Goal: Task Accomplishment & Management: Complete application form

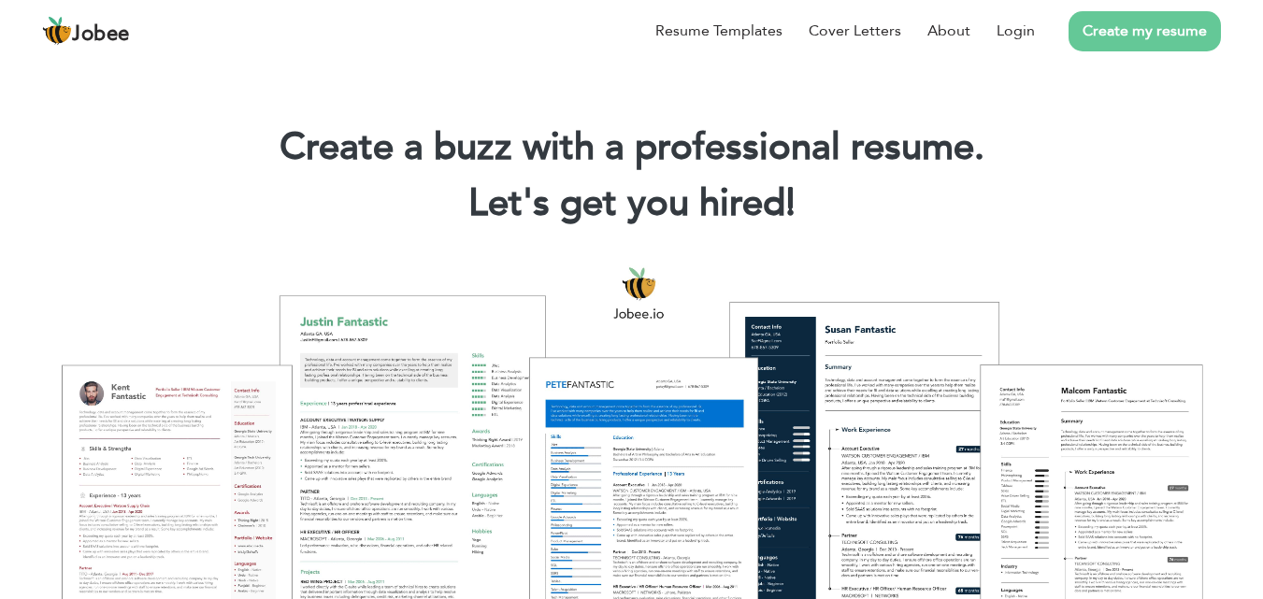
click at [1121, 37] on link "Create my resume" at bounding box center [1144, 31] width 152 height 40
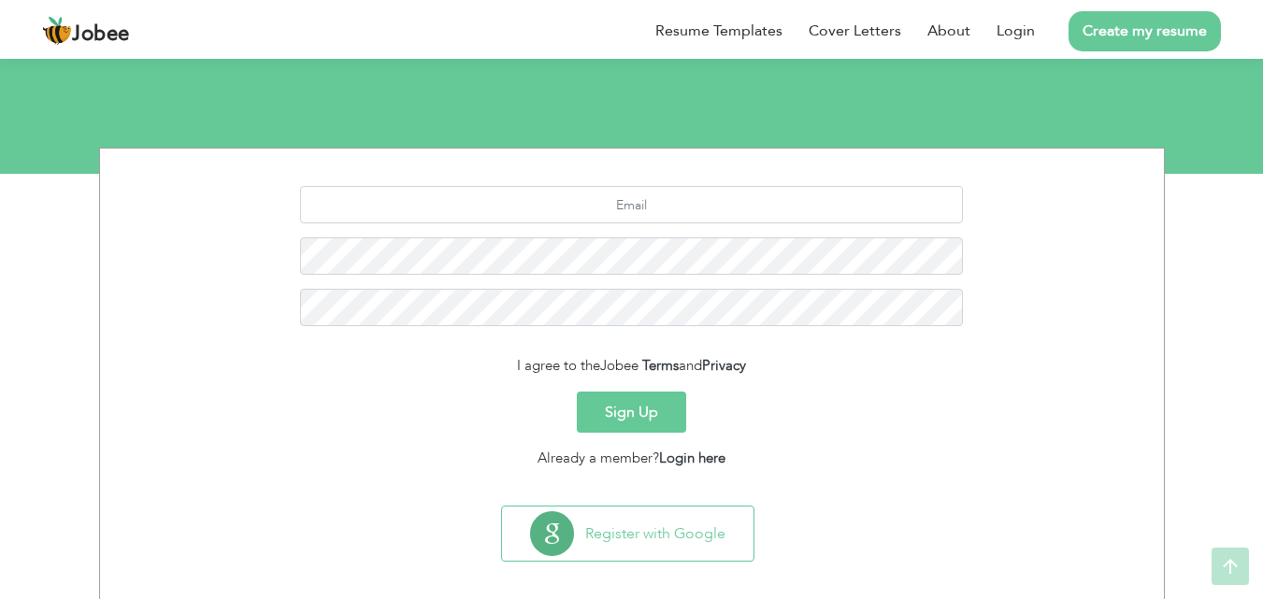
scroll to position [177, 0]
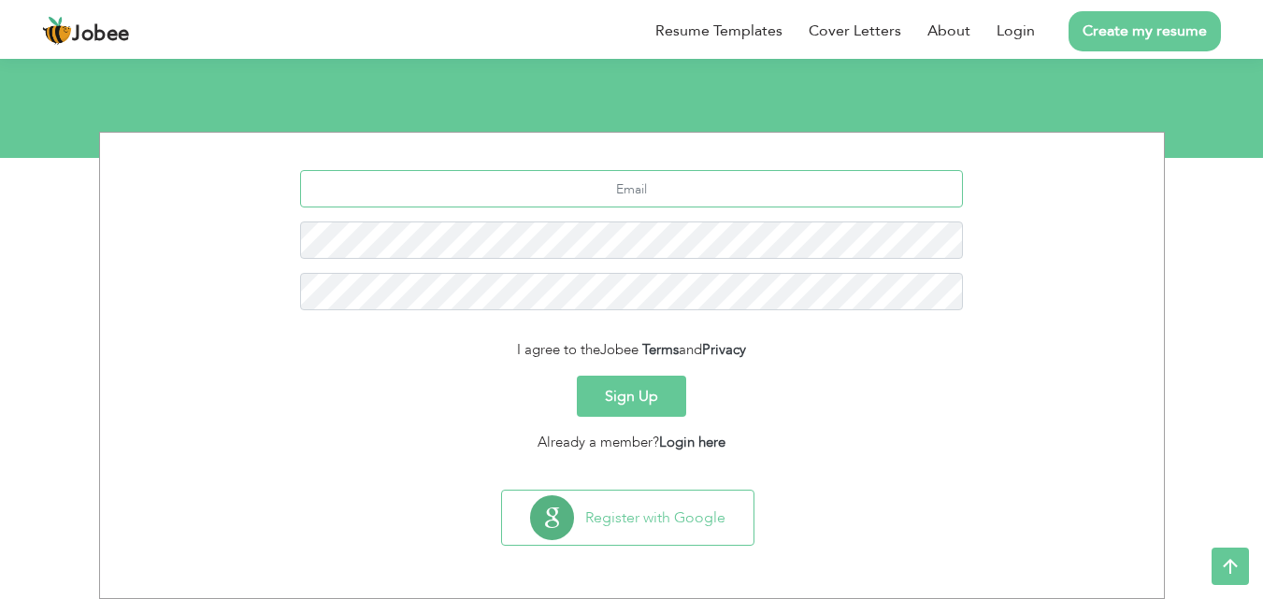
click at [652, 200] on input "text" at bounding box center [631, 188] width 663 height 37
click at [637, 183] on input "awaisahmed56300@gmail.com" at bounding box center [631, 188] width 663 height 37
type input "awaisahmed53600@gmail.com"
click at [645, 397] on button "Sign Up" at bounding box center [631, 396] width 109 height 41
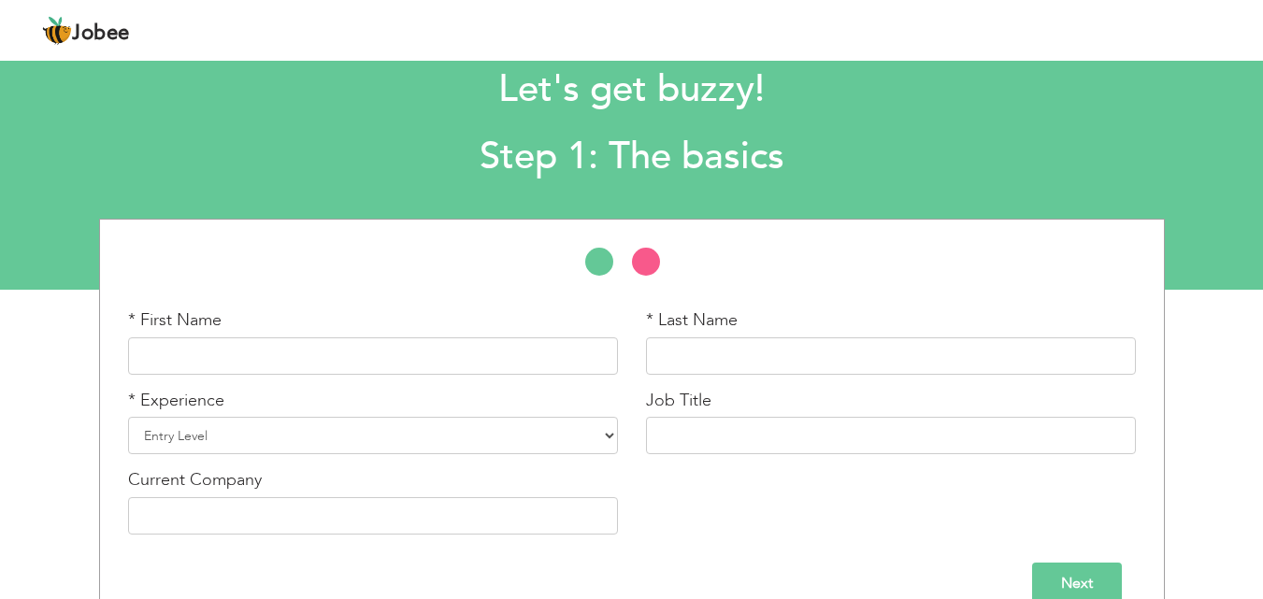
scroll to position [79, 0]
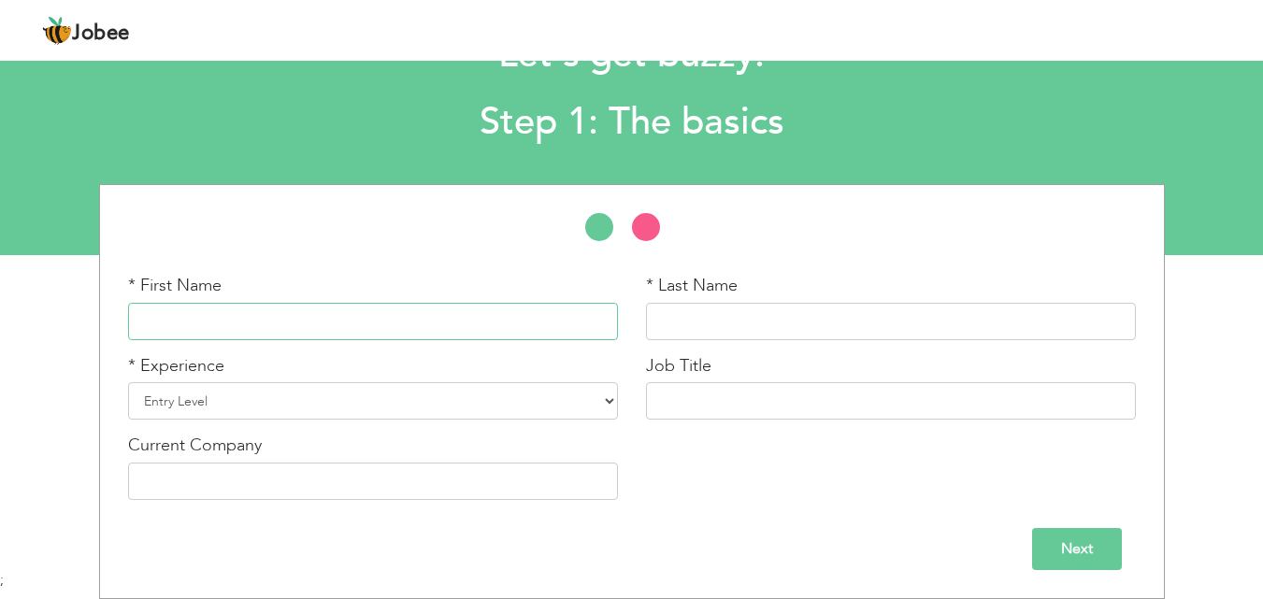
click at [363, 313] on input "text" at bounding box center [373, 321] width 490 height 37
type input "Awais"
click at [758, 314] on input "text" at bounding box center [891, 321] width 490 height 37
type input "a"
type input "Ahmed"
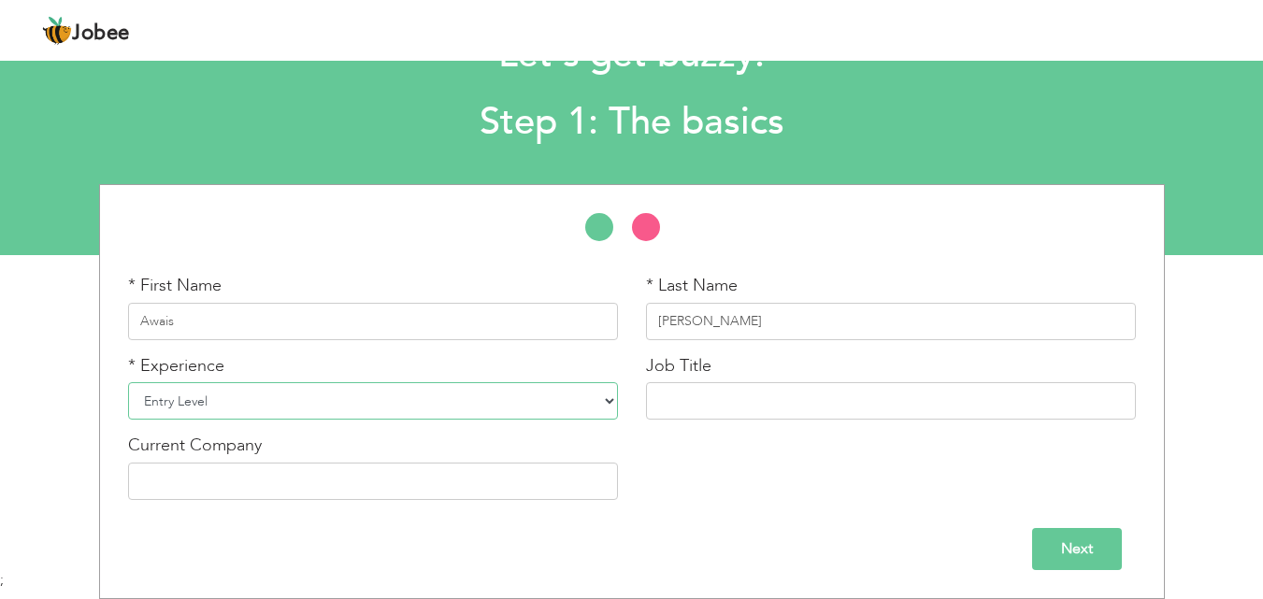
click at [335, 401] on select "Entry Level Less than 1 Year 1 Year 2 Years 3 Years 4 Years 5 Years 6 Years 7 Y…" at bounding box center [373, 400] width 490 height 37
select select "4"
click at [128, 382] on select "Entry Level Less than 1 Year 1 Year 2 Years 3 Years 4 Years 5 Years 6 Years 7 Y…" at bounding box center [373, 400] width 490 height 37
click at [792, 387] on input "text" at bounding box center [891, 400] width 490 height 37
drag, startPoint x: 697, startPoint y: 406, endPoint x: 736, endPoint y: 408, distance: 38.4
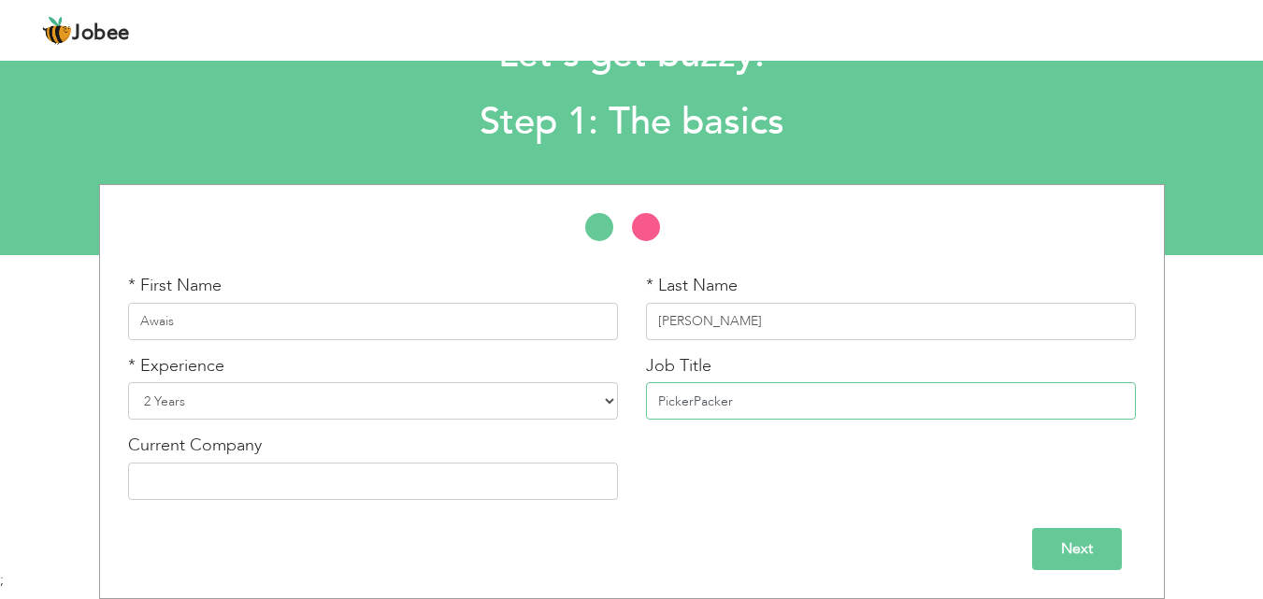
click at [704, 407] on input "PickerPacker" at bounding box center [891, 400] width 490 height 37
type input "Picker Packer"
click at [408, 482] on input "text" at bounding box center [373, 481] width 490 height 37
click at [351, 487] on input "text" at bounding box center [373, 481] width 490 height 37
type input "Noon Dark Store"
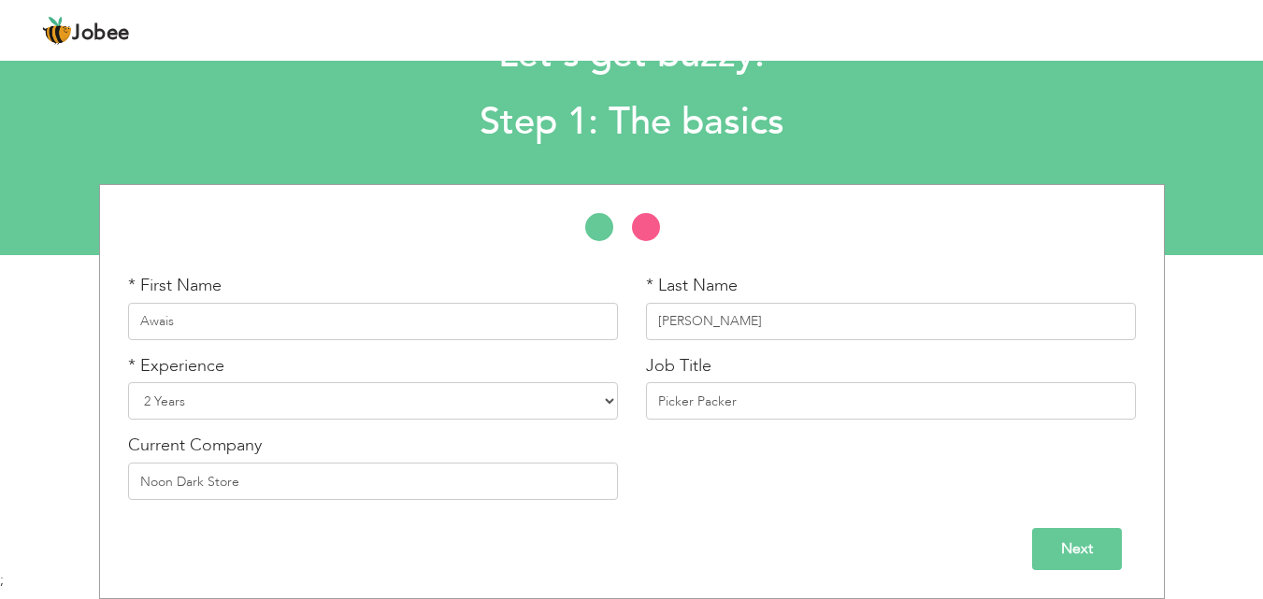
click at [1083, 551] on input "Next" at bounding box center [1077, 549] width 90 height 42
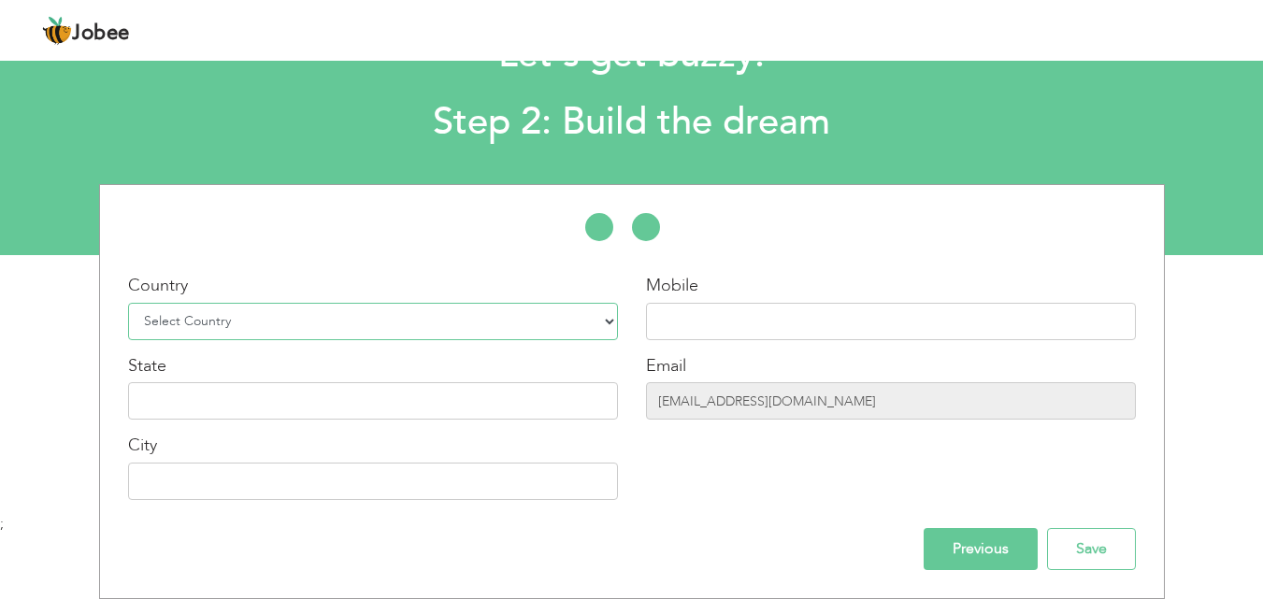
click at [246, 330] on select "Select Country Afghanistan Albania Algeria American Samoa Andorra Angola Anguil…" at bounding box center [373, 321] width 490 height 37
select select "166"
click at [128, 303] on select "Select Country Afghanistan Albania Algeria American Samoa Andorra Angola Anguil…" at bounding box center [373, 321] width 490 height 37
click at [188, 394] on input "text" at bounding box center [373, 400] width 490 height 37
type input "[GEOGRAPHIC_DATA]"
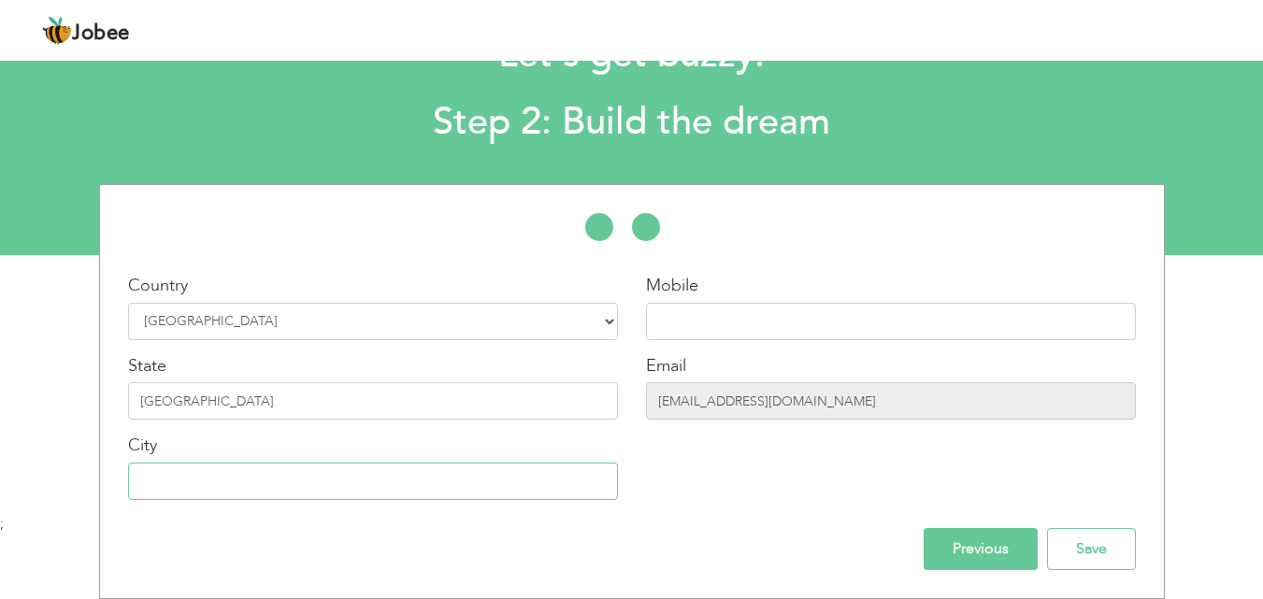
click at [169, 488] on input "text" at bounding box center [373, 481] width 490 height 37
type input "Rawalpindi"
click at [770, 332] on input "text" at bounding box center [891, 321] width 490 height 37
click at [208, 319] on select "Select Country Afghanistan Albania Algeria American Samoa Andorra Angola Anguil…" at bounding box center [373, 321] width 490 height 37
select select "228"
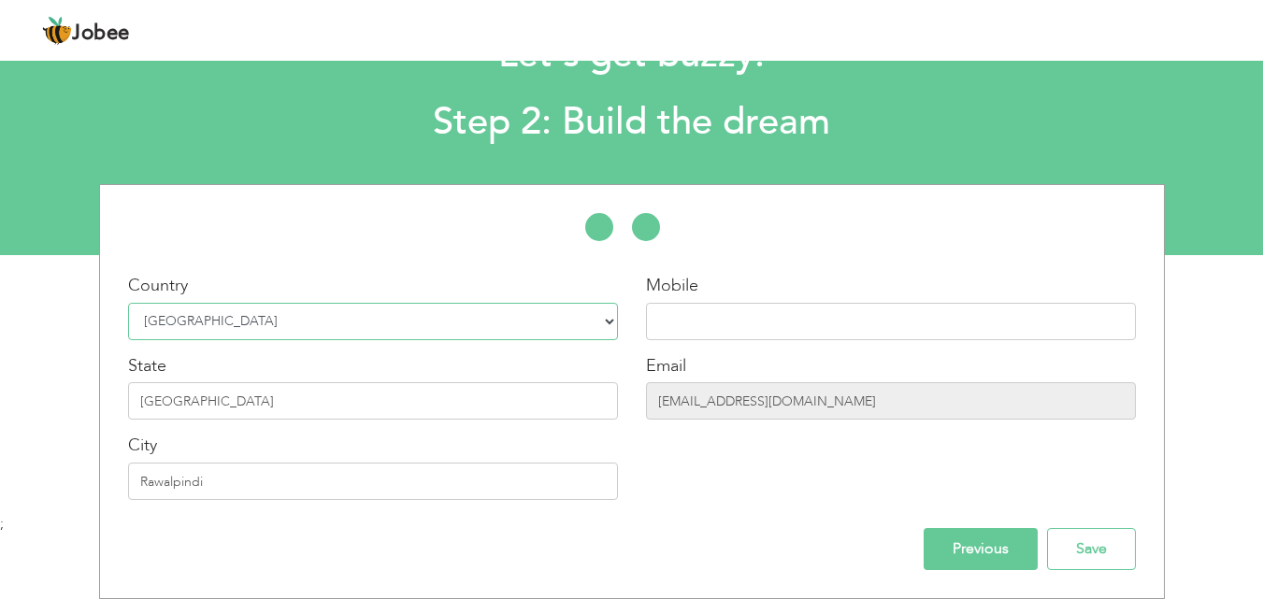
click at [128, 303] on select "Select Country Afghanistan Albania Algeria American Samoa Andorra Angola Anguil…" at bounding box center [373, 321] width 490 height 37
click at [214, 395] on input "[GEOGRAPHIC_DATA]" at bounding box center [373, 400] width 490 height 37
drag, startPoint x: 202, startPoint y: 410, endPoint x: -33, endPoint y: 385, distance: 236.0
click at [0, 385] on html "Jobee Profile Resume Templates Resume Templates Cover Letters About My Resume W…" at bounding box center [631, 220] width 1263 height 599
click at [786, 504] on div "Mobile Email awaisahmed53600@gmail.com" at bounding box center [891, 394] width 518 height 240
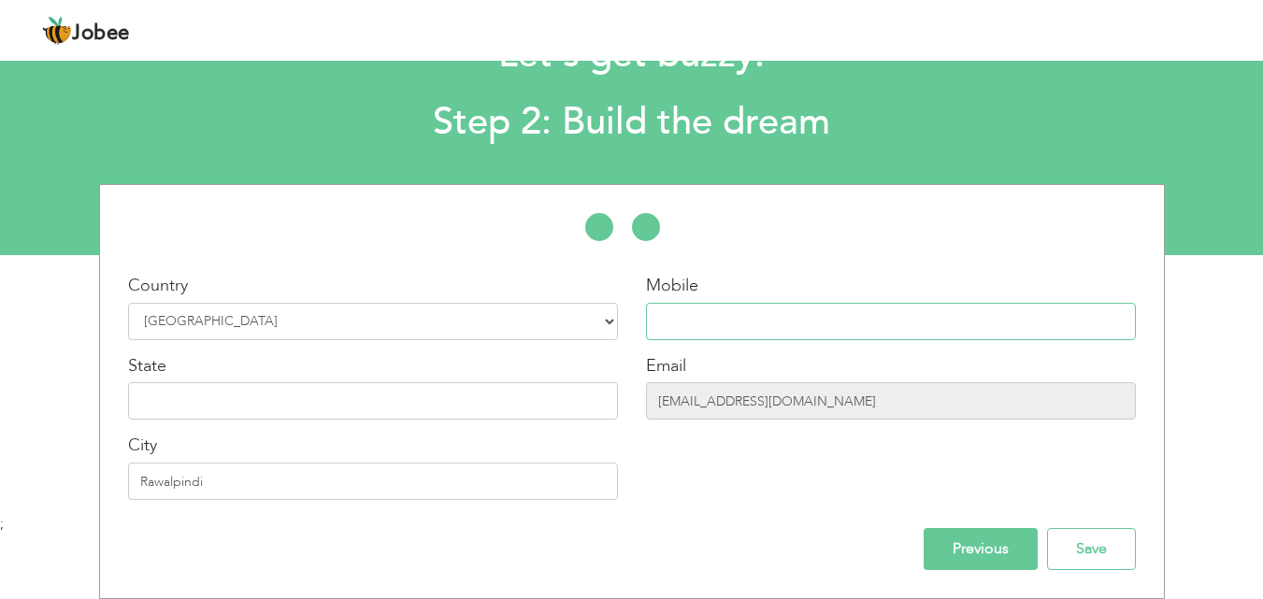
click at [725, 322] on input "text" at bounding box center [891, 321] width 490 height 37
type input "+971545916036"
click at [1077, 547] on input "Save" at bounding box center [1091, 549] width 89 height 42
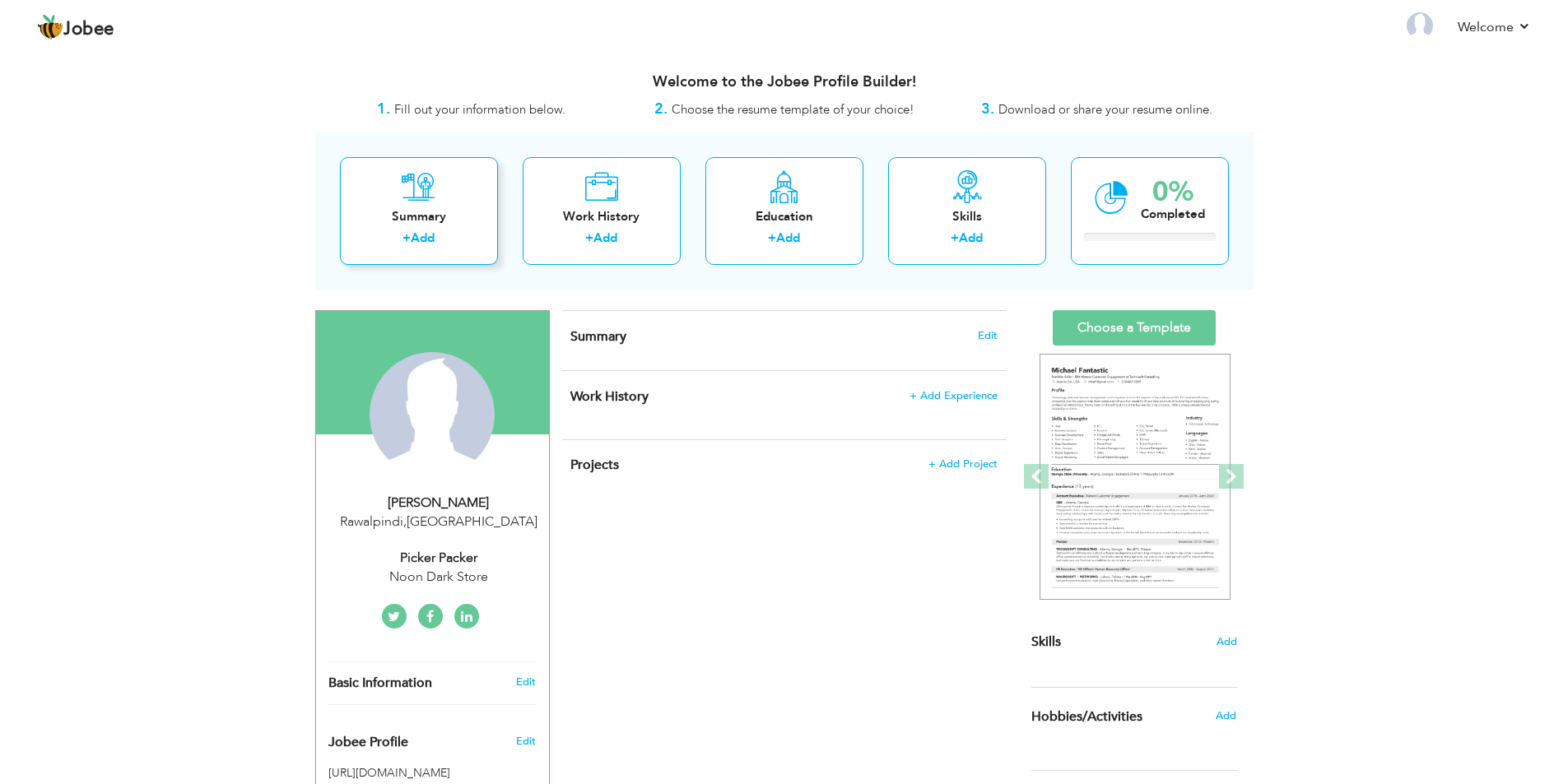
click at [429, 208] on div "Summary + Add" at bounding box center [418, 211] width 158 height 107
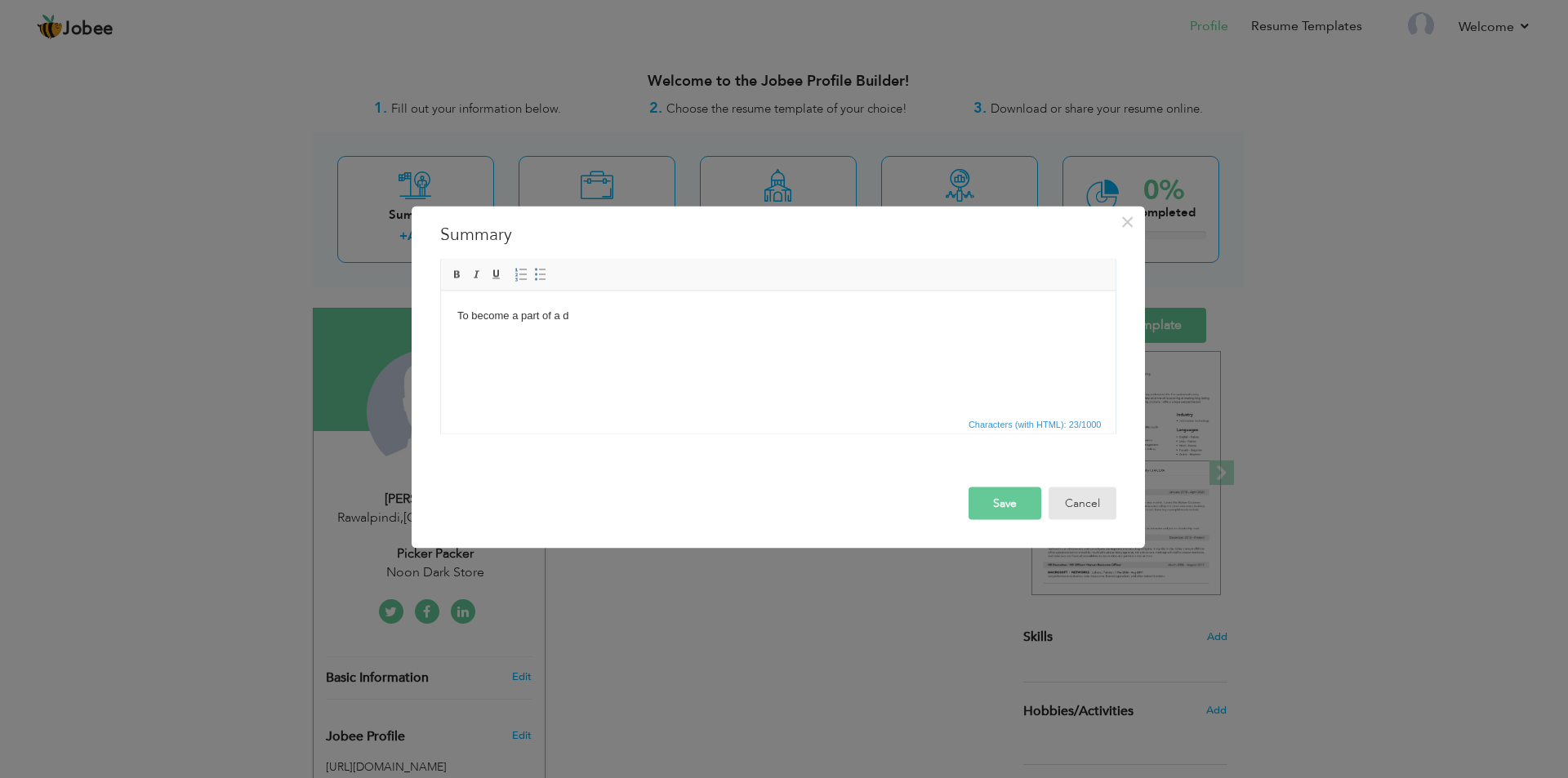
drag, startPoint x: 1090, startPoint y: 494, endPoint x: 957, endPoint y: 520, distance: 135.5
click at [1090, 494] on button "Cancel" at bounding box center [1082, 502] width 68 height 32
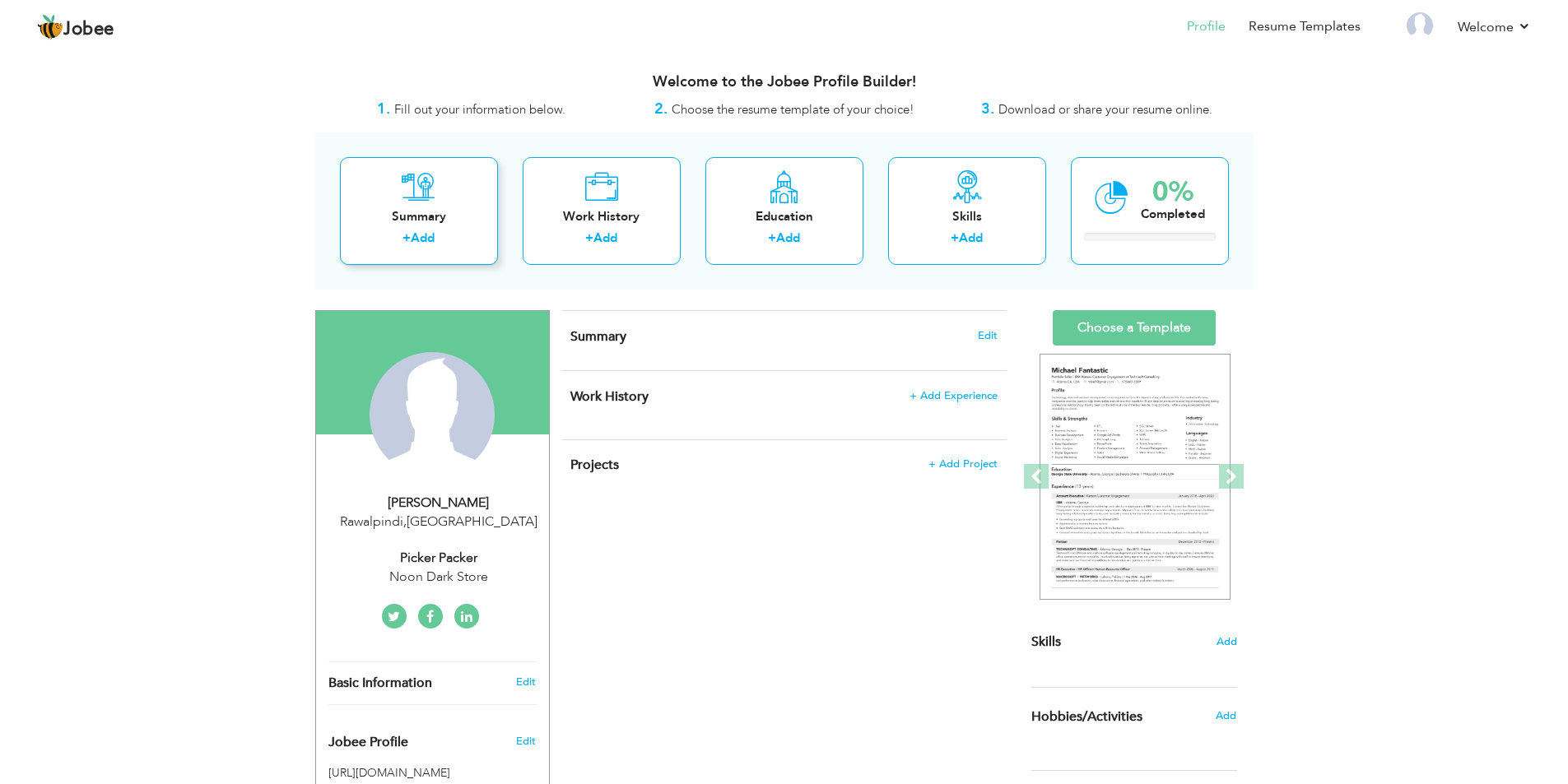
click at [415, 237] on link "Add" at bounding box center [422, 238] width 24 height 17
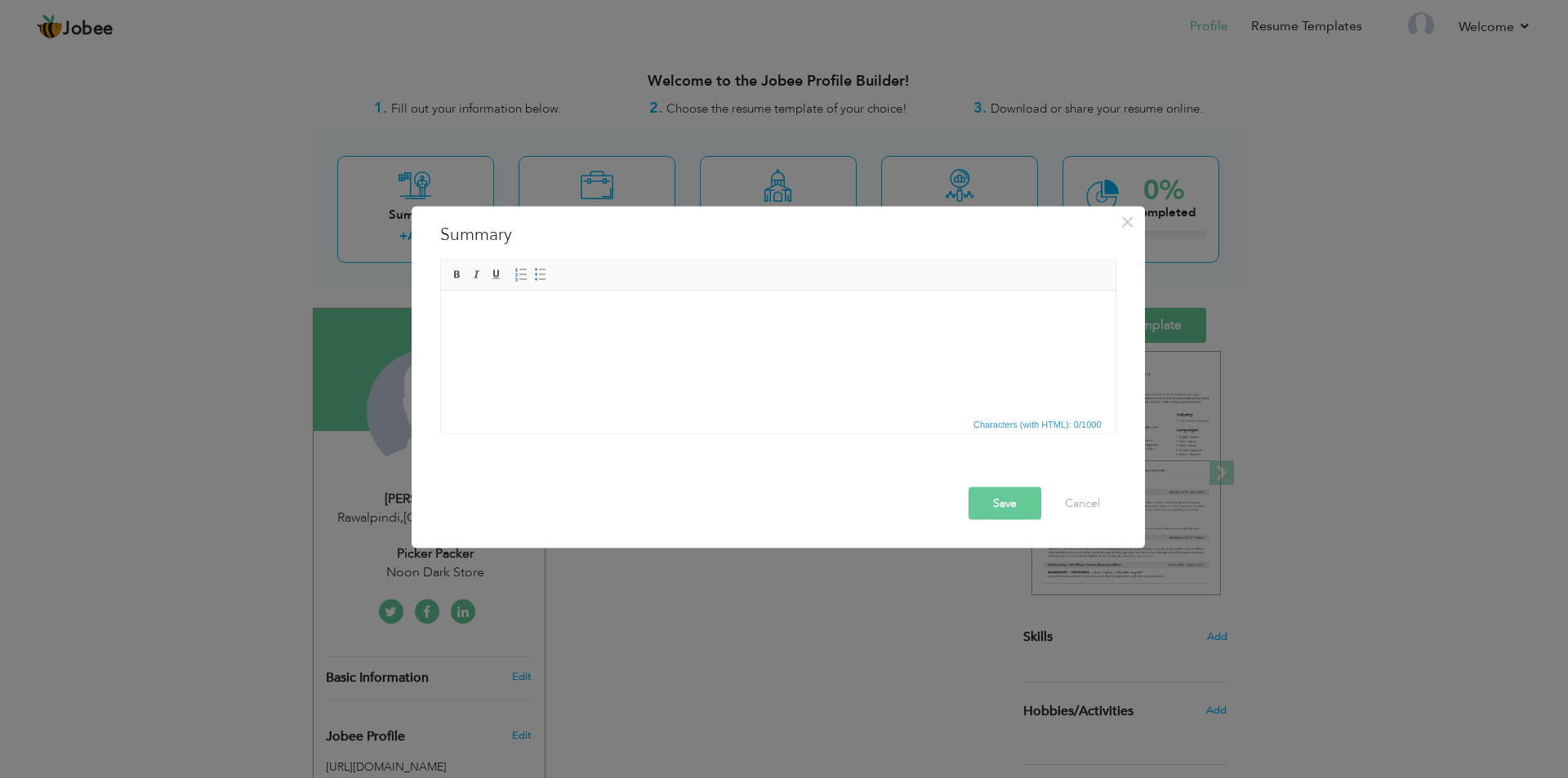
click at [581, 341] on html at bounding box center [777, 315] width 674 height 50
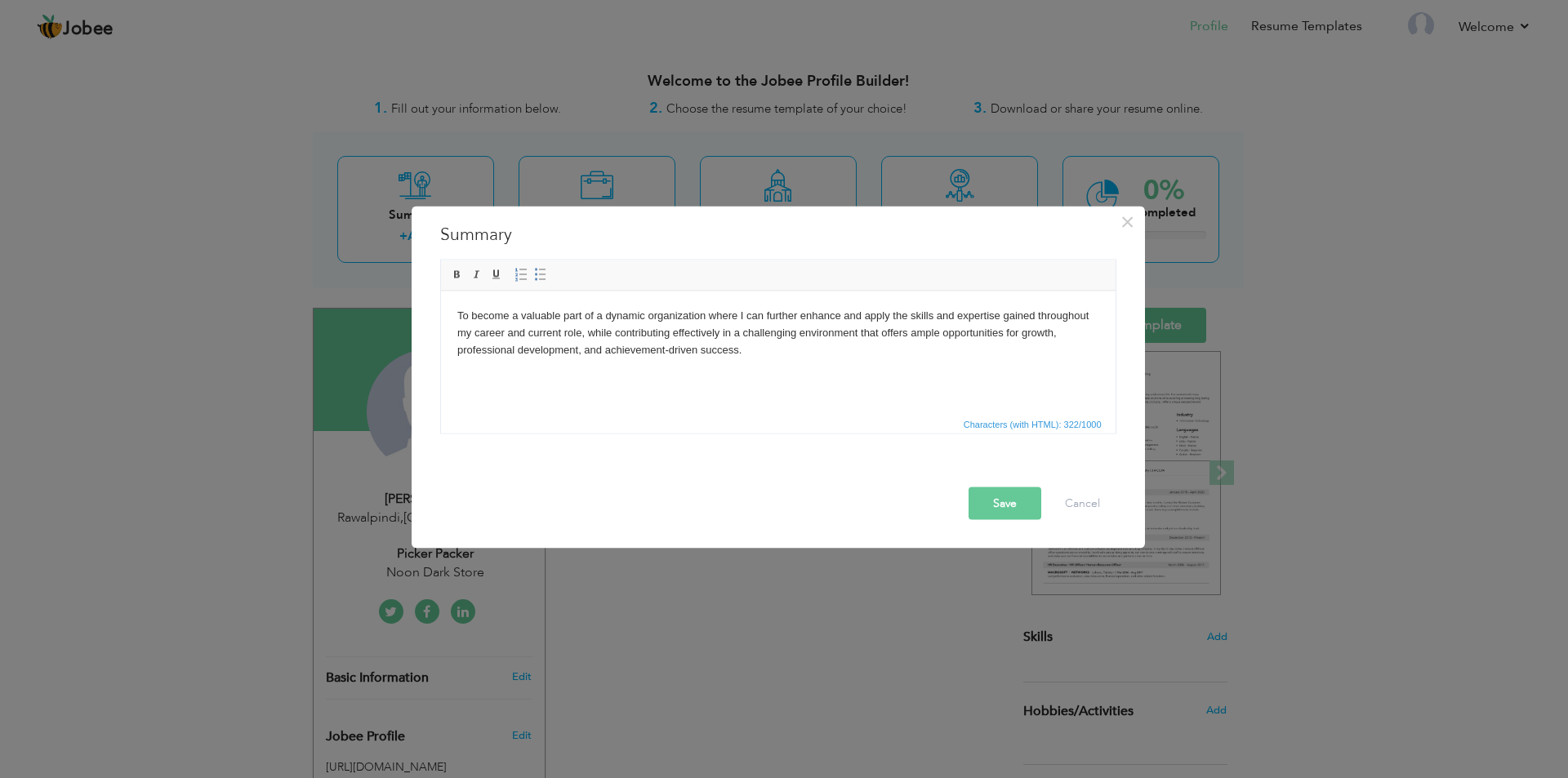
click at [995, 506] on button "Save" at bounding box center [1005, 502] width 73 height 32
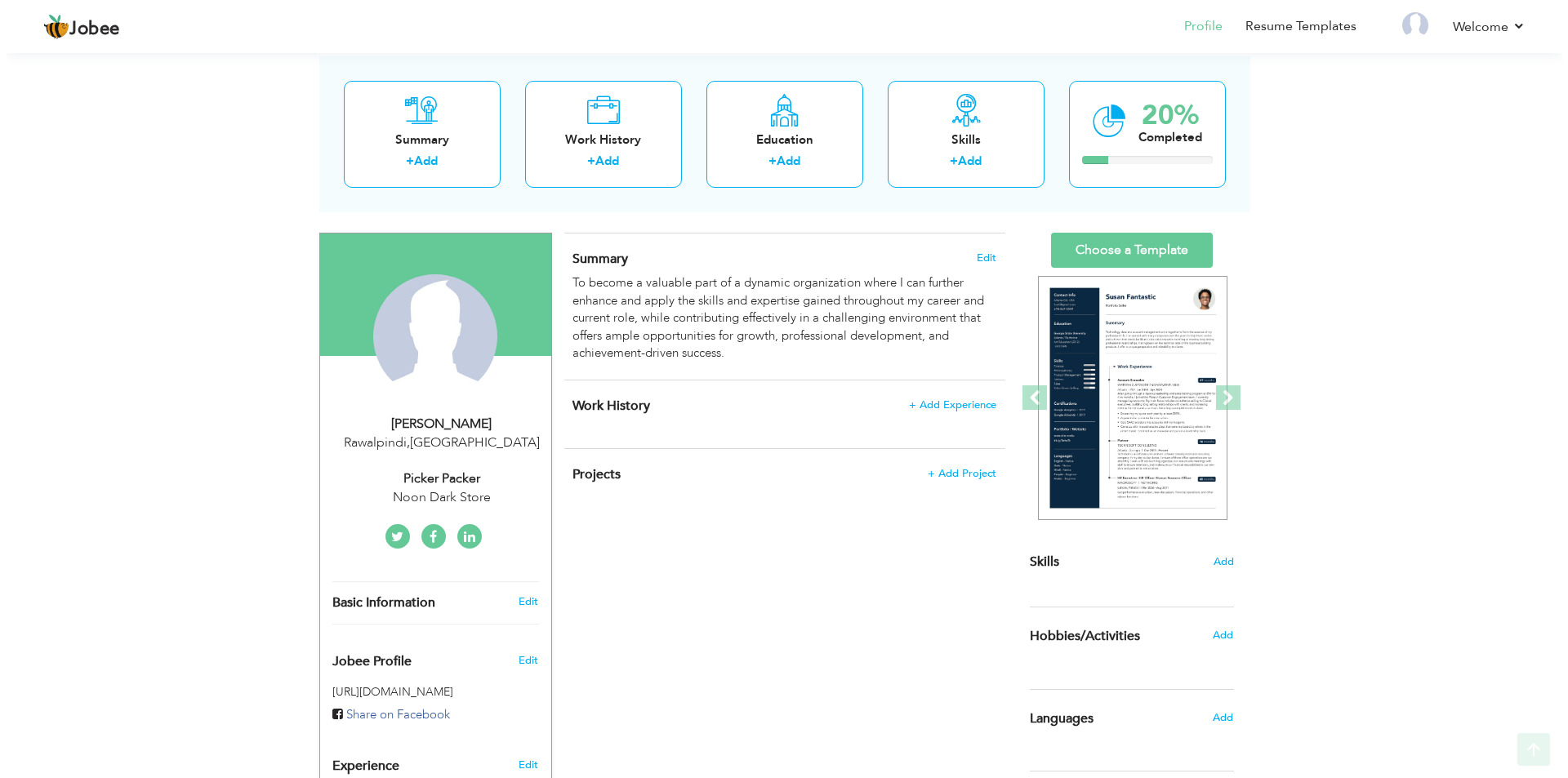
scroll to position [244, 0]
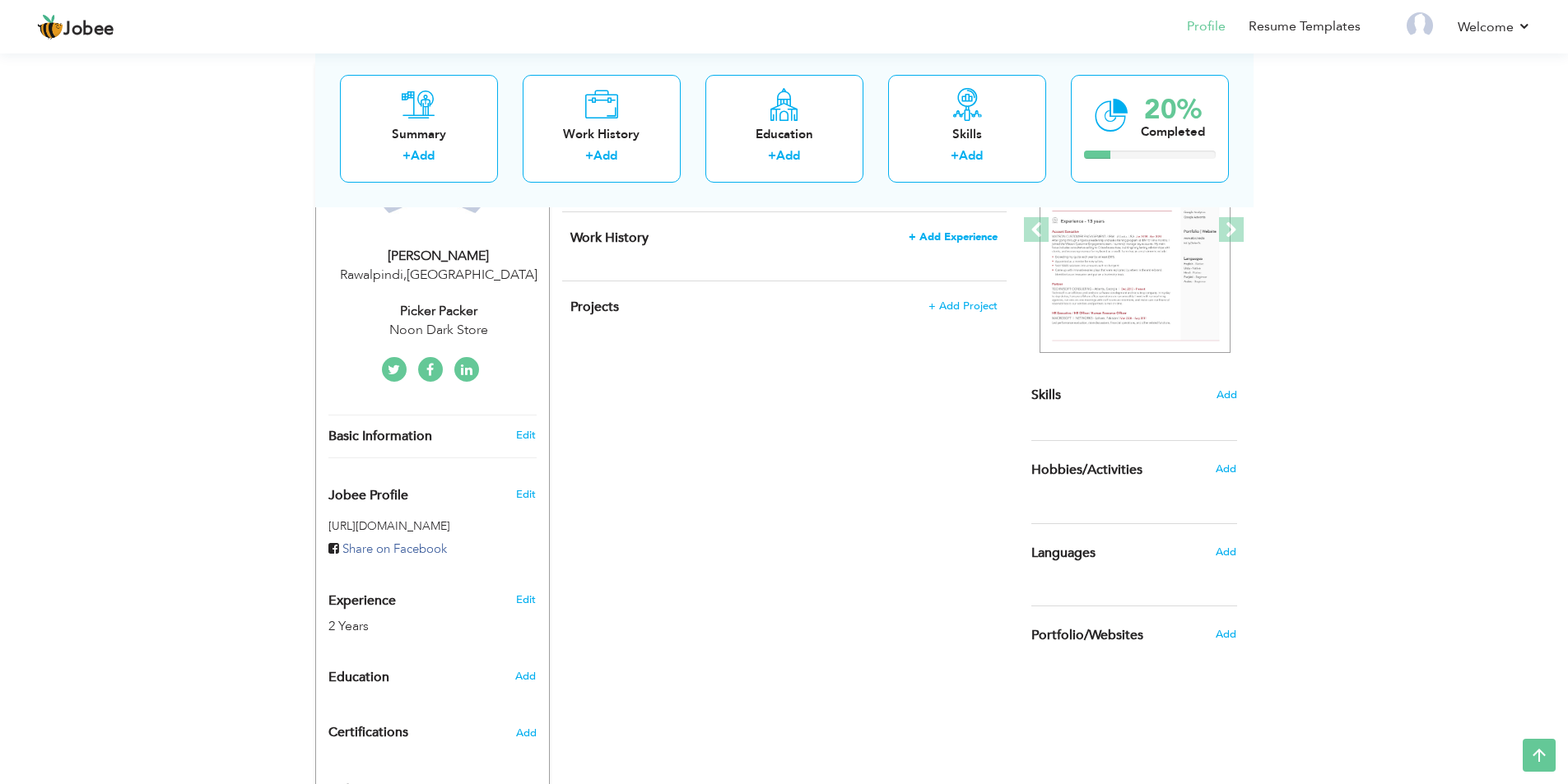
click at [966, 232] on span "+ Add Experience" at bounding box center [953, 237] width 89 height 11
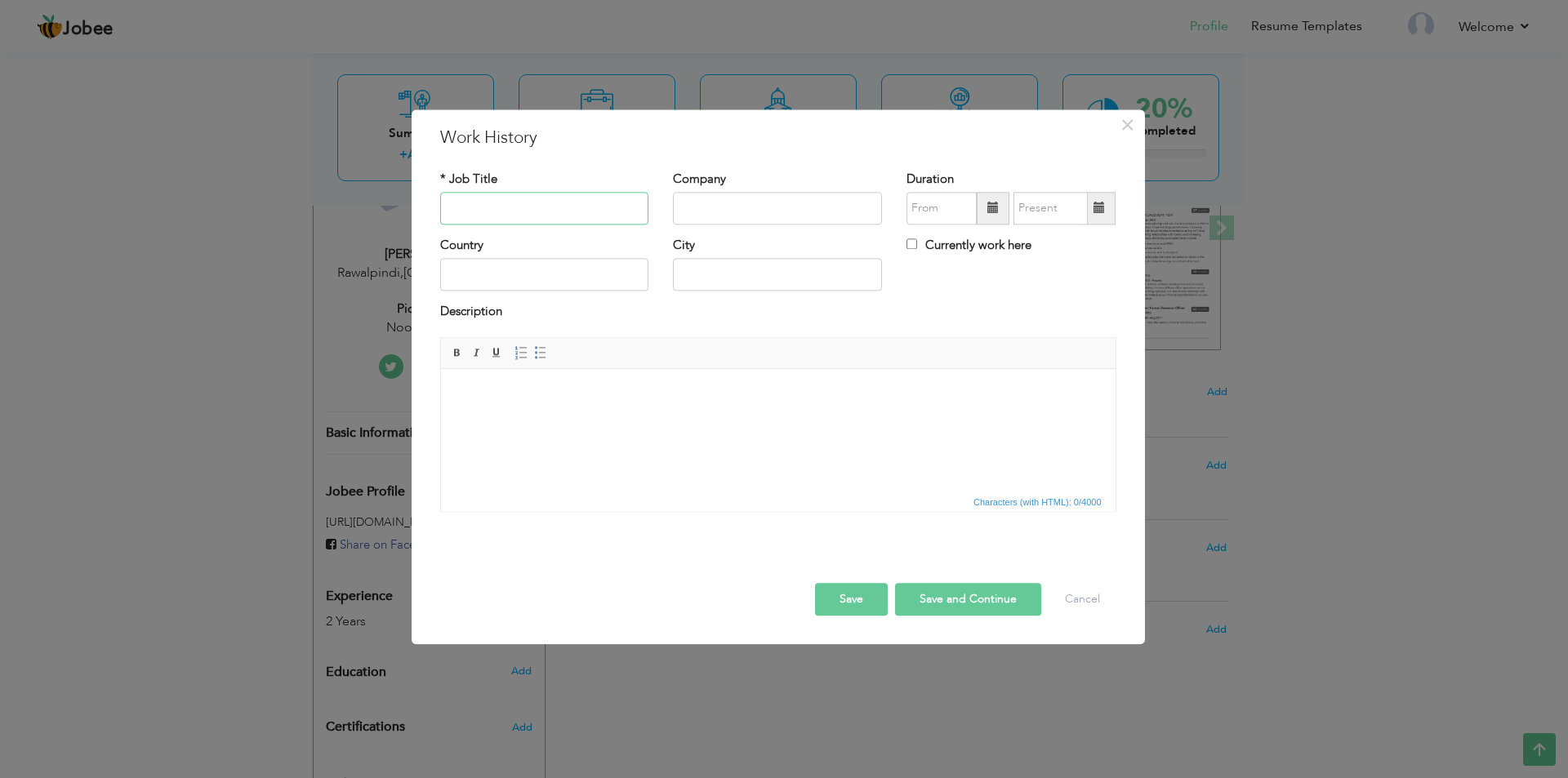
click at [522, 212] on input "text" at bounding box center [544, 208] width 209 height 32
type input "Picker / Packer"
click at [756, 214] on input "text" at bounding box center [777, 208] width 209 height 32
type input "Noon Dark Store"
click at [987, 212] on span at bounding box center [992, 208] width 11 height 11
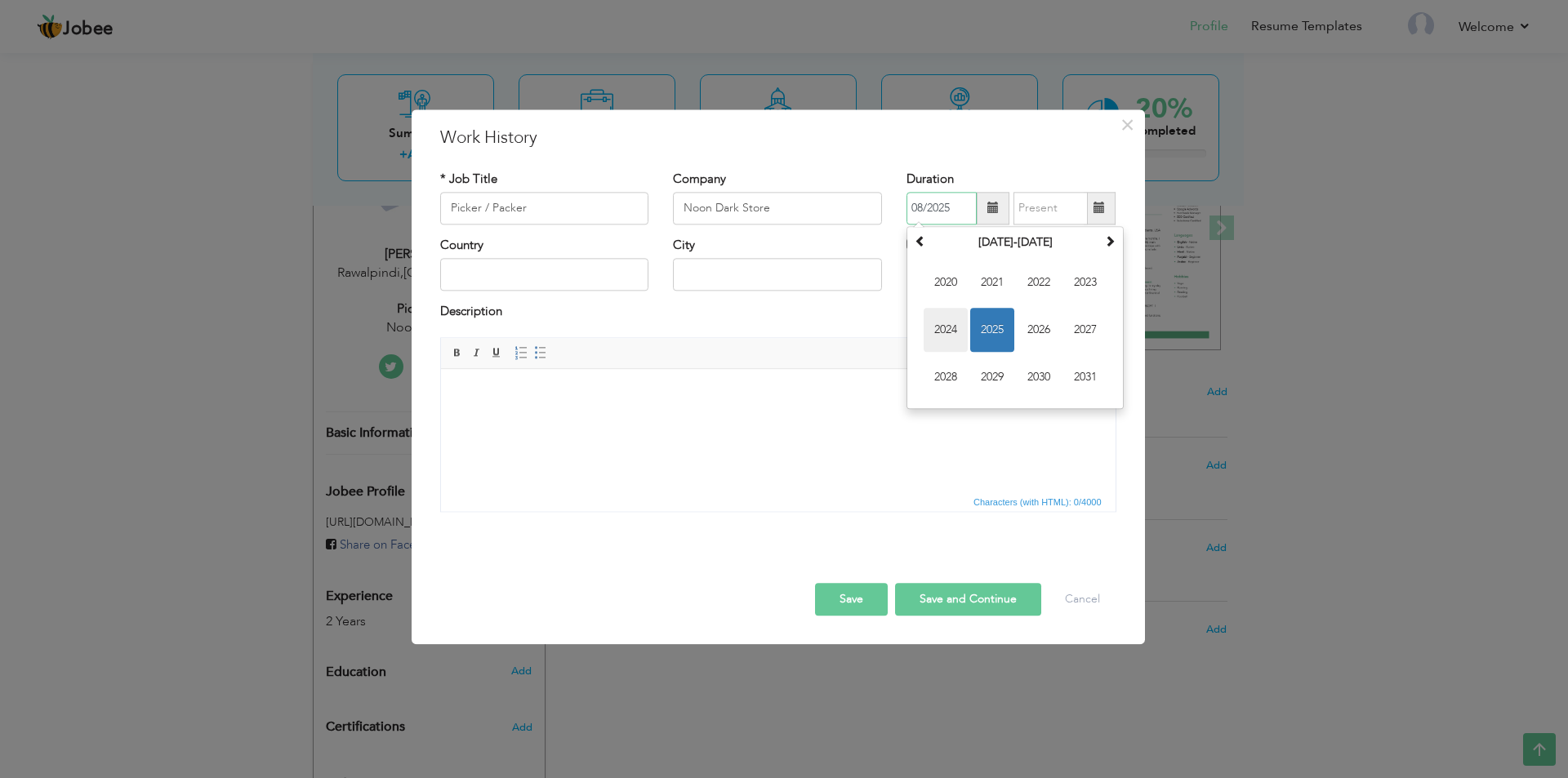
click at [955, 333] on span "2024" at bounding box center [945, 329] width 44 height 44
click at [937, 279] on span "Jan" at bounding box center [945, 282] width 44 height 44
type input "01/2024"
drag, startPoint x: 547, startPoint y: 206, endPoint x: 330, endPoint y: 203, distance: 217.0
click at [330, 203] on div "× Work History * Job Title Picker / Packer Company Noon Dark Store City" at bounding box center [784, 389] width 1568 height 778
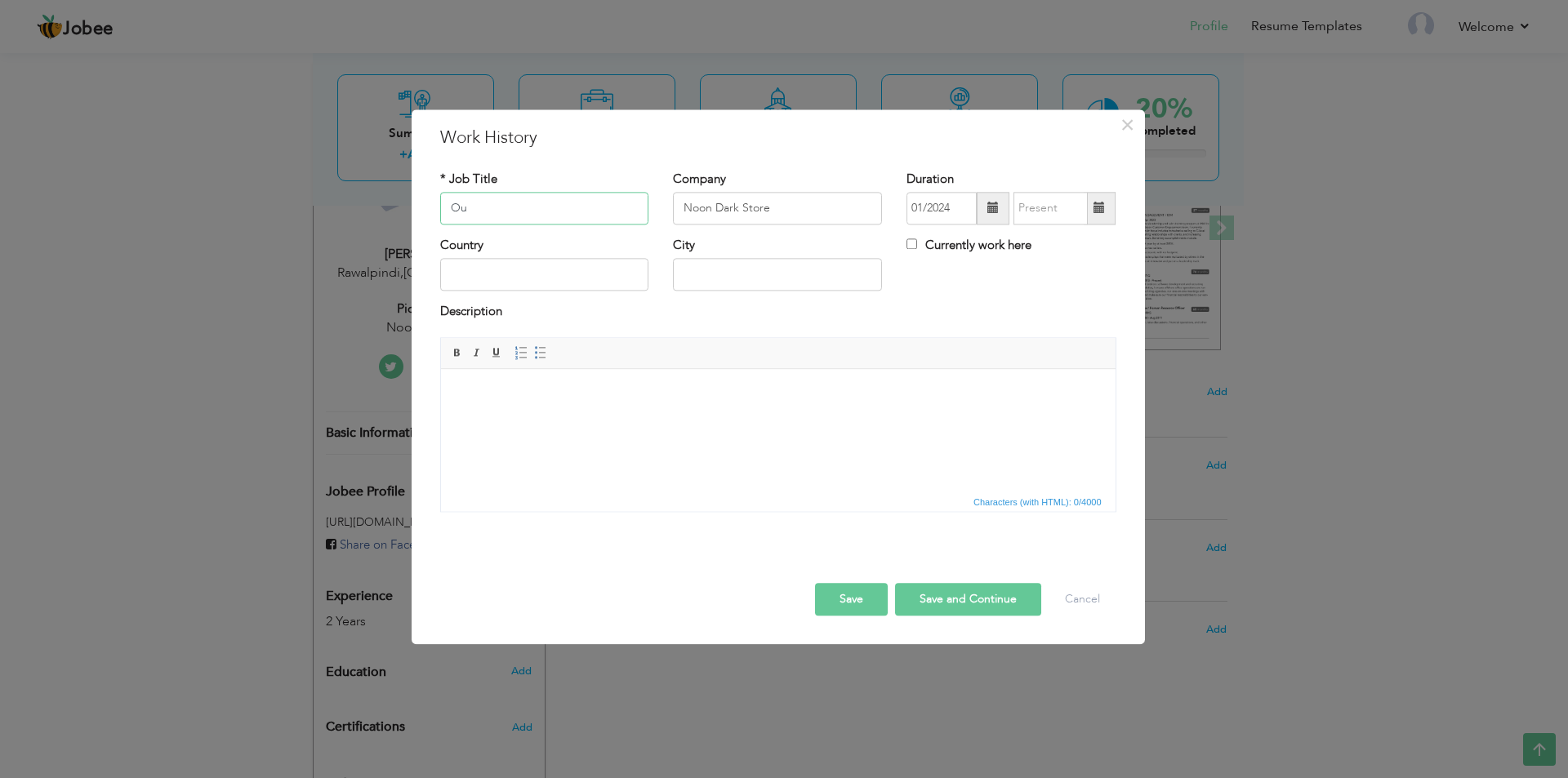
type input "O"
type input "Sales Man"
drag, startPoint x: 807, startPoint y: 206, endPoint x: 509, endPoint y: 193, distance: 298.3
click at [509, 193] on div "* Job Title Sales Man Company Noon Dark Store Duration 01/2024 Currently work h…" at bounding box center [778, 203] width 701 height 66
type input "Outfitter"
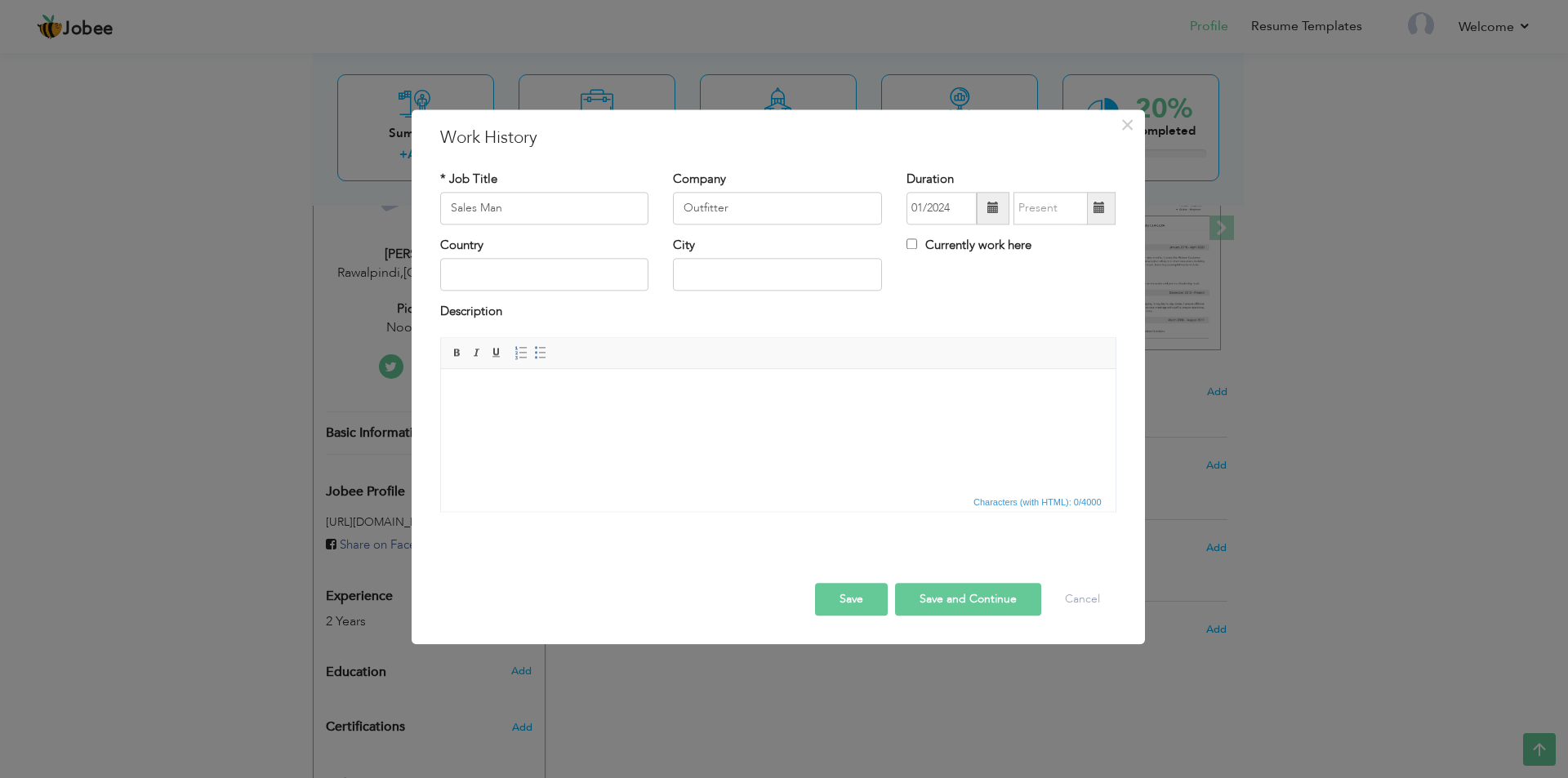
click at [993, 214] on span at bounding box center [992, 208] width 11 height 11
click at [922, 244] on span at bounding box center [920, 240] width 11 height 11
click at [941, 282] on span "Jan" at bounding box center [945, 282] width 44 height 44
type input "01/2023"
click at [989, 208] on span at bounding box center [992, 208] width 11 height 11
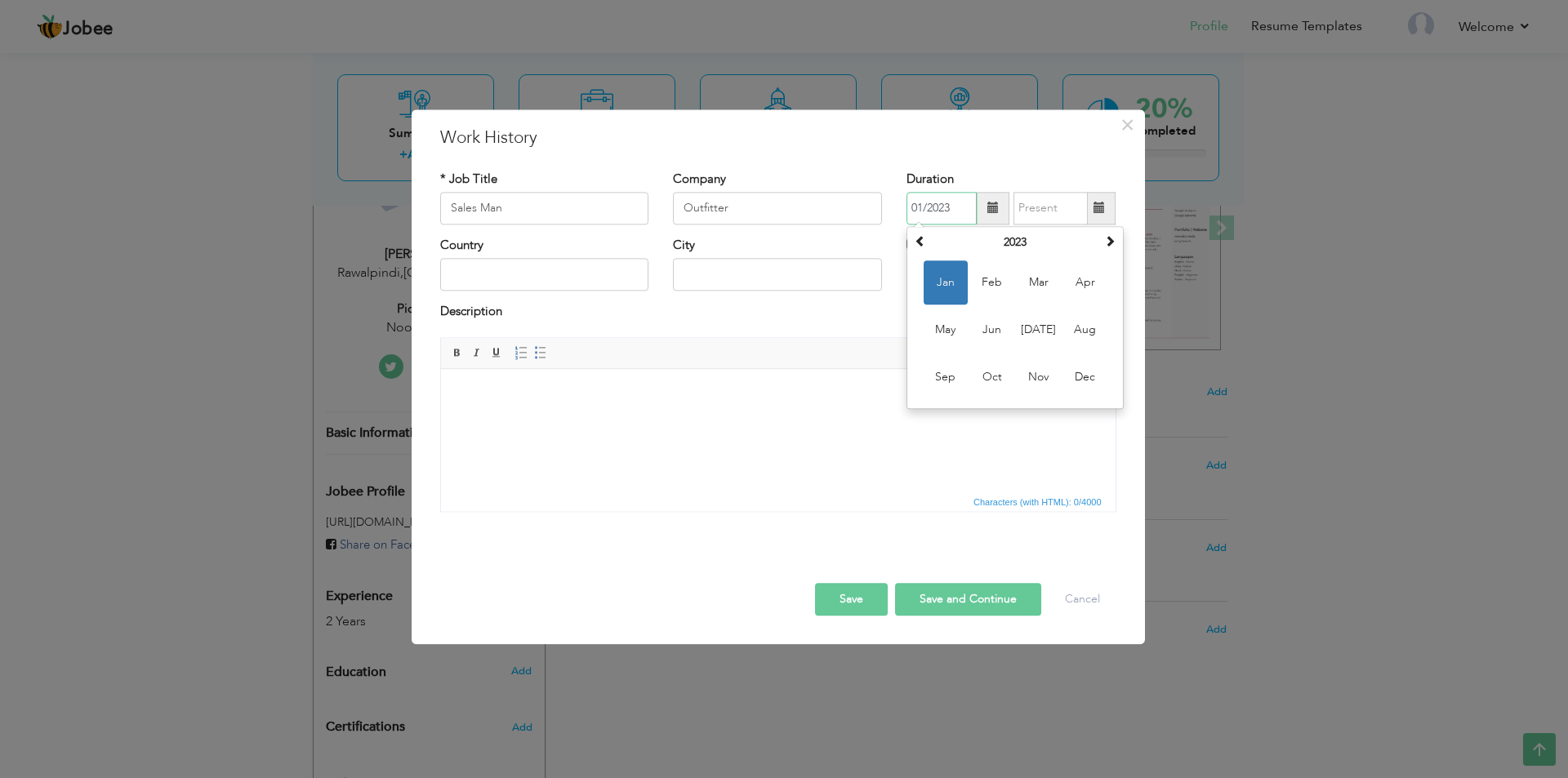
click at [945, 282] on span "Jan" at bounding box center [945, 282] width 44 height 44
click at [989, 204] on span at bounding box center [992, 208] width 11 height 11
click at [1069, 213] on input "text" at bounding box center [1050, 208] width 74 height 32
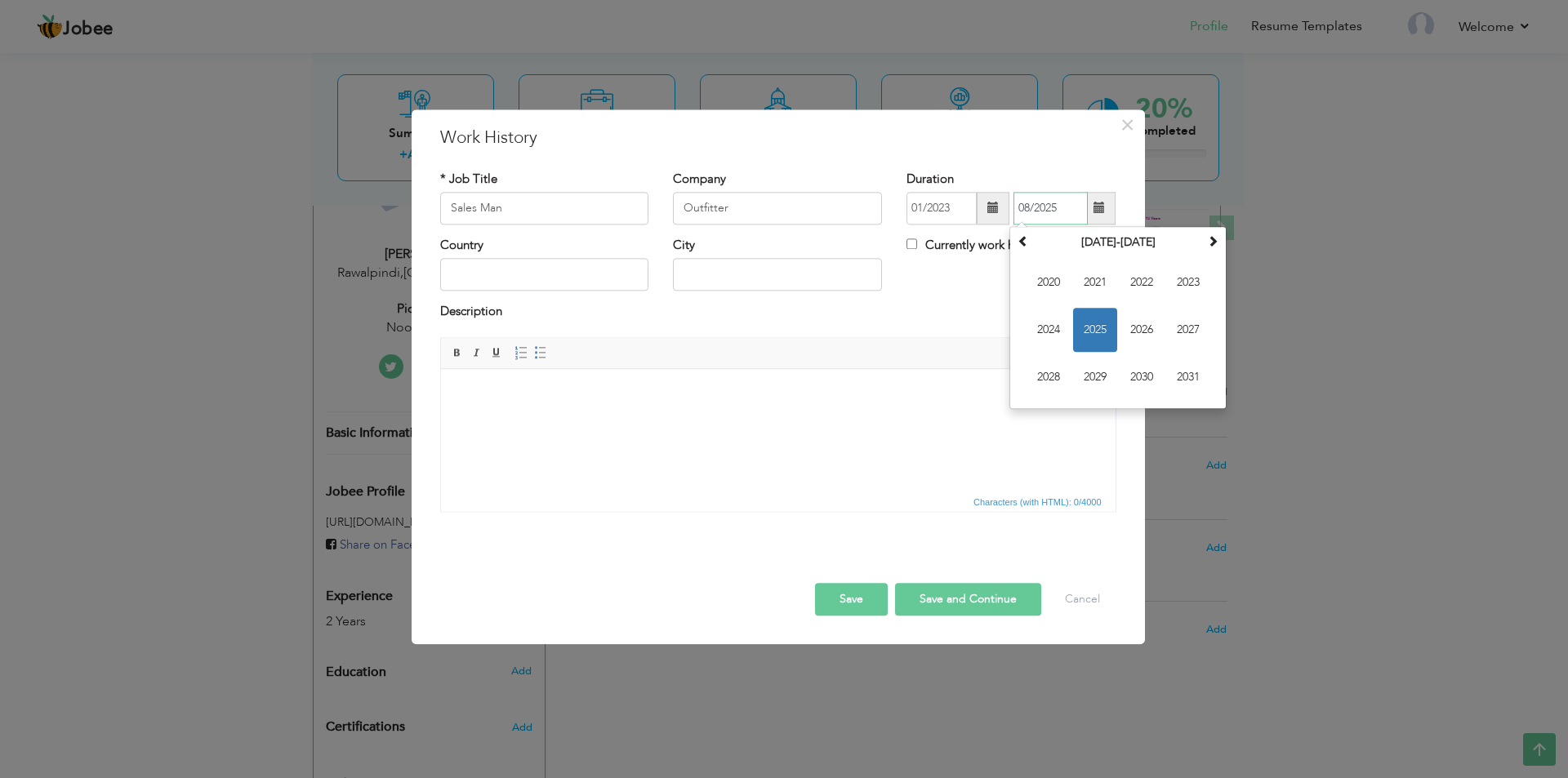
click at [1048, 323] on span "2024" at bounding box center [1048, 329] width 44 height 44
click at [1026, 246] on span at bounding box center [1023, 240] width 11 height 11
click at [1115, 379] on span "Dec" at bounding box center [1188, 377] width 44 height 44
type input "12/2023"
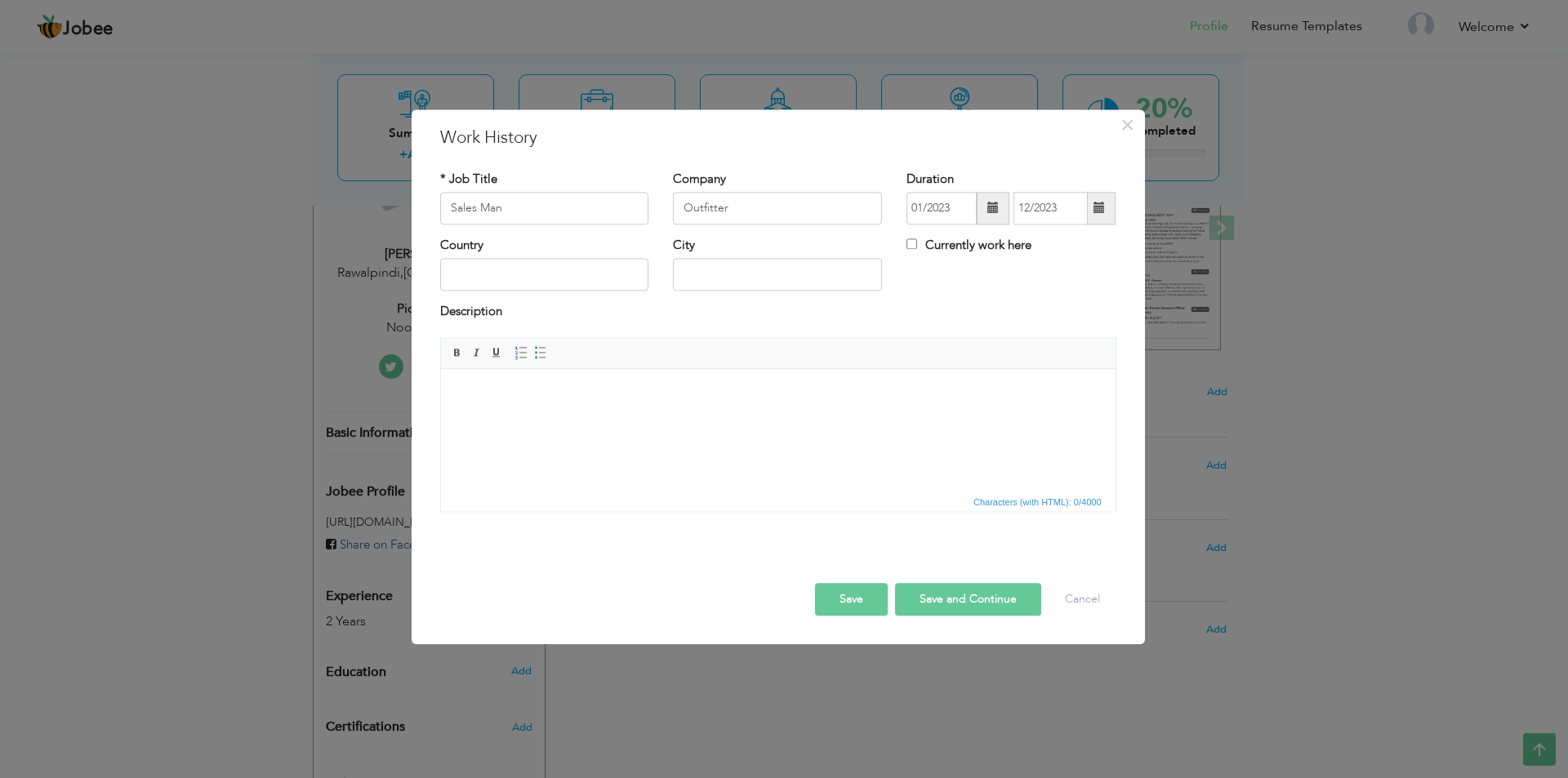
click at [1096, 300] on div "Country City Currently work here" at bounding box center [778, 270] width 701 height 66
click at [534, 269] on input "text" at bounding box center [544, 274] width 209 height 32
type input "[GEOGRAPHIC_DATA]"
click at [688, 267] on input "text" at bounding box center [777, 274] width 209 height 32
type input "Rawlpindi"
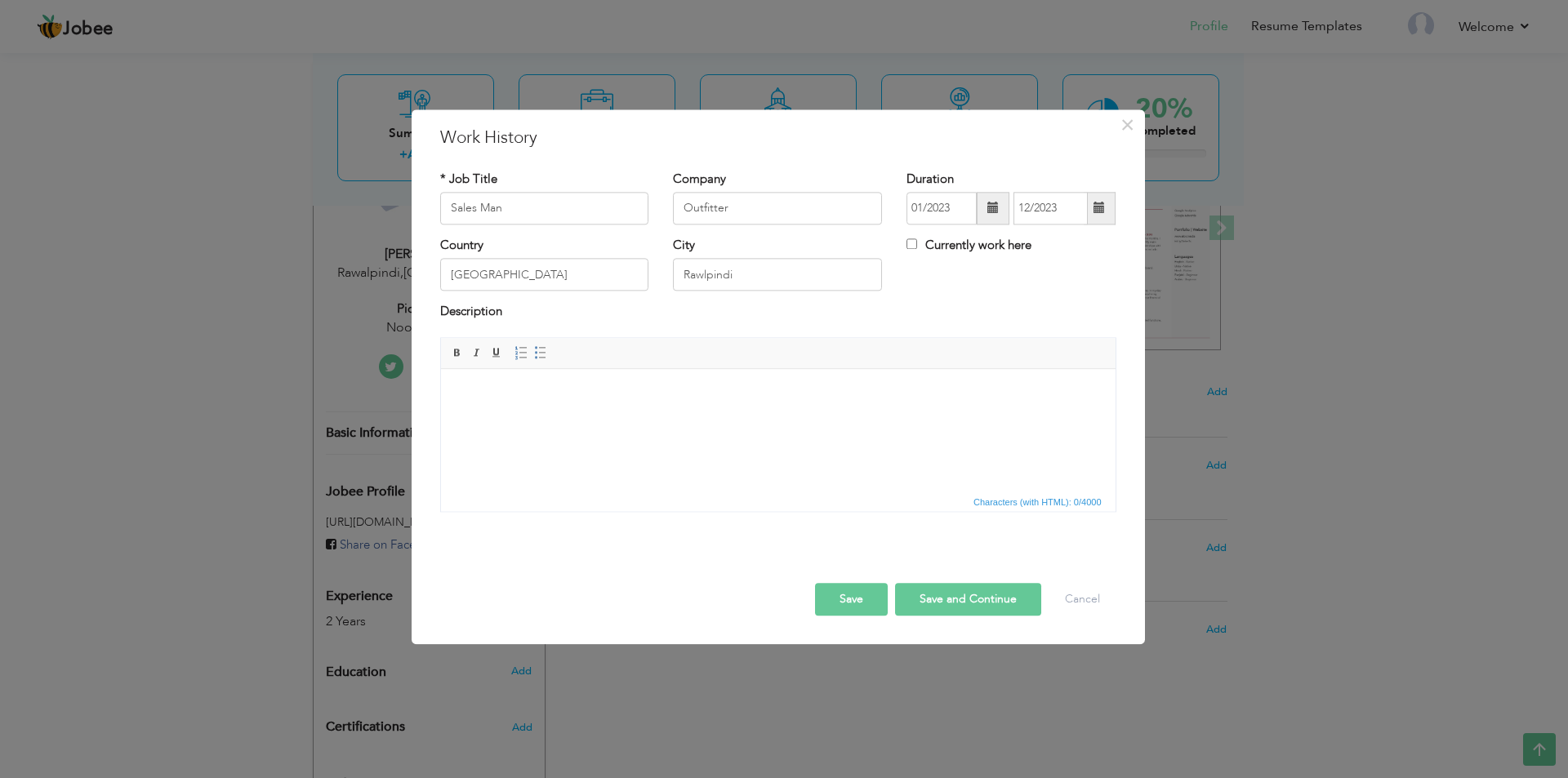
click at [674, 389] on body at bounding box center [777, 394] width 642 height 17
click at [471, 389] on body at bounding box center [777, 394] width 642 height 17
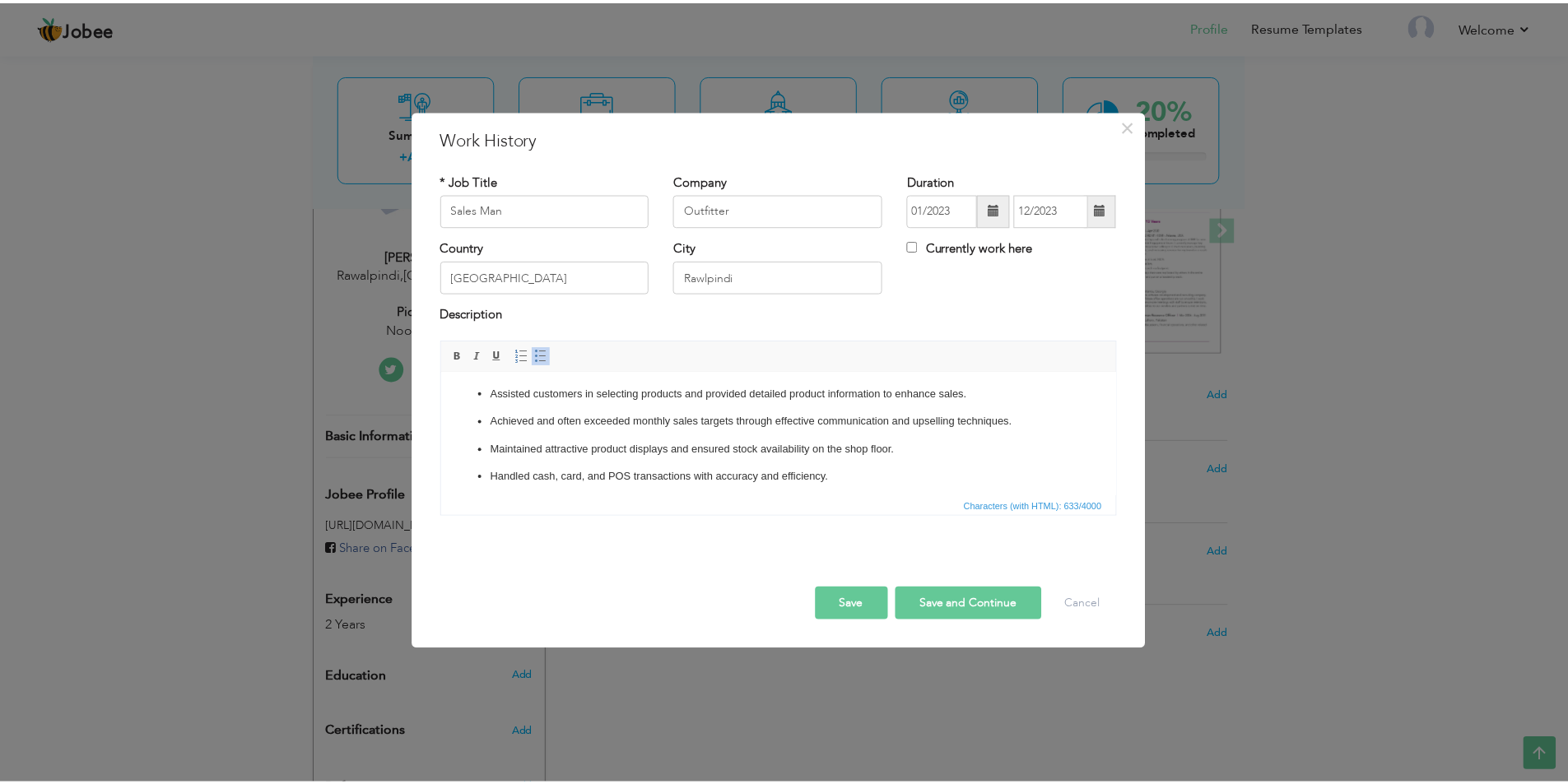
scroll to position [0, 0]
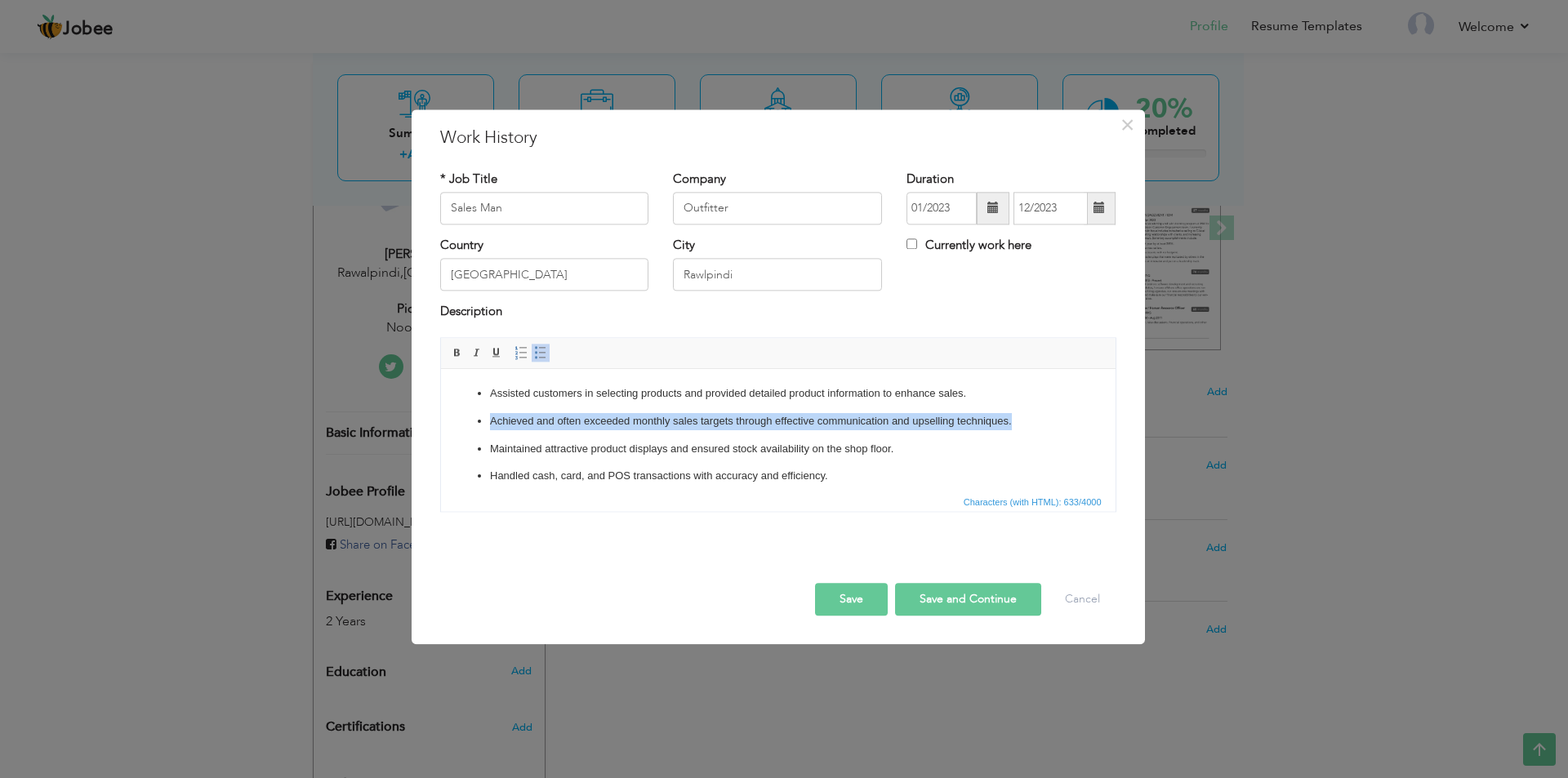
drag, startPoint x: 1017, startPoint y: 417, endPoint x: 1019, endPoint y: 399, distance: 18.1
click at [1019, 399] on ul "Assisted customers in selecting products and provided detailed product informat…" at bounding box center [777, 463] width 642 height 155
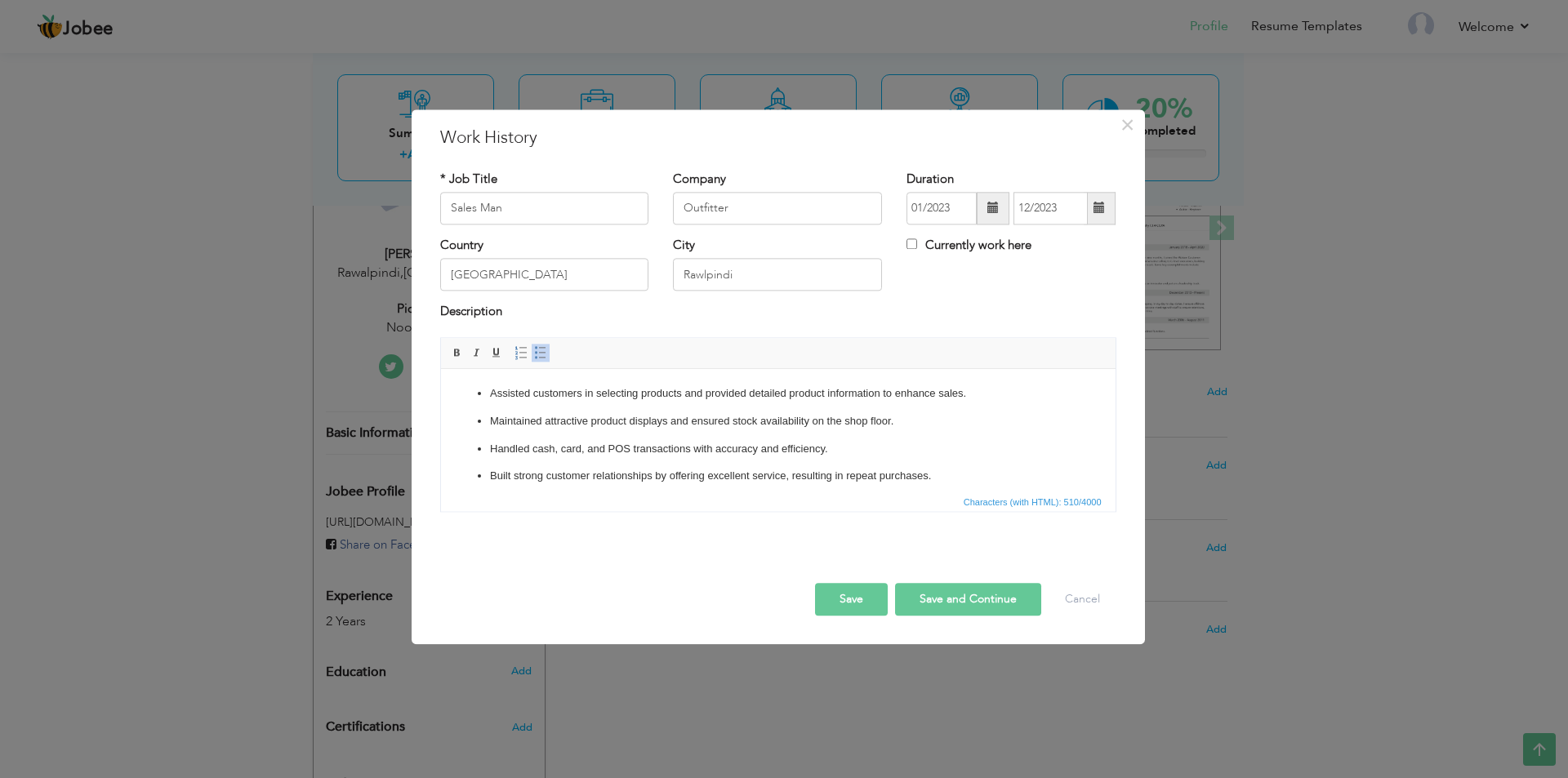
click at [949, 522] on button "Save and Continue" at bounding box center [967, 598] width 146 height 32
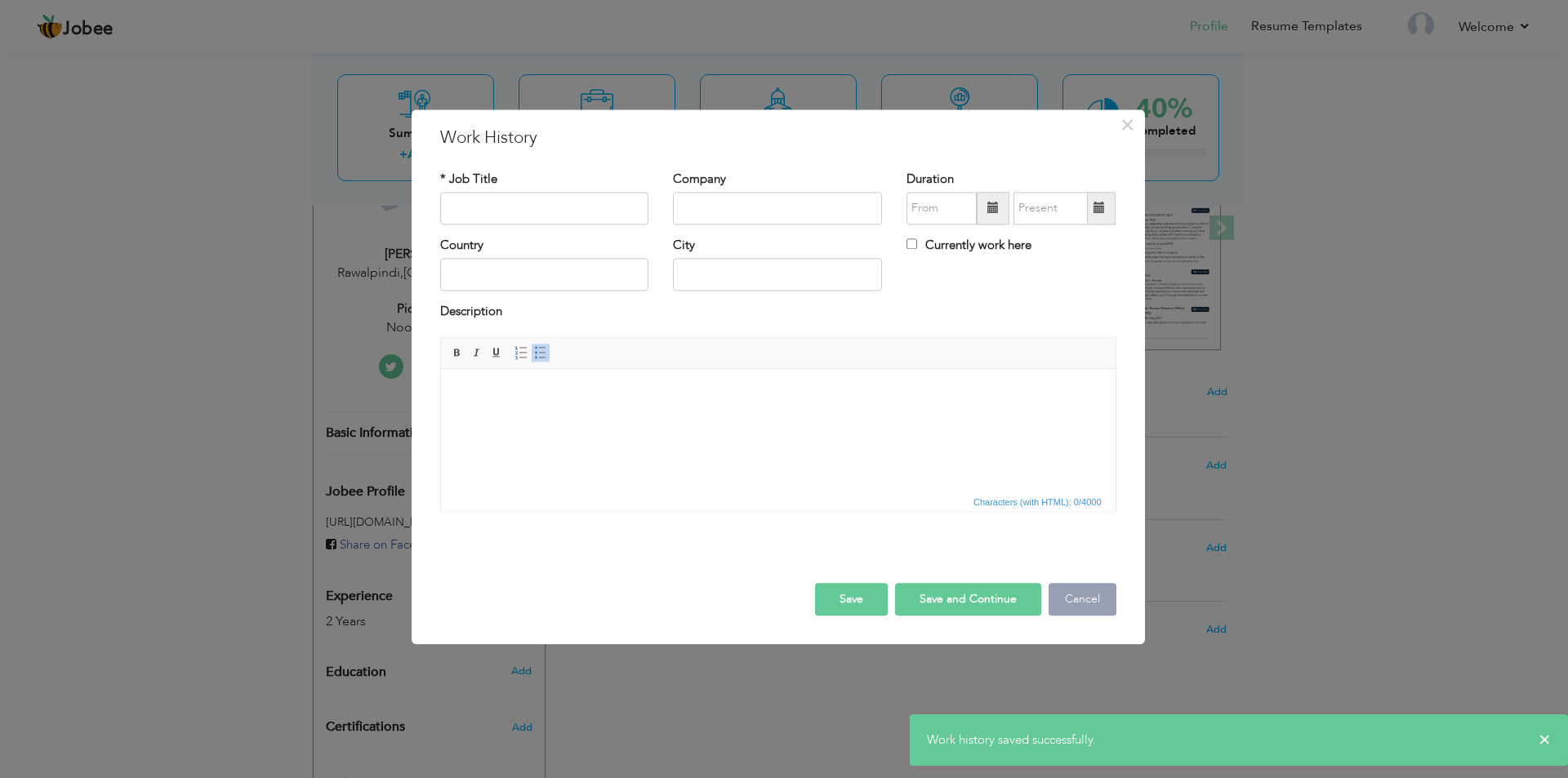
click at [1106, 522] on button "Cancel" at bounding box center [1082, 598] width 68 height 32
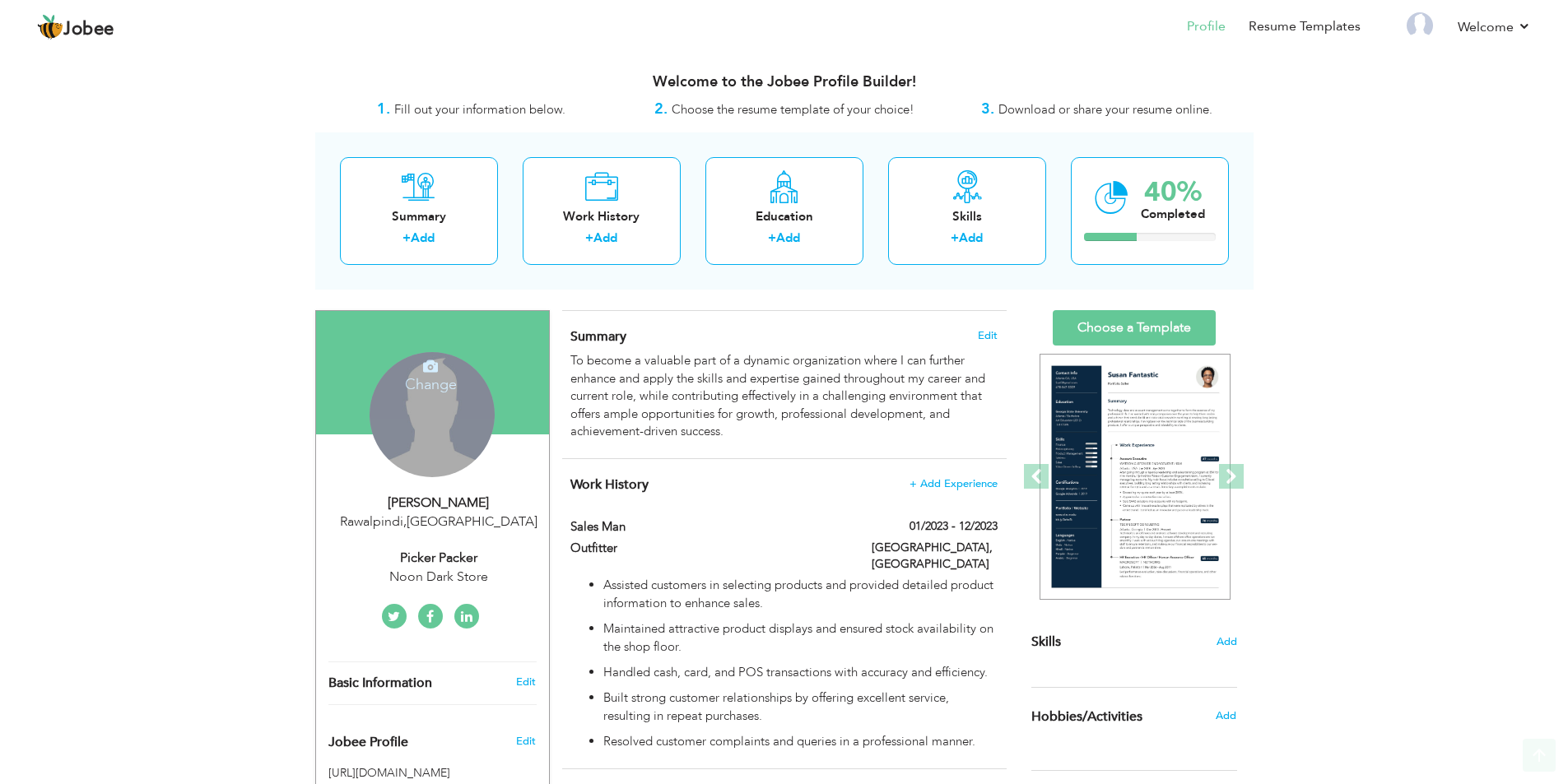
click at [395, 430] on div "Change Remove" at bounding box center [432, 414] width 125 height 125
click at [442, 365] on h4 "Change" at bounding box center [431, 373] width 118 height 40
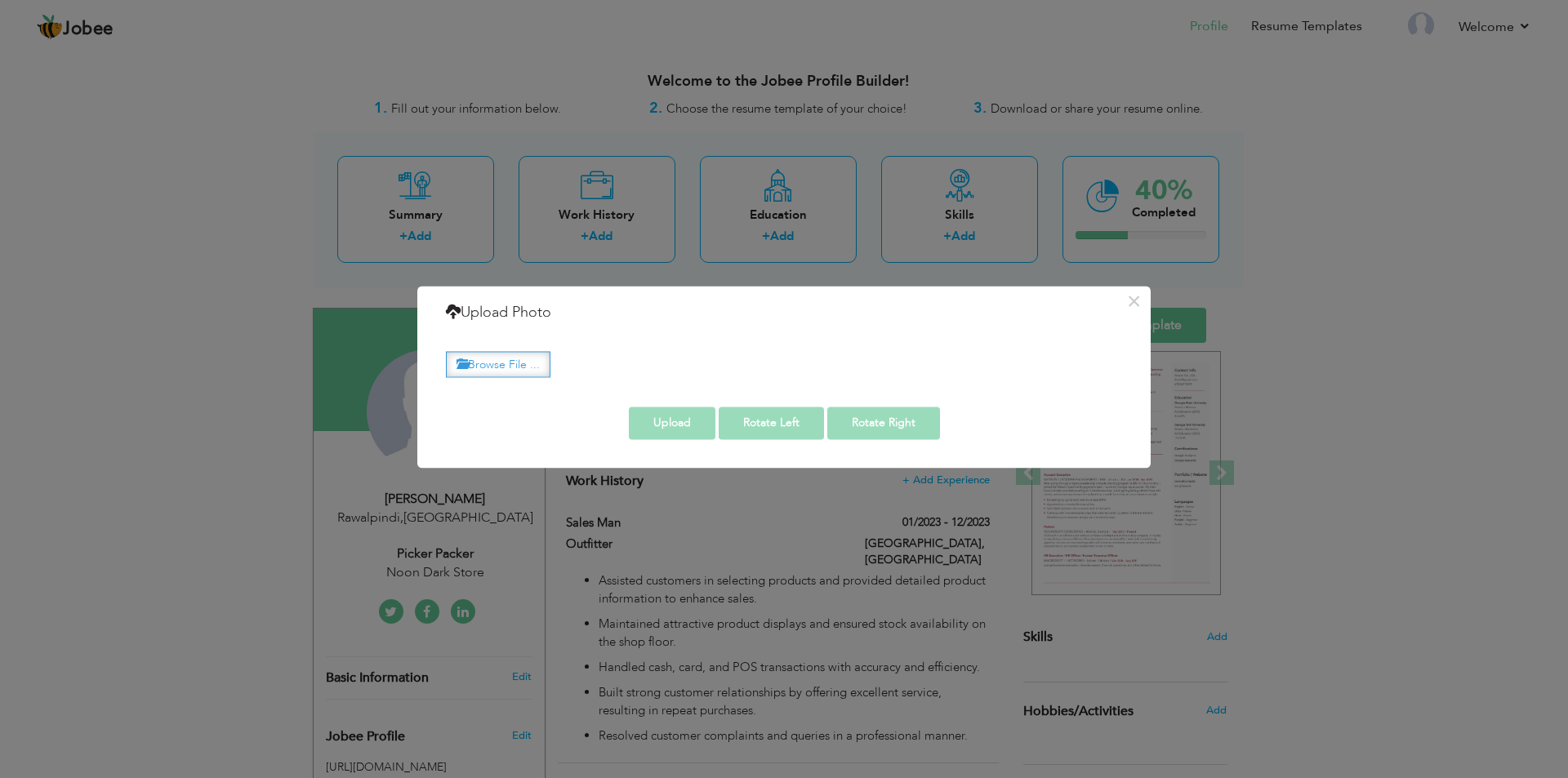
click at [509, 369] on label "Browse File ..." at bounding box center [498, 364] width 105 height 25
click at [0, 0] on input "Browse File ..." at bounding box center [0, 0] width 0 height 0
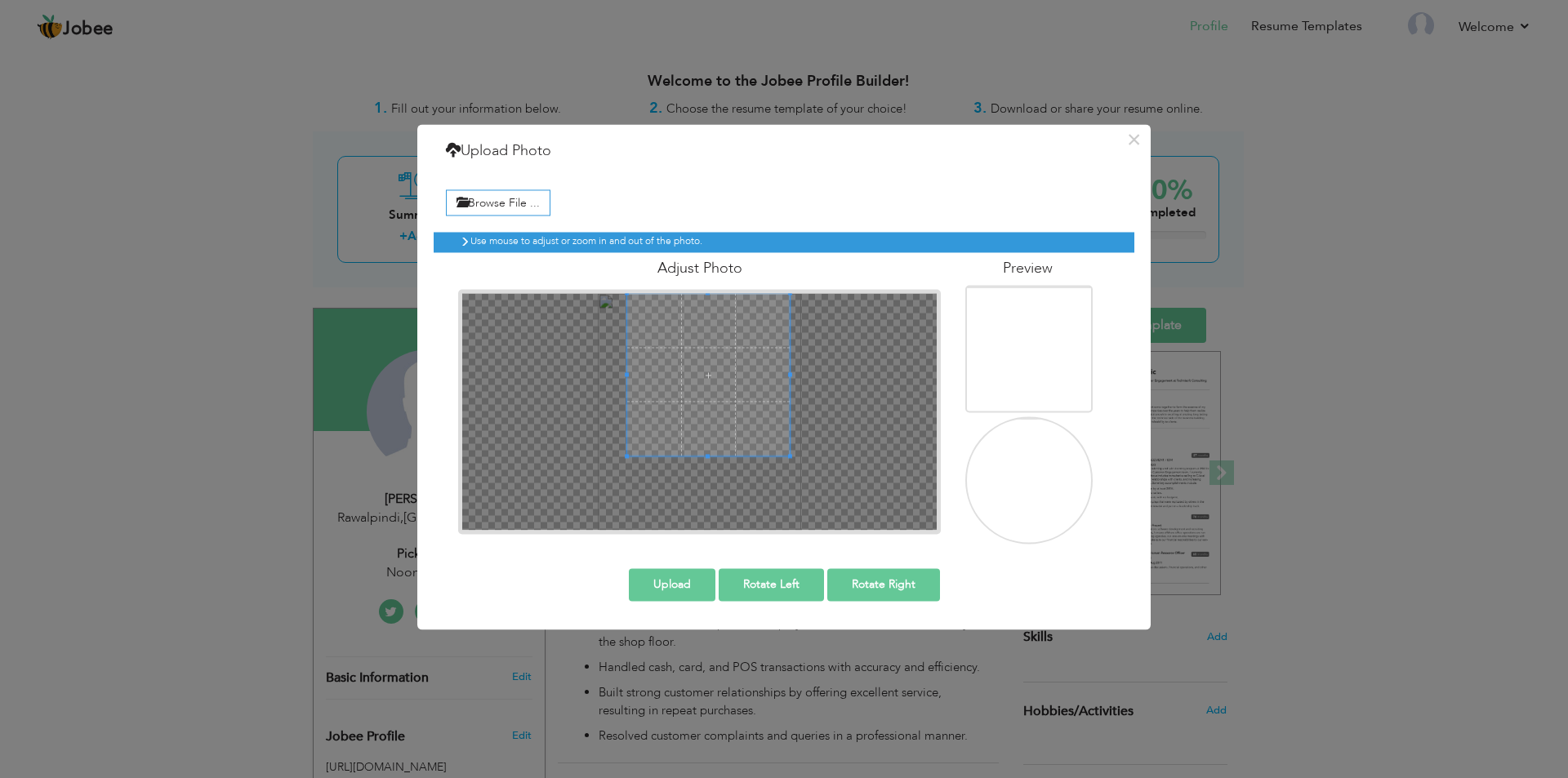
click at [741, 330] on span at bounding box center [708, 375] width 163 height 163
click at [804, 522] on div "× Upload Photo Browse File ... Adjust Photo Preview Upload Rotate Left" at bounding box center [784, 376] width 733 height 506
click at [722, 419] on span at bounding box center [692, 382] width 178 height 178
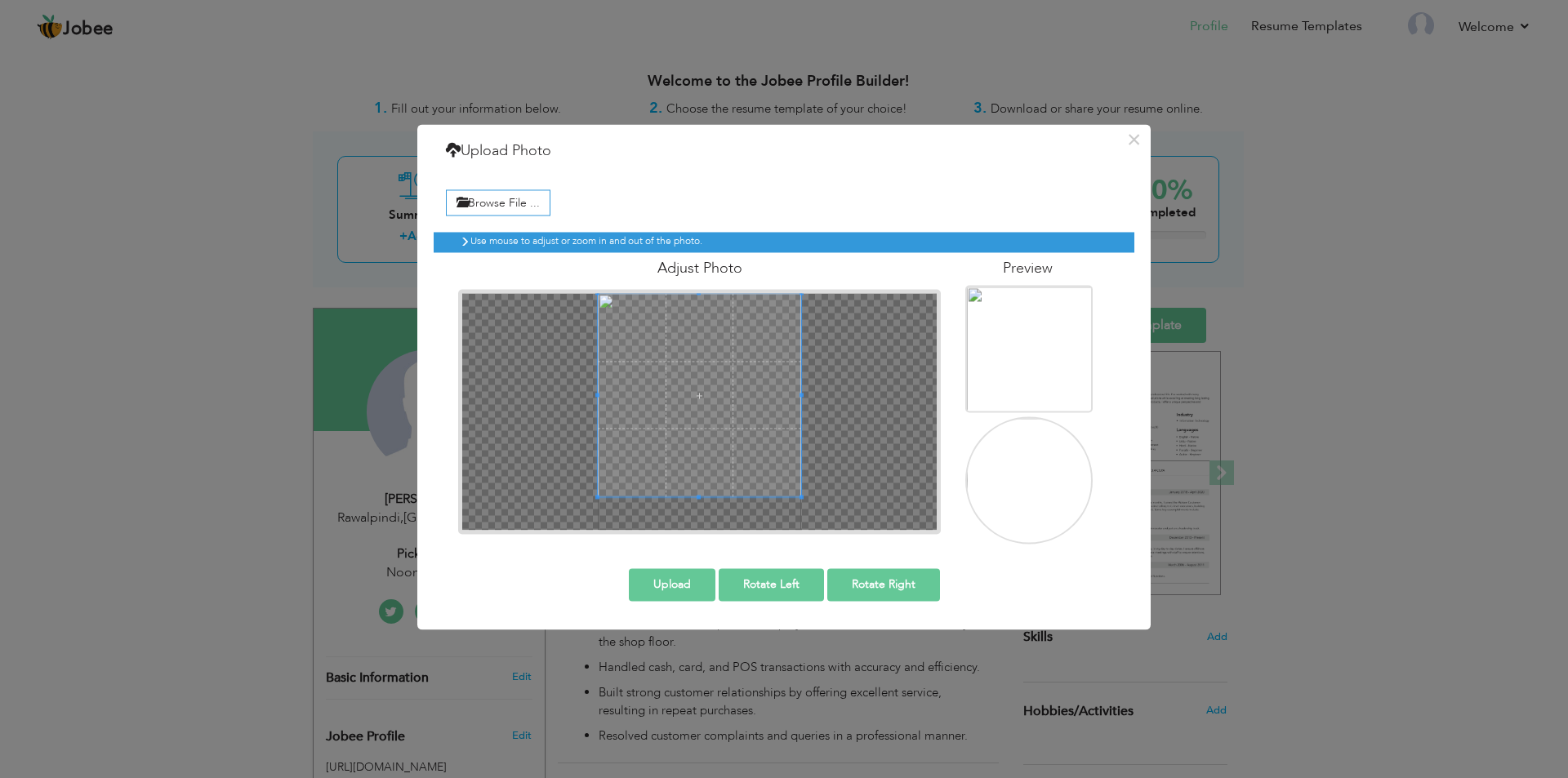
click at [877, 522] on div "Browse File ... Preview" at bounding box center [784, 362] width 701 height 386
click at [763, 398] on span at bounding box center [700, 396] width 204 height 204
click at [790, 485] on span at bounding box center [788, 484] width 4 height 4
click at [777, 444] on span at bounding box center [706, 389] width 191 height 191
click at [754, 398] on span at bounding box center [706, 389] width 191 height 191
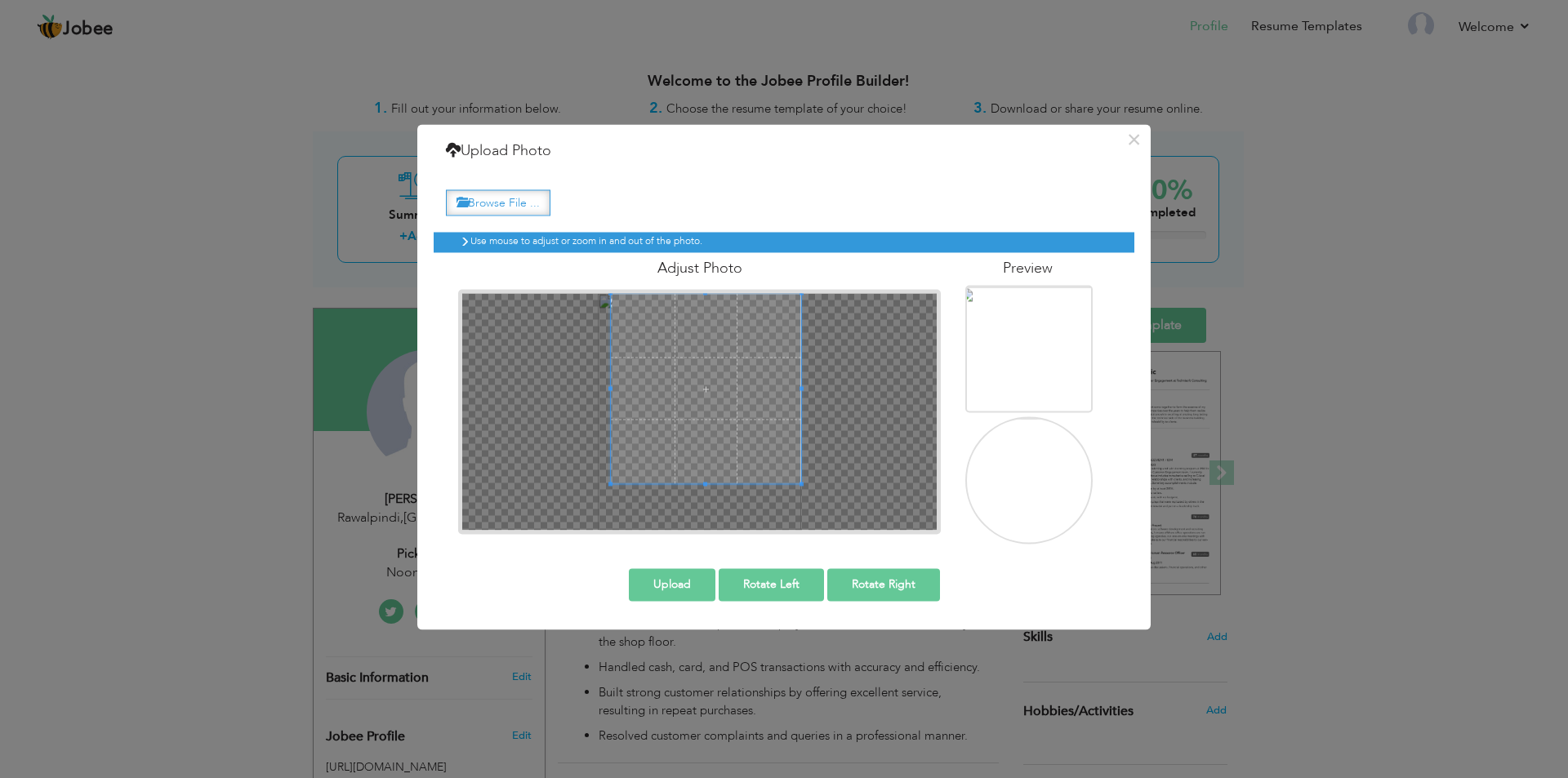
click at [516, 201] on label "Browse File ..." at bounding box center [498, 203] width 105 height 25
click at [0, 0] on input "Browse File ..." at bounding box center [0, 0] width 0 height 0
click at [502, 197] on label "Browse File ..." at bounding box center [498, 203] width 105 height 25
click at [0, 0] on input "Browse File ..." at bounding box center [0, 0] width 0 height 0
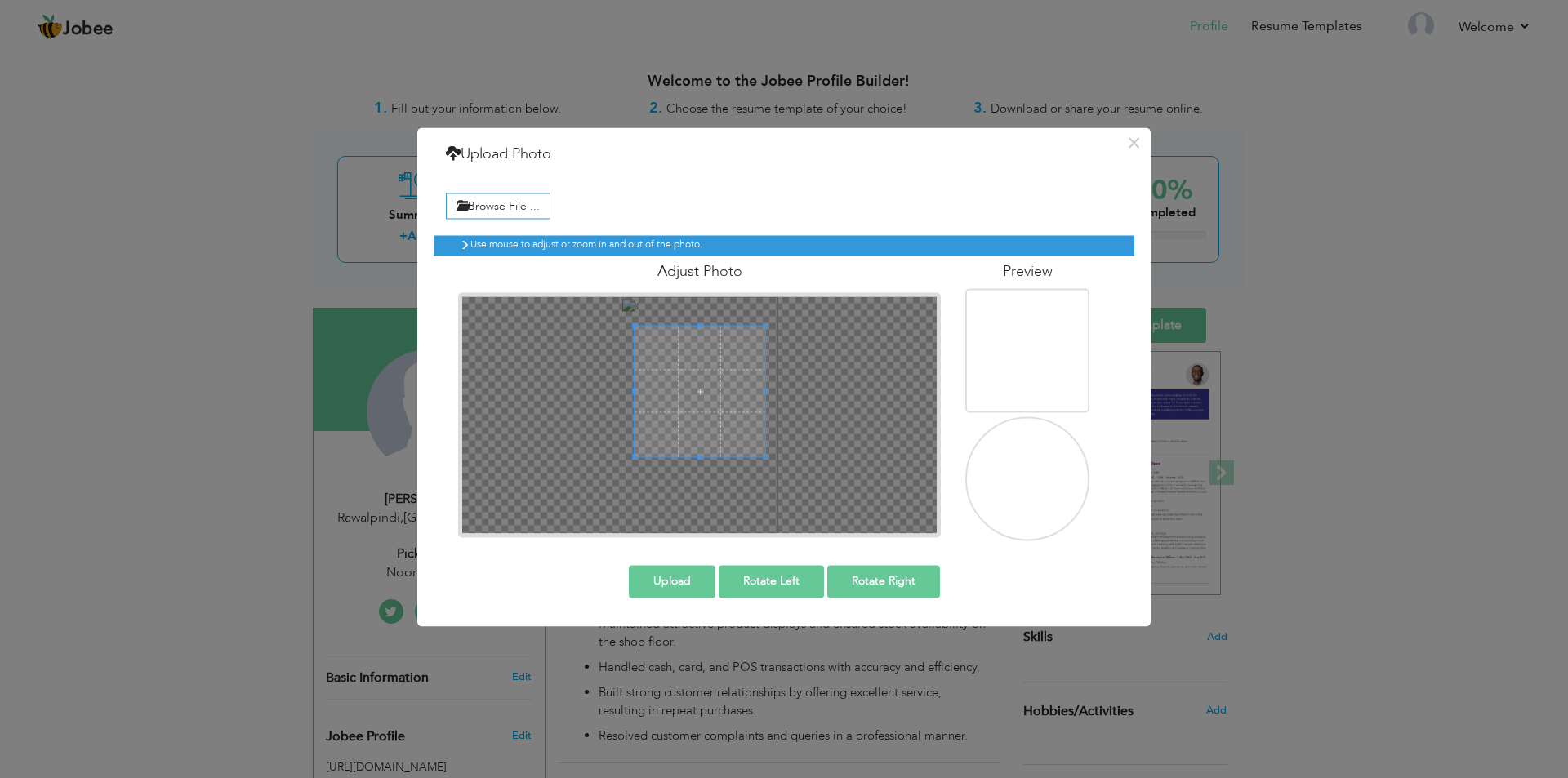
click at [715, 369] on span at bounding box center [700, 391] width 131 height 131
click at [742, 426] on div at bounding box center [700, 391] width 131 height 131
click at [746, 444] on div at bounding box center [700, 391] width 131 height 131
click at [744, 450] on div at bounding box center [700, 391] width 131 height 131
click at [713, 386] on span at bounding box center [701, 385] width 131 height 131
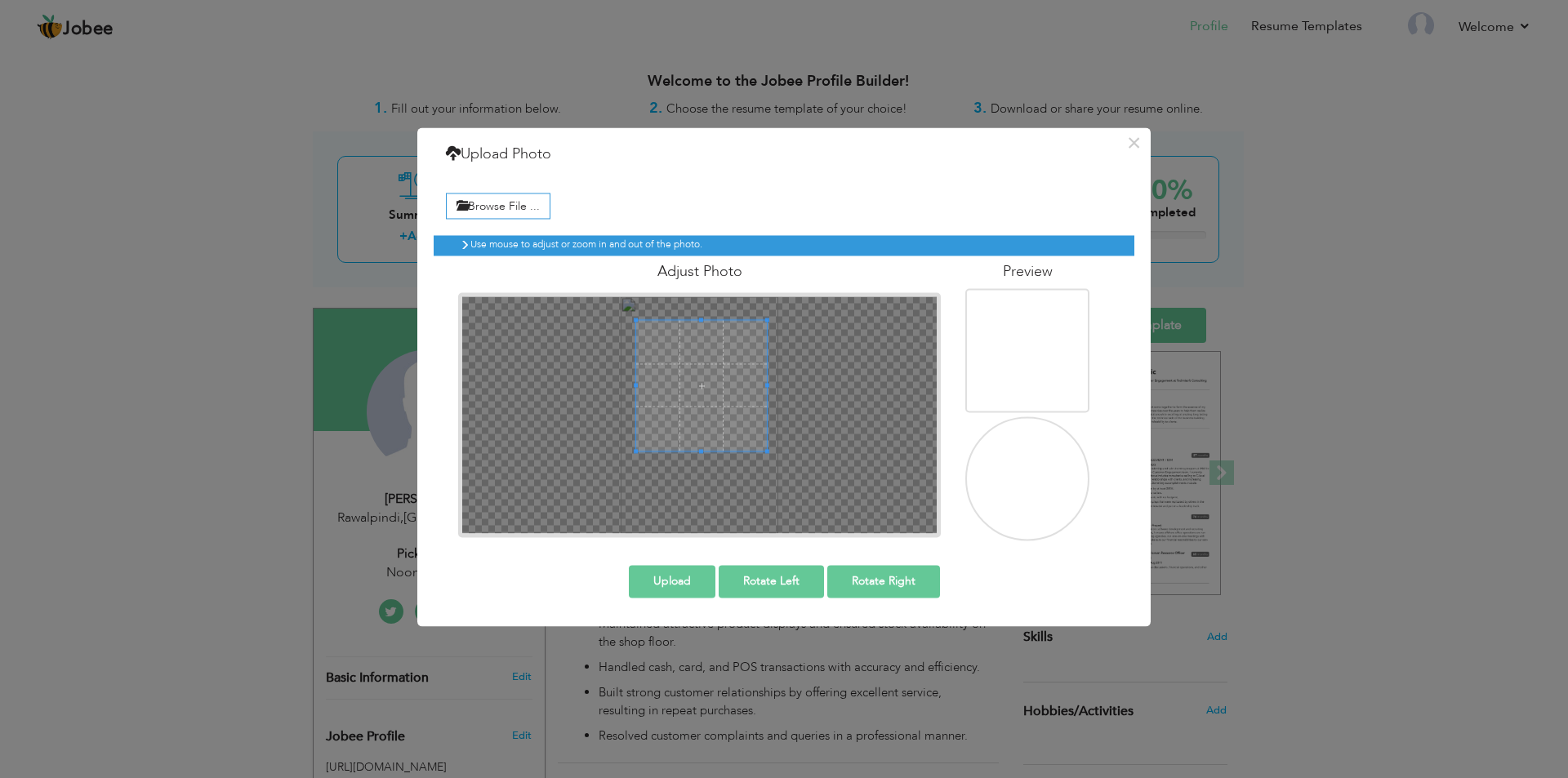
click at [650, 327] on div at bounding box center [701, 385] width 131 height 131
click at [522, 205] on label "Browse File ..." at bounding box center [498, 206] width 105 height 25
click at [0, 0] on input "Browse File ..." at bounding box center [0, 0] width 0 height 0
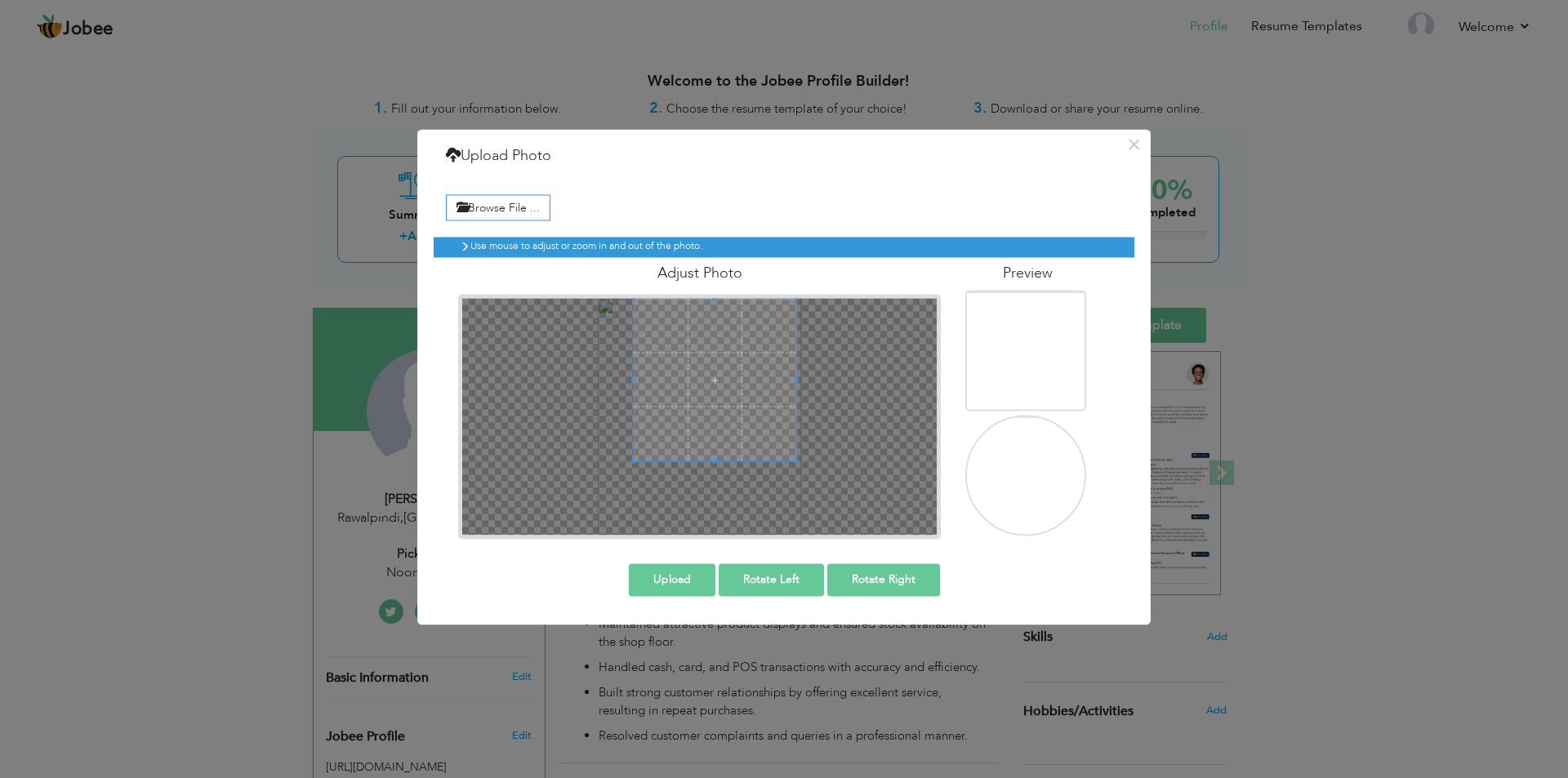
click at [726, 330] on span at bounding box center [715, 379] width 163 height 163
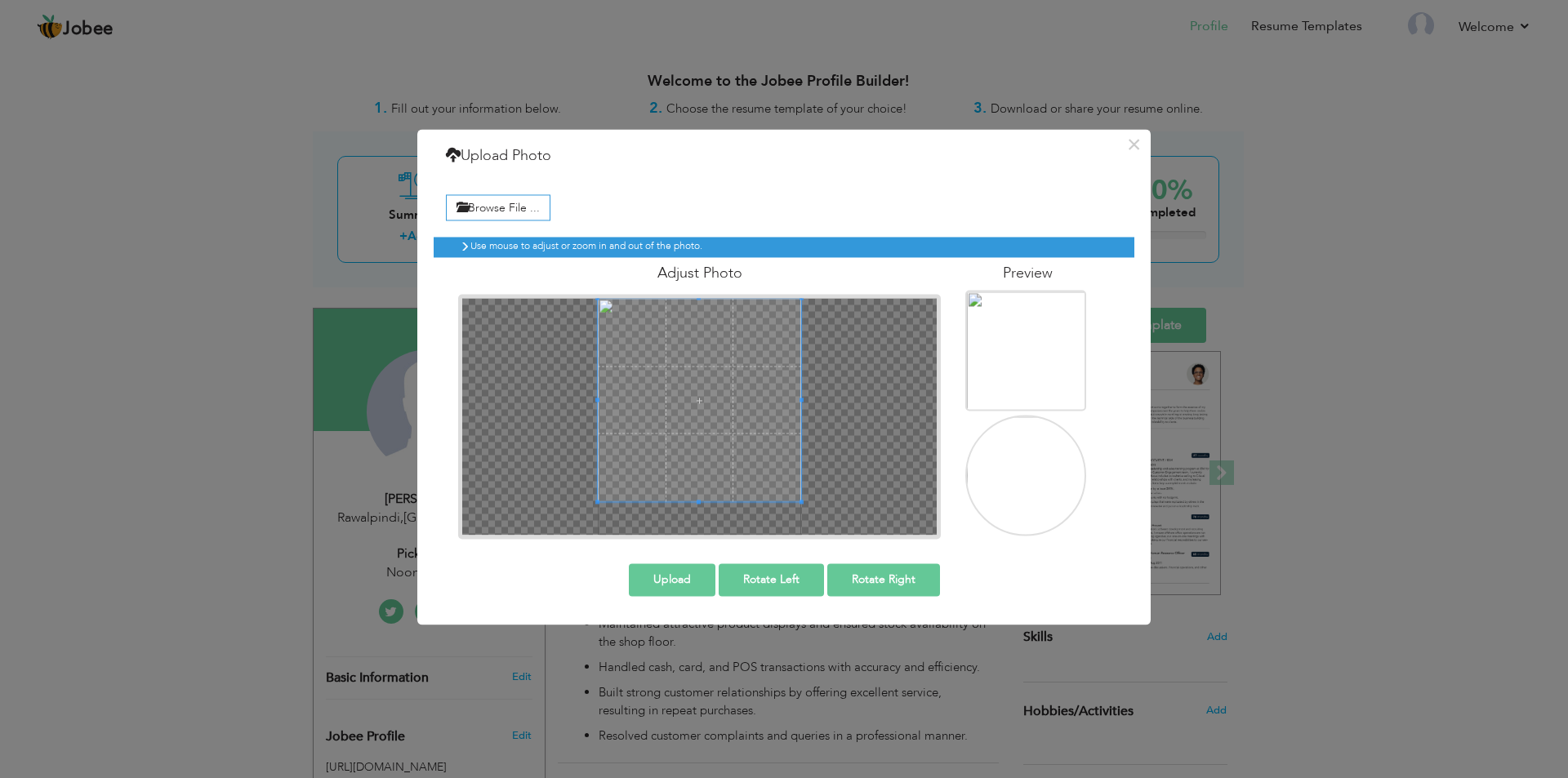
click at [865, 485] on div at bounding box center [699, 416] width 474 height 237
click at [745, 409] on span at bounding box center [700, 400] width 204 height 204
click at [606, 502] on div at bounding box center [699, 416] width 474 height 237
click at [686, 432] on span at bounding box center [704, 396] width 196 height 196
click at [704, 414] on span at bounding box center [704, 396] width 196 height 196
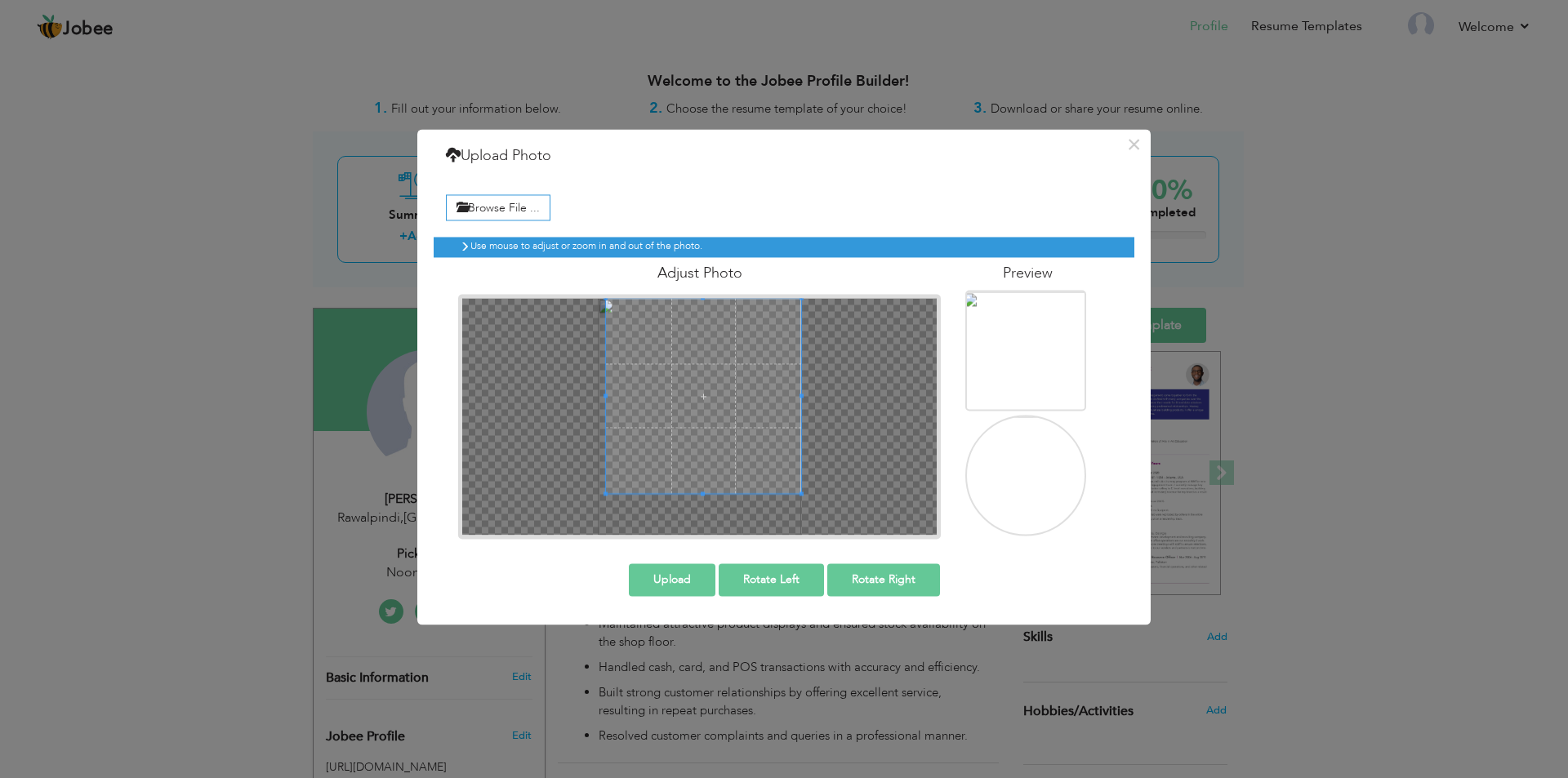
click at [690, 522] on button "Upload" at bounding box center [672, 579] width 86 height 32
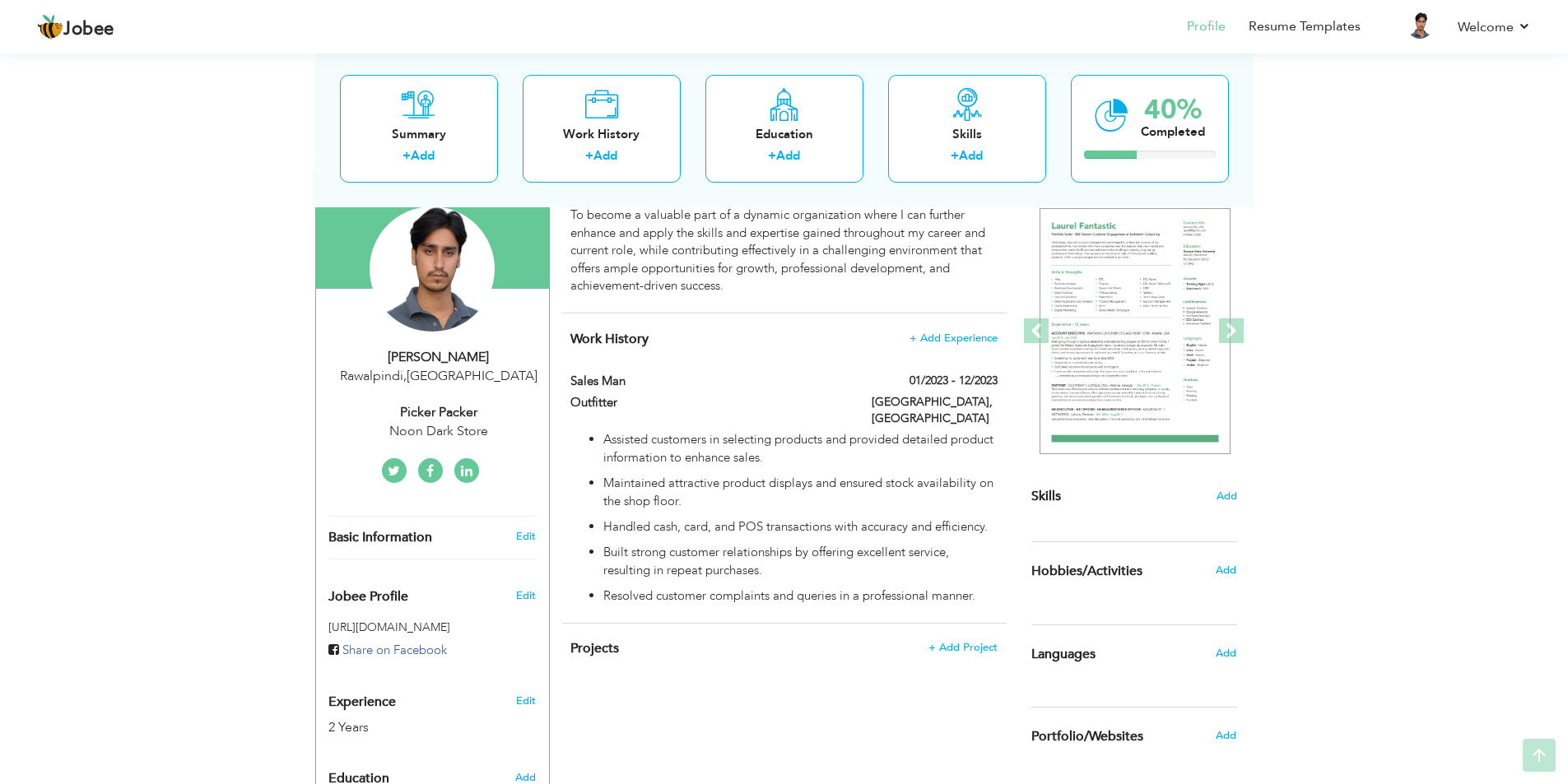
scroll to position [246, 0]
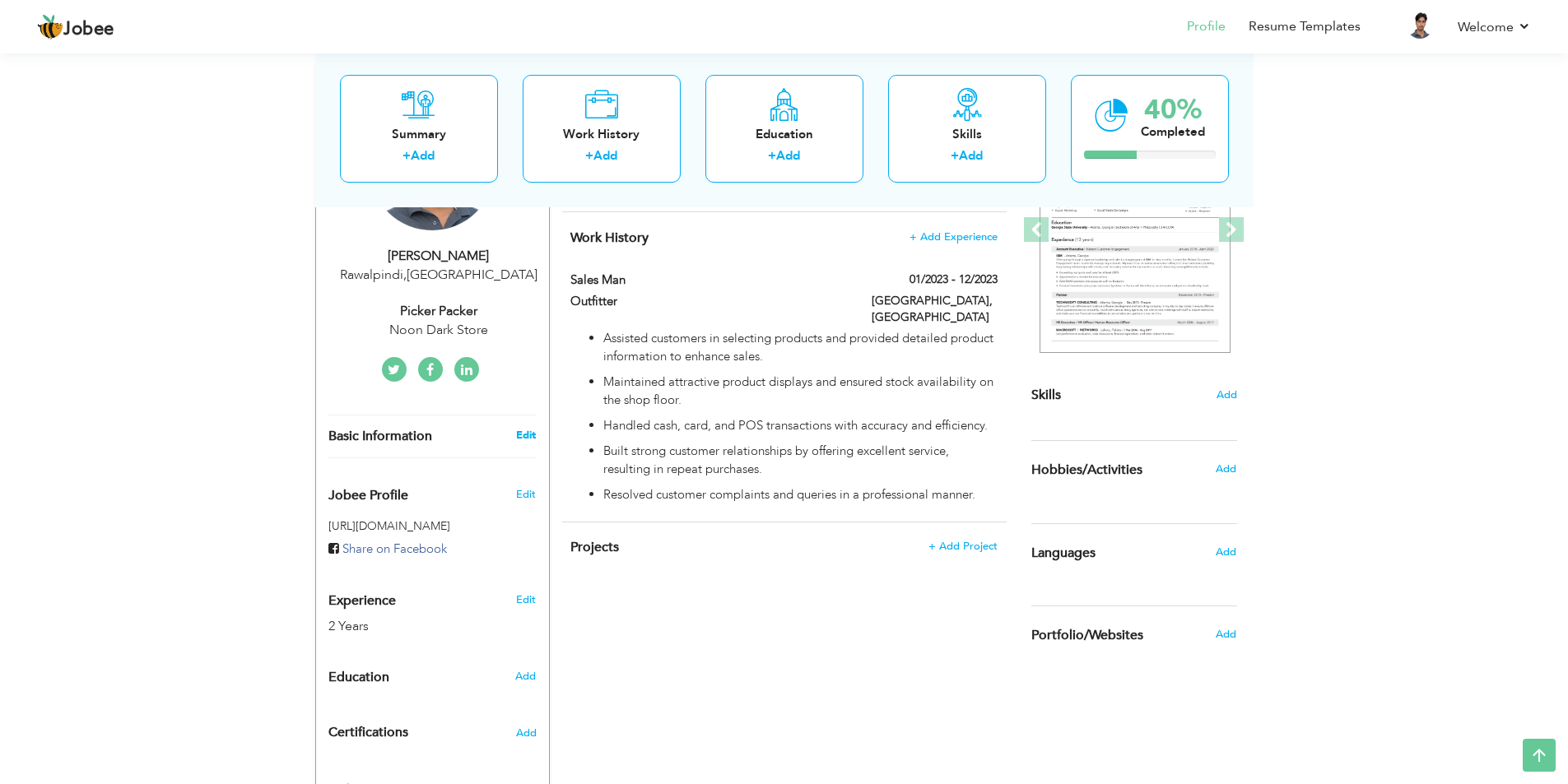
click at [526, 435] on link "Edit" at bounding box center [526, 435] width 19 height 15
type input "Awais"
type input "[PERSON_NAME]"
type input "[PHONE_NUMBER]"
select select "number:228"
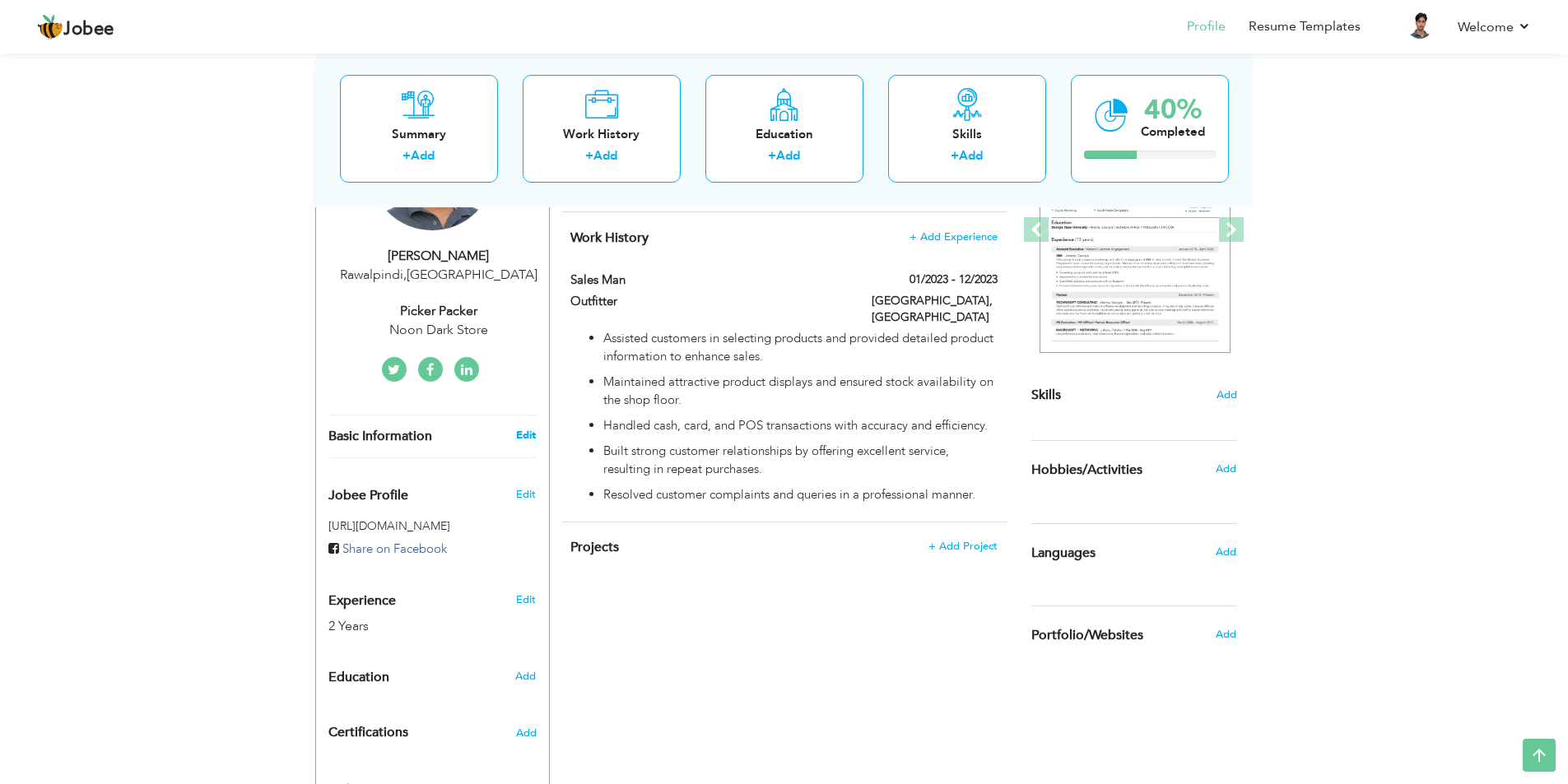
type input "Rawalpindi"
select select "number:4"
type input "Noon Dark Store"
type input "Picker Packer"
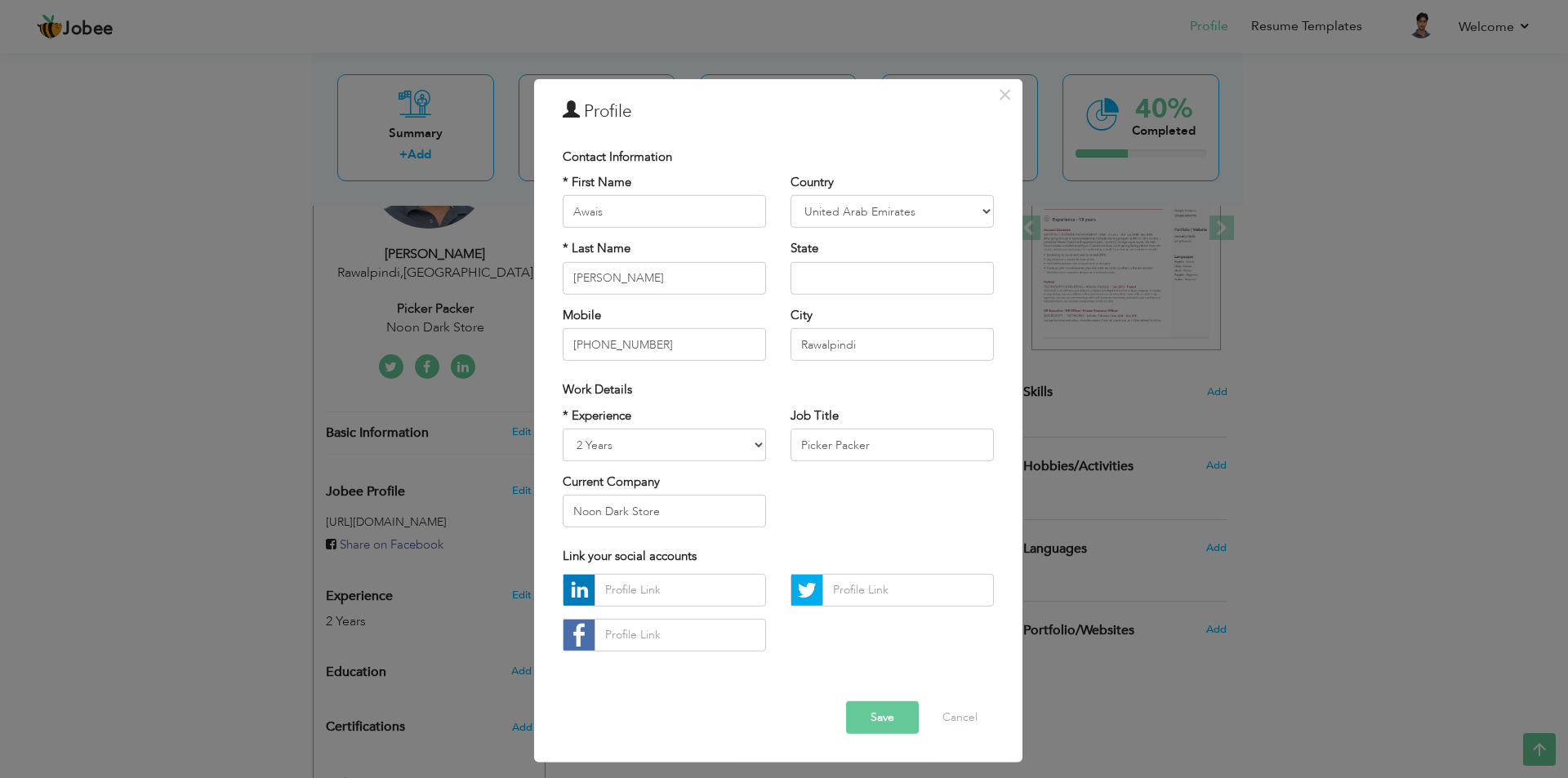
click at [869, 522] on button "Save" at bounding box center [881, 717] width 73 height 32
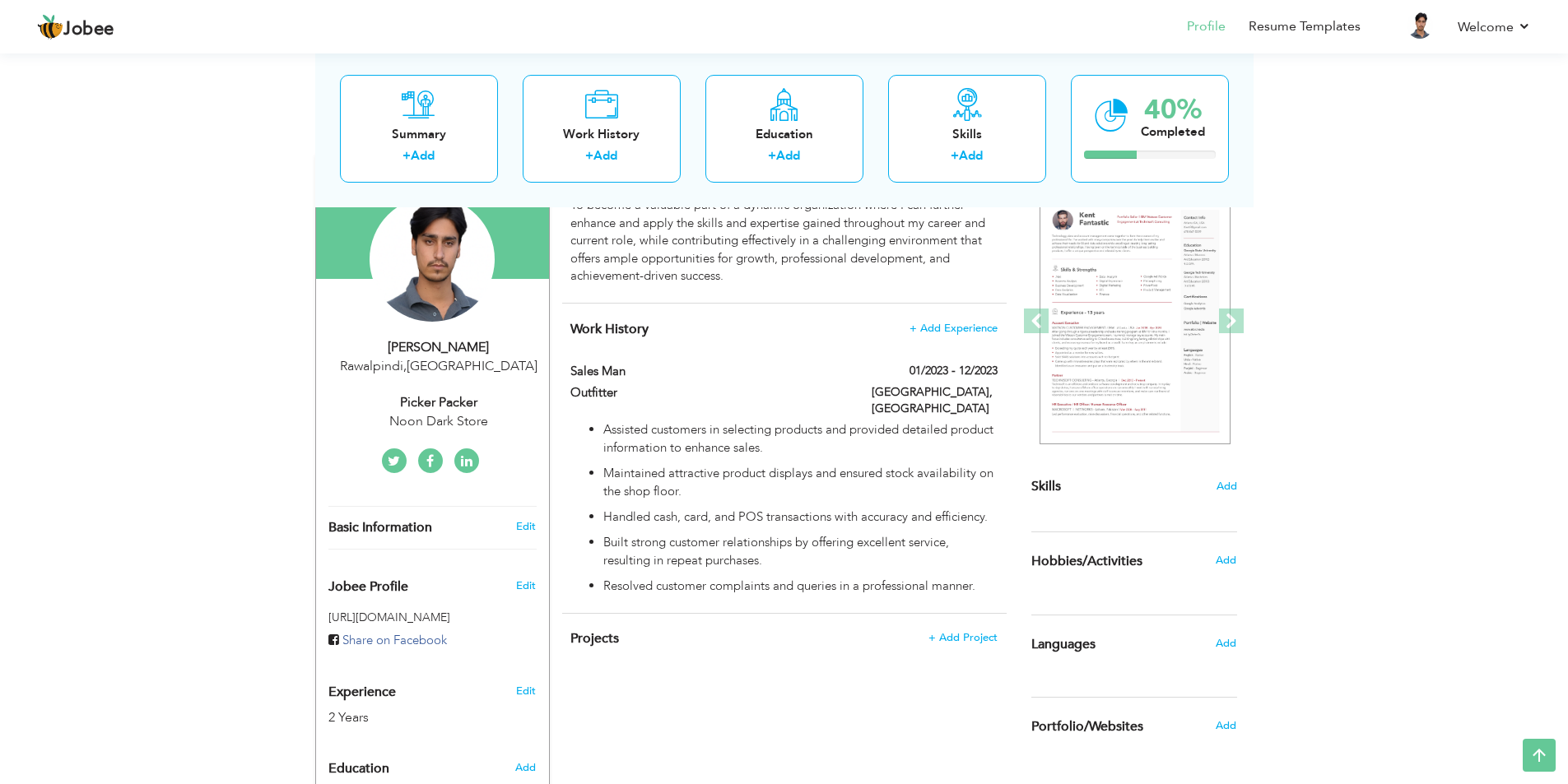
scroll to position [132, 0]
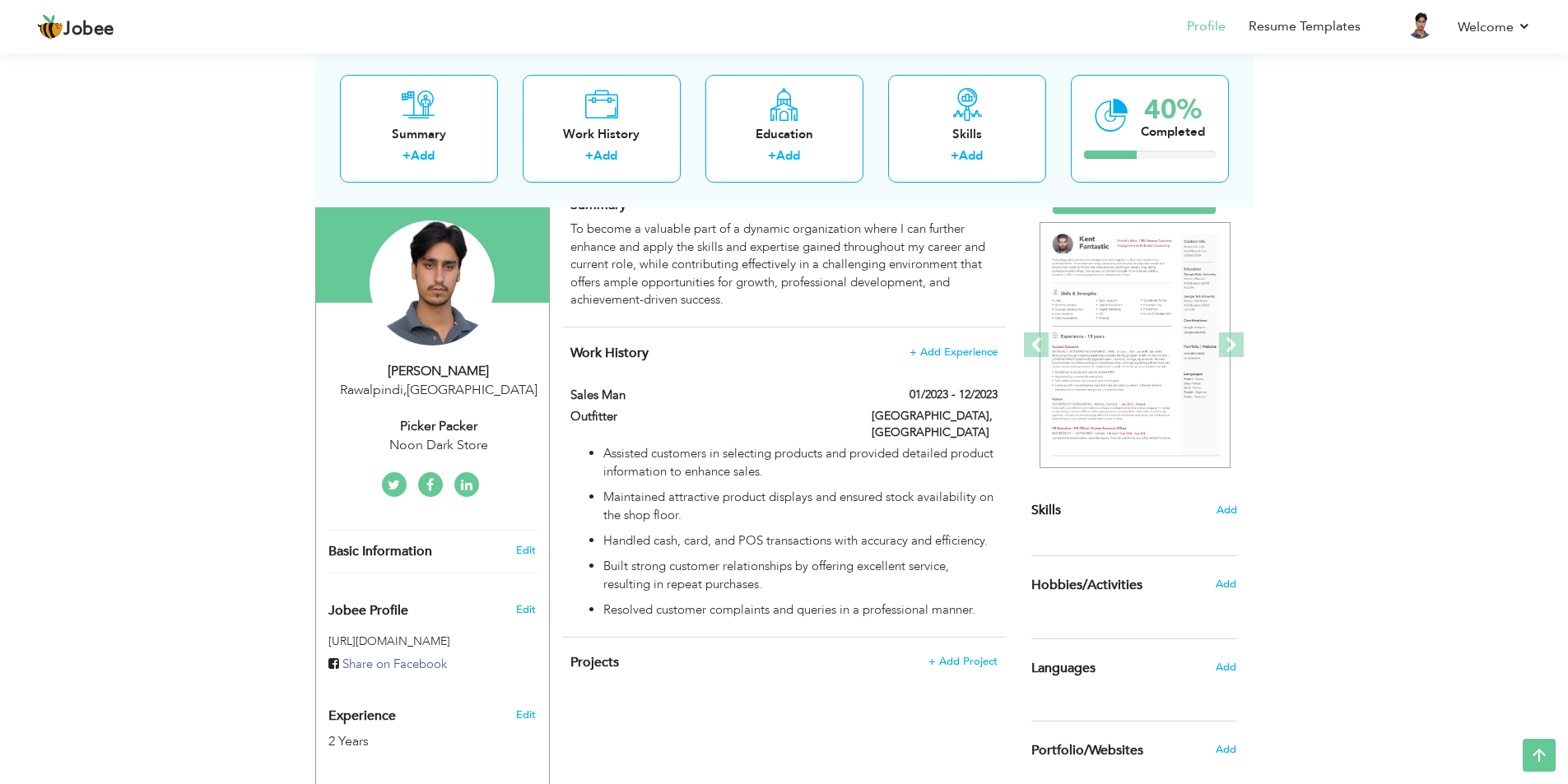
click at [433, 381] on div "Rawalpindi , United Arab Emirates" at bounding box center [438, 390] width 220 height 18
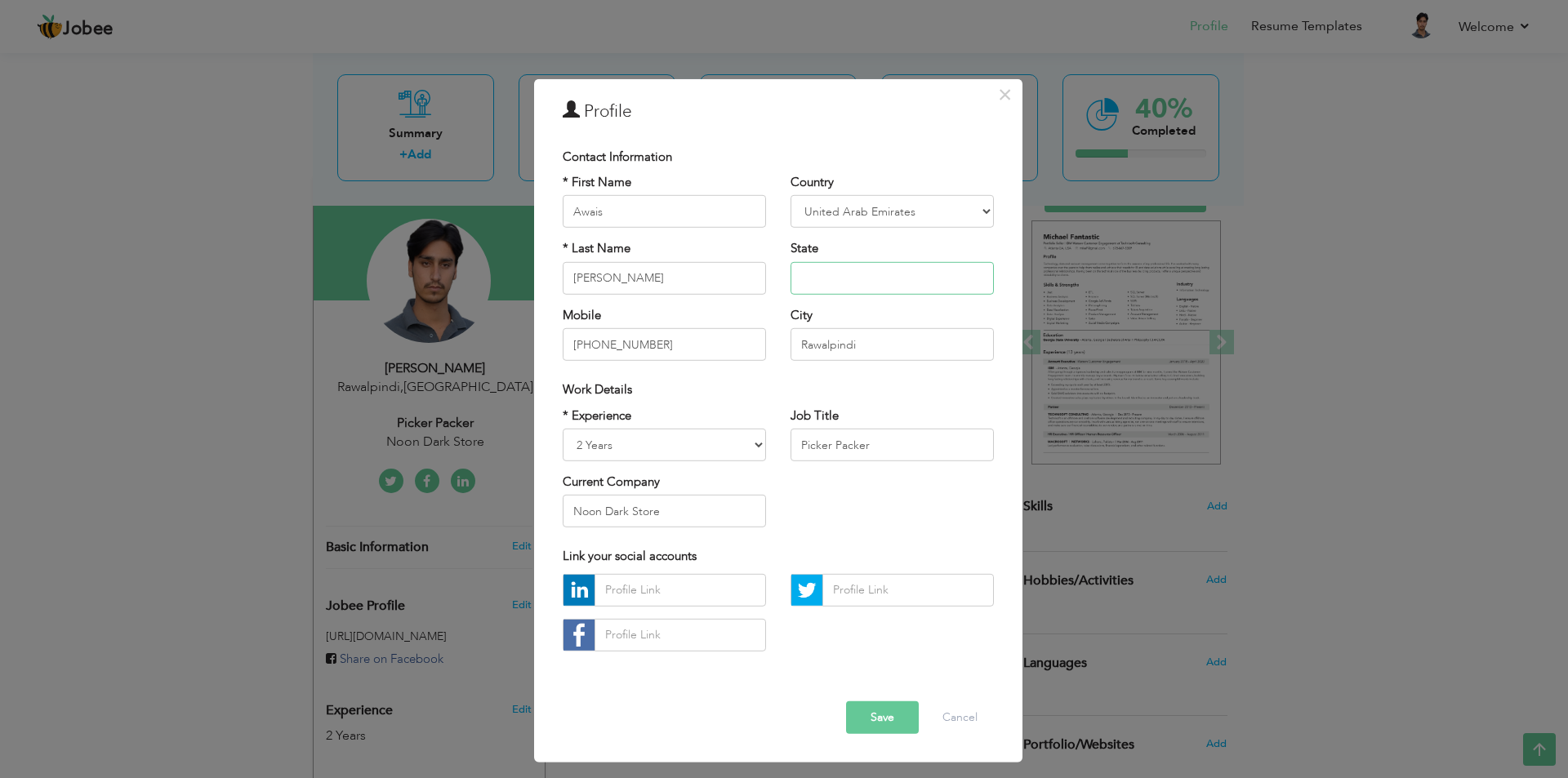
click at [857, 277] on input "text" at bounding box center [892, 278] width 204 height 32
click at [1115, 269] on div "× Profile Contact Information * First Name Awais * Last Name Ahmed" at bounding box center [784, 389] width 1568 height 778
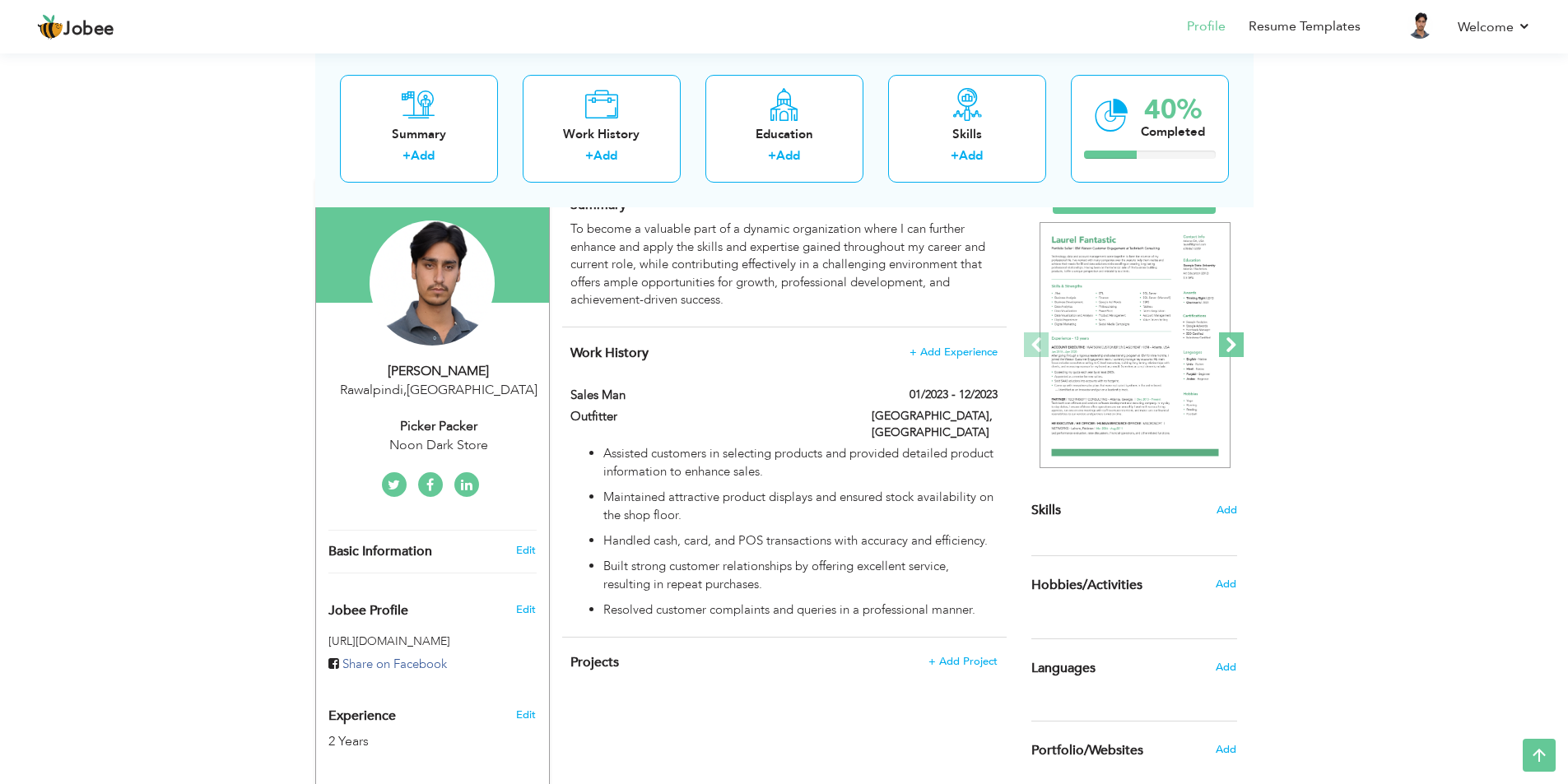
click at [1123, 352] on span at bounding box center [1231, 345] width 25 height 25
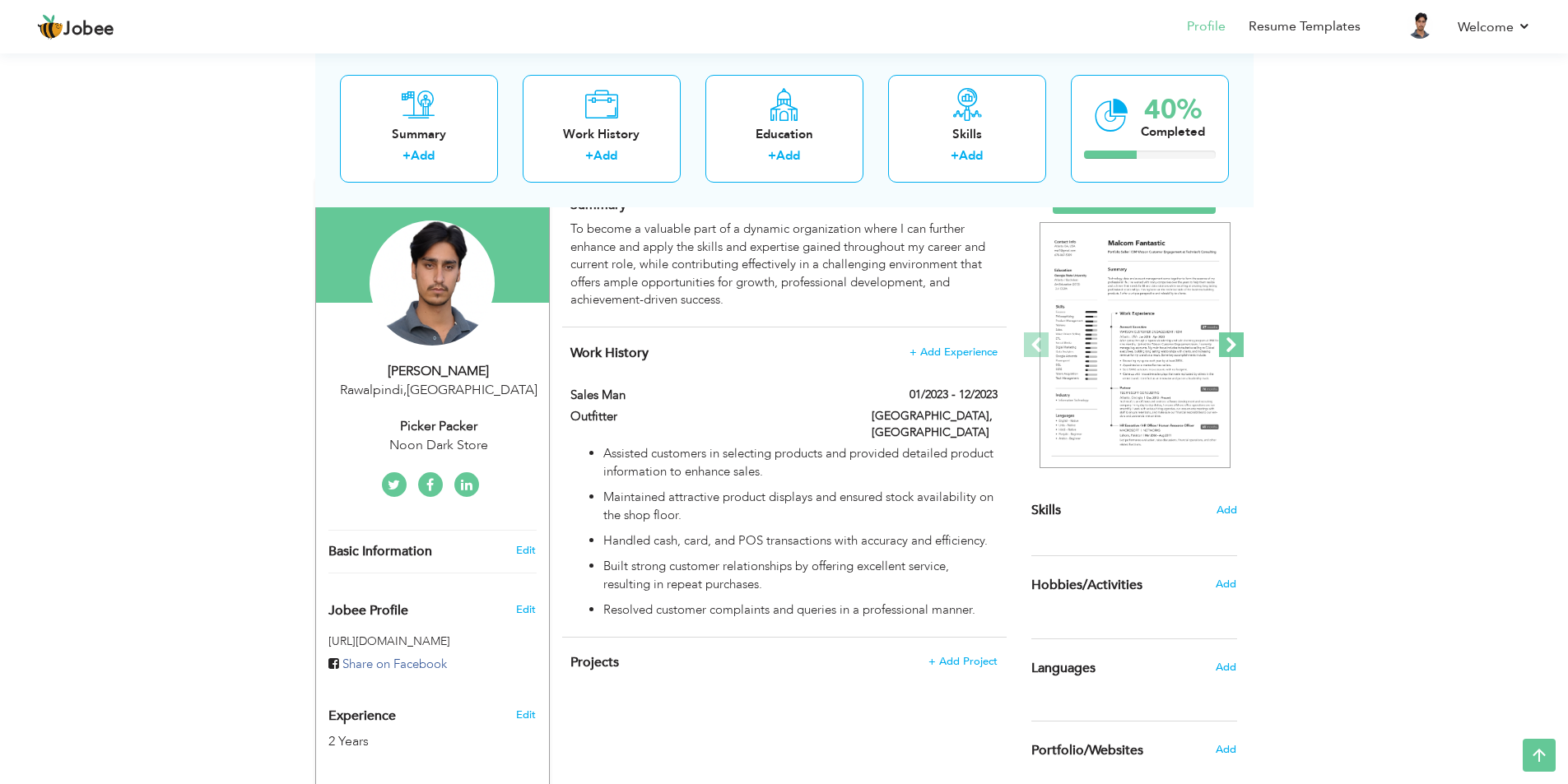
click at [1123, 352] on span at bounding box center [1231, 345] width 25 height 25
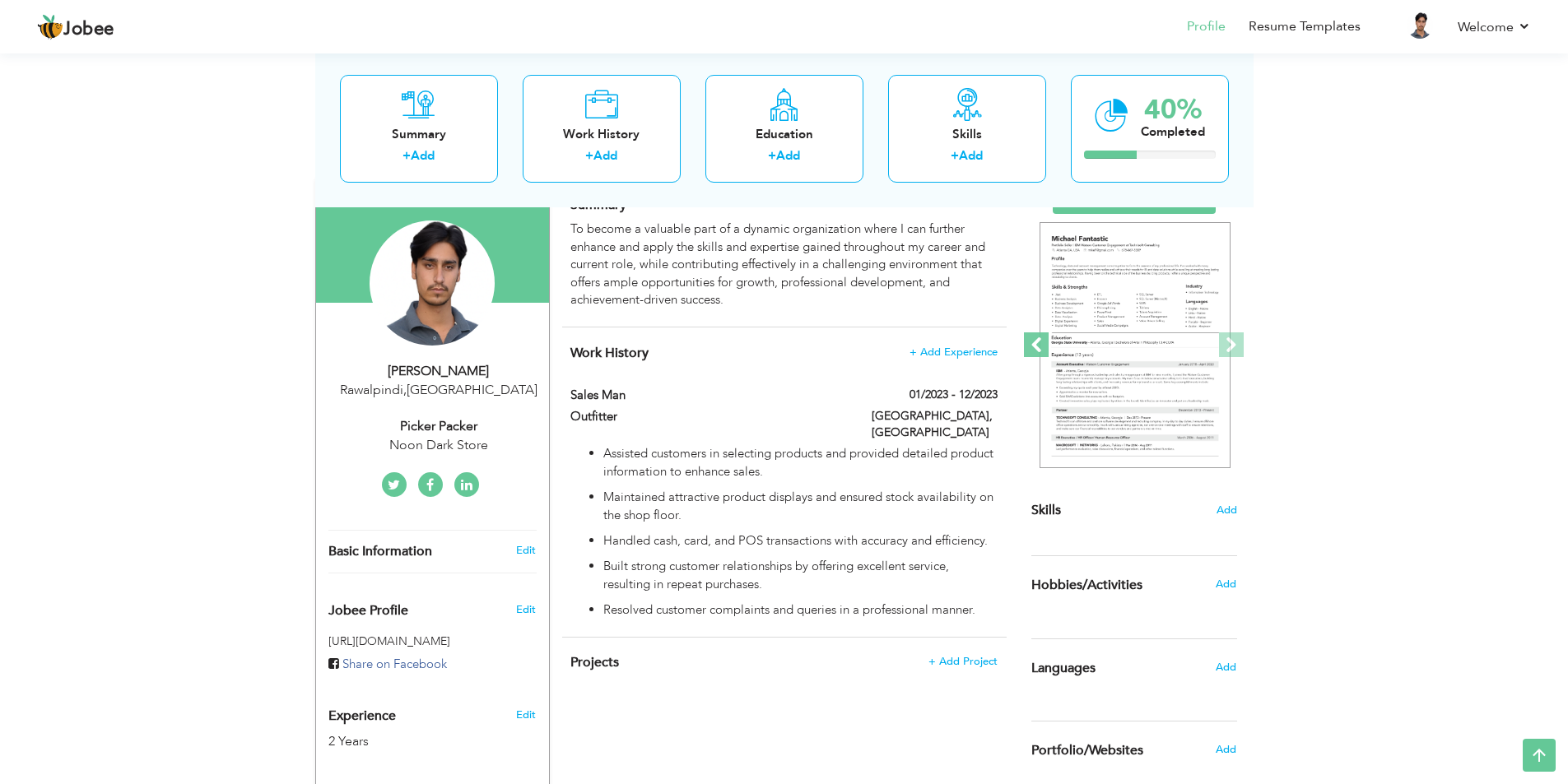
click at [1033, 345] on span at bounding box center [1036, 345] width 25 height 25
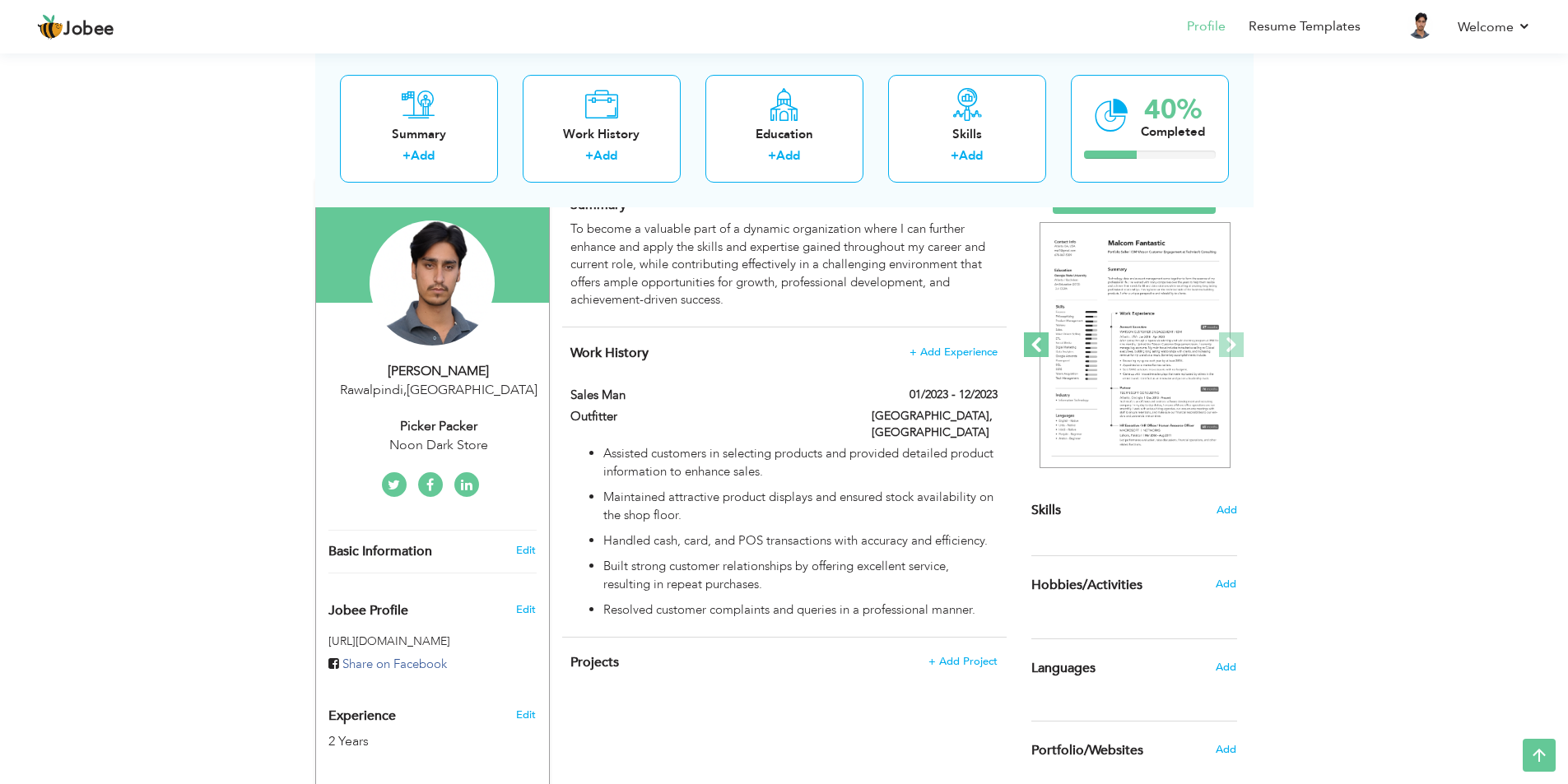
click at [1033, 345] on span at bounding box center [1036, 345] width 25 height 25
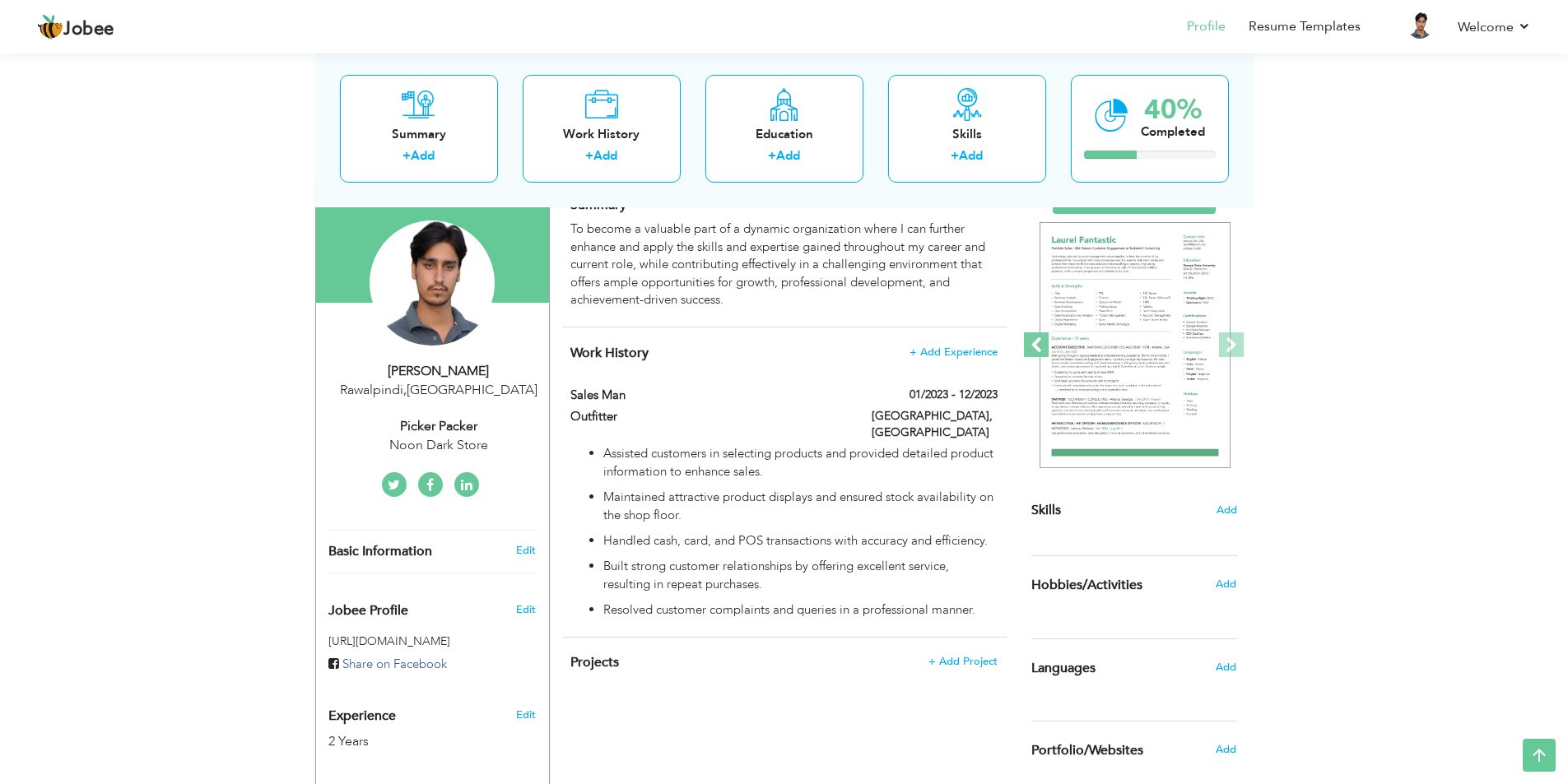
click at [1033, 345] on span at bounding box center [1036, 345] width 25 height 25
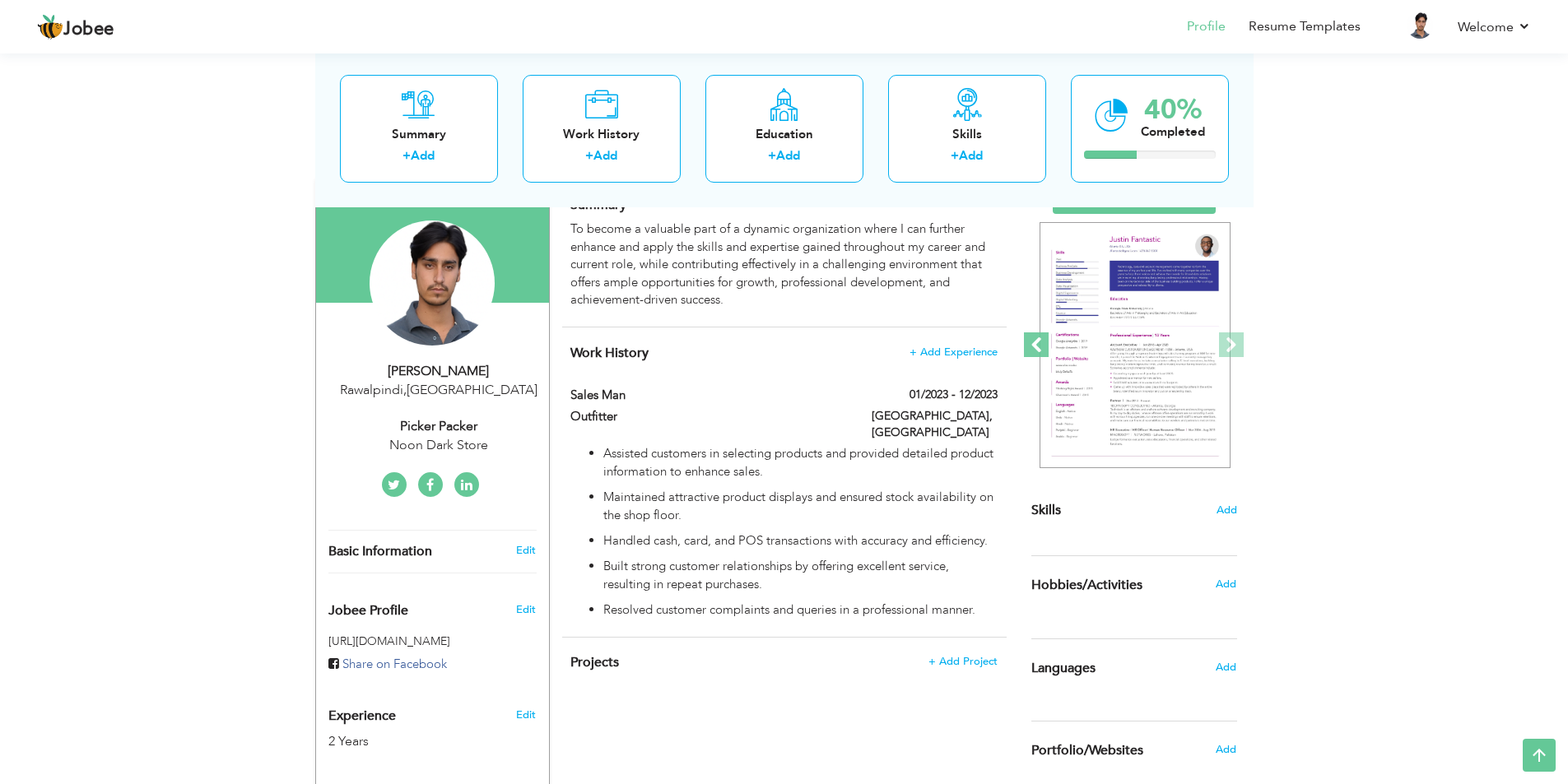
click at [1033, 345] on span at bounding box center [1036, 345] width 25 height 25
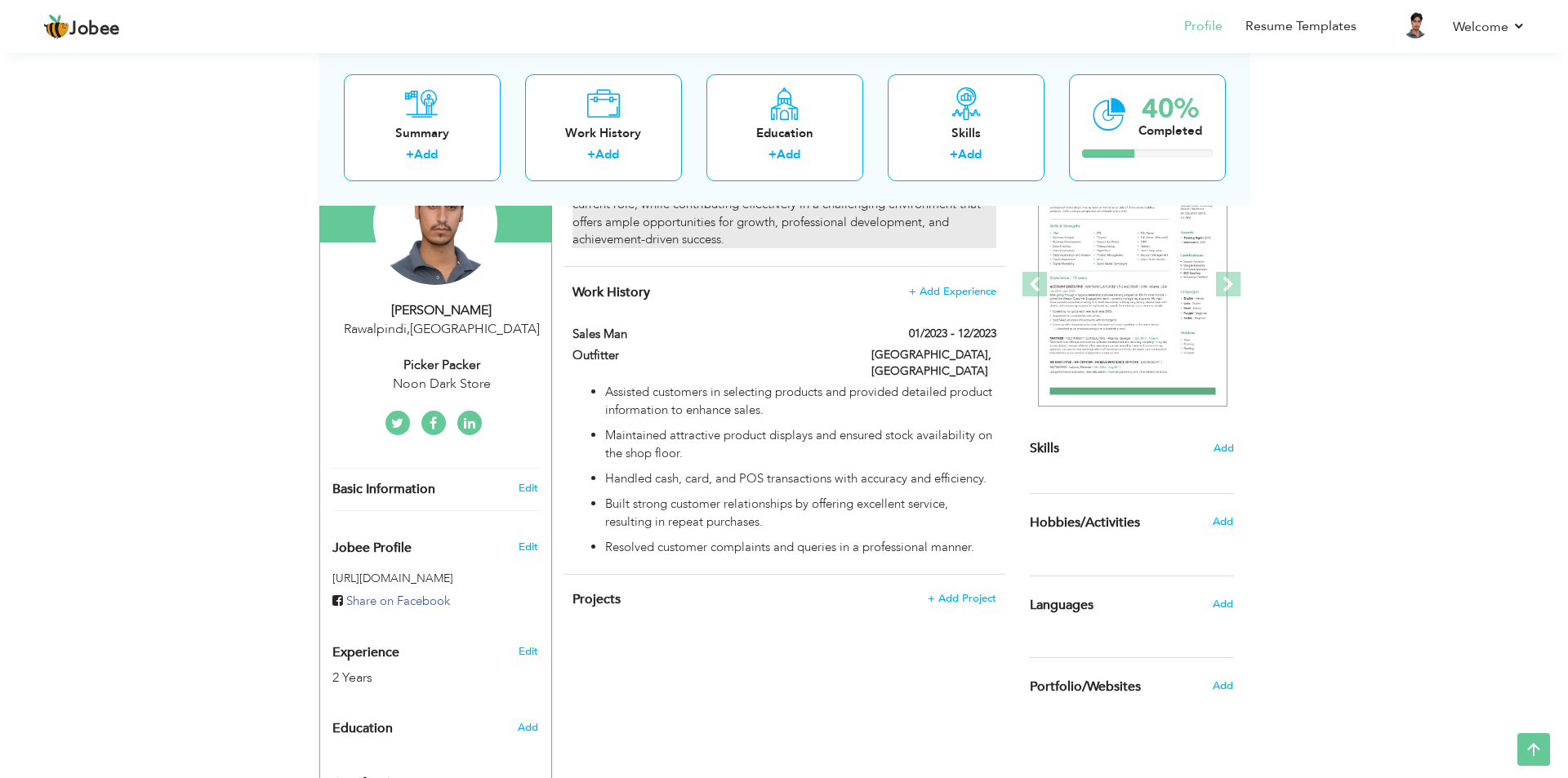
scroll to position [0, 0]
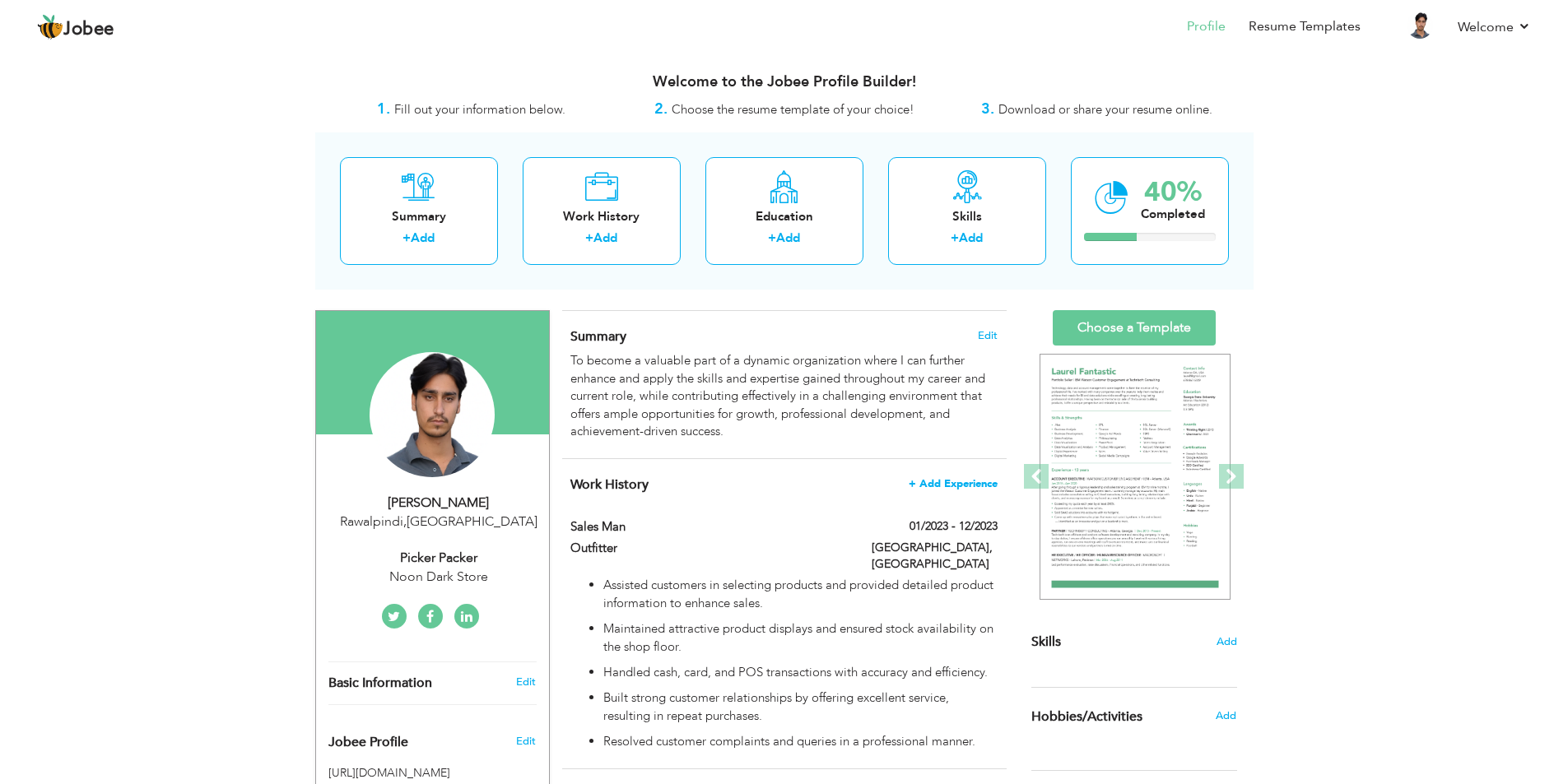
click at [967, 484] on span "+ Add Experience" at bounding box center [953, 483] width 89 height 11
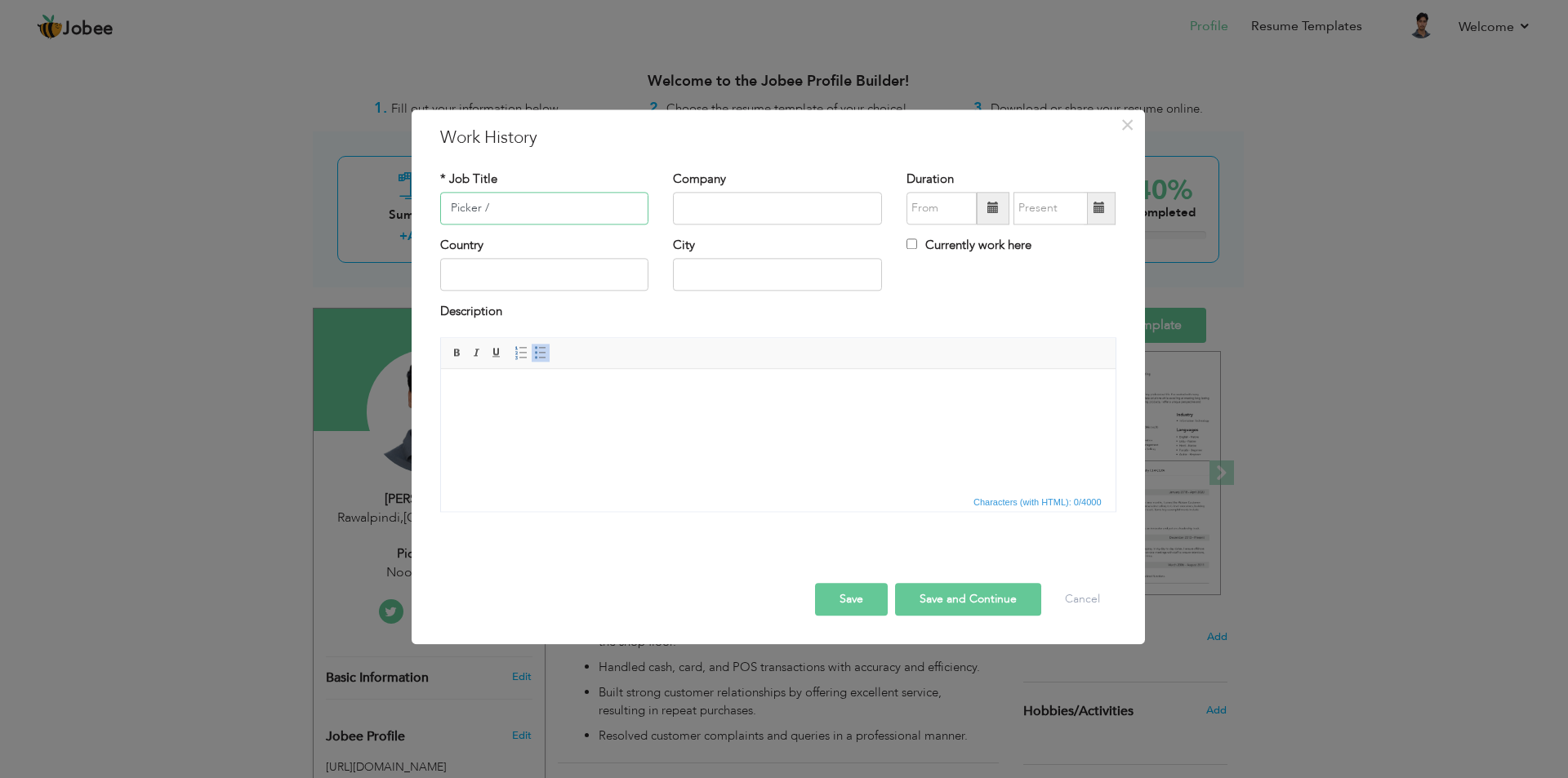
drag, startPoint x: 619, startPoint y: 236, endPoint x: 619, endPoint y: 206, distance: 30.0
click at [619, 206] on input "Picker /" at bounding box center [544, 208] width 209 height 32
click at [588, 207] on input "Picker /" at bounding box center [544, 208] width 209 height 32
type input "Picker / Packer"
click at [732, 207] on input "text" at bounding box center [777, 208] width 209 height 32
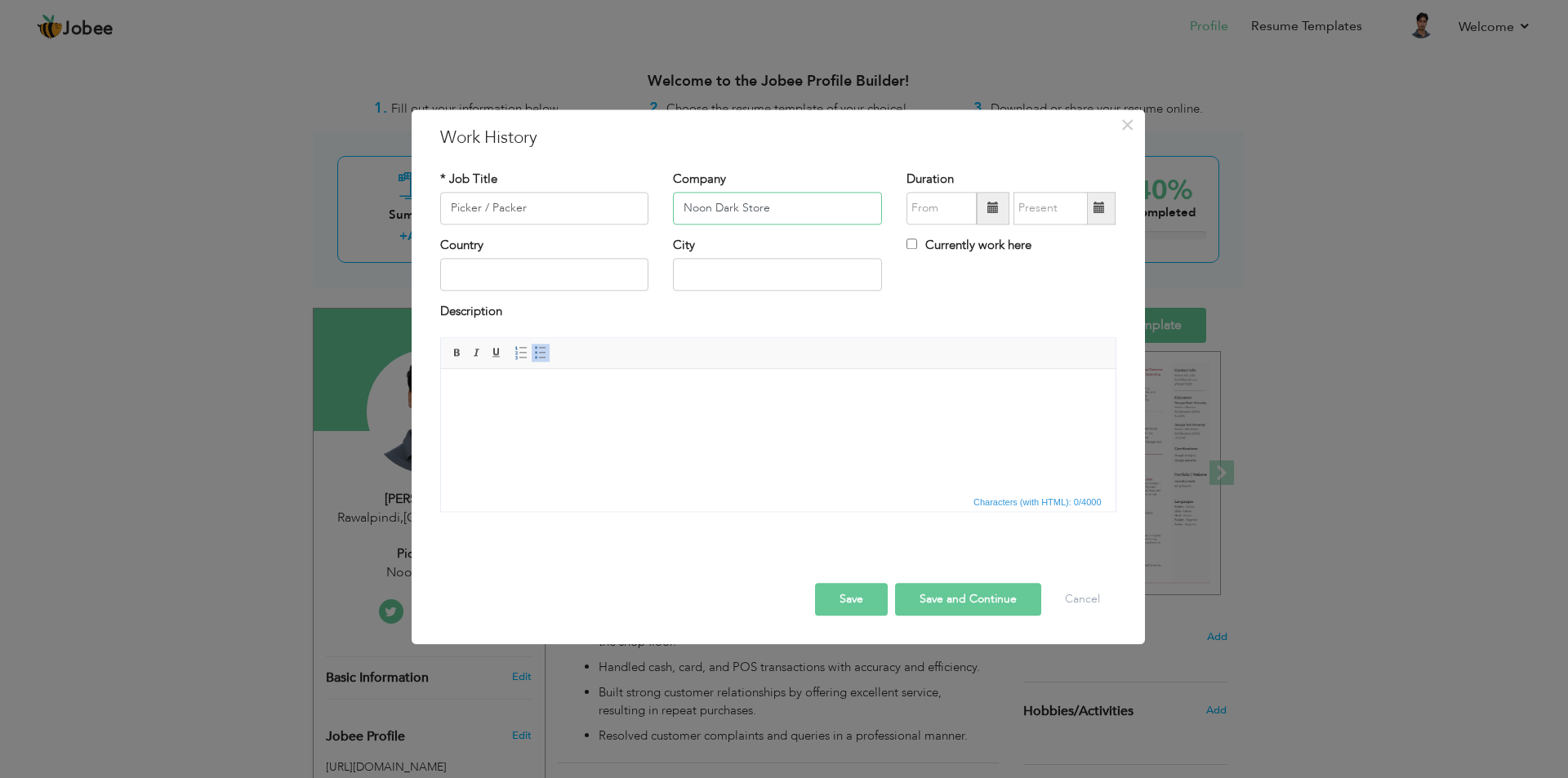
type input "Noon Dark Store"
click at [963, 211] on input "text" at bounding box center [942, 208] width 70 height 32
click at [991, 208] on span at bounding box center [992, 208] width 11 height 11
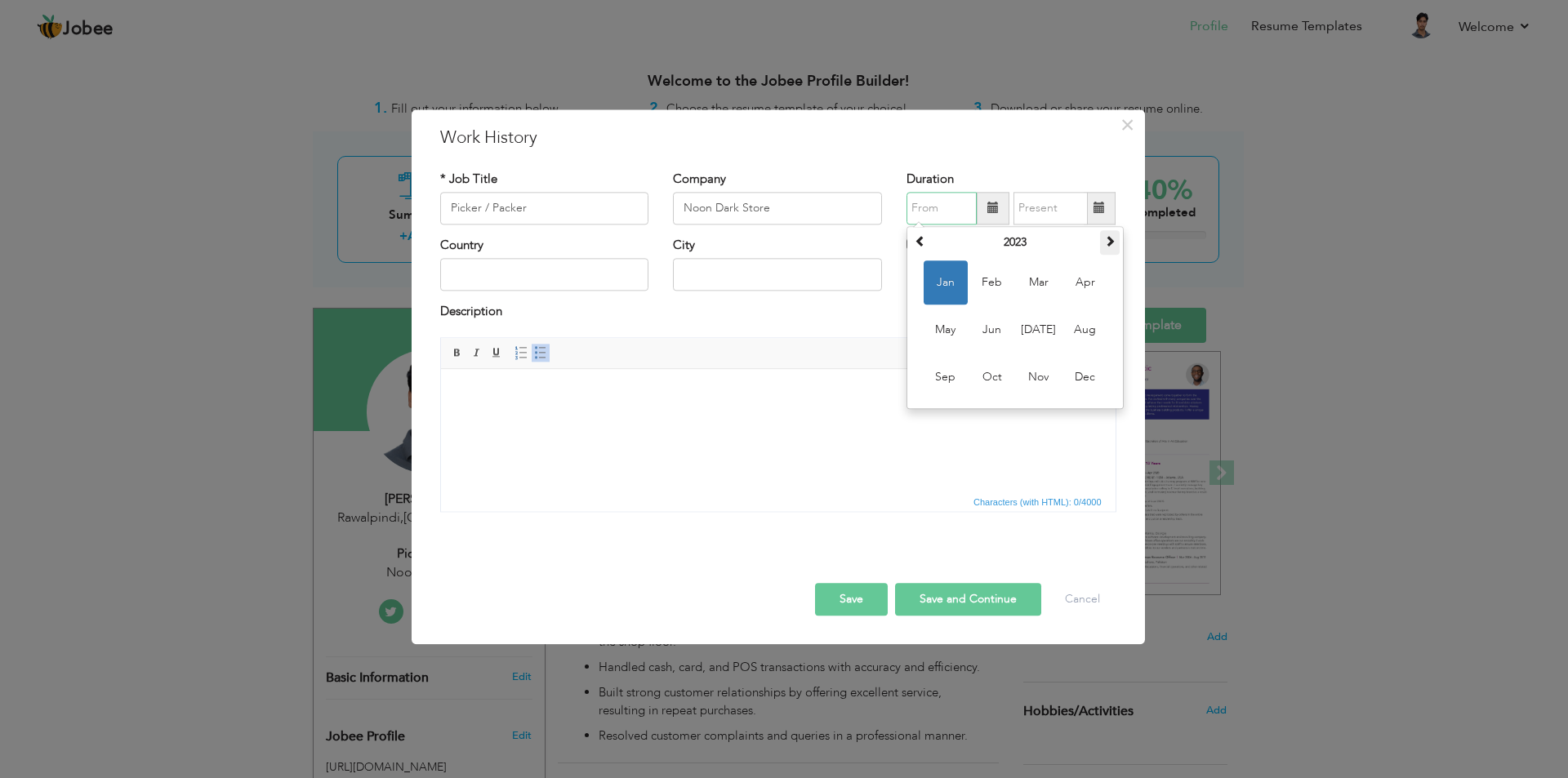
click at [1112, 240] on span at bounding box center [1109, 240] width 11 height 11
click at [942, 290] on span "Jan" at bounding box center [945, 282] width 44 height 44
type input "01/2024"
click at [1102, 209] on span at bounding box center [1099, 208] width 11 height 11
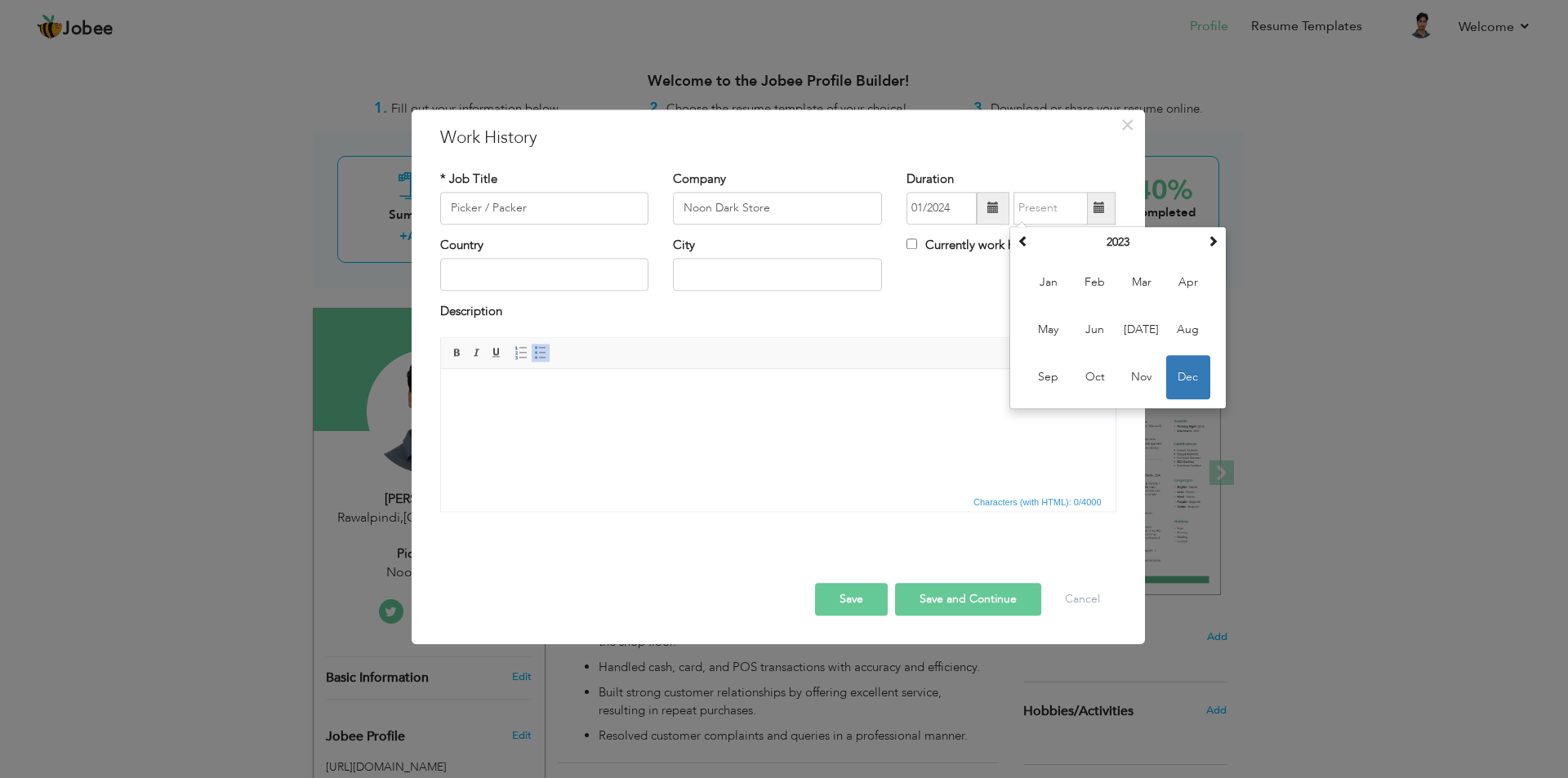
click at [957, 279] on div "Country City Currently work here" at bounding box center [778, 270] width 701 height 66
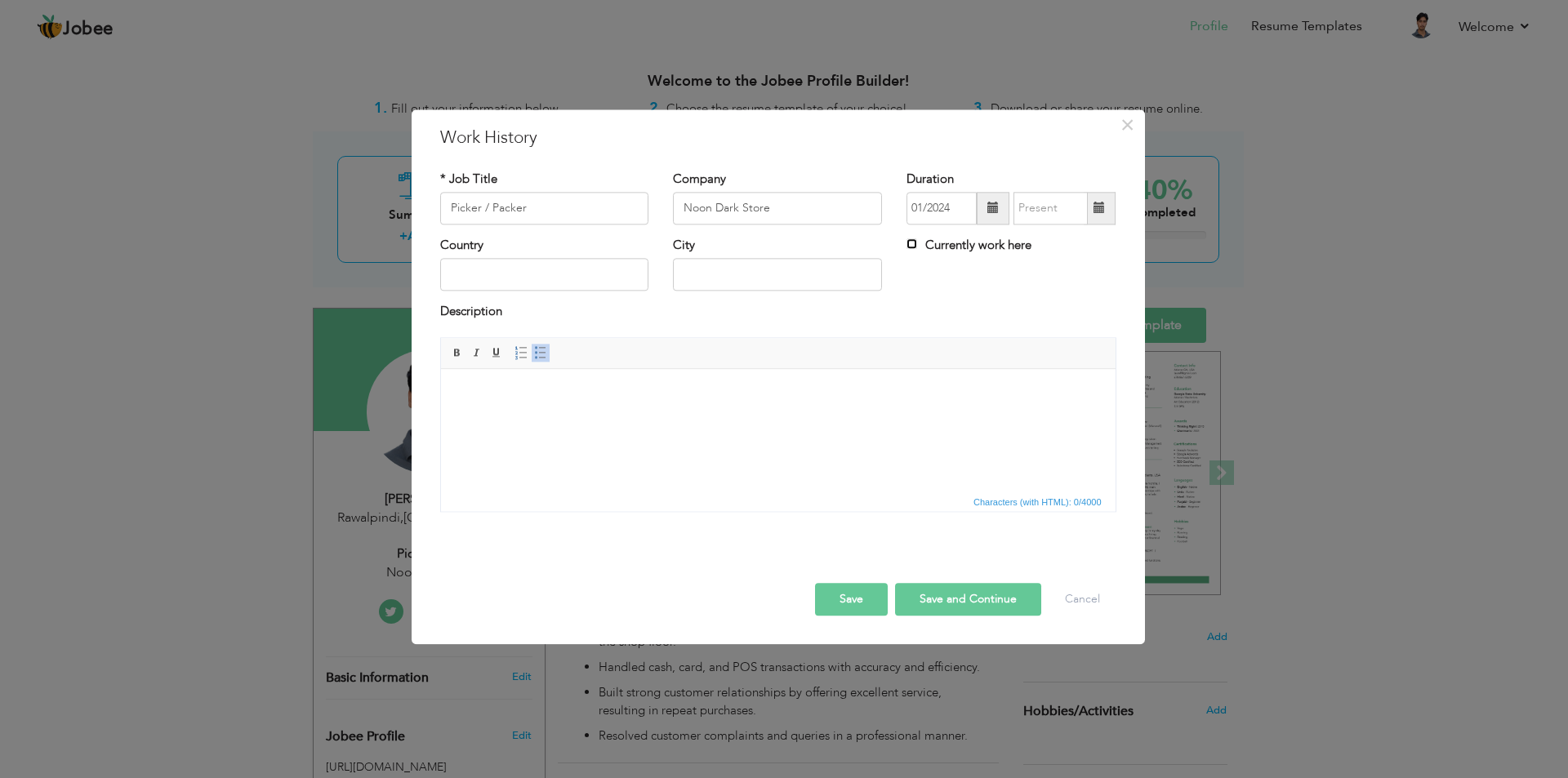
click at [915, 240] on input "Currently work here" at bounding box center [912, 244] width 10 height 10
checkbox input "true"
drag, startPoint x: 554, startPoint y: 275, endPoint x: 569, endPoint y: 272, distance: 15.3
click at [554, 274] on input "text" at bounding box center [544, 274] width 209 height 32
type input "[GEOGRAPHIC_DATA]"
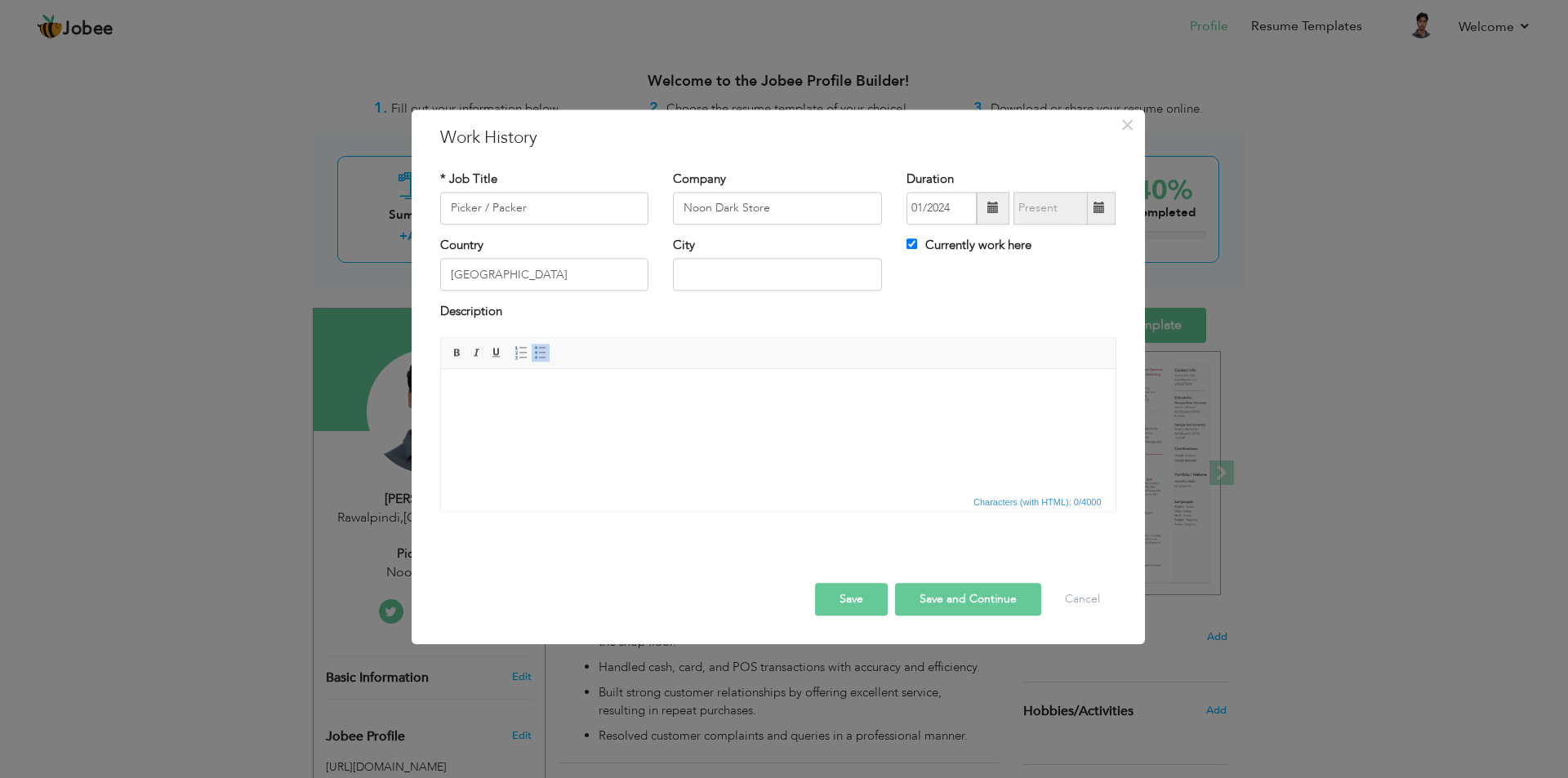
click at [867, 316] on div "Description" at bounding box center [778, 314] width 676 height 21
click at [605, 407] on html at bounding box center [777, 393] width 674 height 50
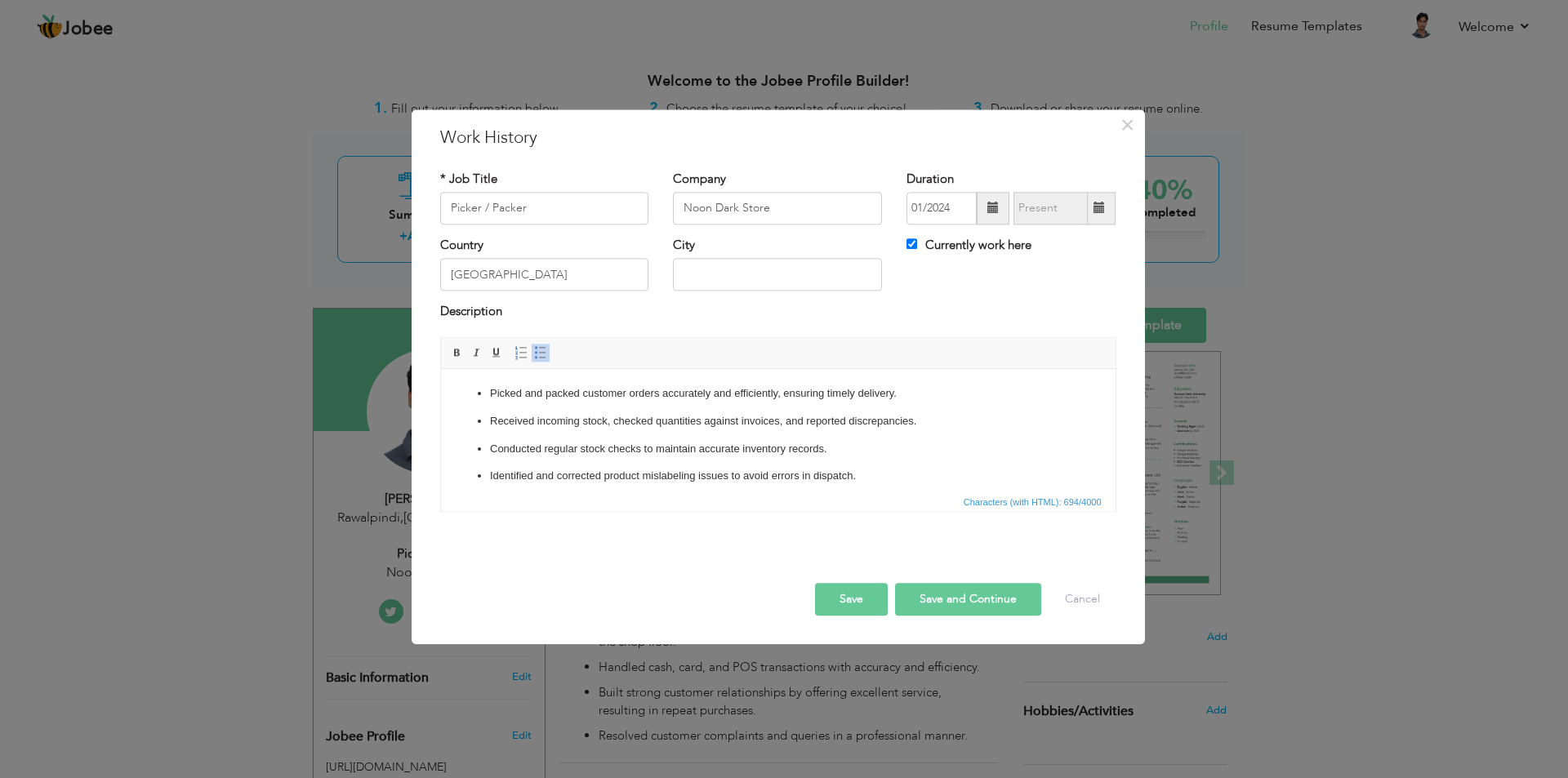
click at [980, 522] on button "Save and Continue" at bounding box center [967, 598] width 146 height 32
checkbox input "false"
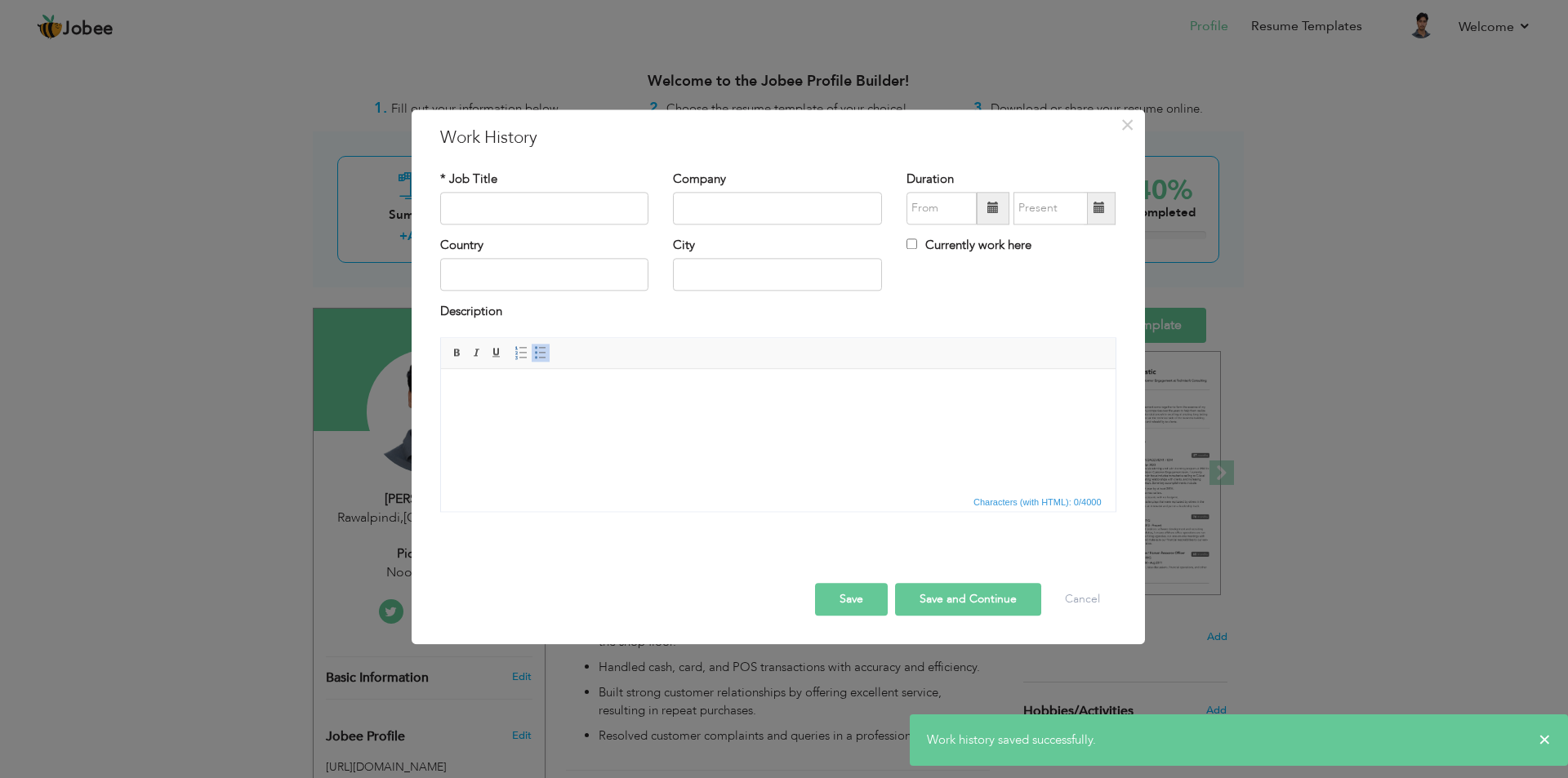
click at [1115, 522] on div "× Work History * Job Title Company Duration Currently work here Country" at bounding box center [784, 389] width 1568 height 778
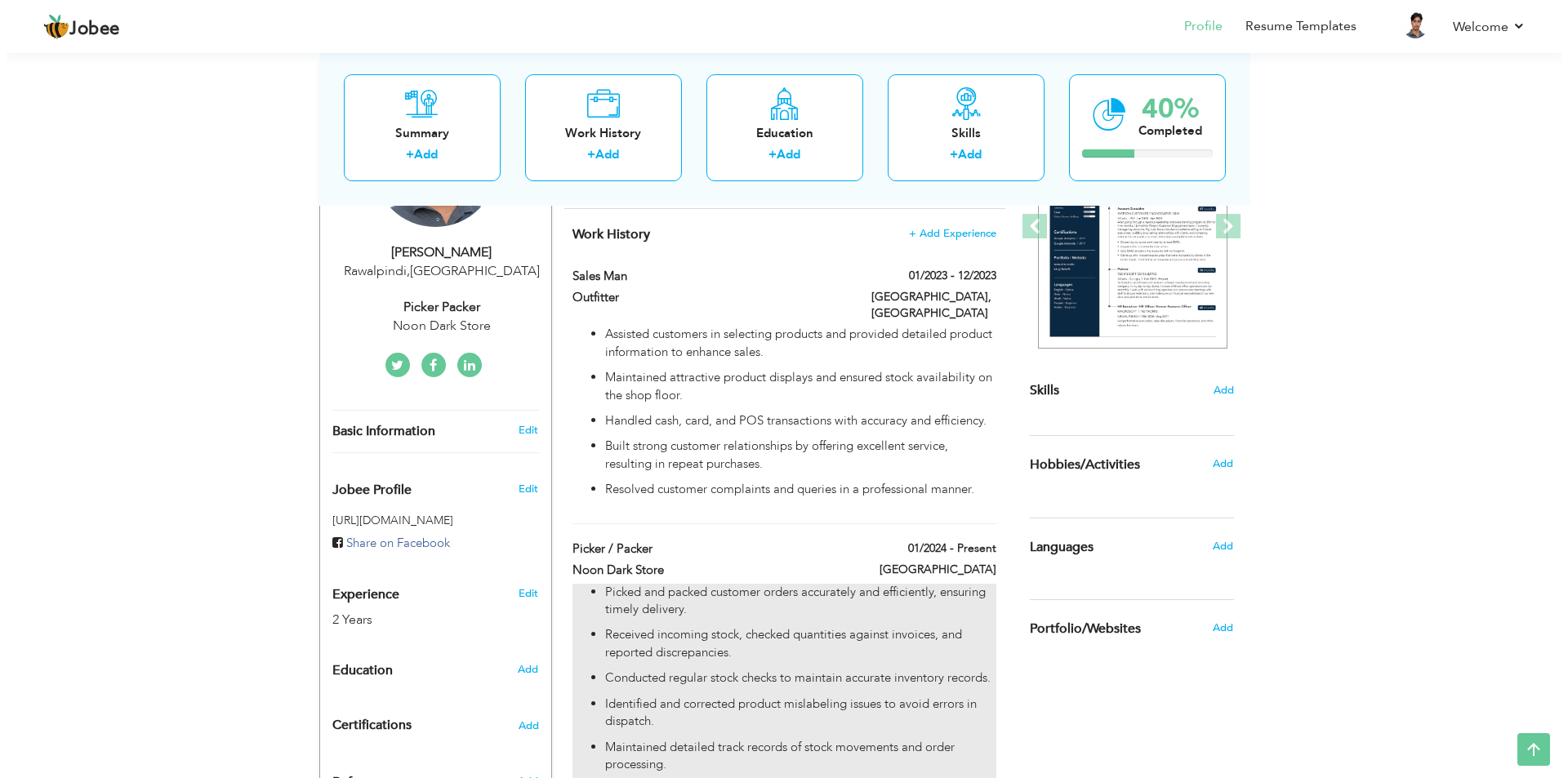
scroll to position [244, 0]
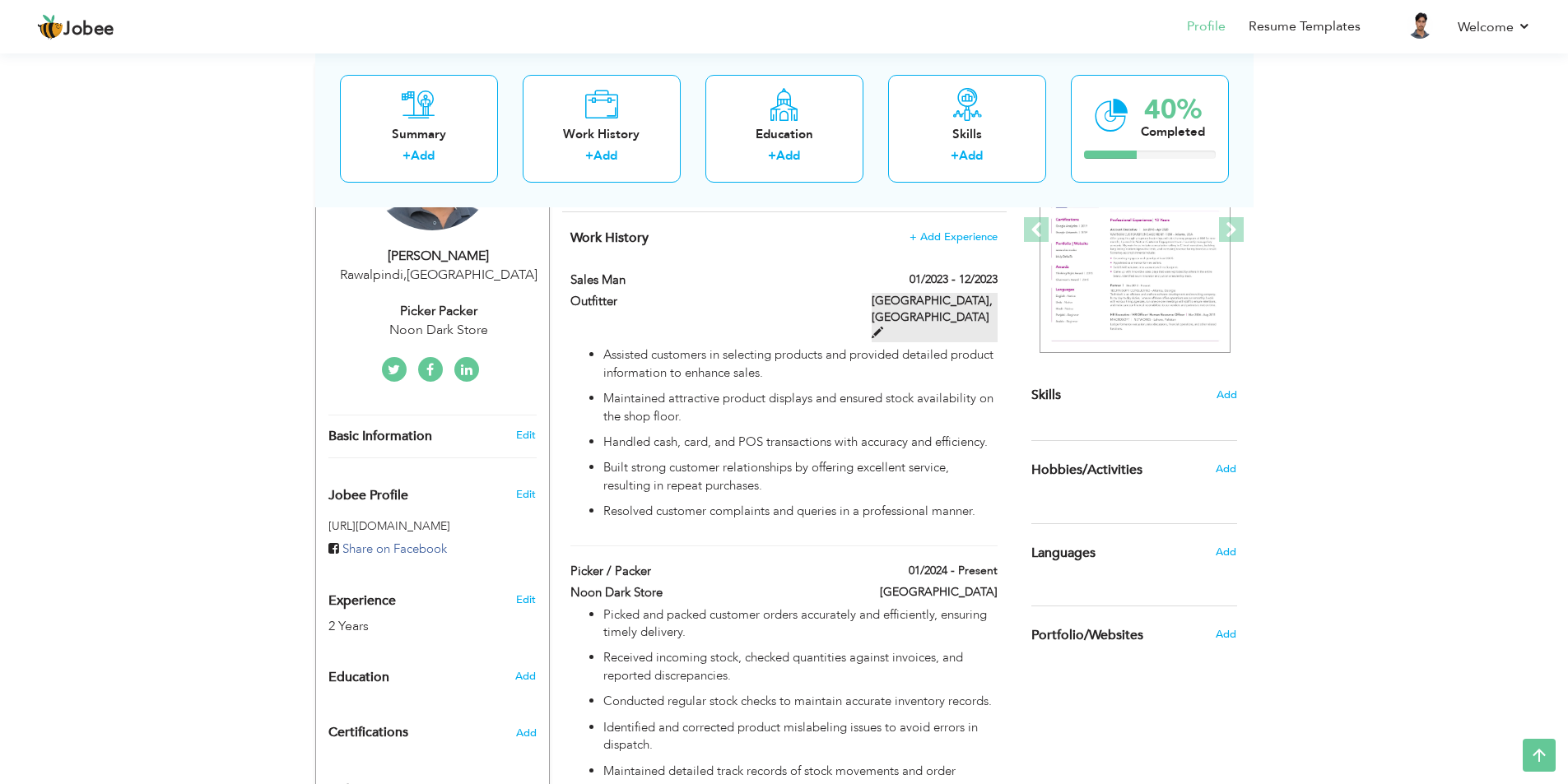
click at [883, 326] on span at bounding box center [877, 332] width 11 height 11
type input "Sales Man"
type input "Outfitter"
type input "01/2023"
type input "12/2023"
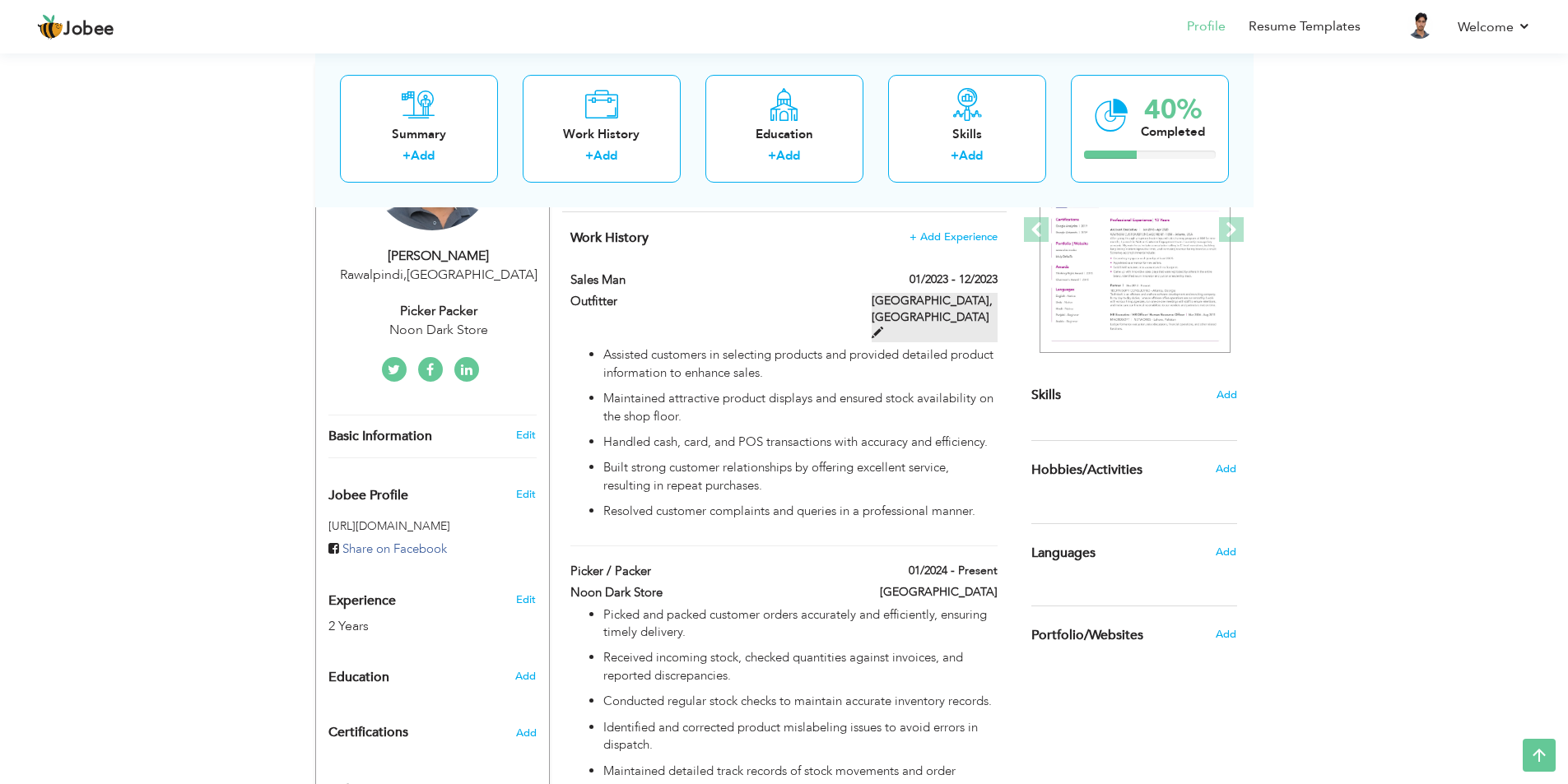
type input "[GEOGRAPHIC_DATA]"
type input "Rawlpindi"
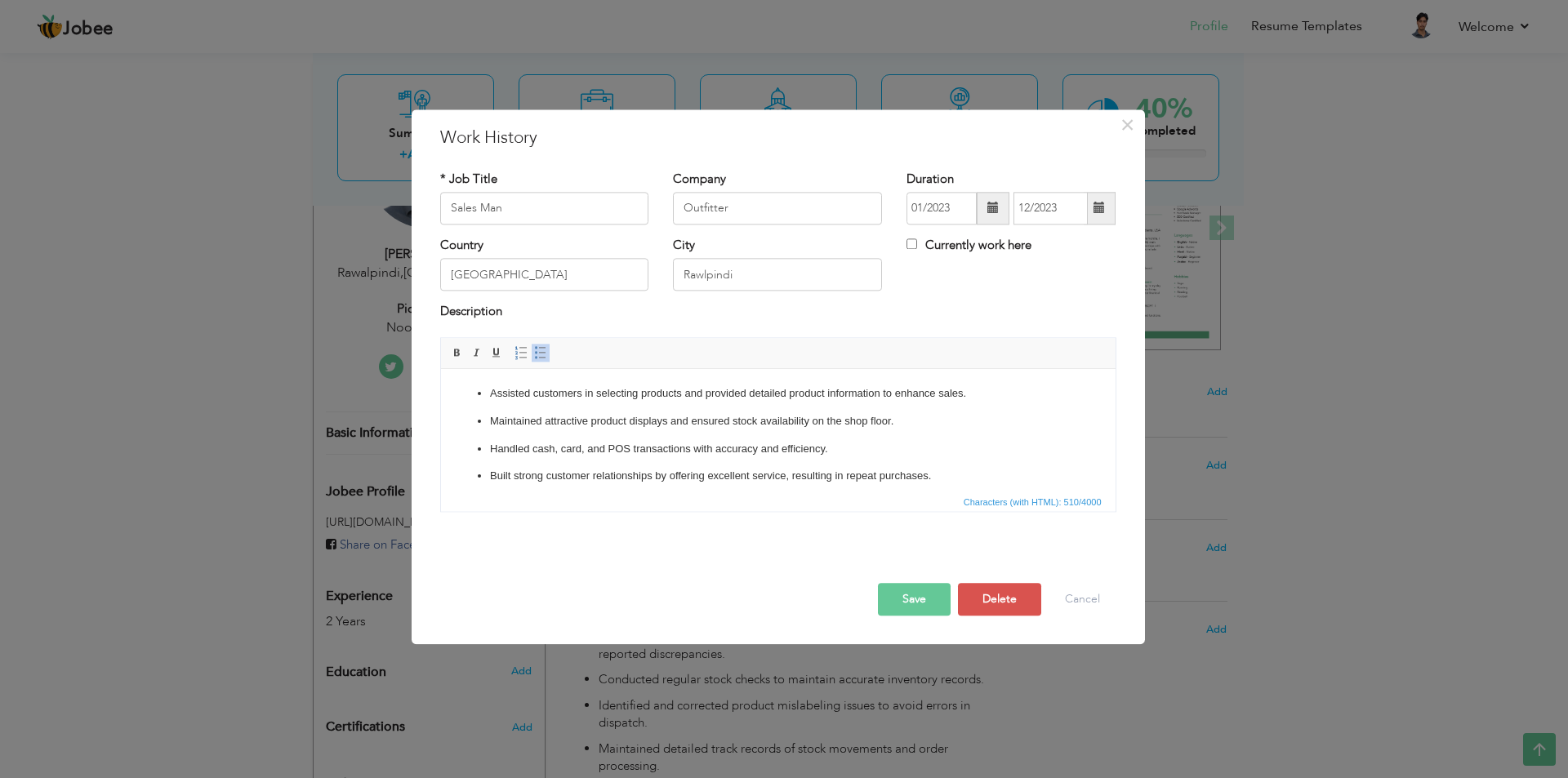
click at [951, 453] on p "Handled cash, card, and POS transactions with accuracy and efficiency." at bounding box center [777, 450] width 577 height 17
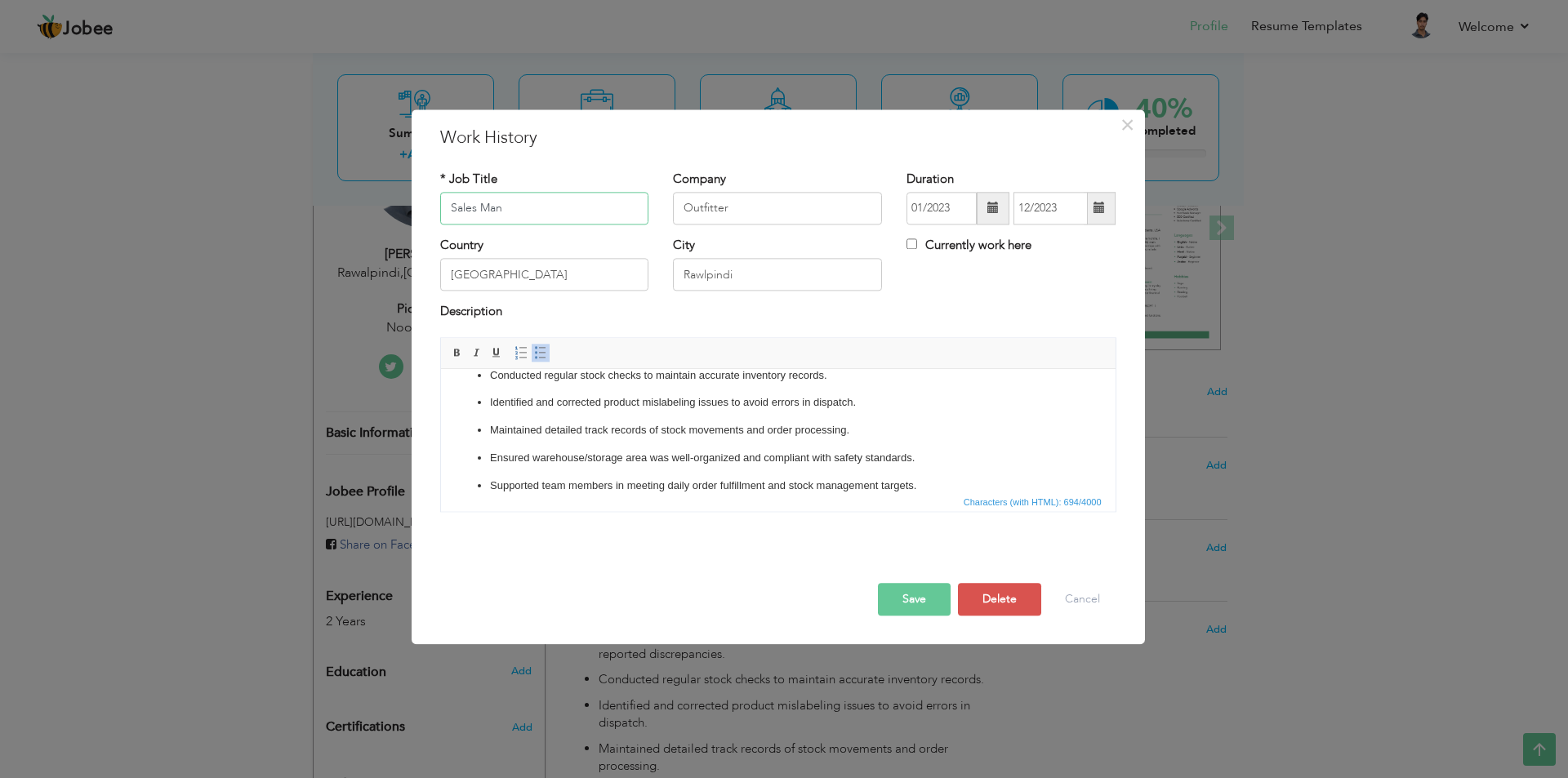
drag, startPoint x: 379, startPoint y: 211, endPoint x: 302, endPoint y: 198, distance: 78.1
click at [300, 199] on div "× Work History * Job Title Sales Man Company Outfitter Duration 01/2023" at bounding box center [784, 389] width 1568 height 778
type input "Picker / Packer"
click at [688, 212] on input "Outfitter" at bounding box center [777, 208] width 209 height 32
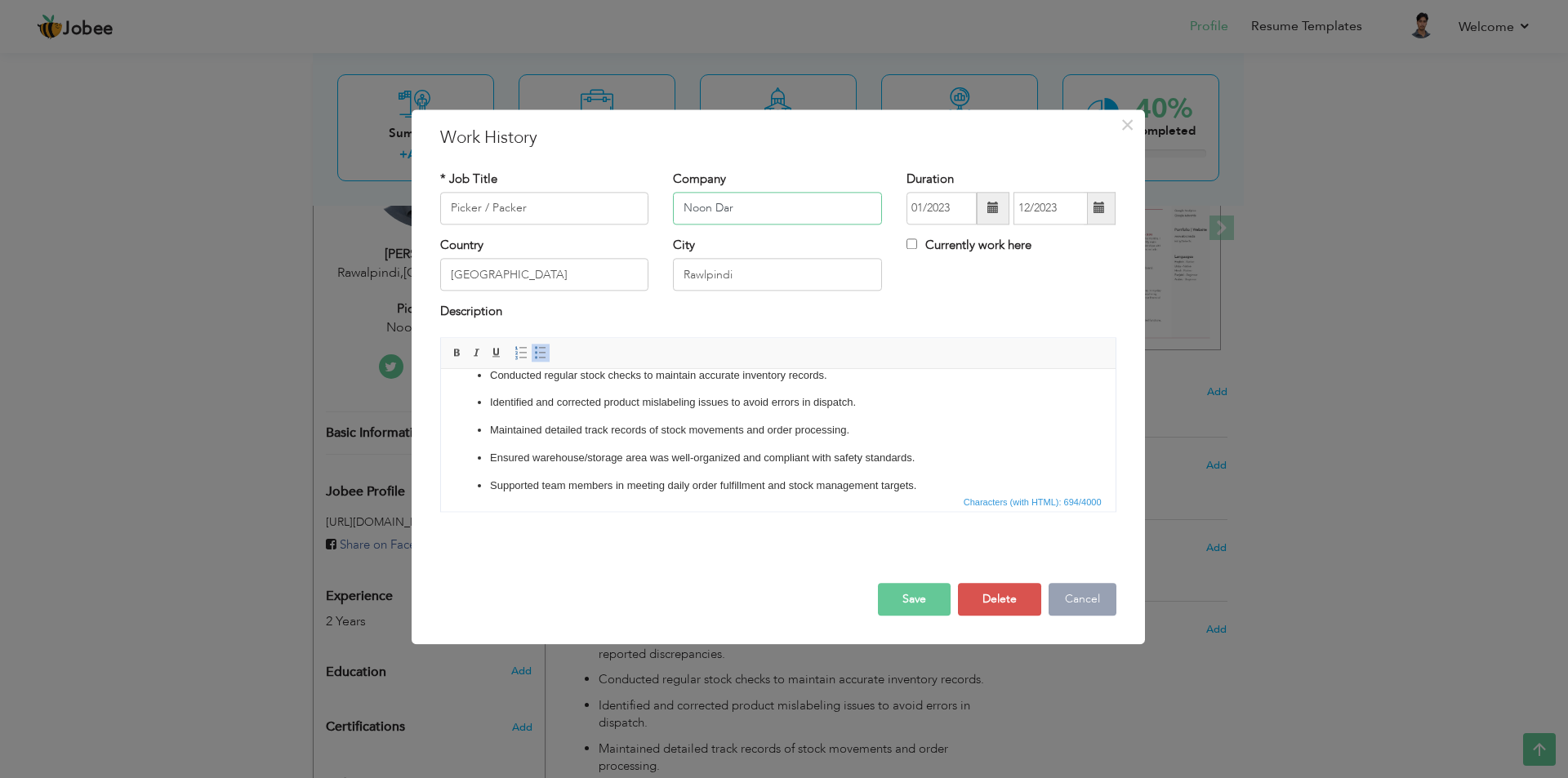
type input "Noon Dar"
click at [1068, 522] on button "Cancel" at bounding box center [1082, 598] width 68 height 32
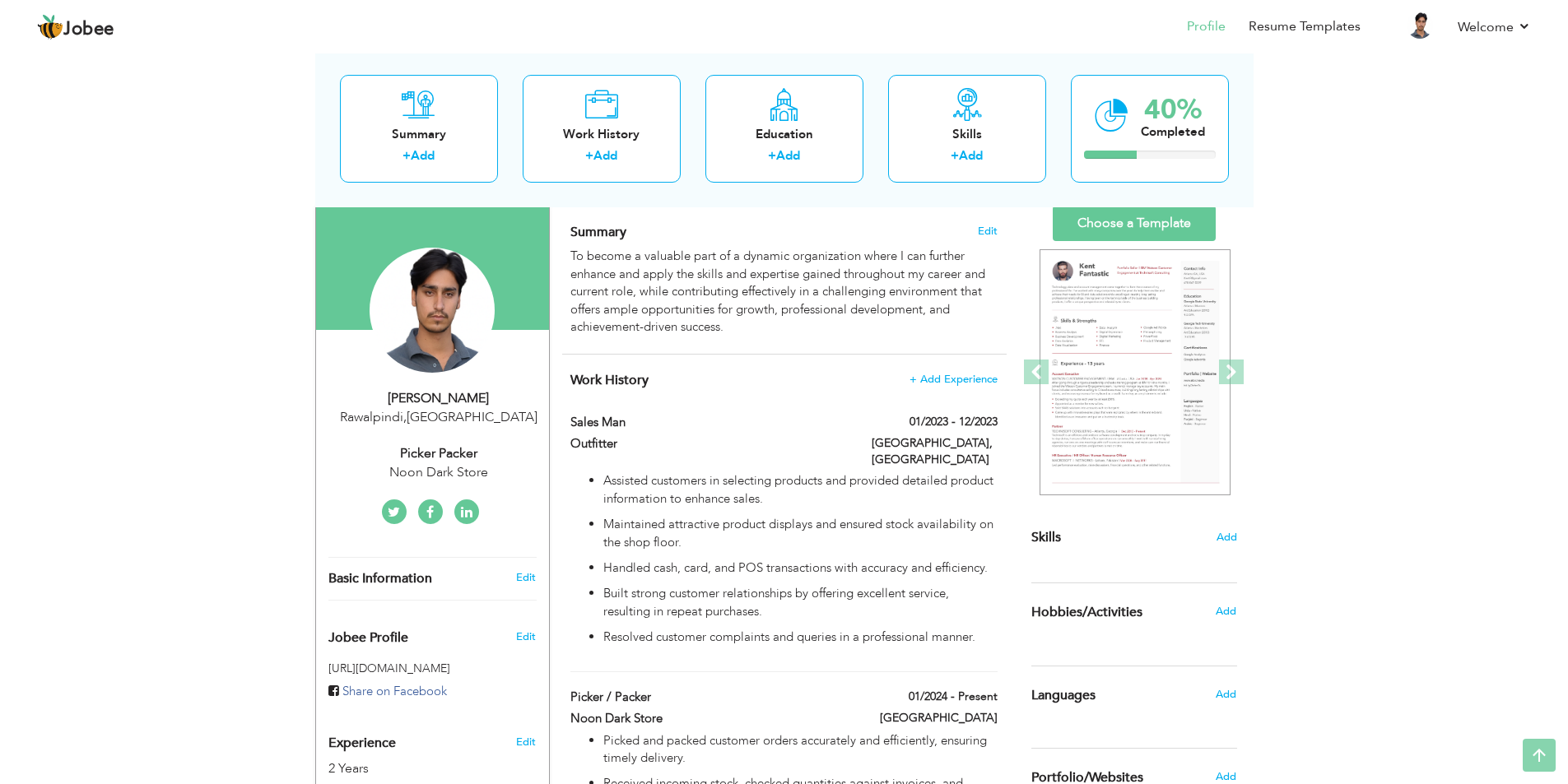
scroll to position [0, 0]
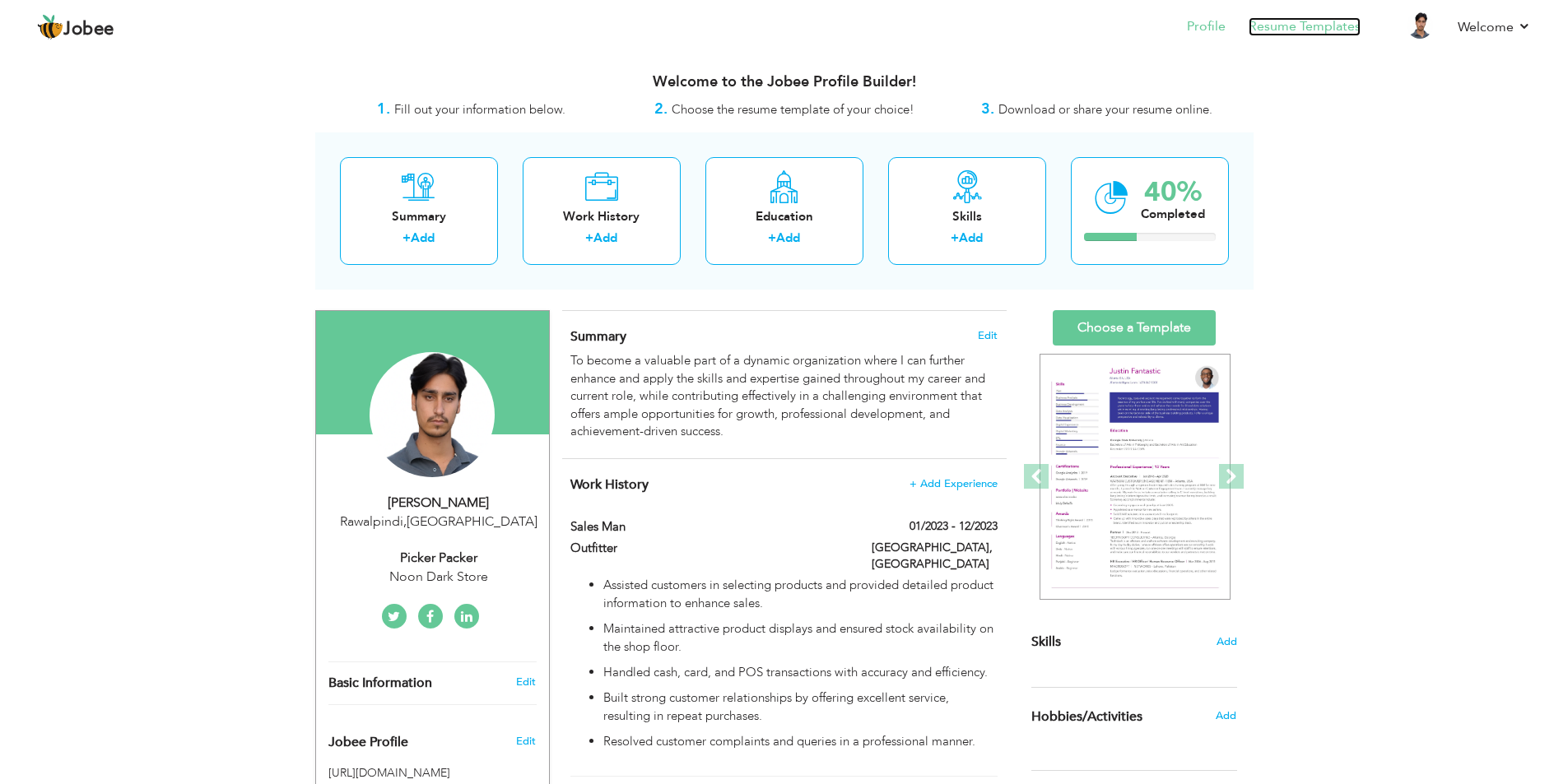
click at [1123, 32] on link "Resume Templates" at bounding box center [1304, 26] width 112 height 18
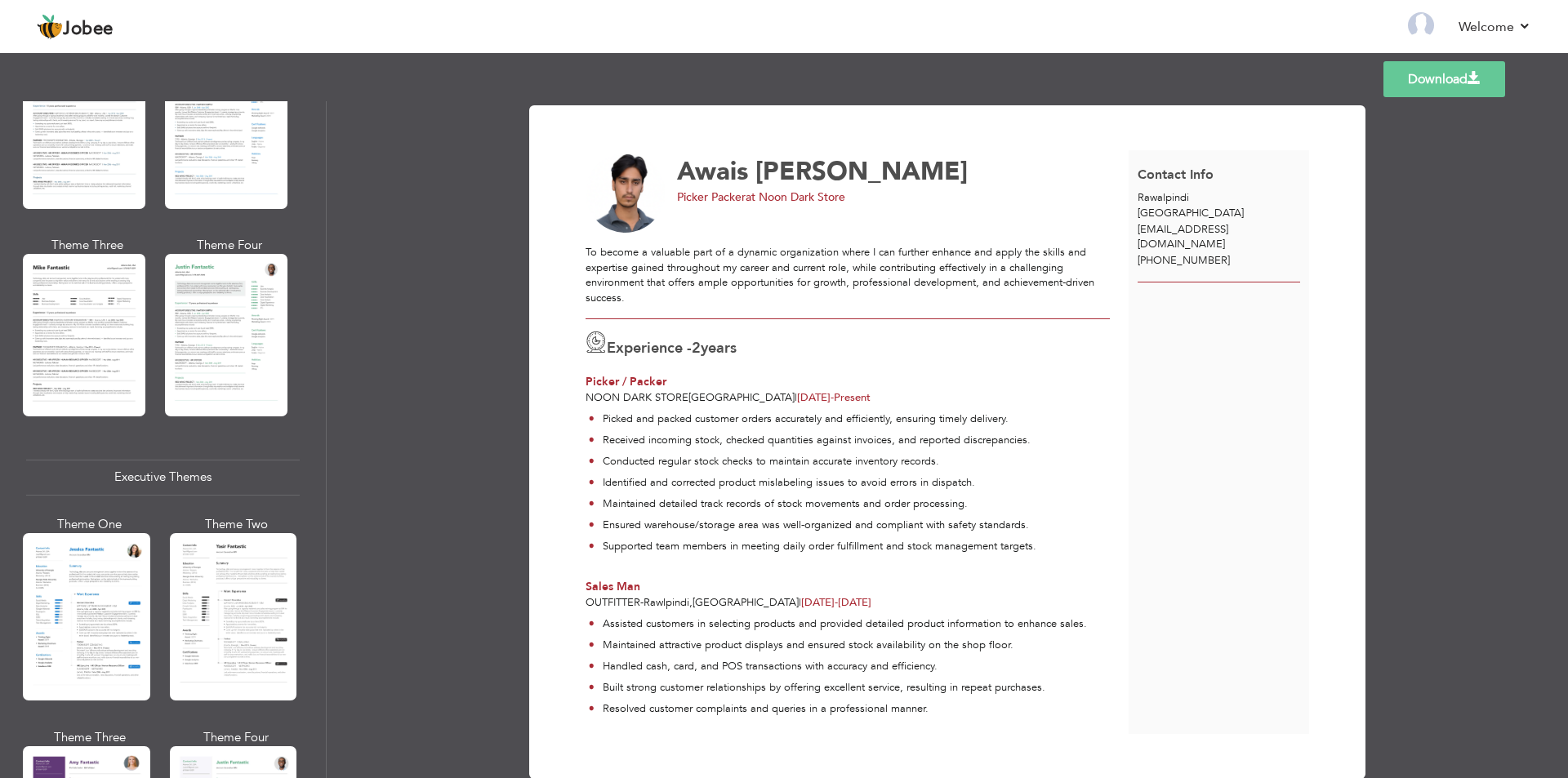
scroll to position [1143, 0]
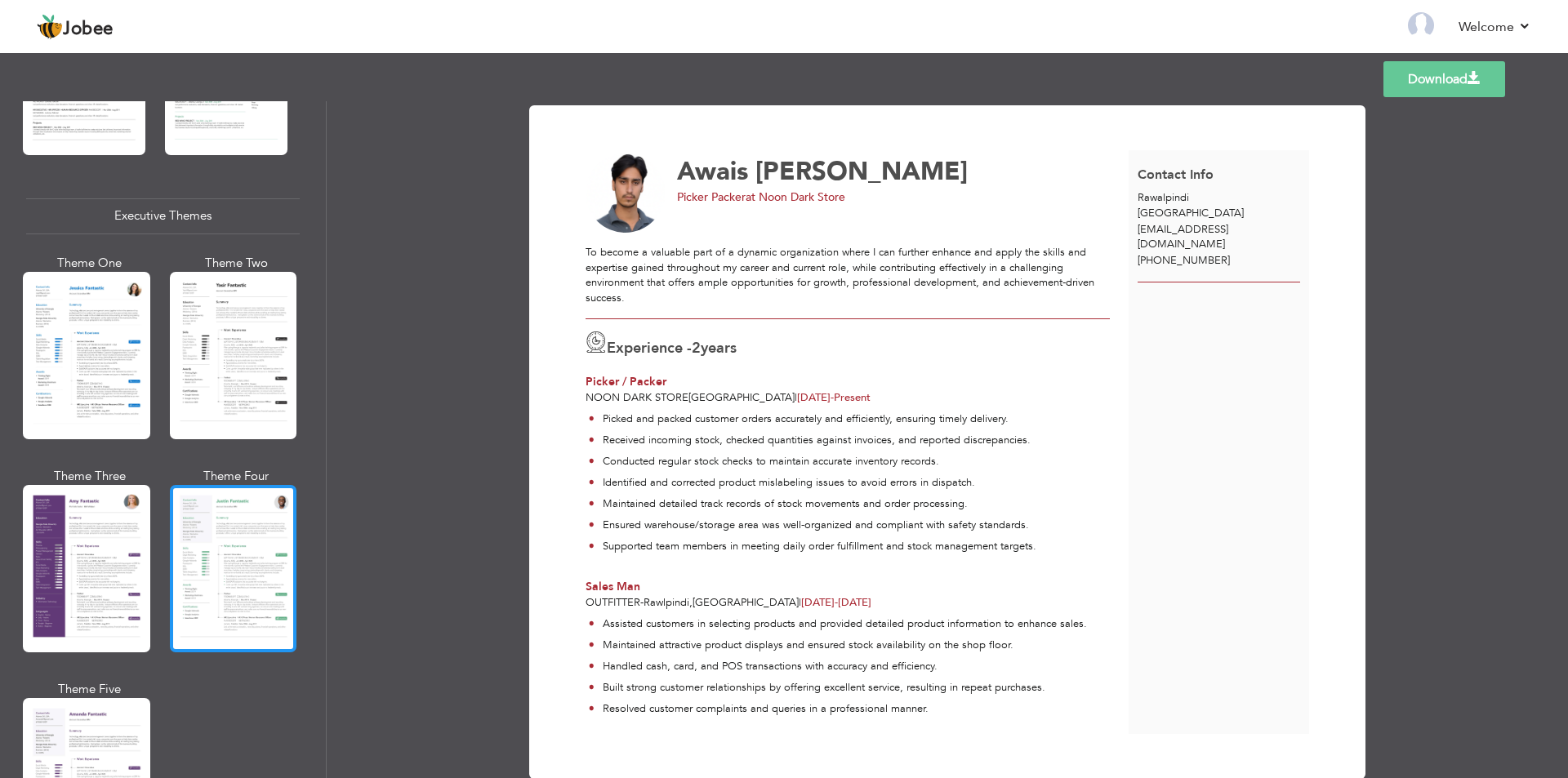
click at [209, 503] on div at bounding box center [233, 568] width 128 height 168
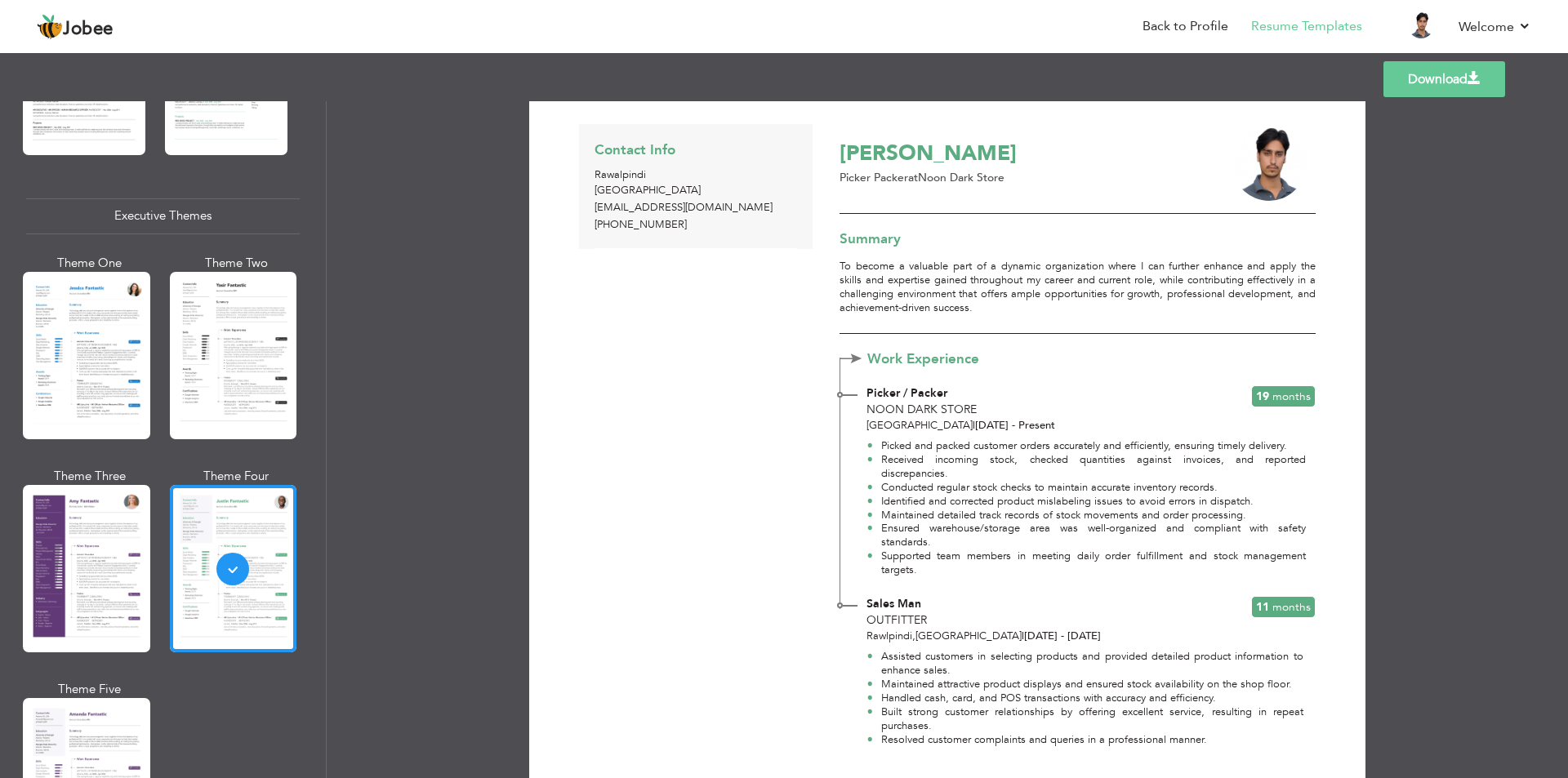
scroll to position [0, 0]
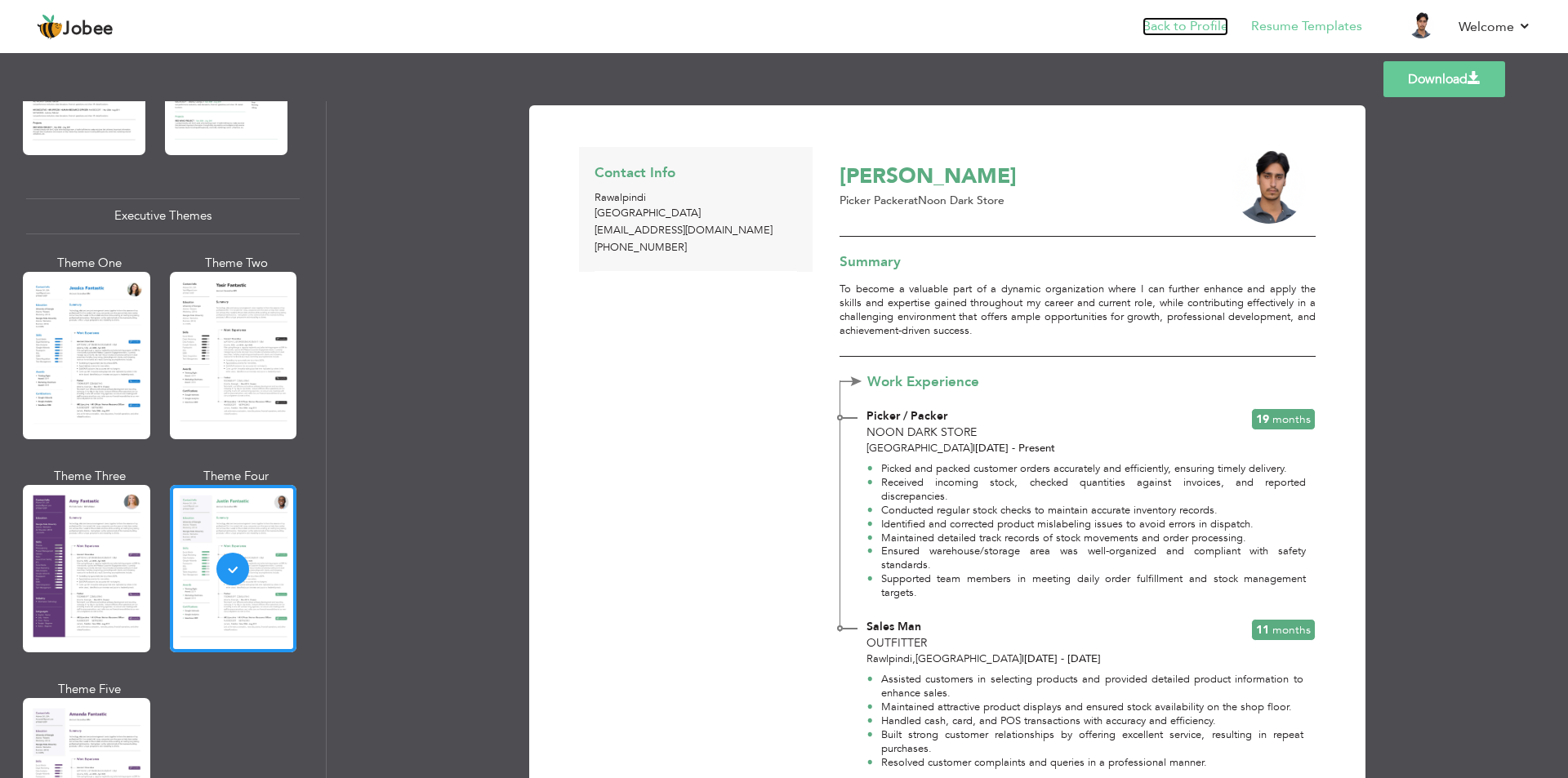
click at [1195, 20] on link "Back to Profile" at bounding box center [1185, 26] width 86 height 18
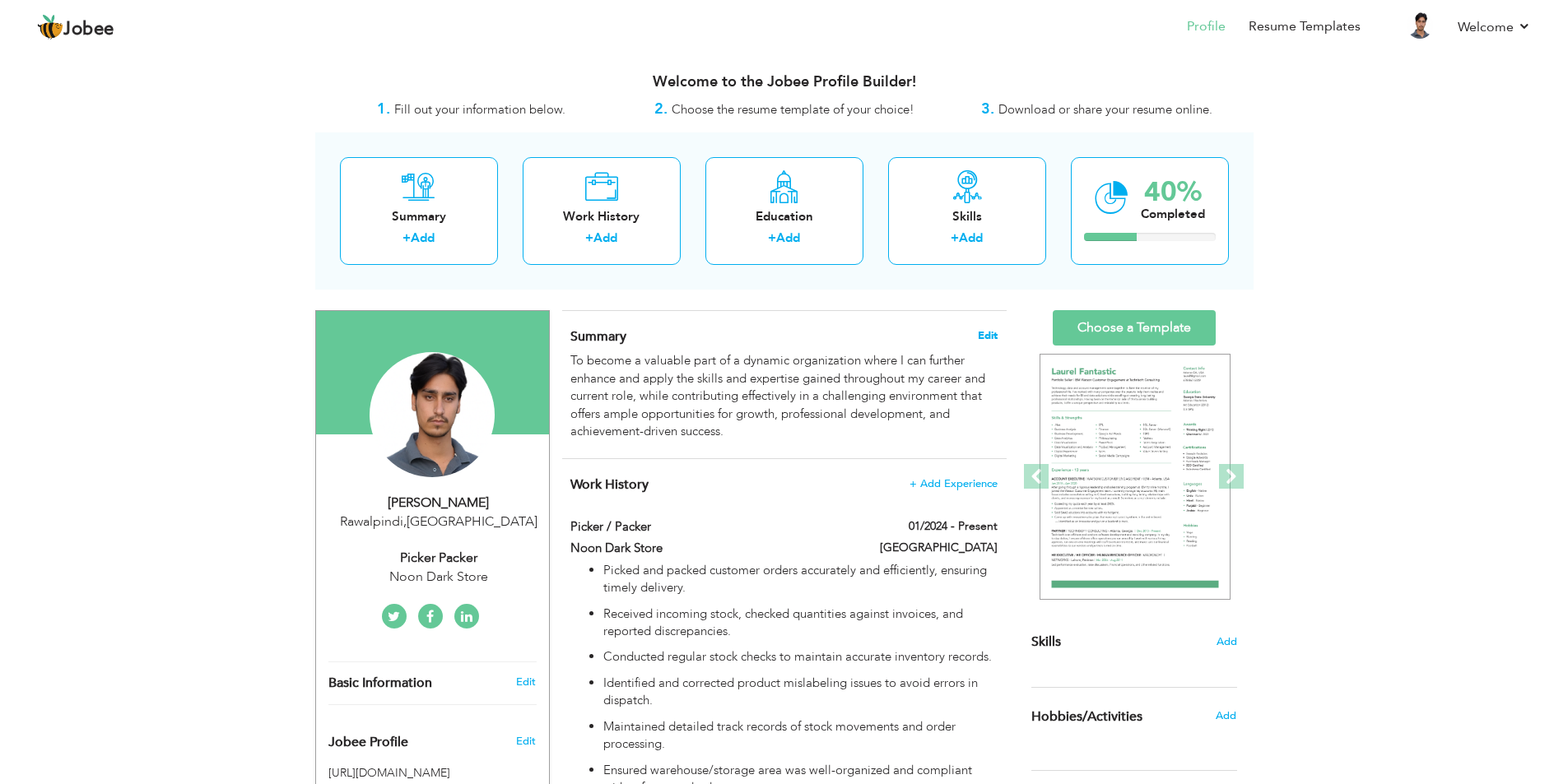
click at [989, 334] on span "Edit" at bounding box center [987, 335] width 19 height 11
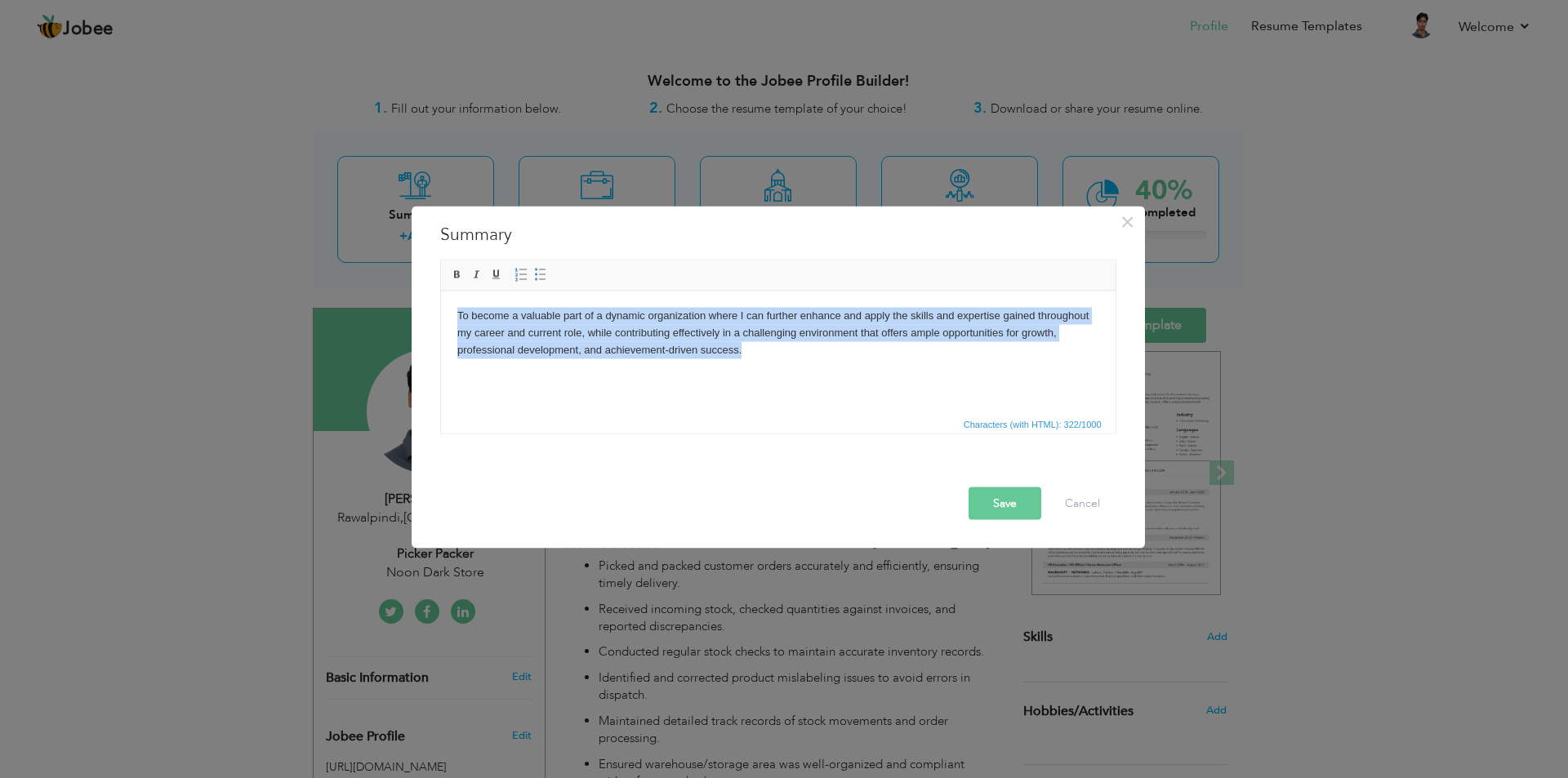
drag, startPoint x: 747, startPoint y: 346, endPoint x: 873, endPoint y: 612, distance: 294.3
click at [440, 321] on html "To become a valuable part of a dynamic organization where I can further enhance…" at bounding box center [777, 332] width 674 height 83
click at [763, 353] on body "To become a valuable part of a dynamic organization where I can further enhance…" at bounding box center [777, 332] width 642 height 51
drag, startPoint x: 759, startPoint y: 352, endPoint x: 447, endPoint y: 311, distance: 314.7
click at [447, 311] on html "To become a valuable part of a dynamic organization where I can further enhance…" at bounding box center [777, 332] width 674 height 83
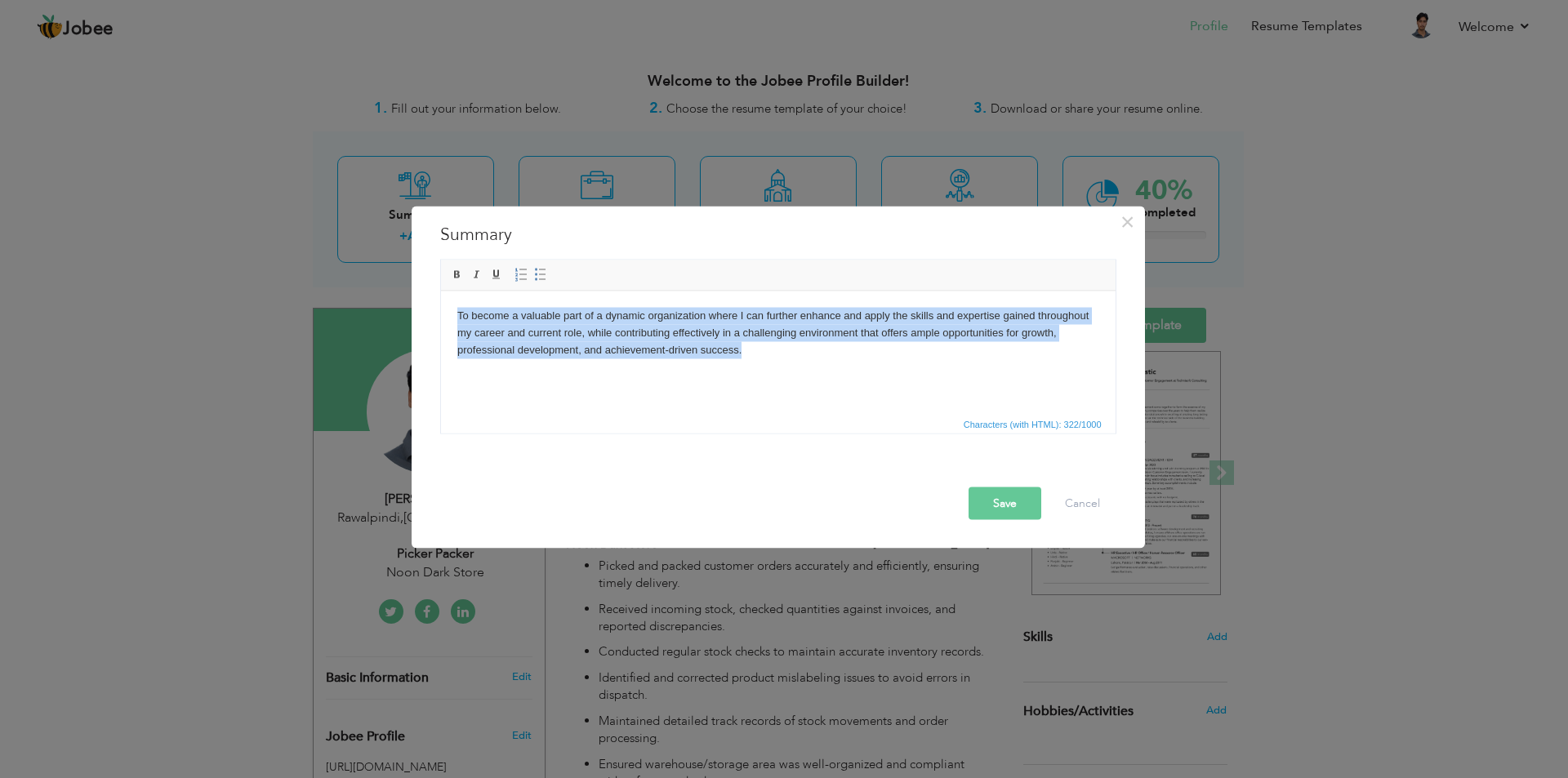
copy body "To become a valuable part of a dynamic organization where I can further enhance…"
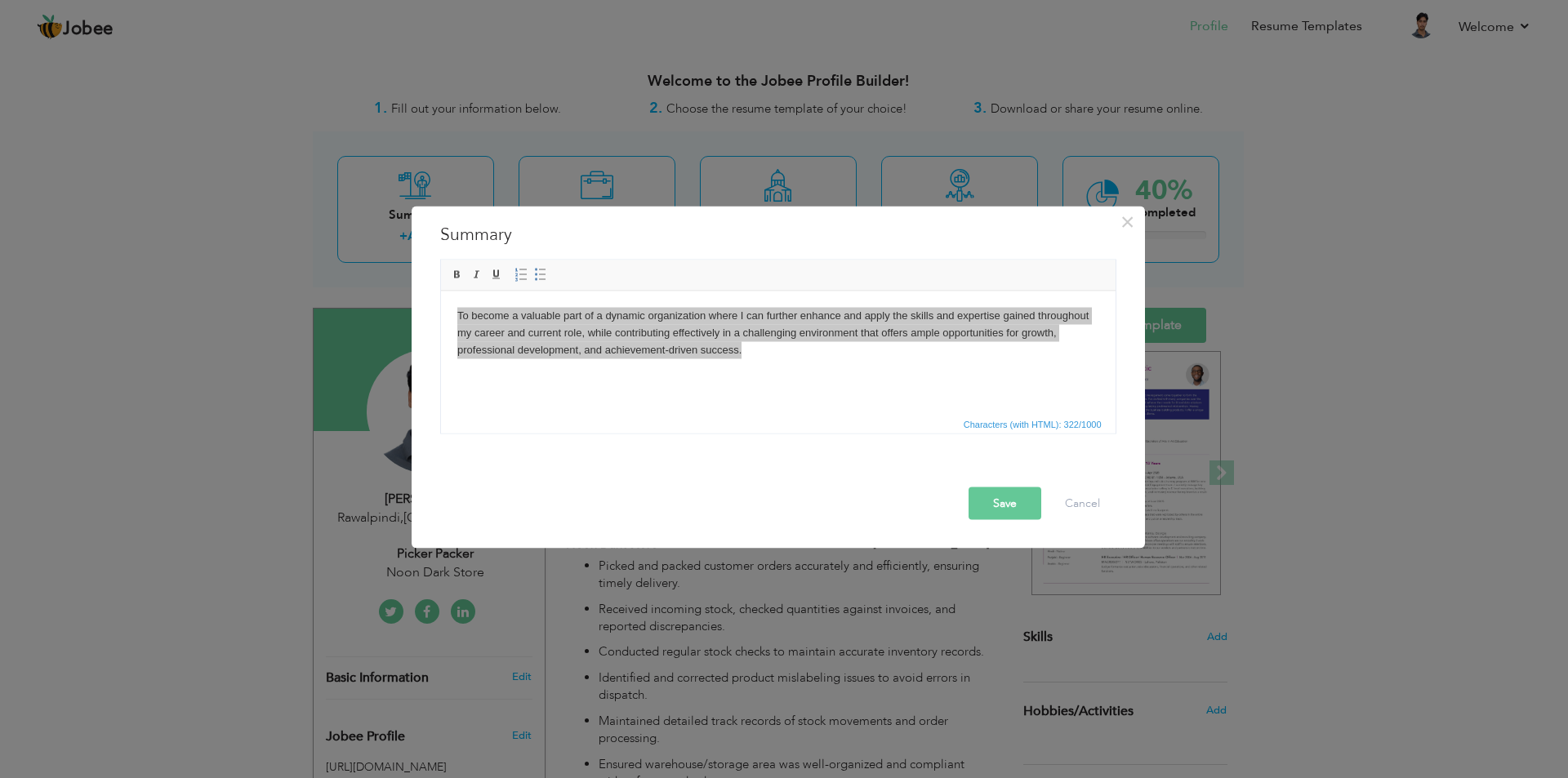
click at [1026, 502] on button "Save" at bounding box center [1005, 502] width 73 height 32
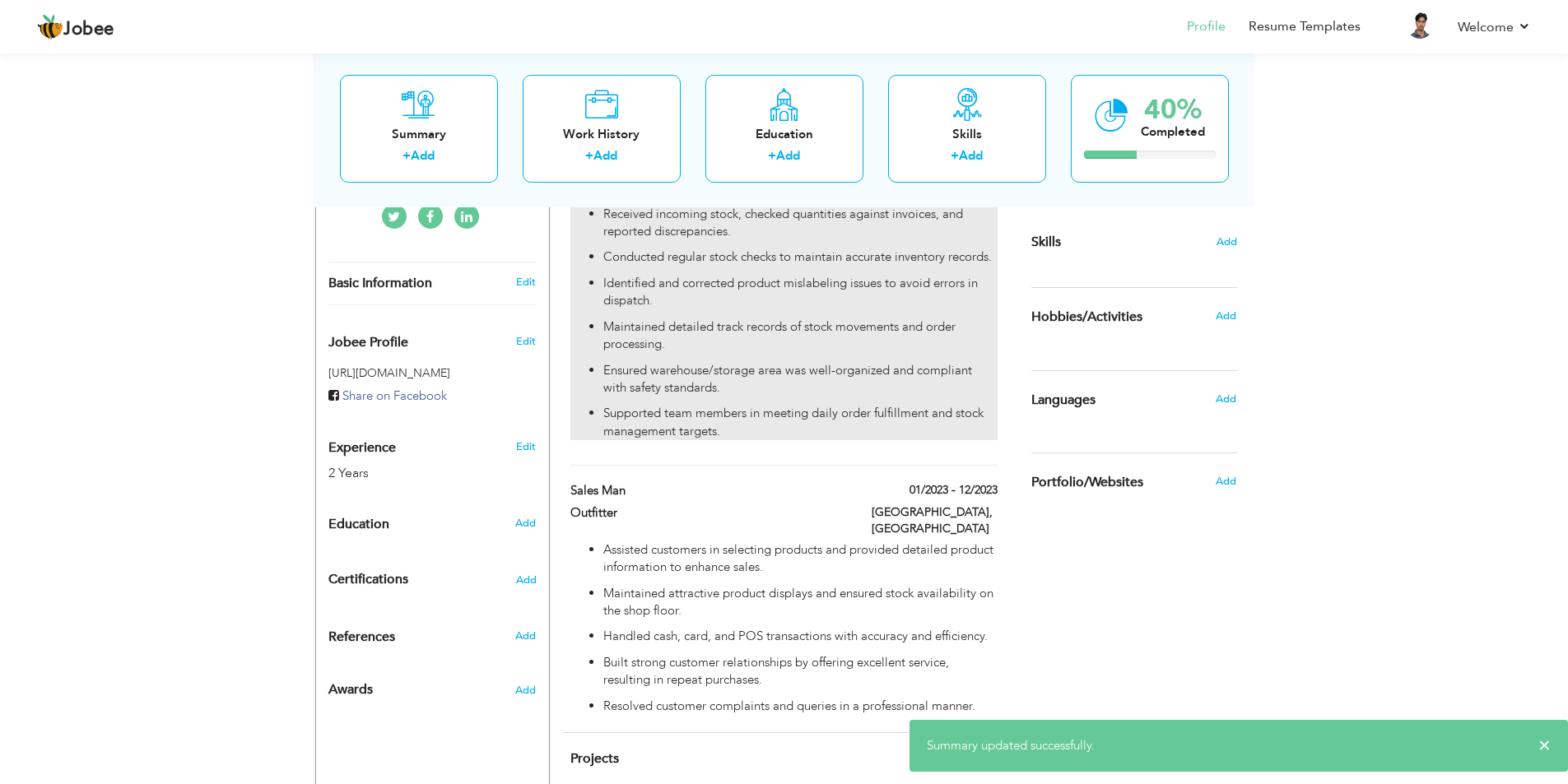
scroll to position [411, 0]
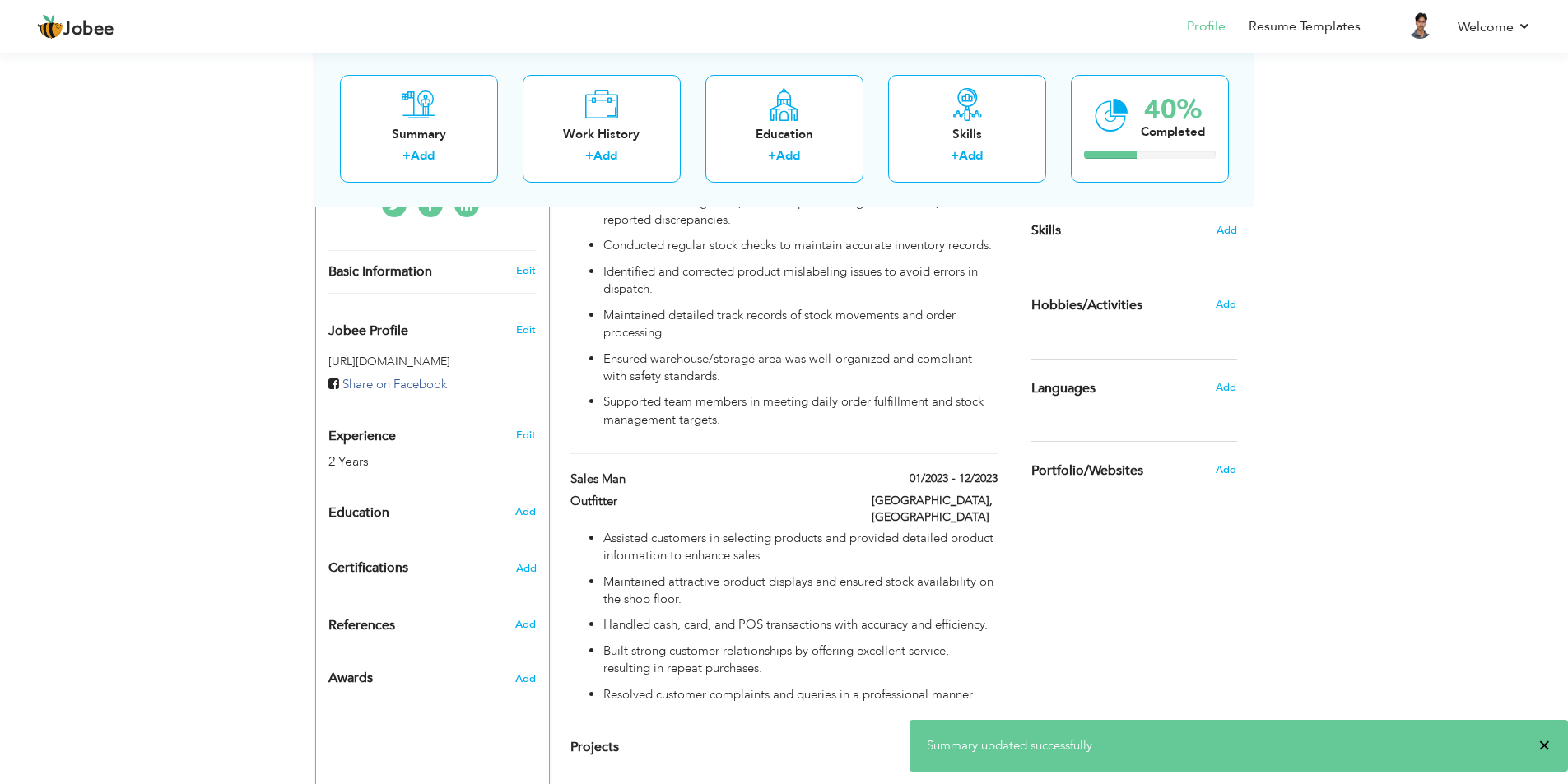
click at [1542, 745] on span "×" at bounding box center [1544, 744] width 12 height 17
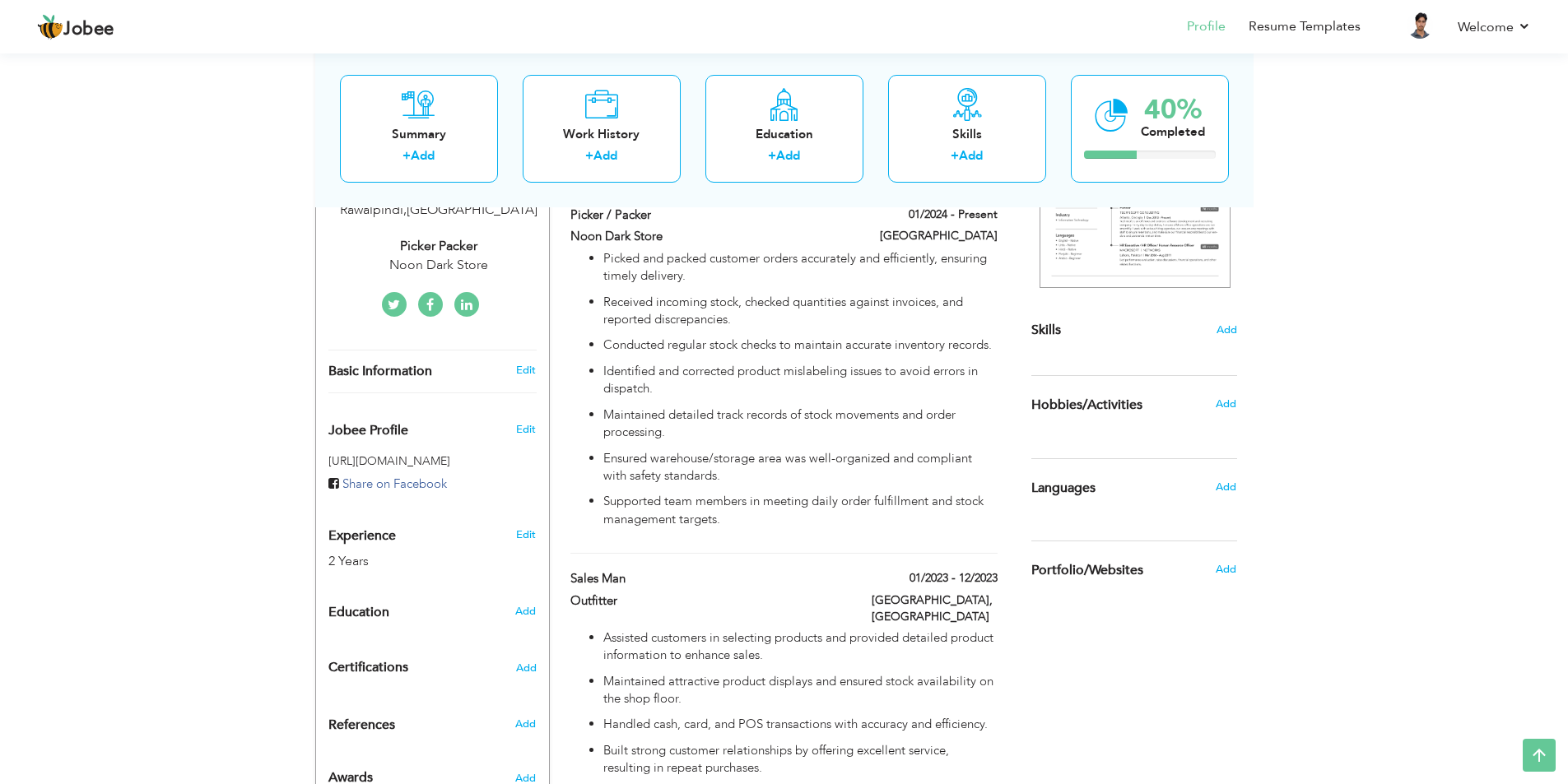
scroll to position [300, 0]
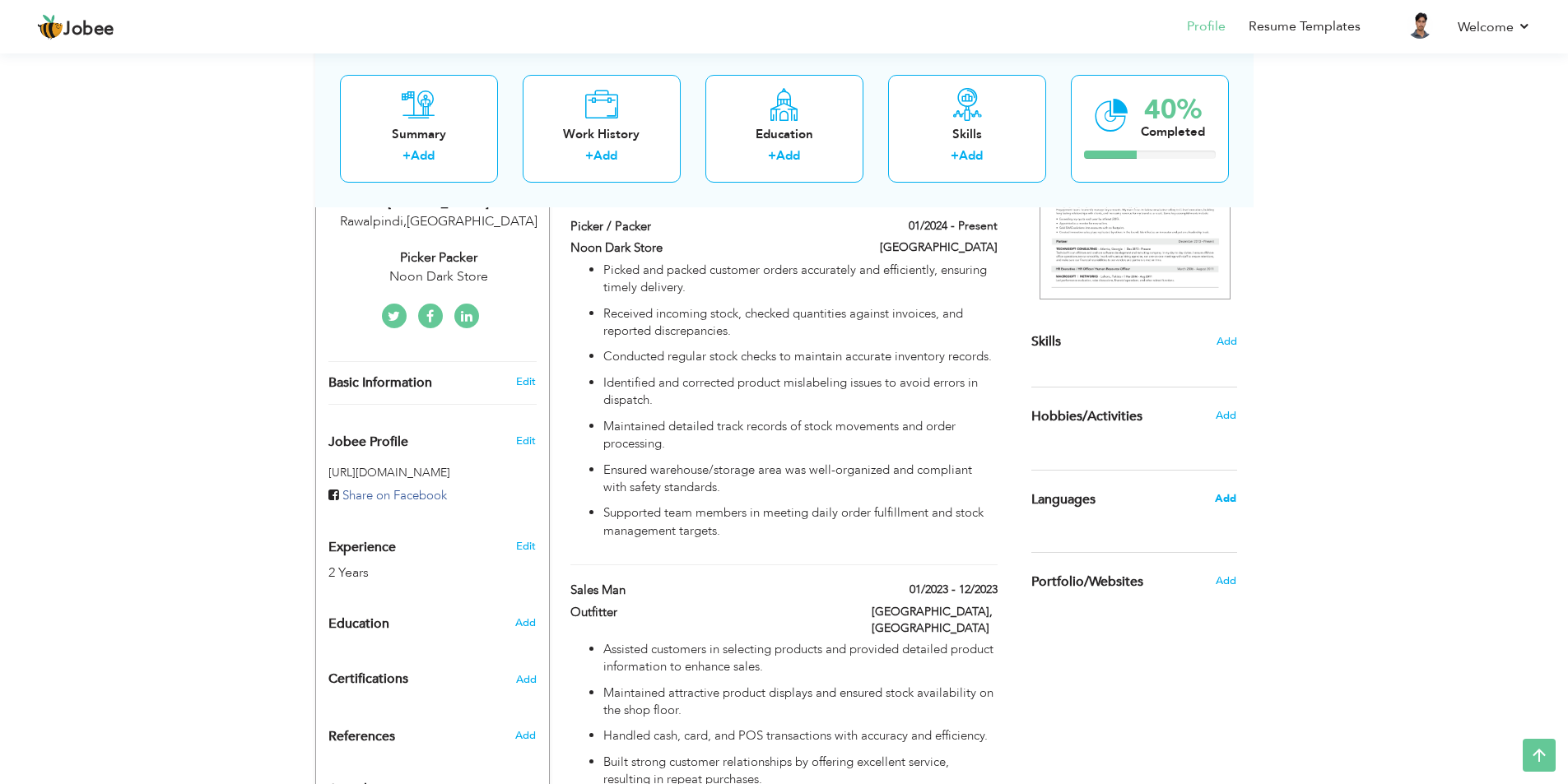
click at [1229, 495] on span "Add" at bounding box center [1226, 498] width 21 height 15
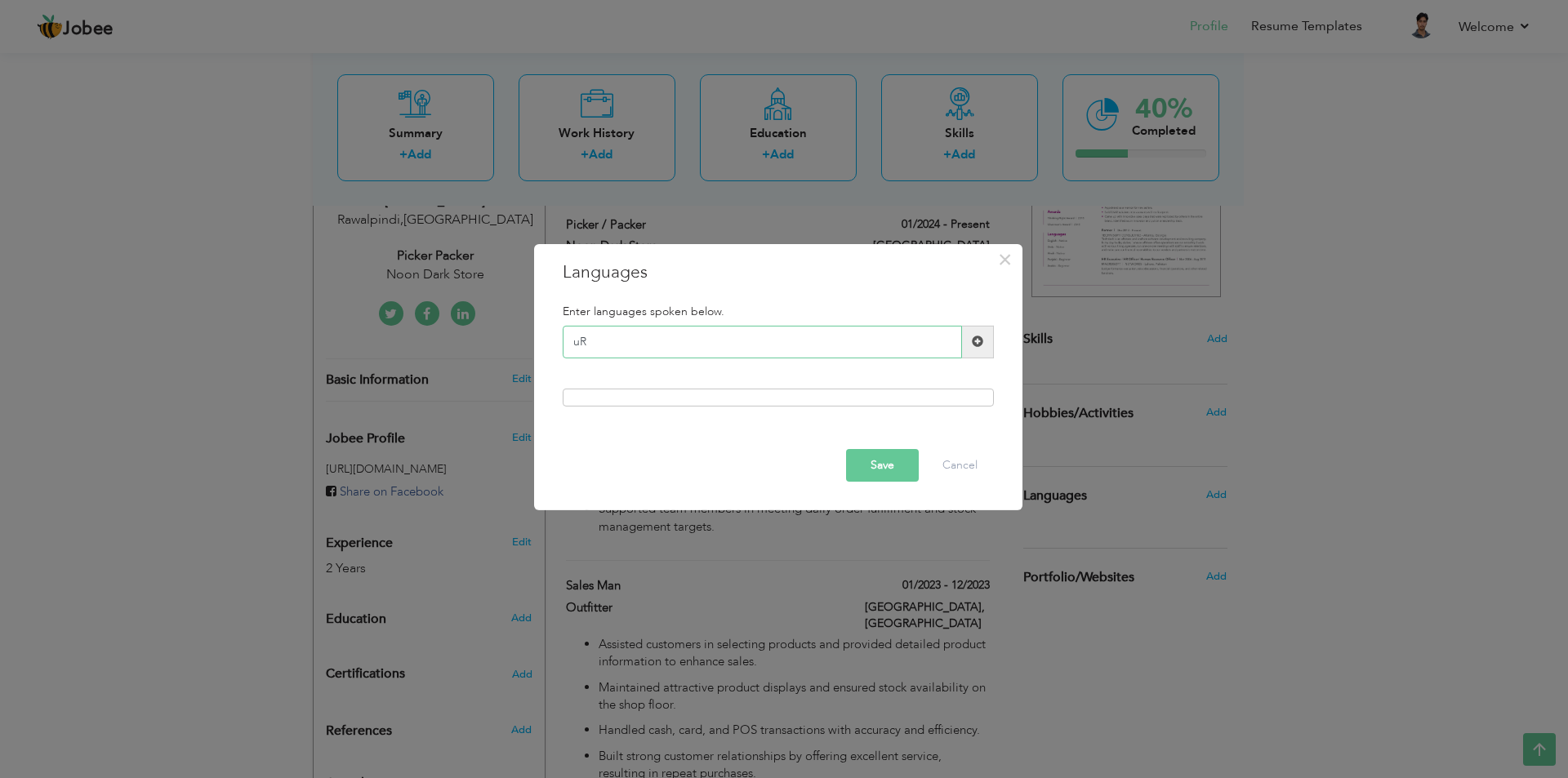
type input "u"
type input "Urdu"
click at [977, 341] on span at bounding box center [977, 341] width 11 height 11
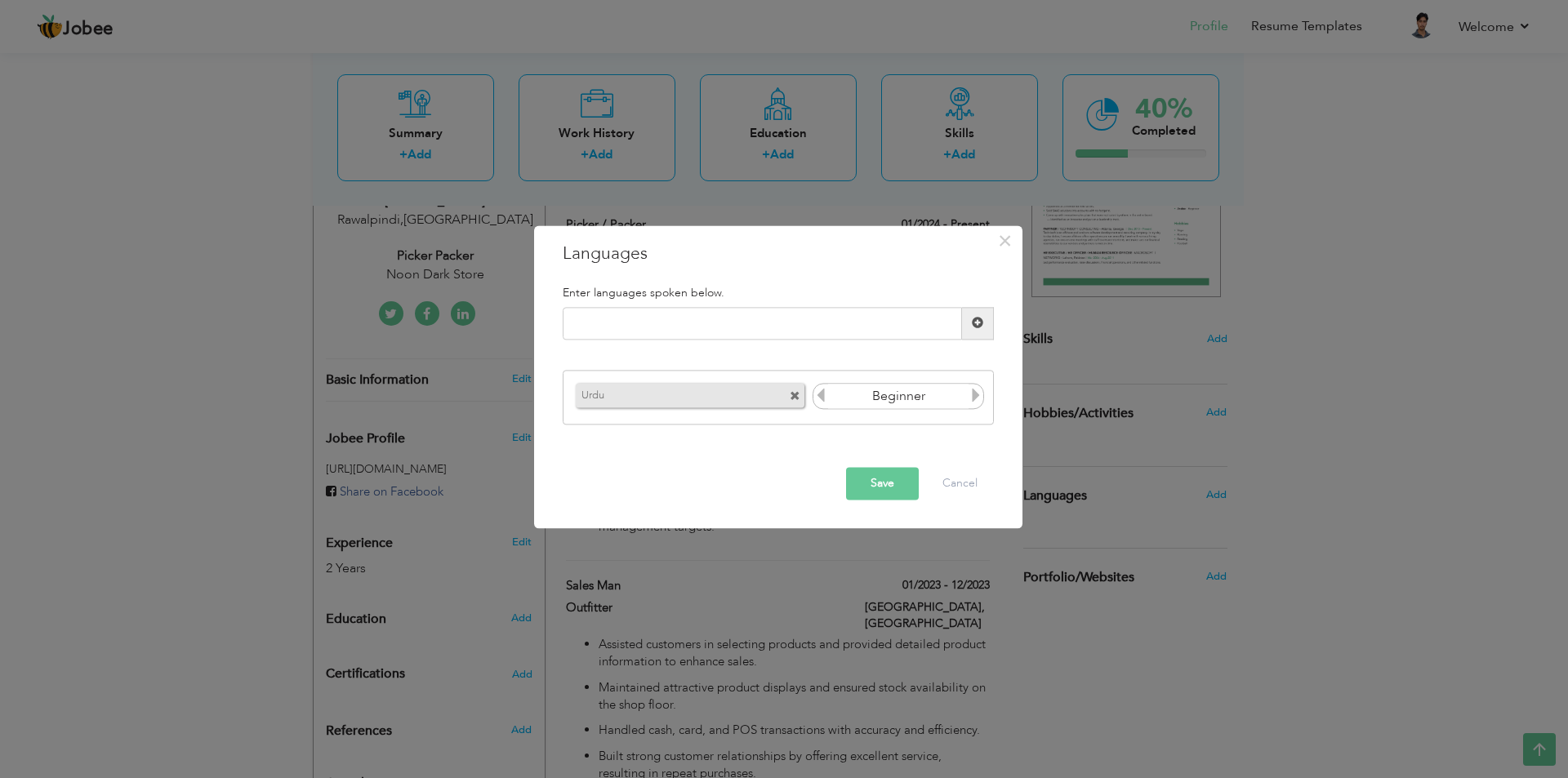
click at [972, 392] on icon at bounding box center [976, 396] width 15 height 15
click at [826, 395] on icon at bounding box center [820, 396] width 15 height 15
click at [703, 335] on input "text" at bounding box center [762, 322] width 399 height 32
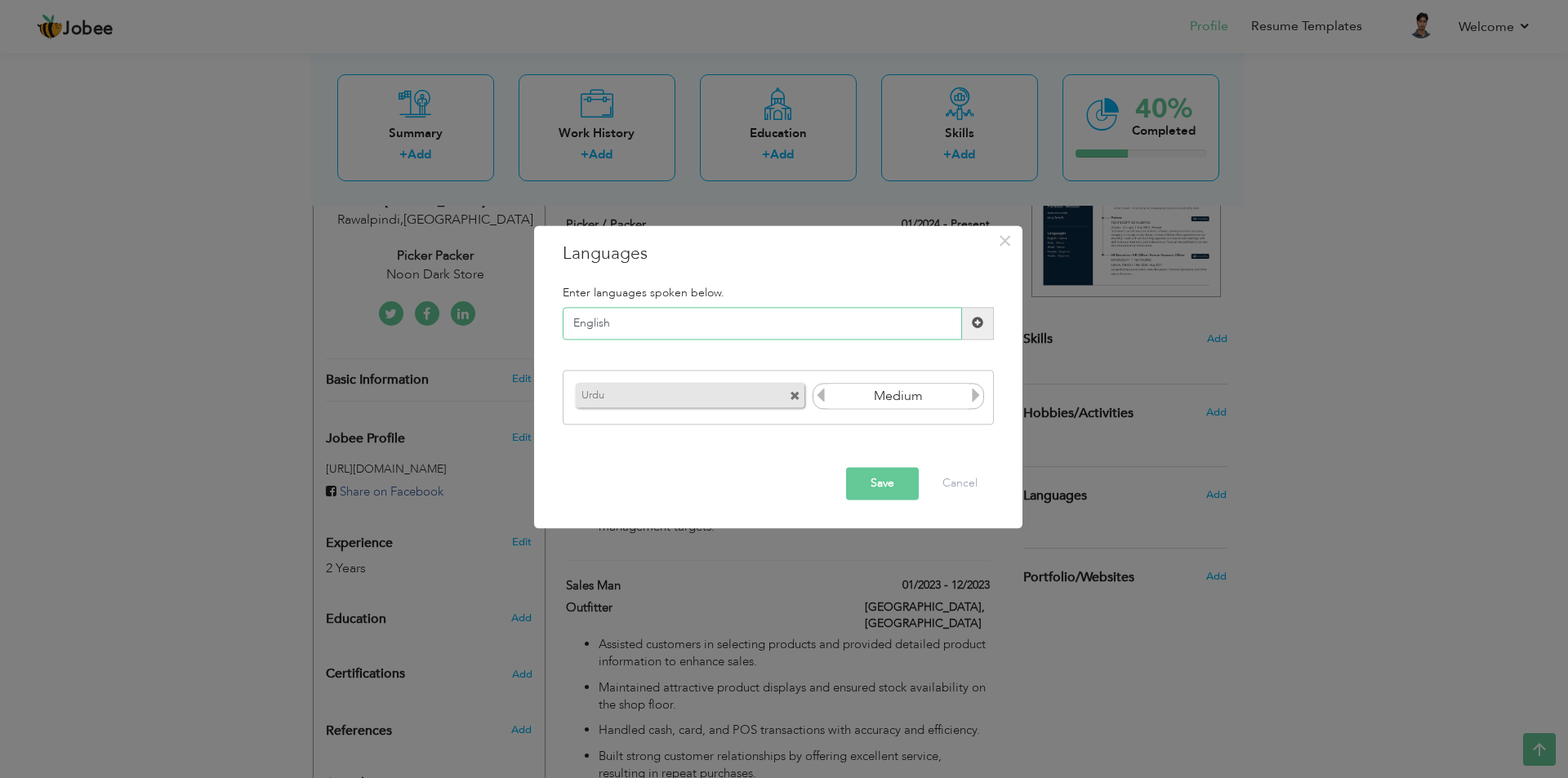
type input "English"
click at [982, 326] on span at bounding box center [977, 323] width 11 height 11
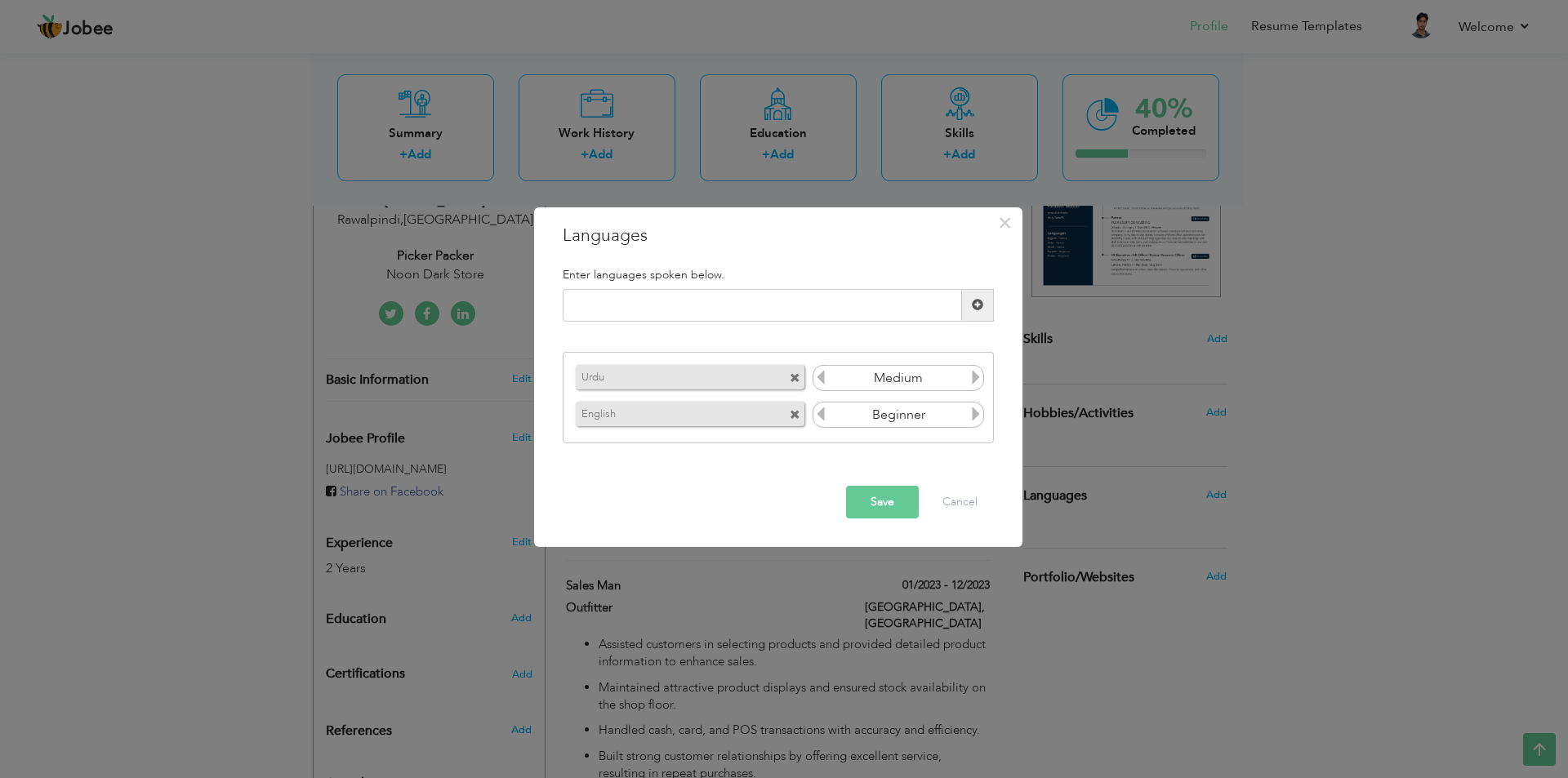
click at [977, 306] on span at bounding box center [977, 304] width 11 height 11
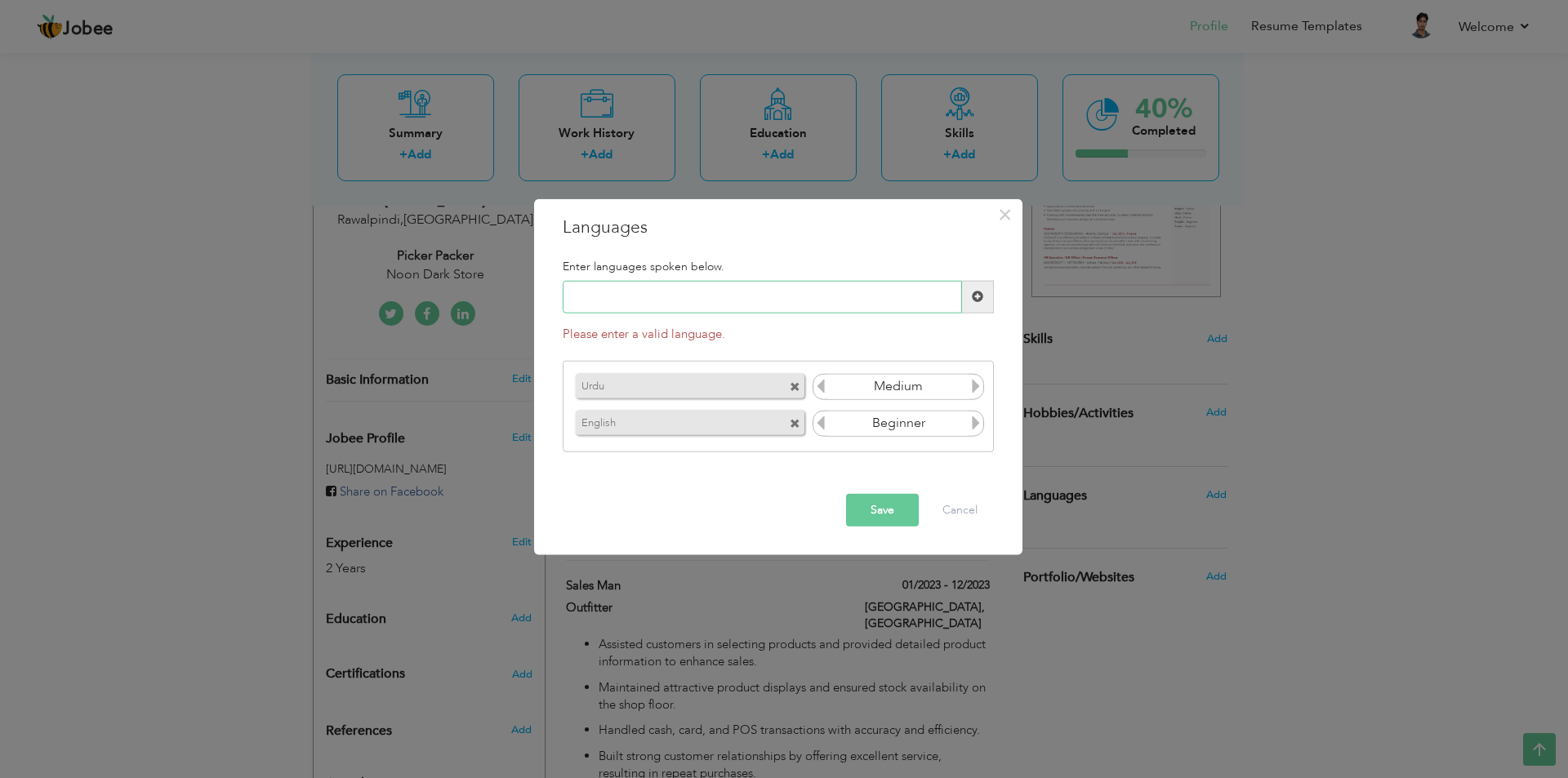
click at [749, 293] on input "text" at bounding box center [762, 297] width 399 height 32
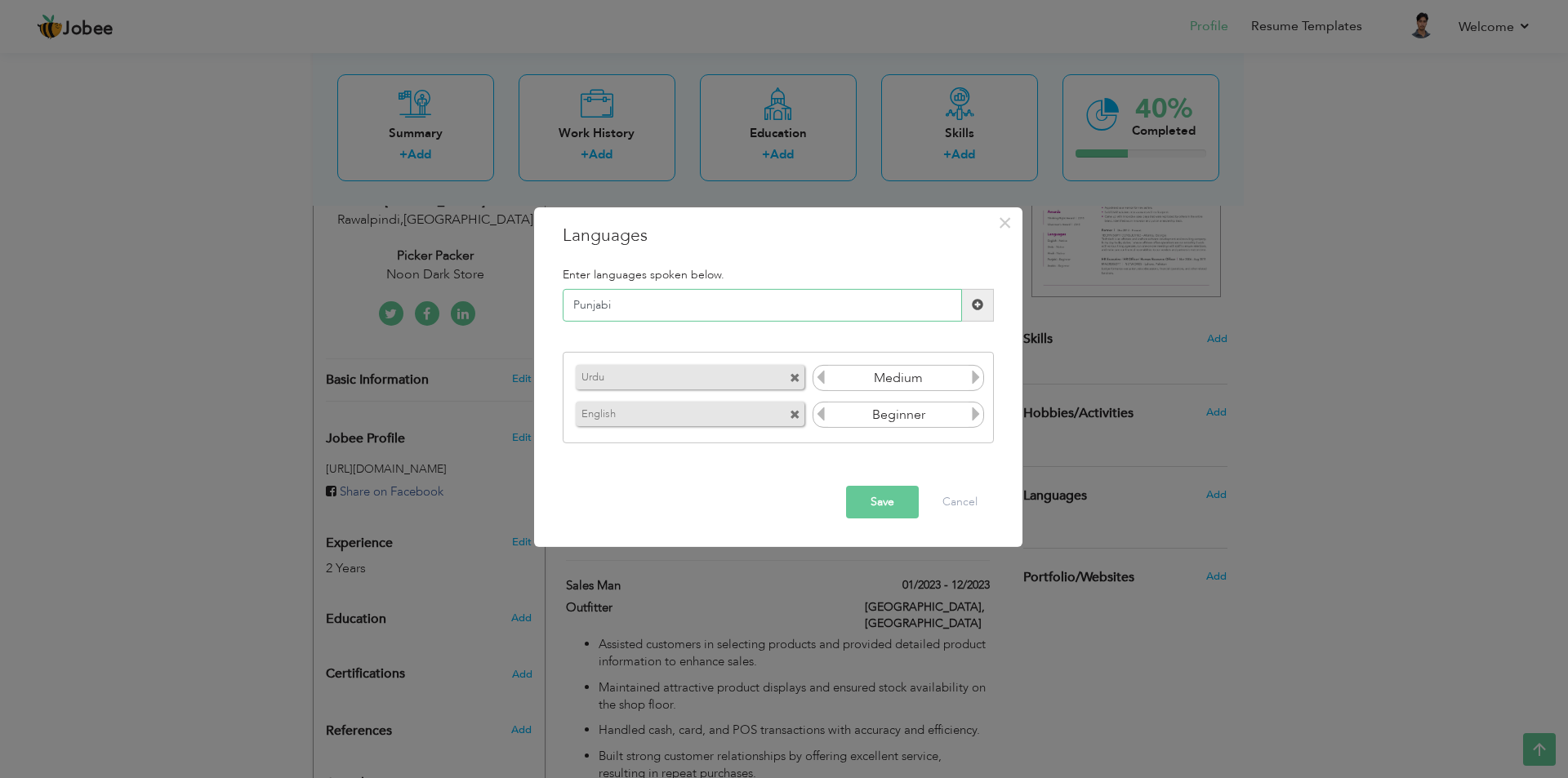
type input "Punjabi"
click at [974, 304] on span at bounding box center [977, 304] width 11 height 11
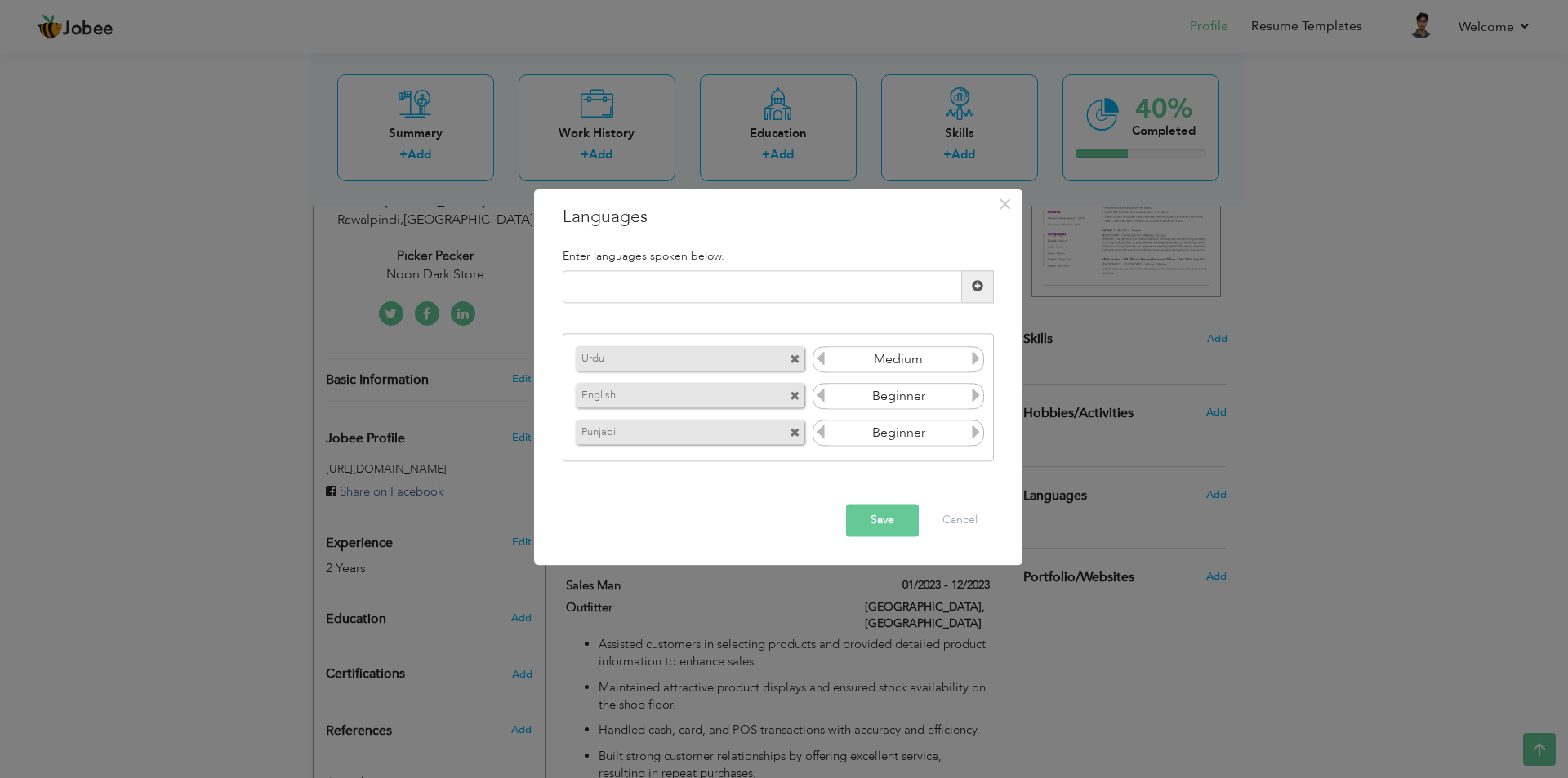
click at [969, 434] on icon at bounding box center [976, 432] width 15 height 15
click at [907, 515] on button "Save" at bounding box center [881, 520] width 73 height 32
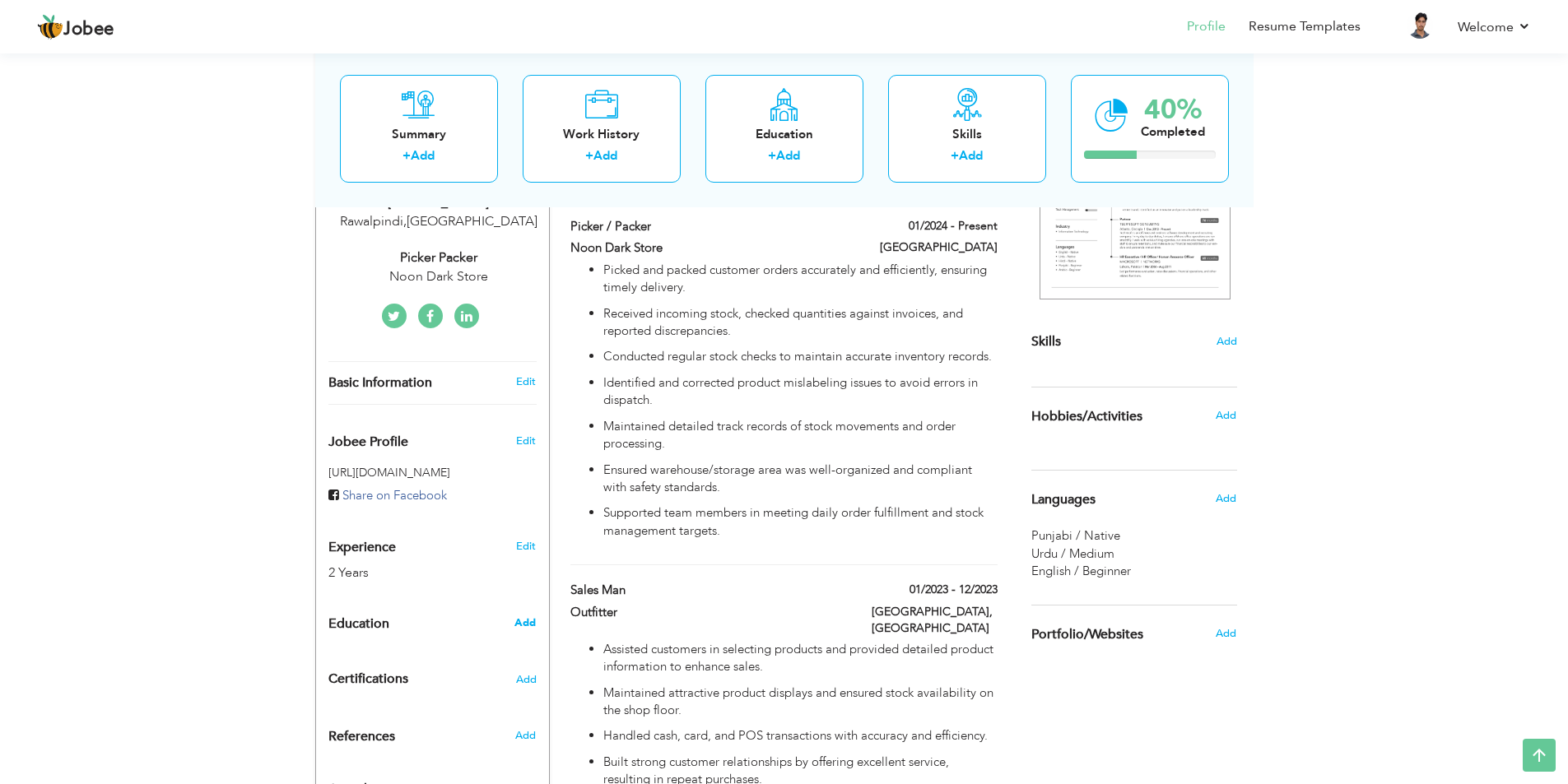
click at [526, 626] on span "Add" at bounding box center [525, 622] width 21 height 15
radio input "true"
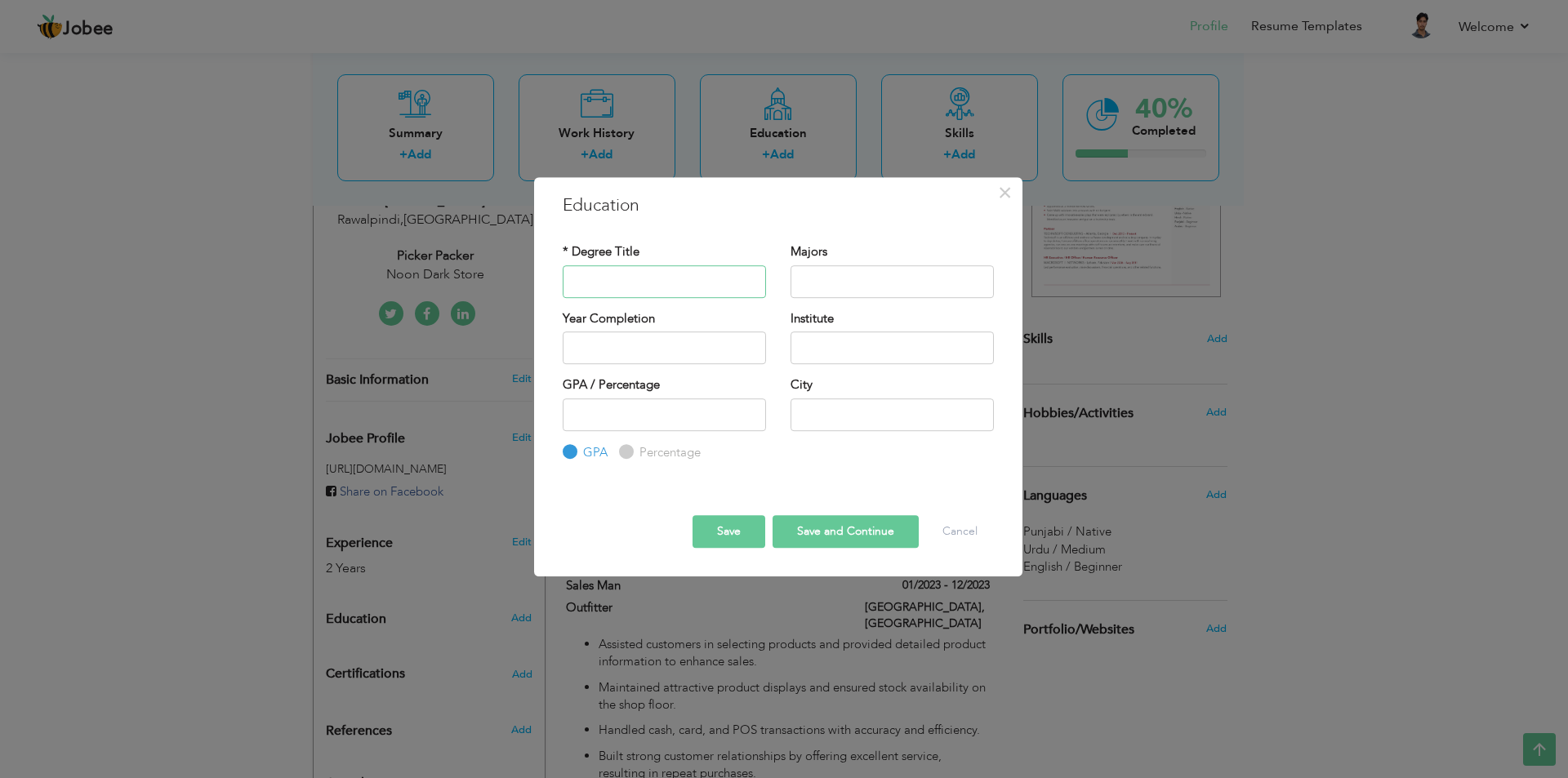
click at [614, 281] on input "text" at bounding box center [664, 281] width 204 height 32
click at [669, 280] on input "Matriculatione" at bounding box center [664, 281] width 204 height 32
type input "Matriculation"
click at [811, 285] on input "text" at bounding box center [892, 281] width 204 height 32
type input "Science"
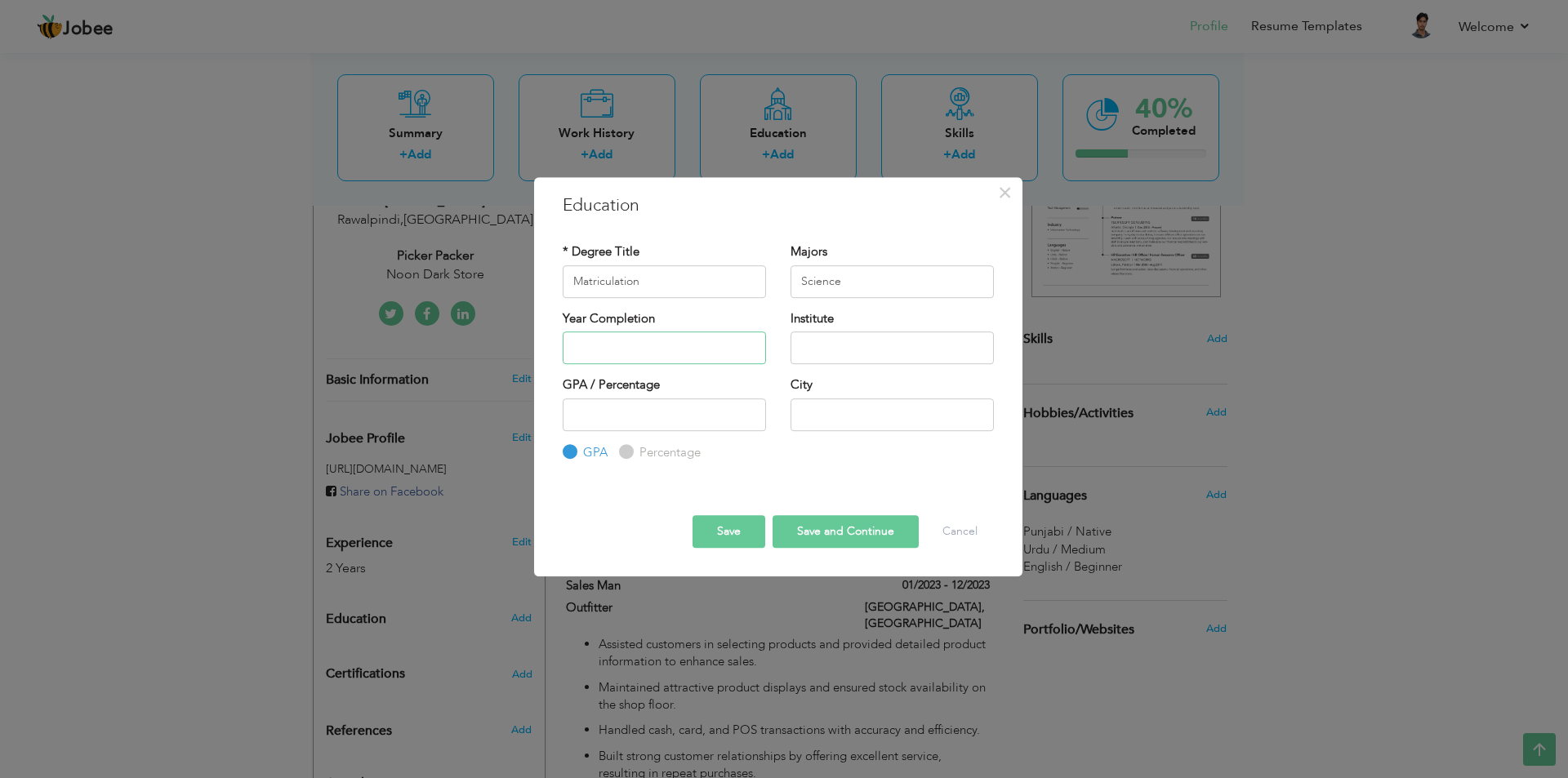
click at [563, 358] on input "text" at bounding box center [664, 347] width 204 height 32
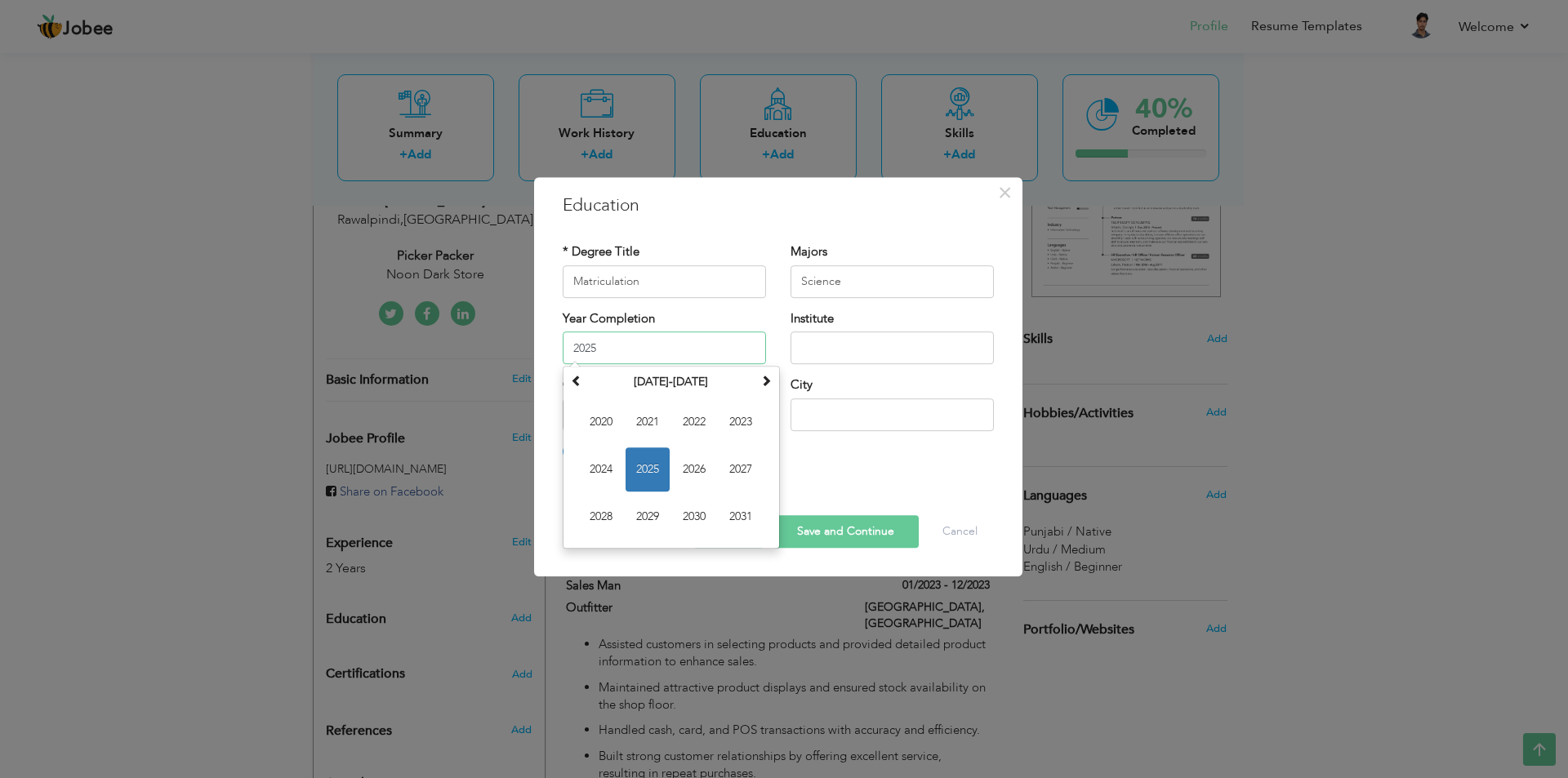
click at [592, 351] on input "2025" at bounding box center [664, 347] width 204 height 32
click at [779, 357] on div "Institute" at bounding box center [892, 343] width 228 height 66
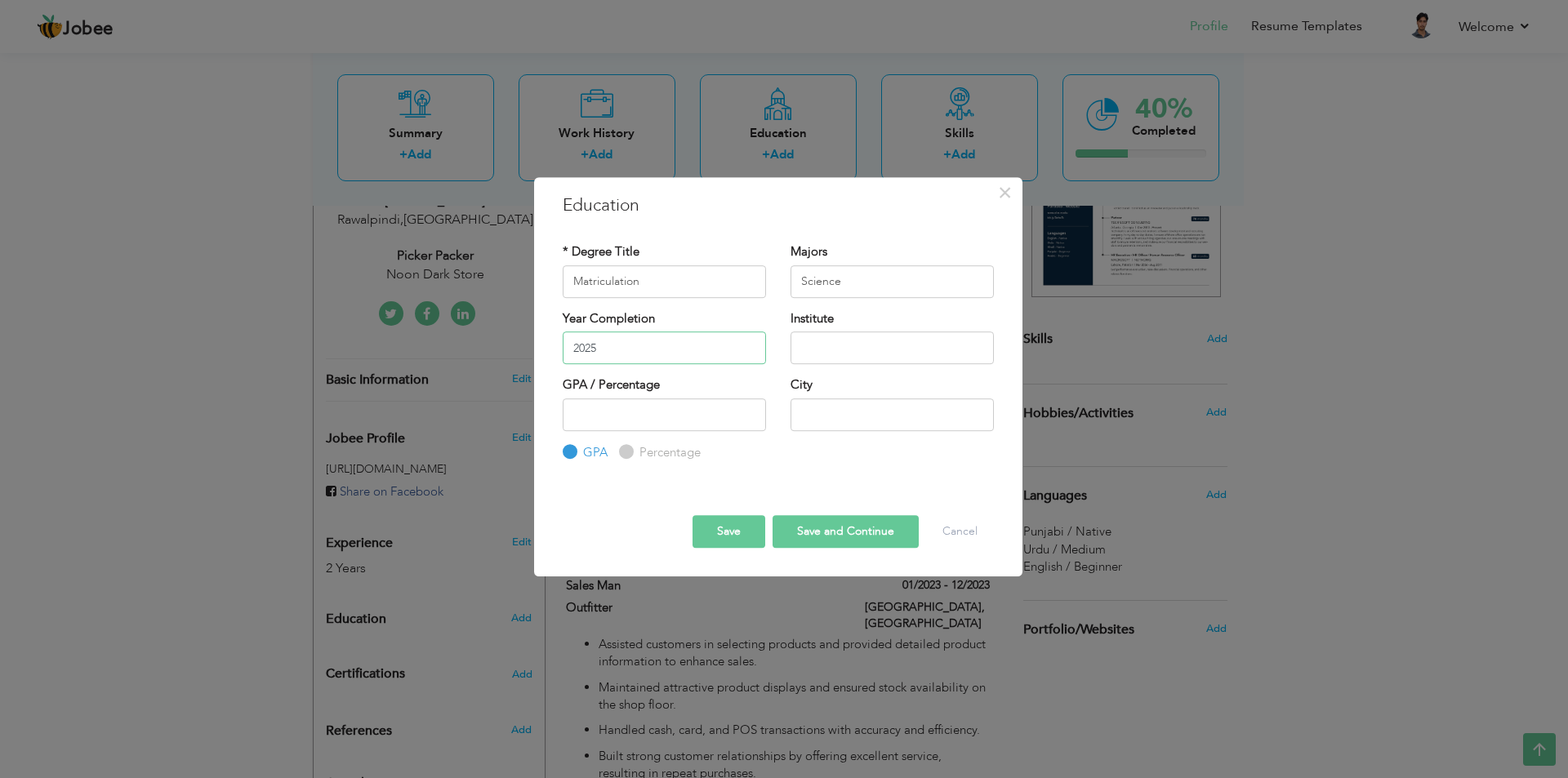
click at [620, 337] on input "2025" at bounding box center [664, 347] width 204 height 32
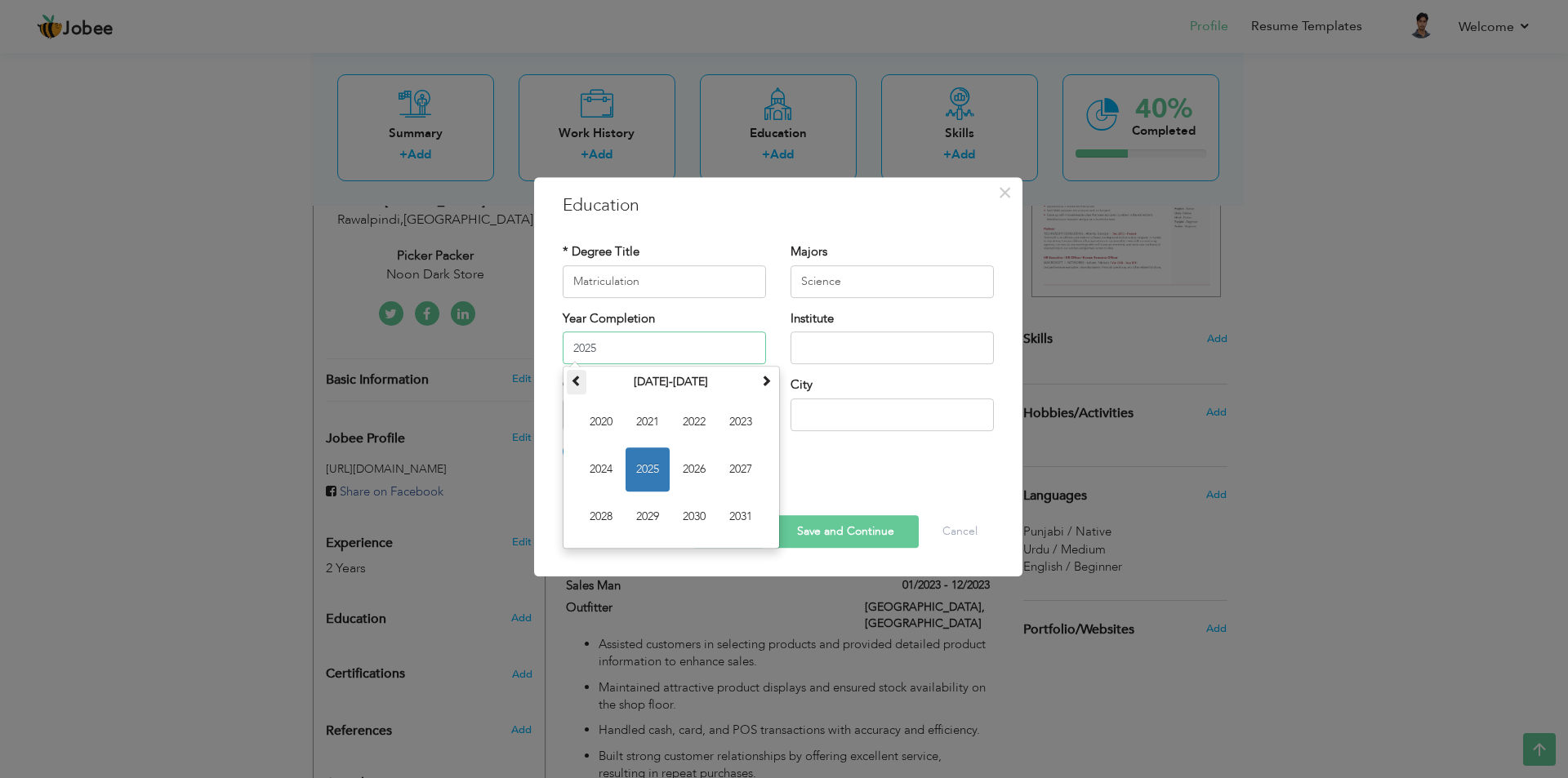
click at [582, 375] on th at bounding box center [577, 382] width 19 height 24
click at [792, 375] on div "Institute" at bounding box center [892, 343] width 228 height 66
click at [647, 348] on input "2025" at bounding box center [664, 347] width 204 height 32
type input "2"
click at [778, 321] on div "Institute" at bounding box center [892, 343] width 228 height 66
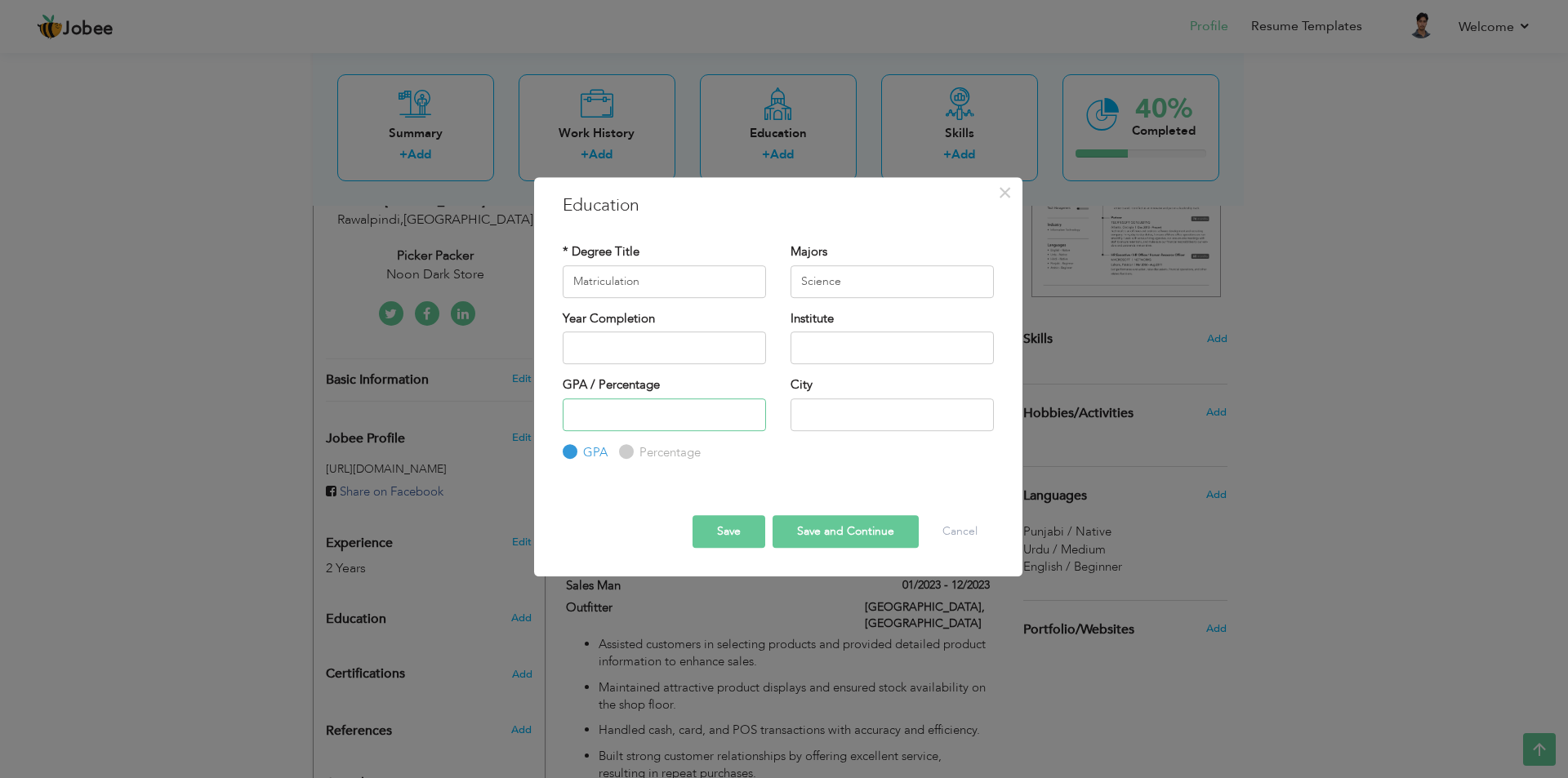
click at [692, 418] on input "number" at bounding box center [664, 414] width 204 height 32
click at [843, 345] on input "text" at bounding box center [892, 347] width 204 height 32
type input "B.I.S.E RWP"
click at [823, 412] on input "text" at bounding box center [892, 414] width 204 height 32
type input "w"
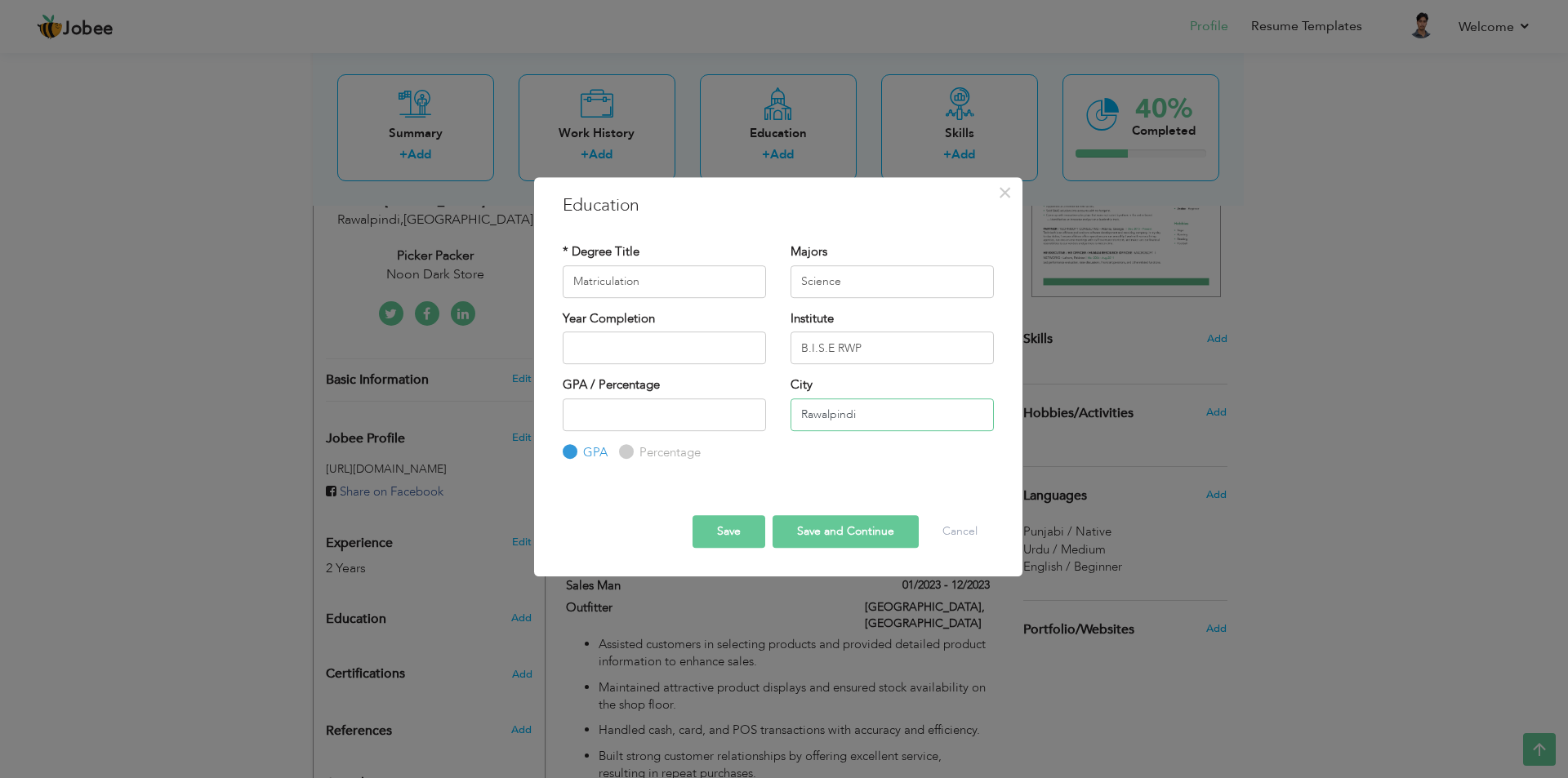
type input "Rawalpindi"
click at [641, 454] on label "Percentage" at bounding box center [667, 452] width 66 height 17
click at [630, 454] on input "Percentage" at bounding box center [625, 451] width 10 height 10
radio input "true"
click at [662, 416] on input "number" at bounding box center [664, 414] width 204 height 32
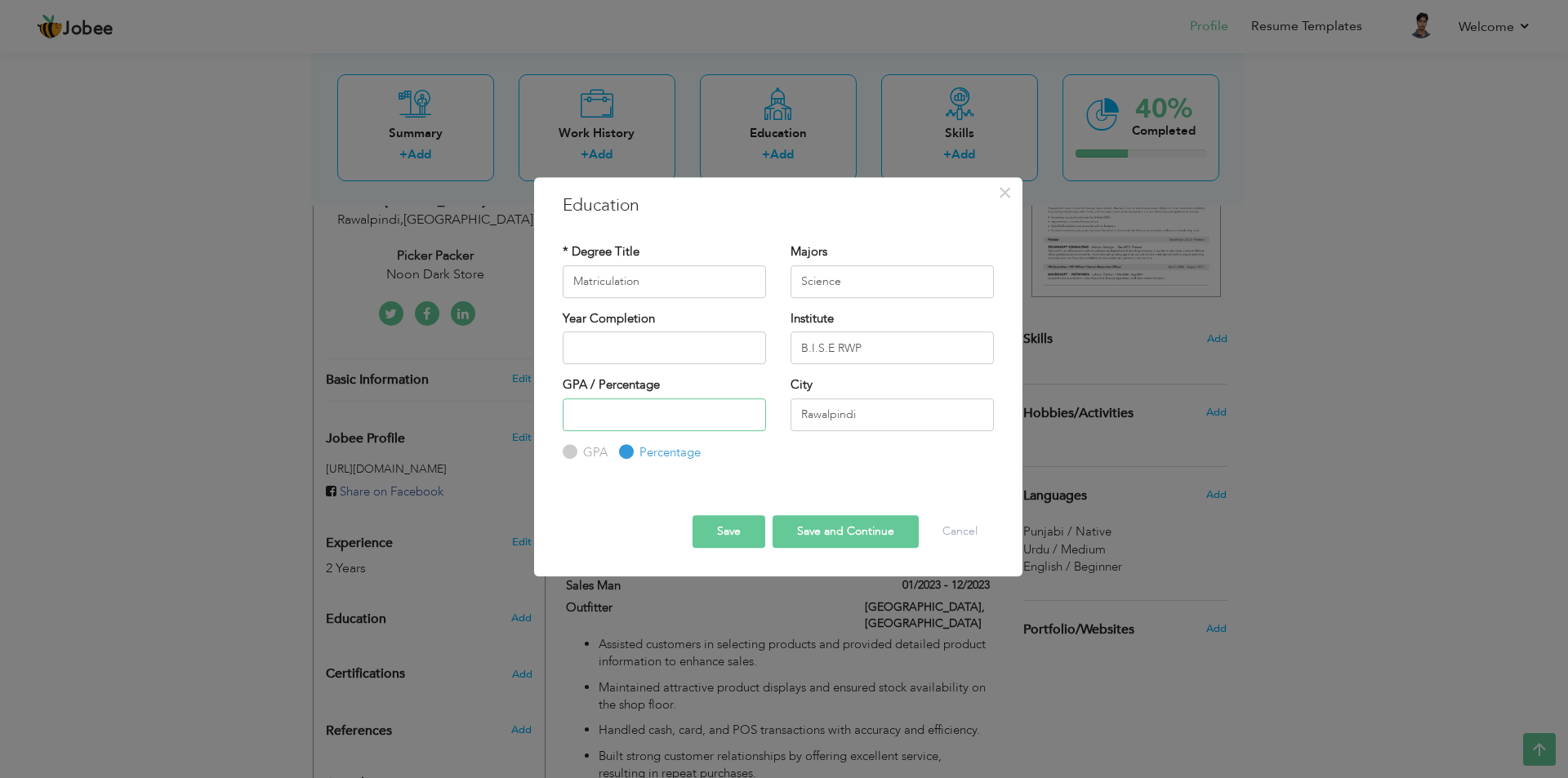
type input "7"
type input "60"
click at [875, 531] on button "Save and Continue" at bounding box center [845, 531] width 146 height 32
radio input "true"
click at [1302, 527] on div "× Education * Degree Title Majors Year Completion Institute GPA" at bounding box center [784, 389] width 1568 height 778
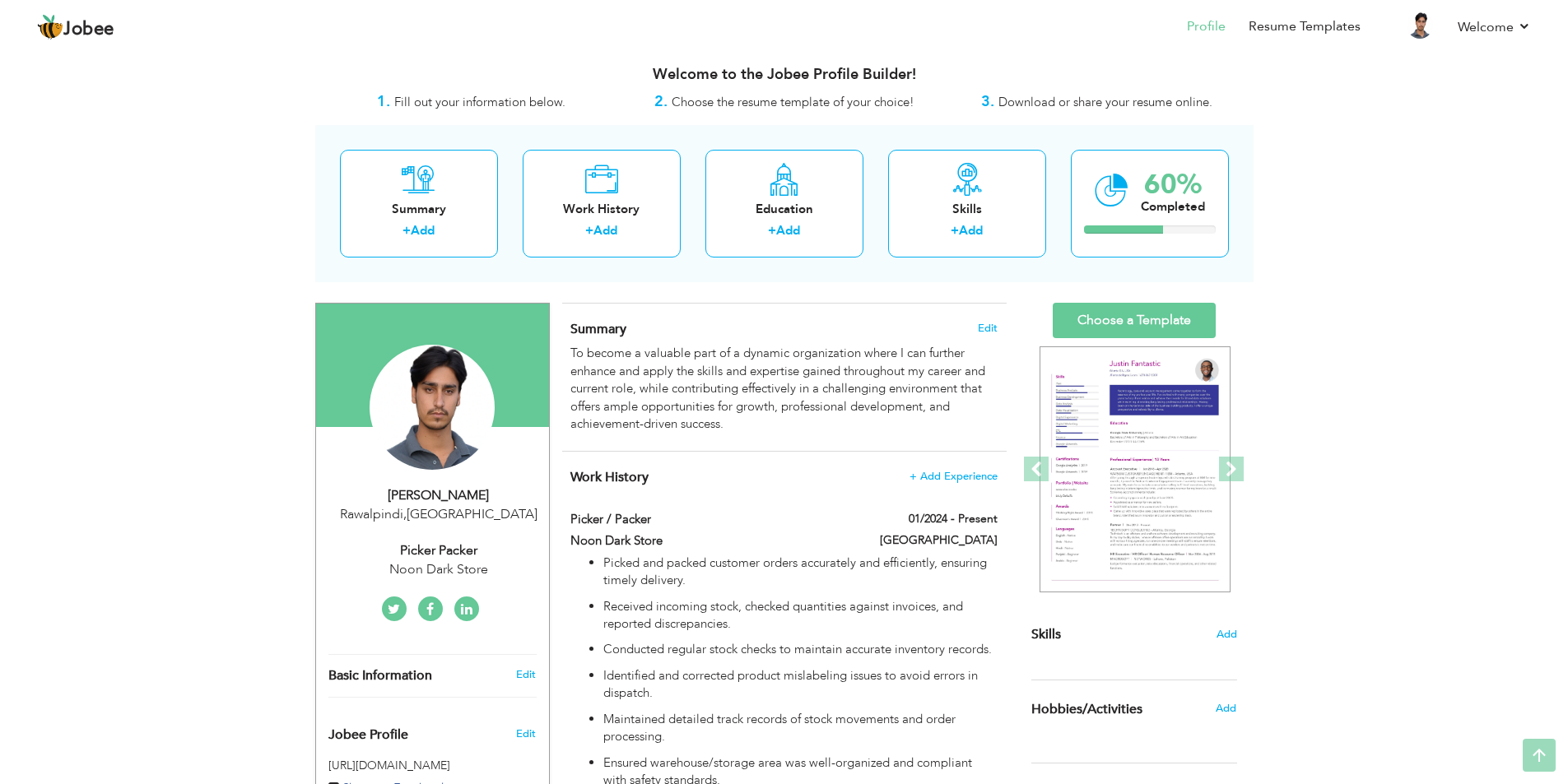
scroll to position [0, 0]
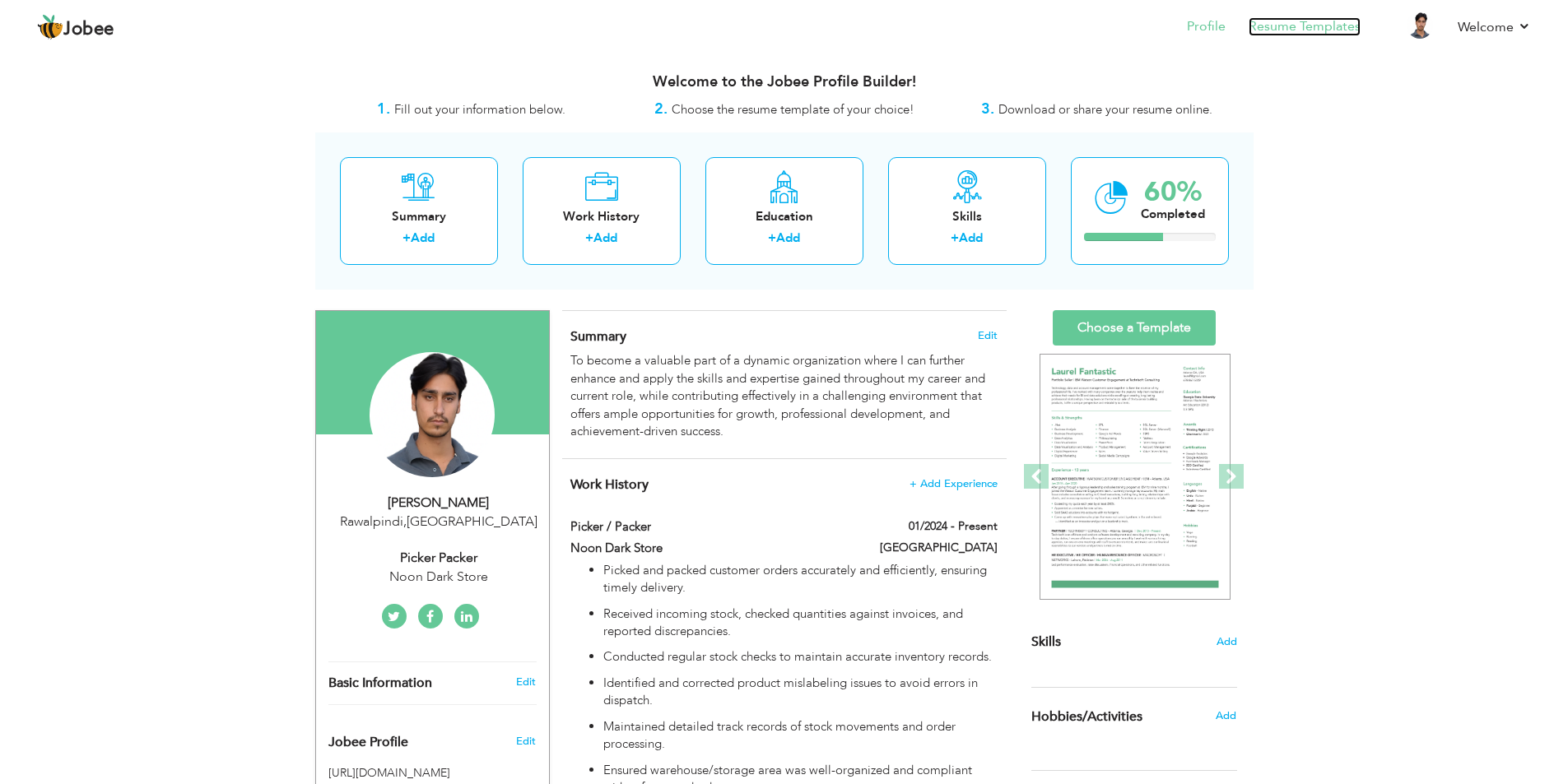
click at [1327, 33] on link "Resume Templates" at bounding box center [1304, 26] width 112 height 18
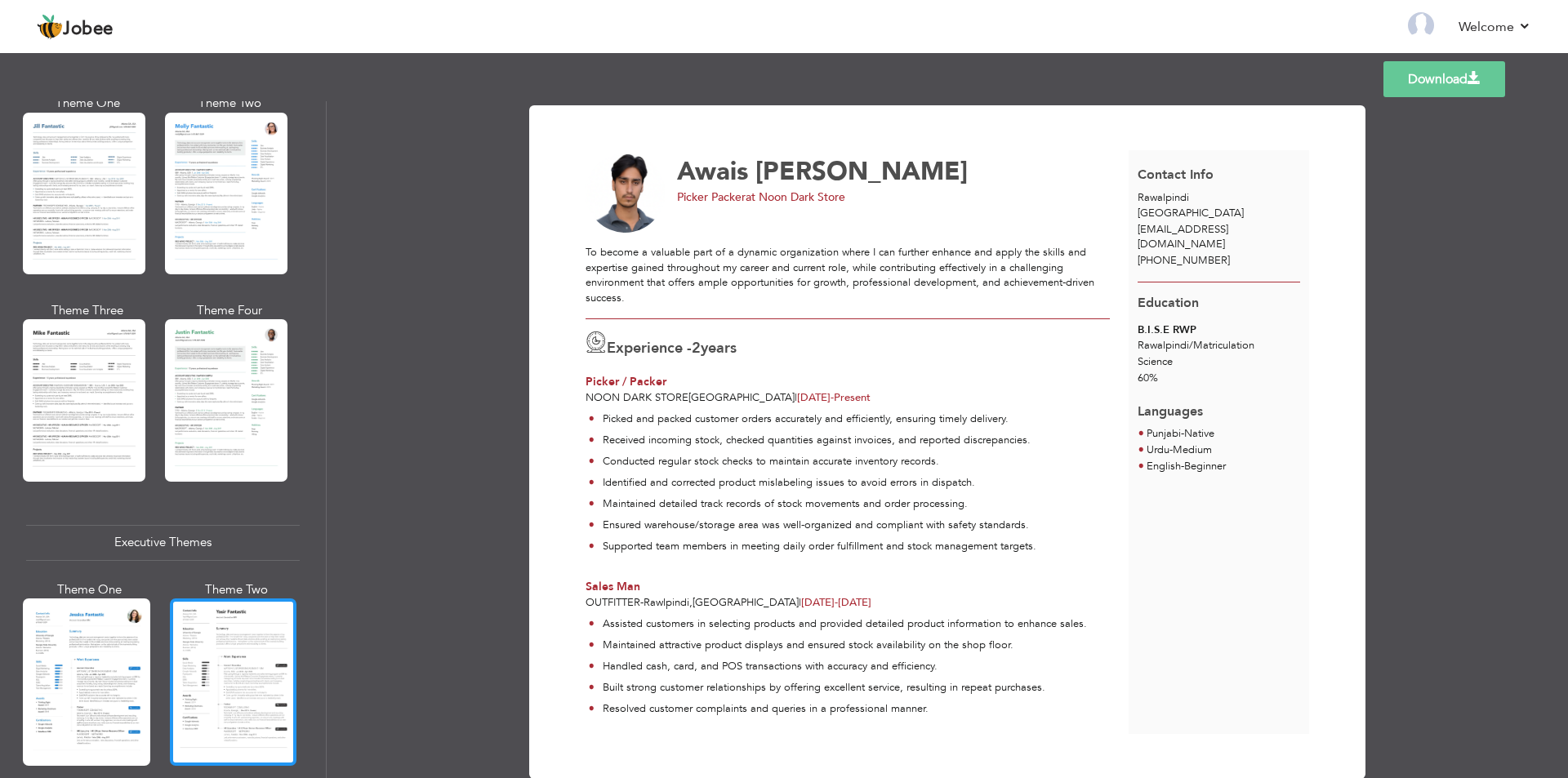
scroll to position [1143, 0]
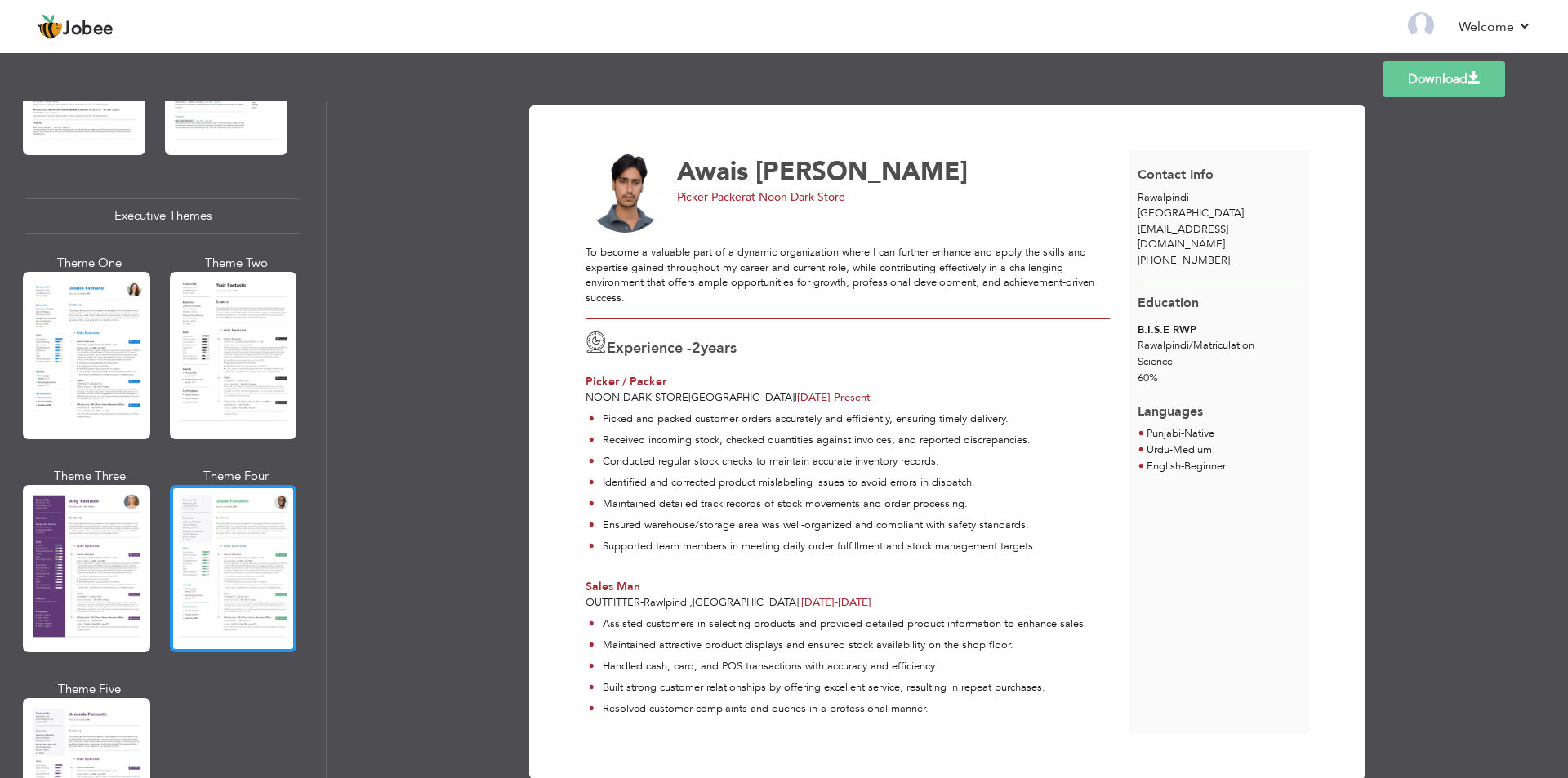
click at [208, 536] on div at bounding box center [233, 568] width 128 height 168
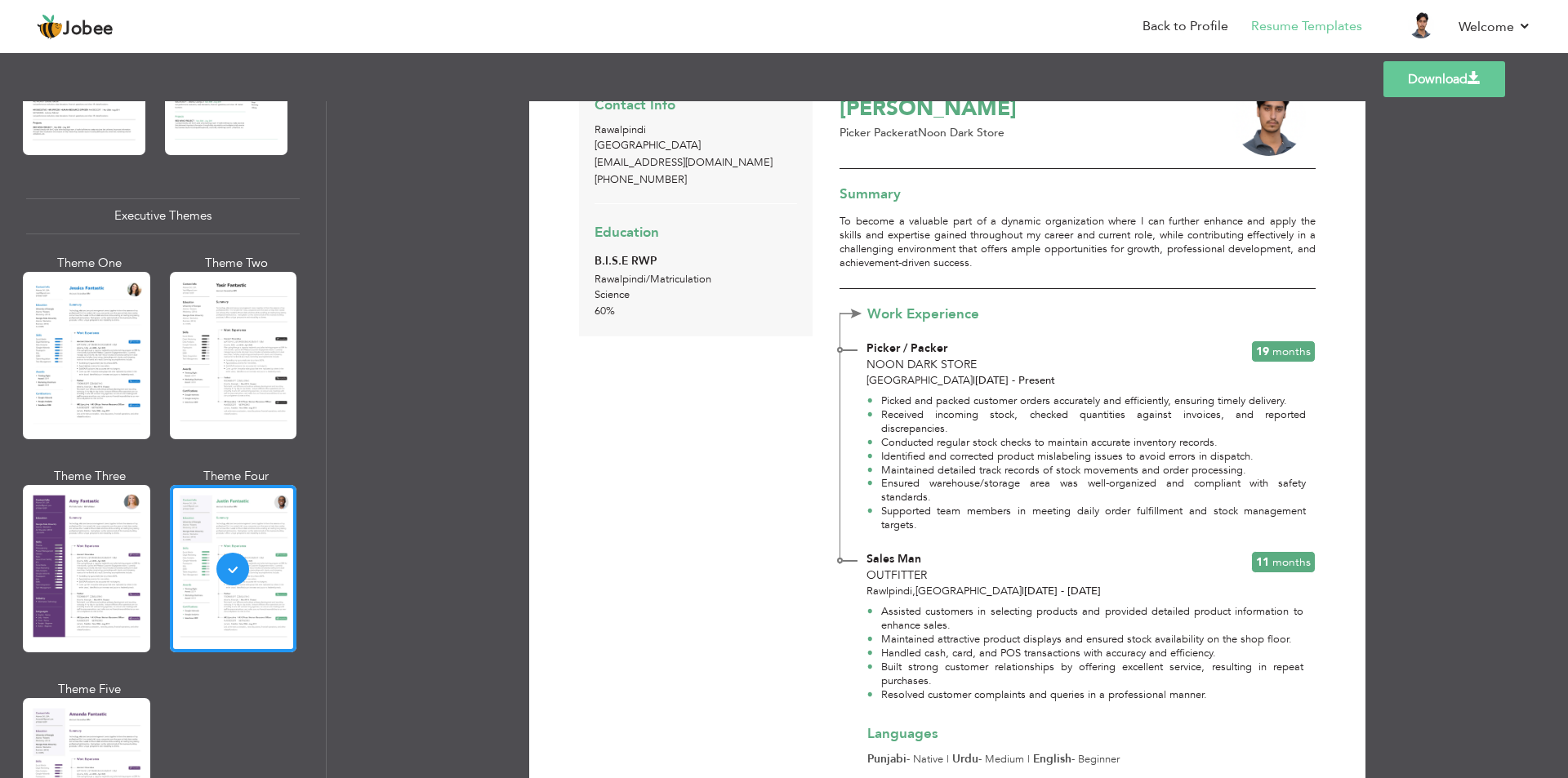
scroll to position [0, 0]
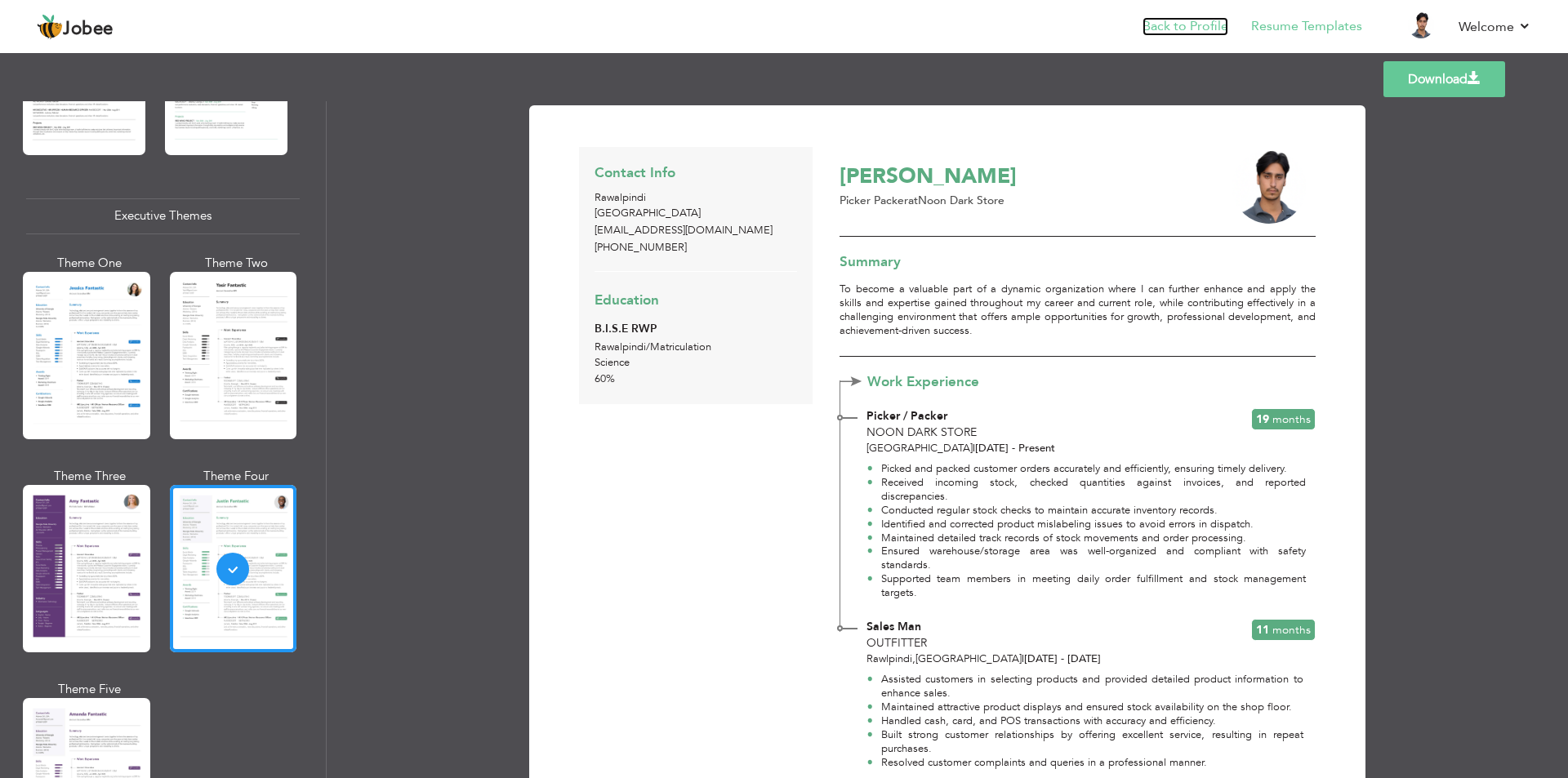
click at [1173, 31] on link "Back to Profile" at bounding box center [1185, 26] width 86 height 18
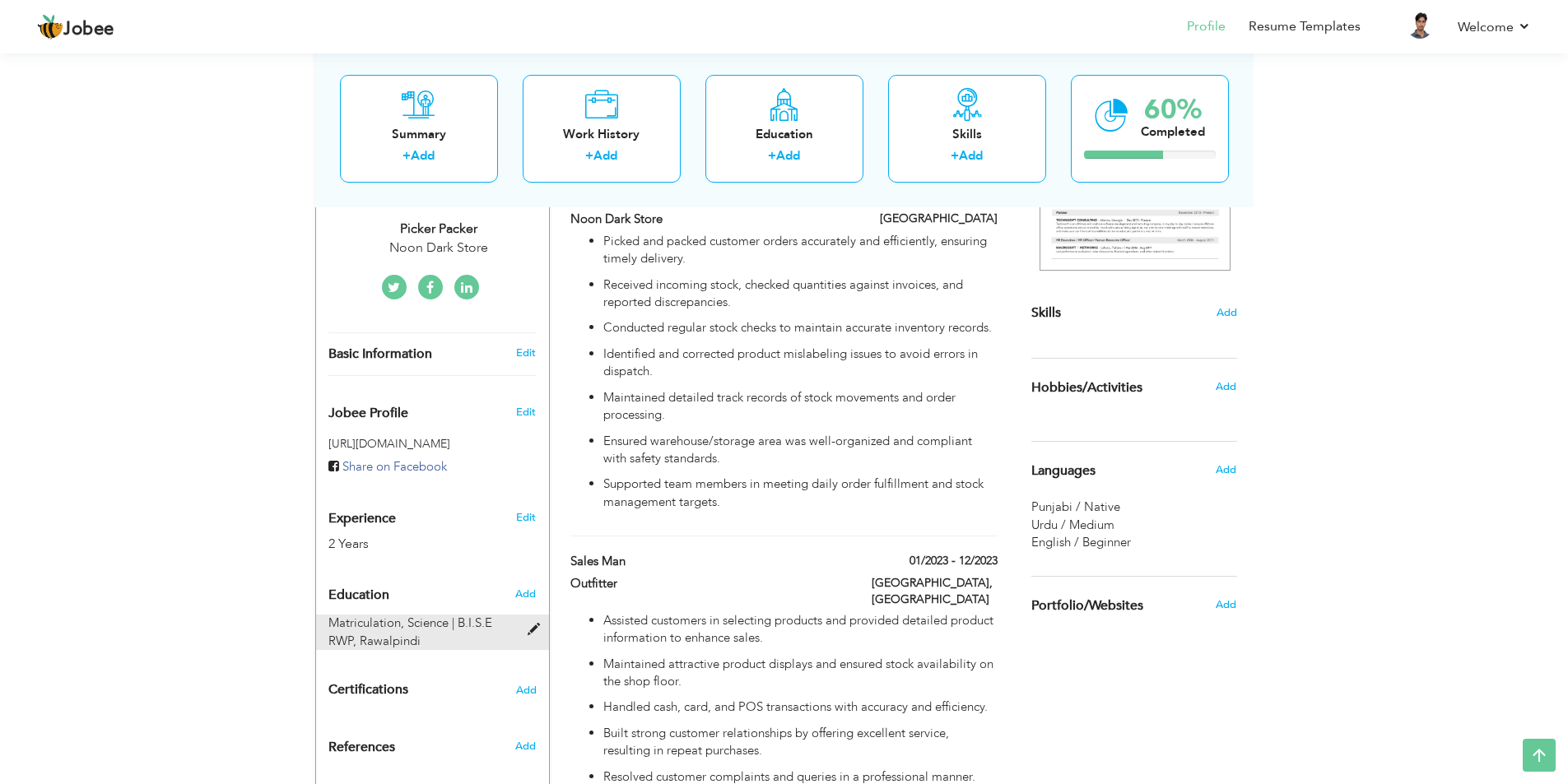
click at [501, 618] on div "Matriculation, Science | B.I.S.E RWP, [GEOGRAPHIC_DATA]" at bounding box center [423, 632] width 213 height 35
type input "Matriculation"
type input "Science"
type input "B.I.S.E RWP"
type input "60"
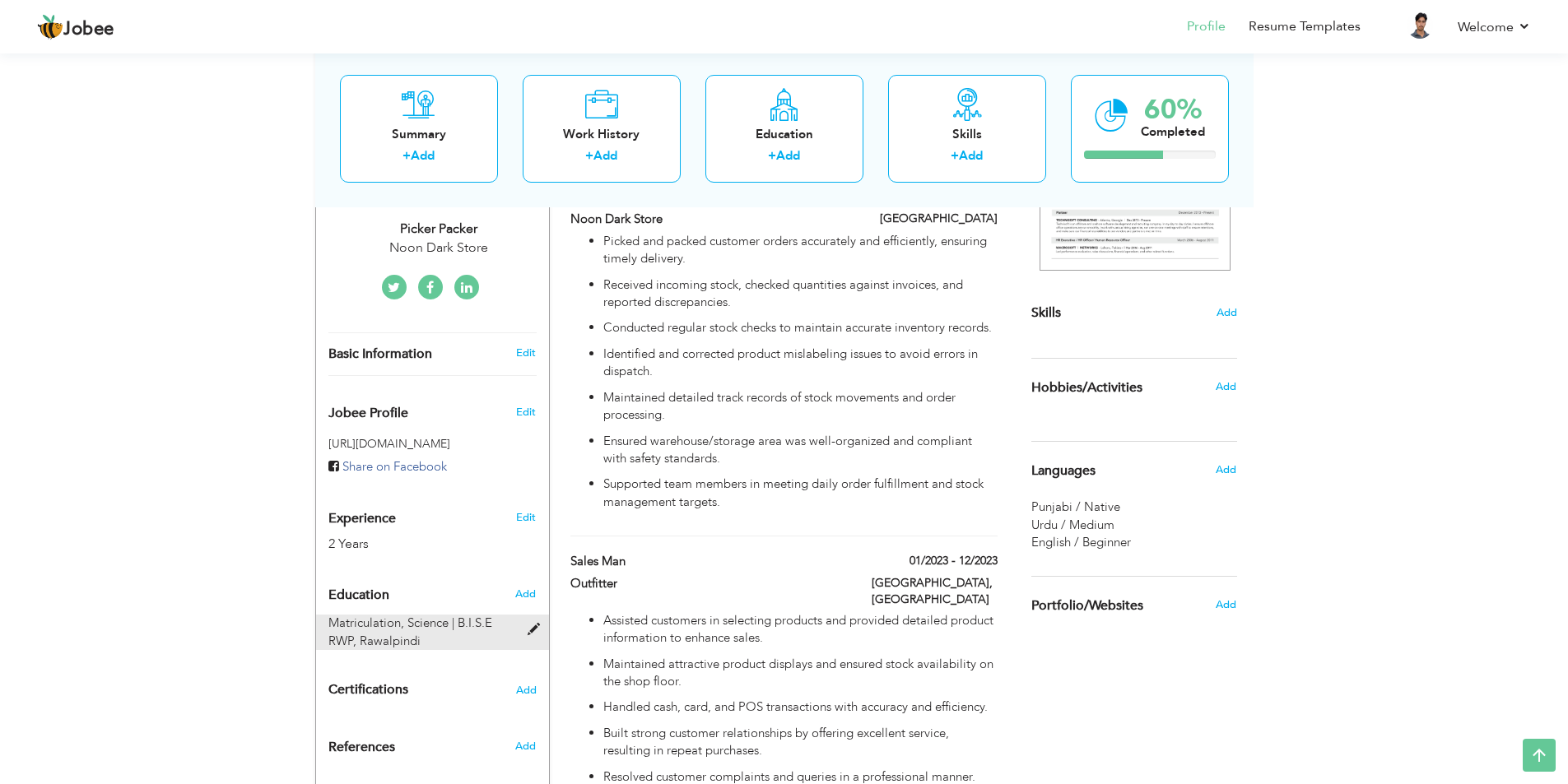
radio input "true"
type input "Rawalpindi"
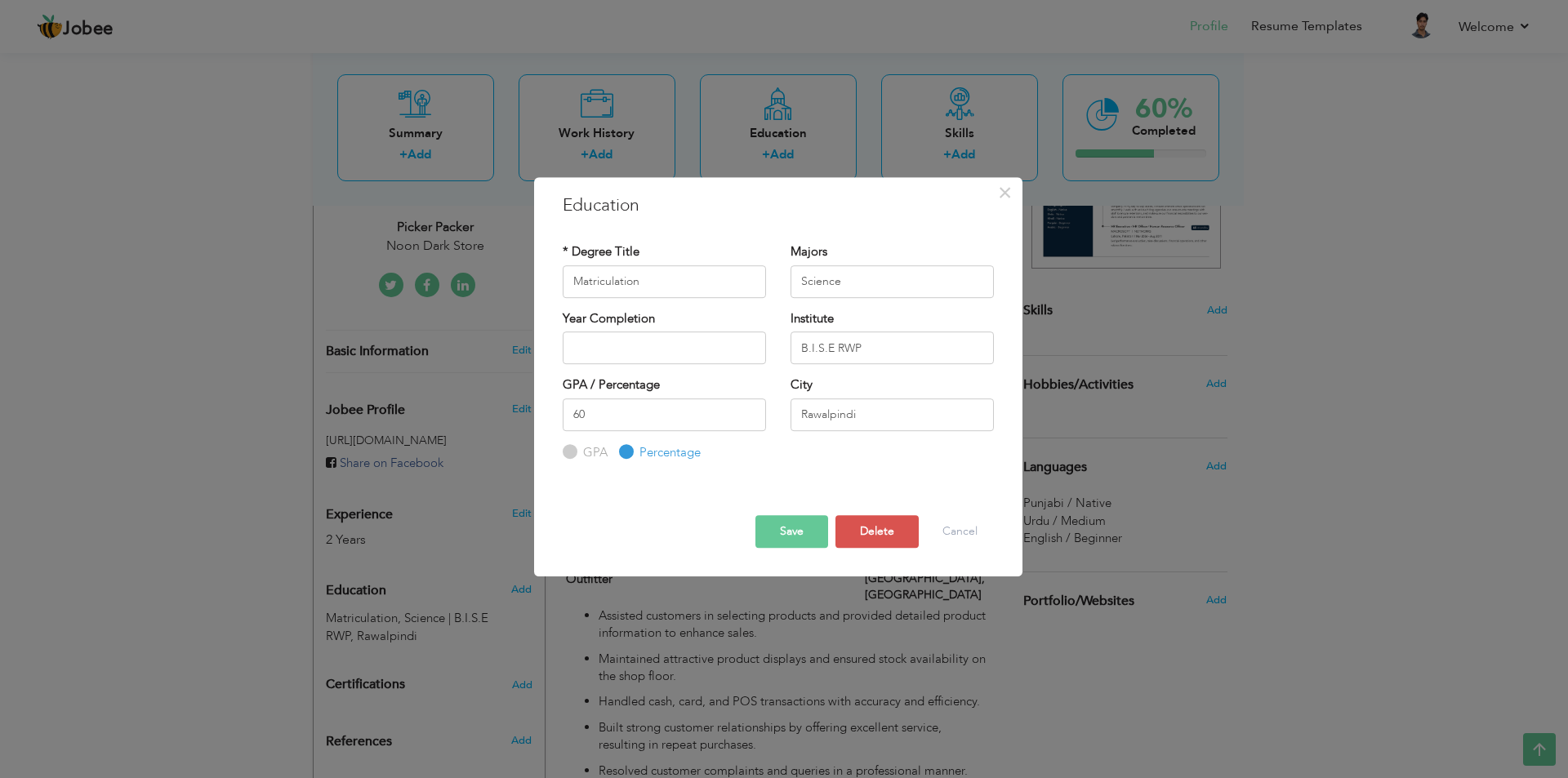
click at [785, 455] on div "GPA / Percentage 60 GPA Percentage City" at bounding box center [778, 418] width 456 height 85
click at [1143, 520] on div "× Education * Degree Title Matriculation Majors Science Institute" at bounding box center [784, 389] width 1568 height 778
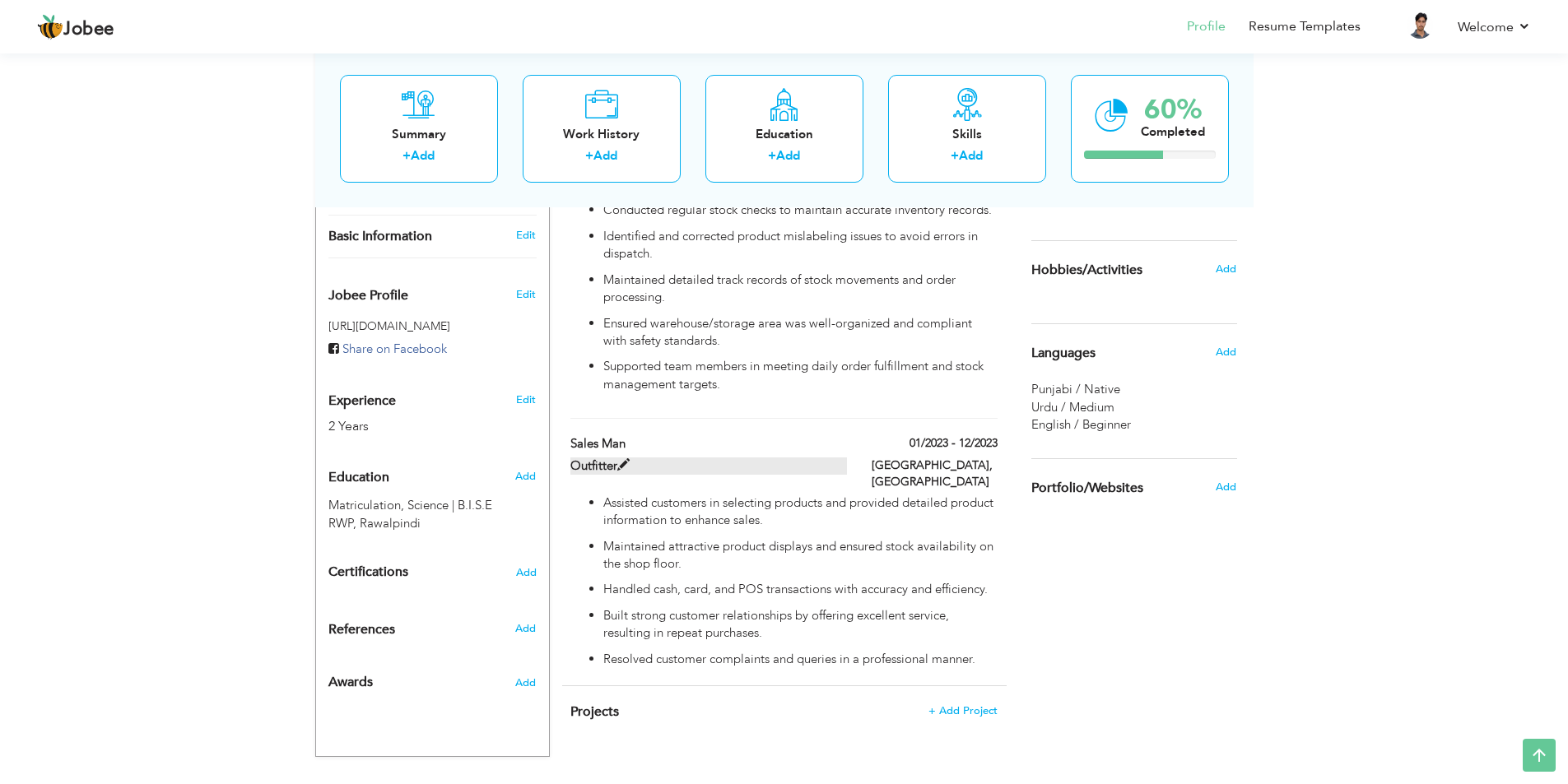
scroll to position [465, 0]
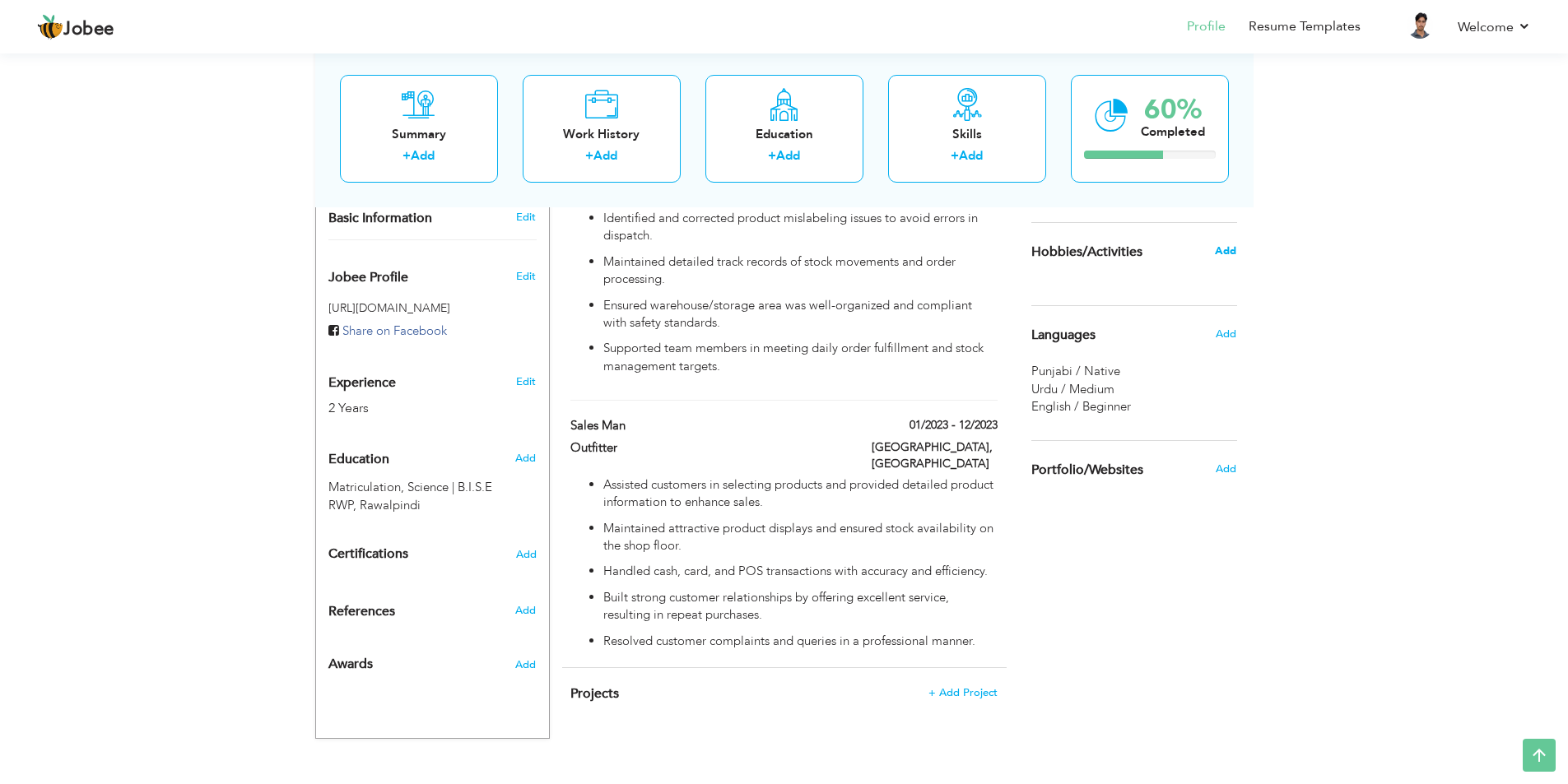
click at [1218, 249] on span "Add" at bounding box center [1226, 251] width 21 height 15
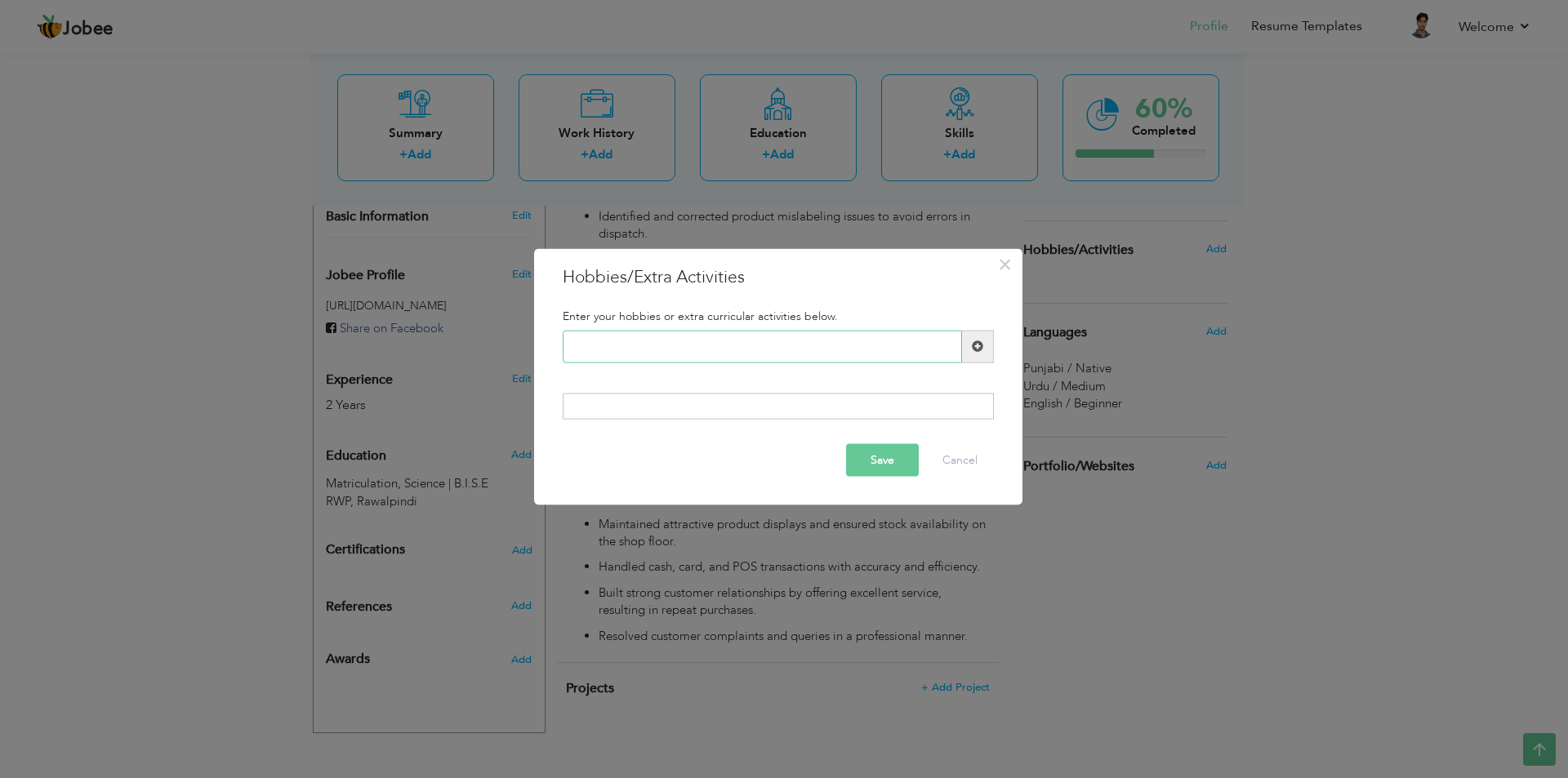
click at [681, 344] on input "text" at bounding box center [762, 346] width 399 height 32
type input "Travelling"
click at [977, 355] on span at bounding box center [977, 346] width 31 height 32
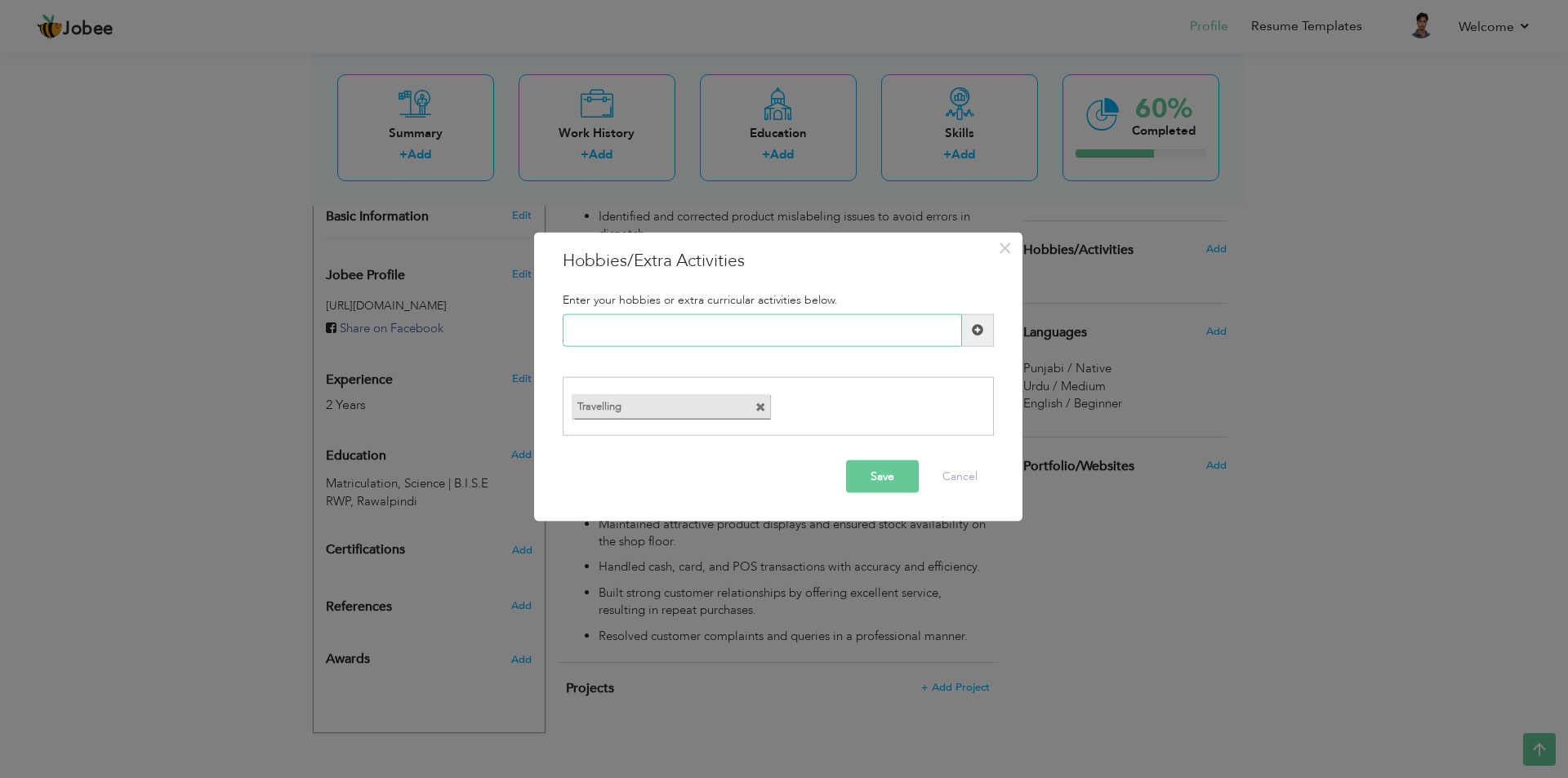
click at [655, 330] on input "text" at bounding box center [762, 329] width 399 height 32
type input "M"
type input "w"
type input "Watching Movies"
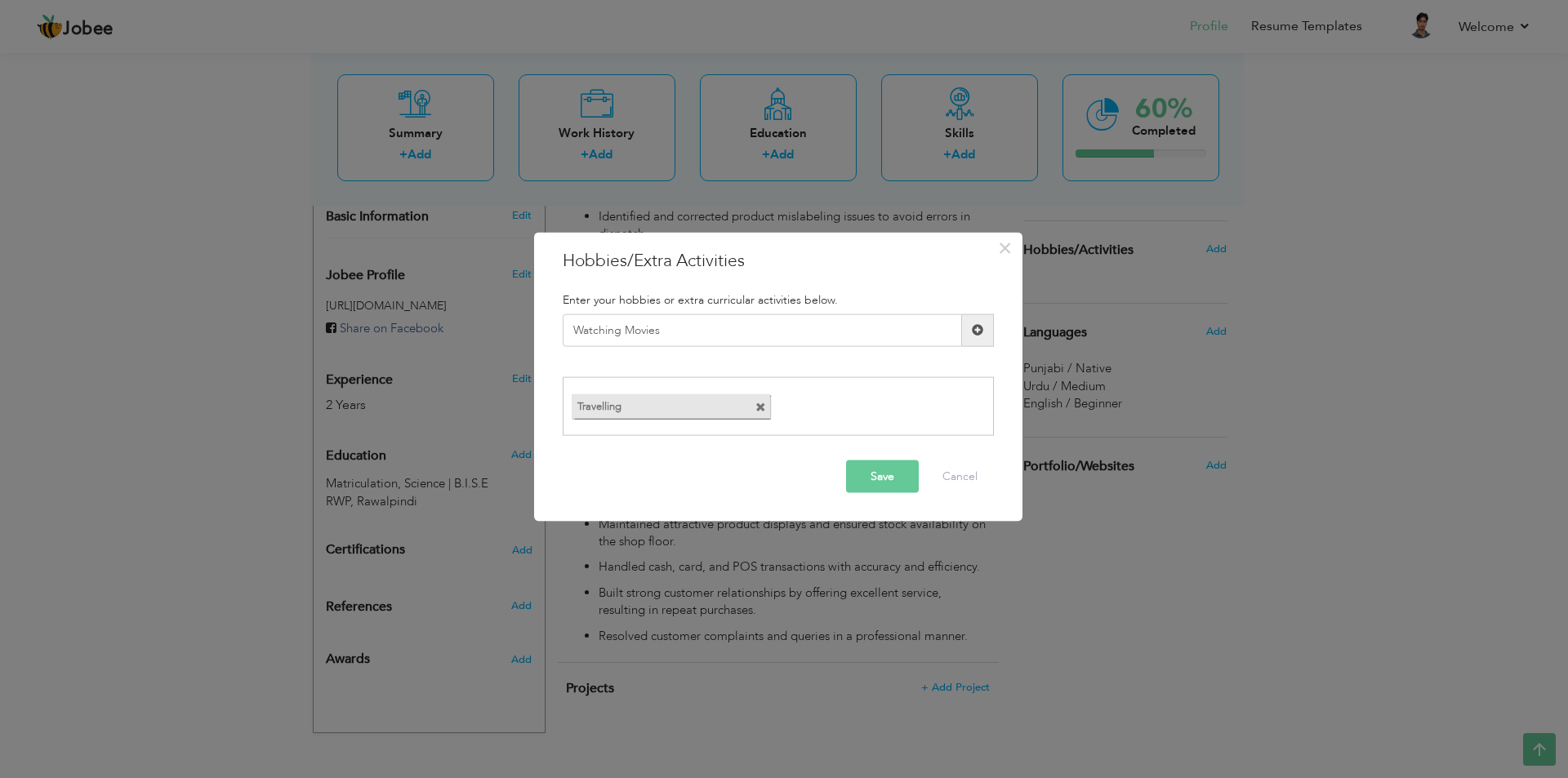
click at [975, 336] on span at bounding box center [977, 329] width 31 height 32
click at [686, 332] on input "text" at bounding box center [762, 329] width 399 height 32
click at [902, 474] on button "Save" at bounding box center [881, 476] width 73 height 32
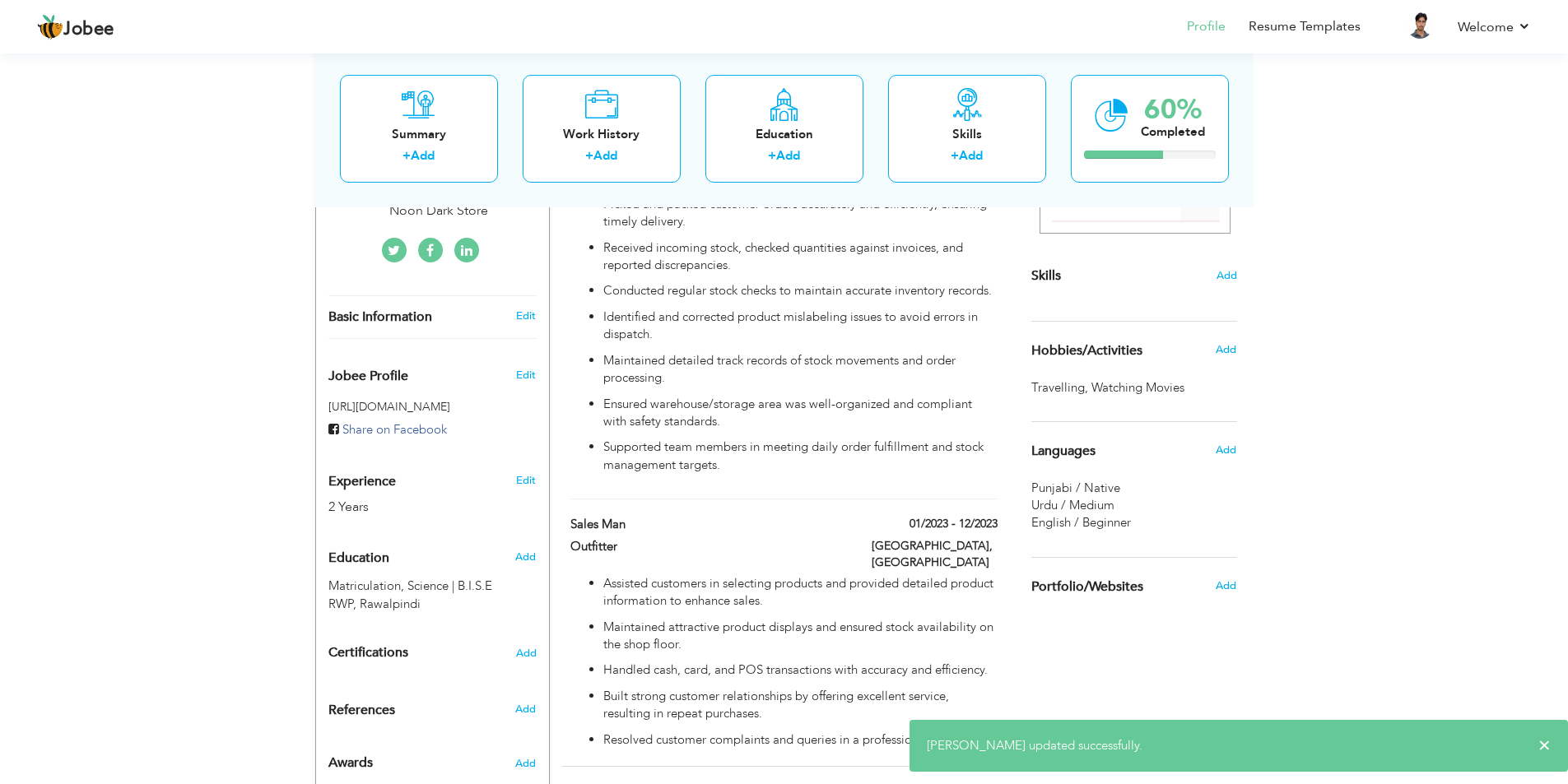
scroll to position [218, 0]
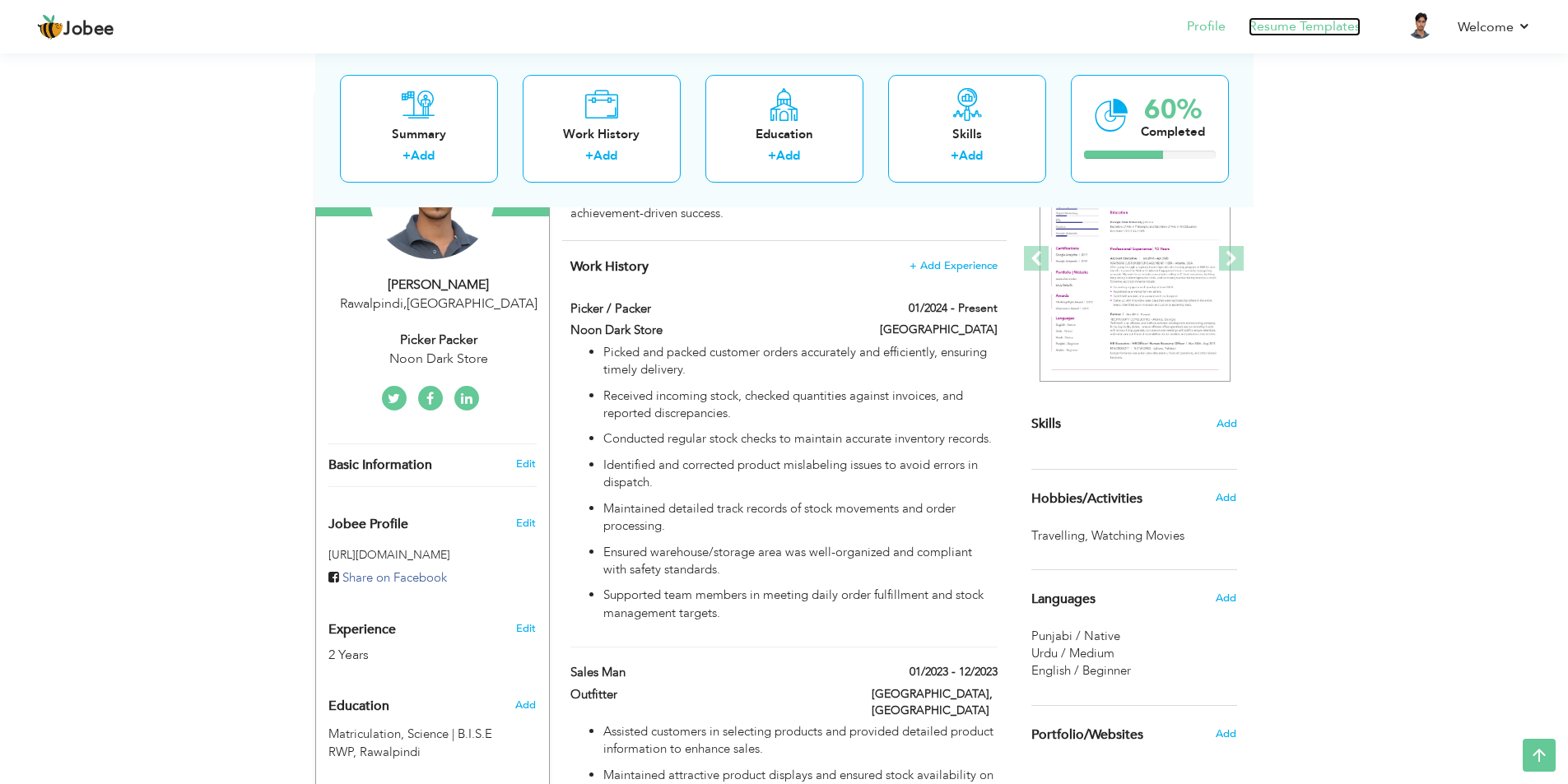
click at [1289, 18] on link "Resume Templates" at bounding box center [1304, 26] width 112 height 18
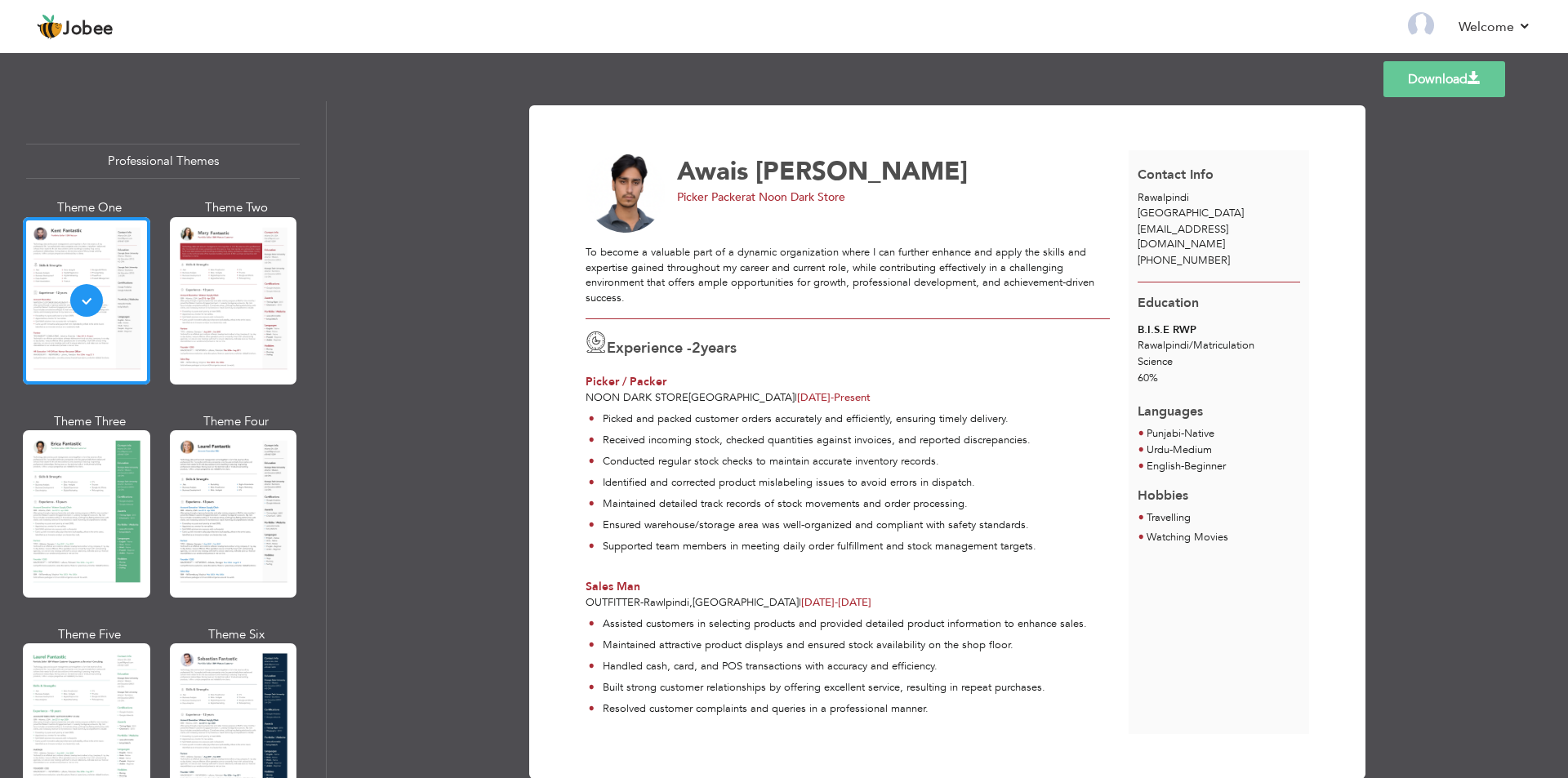
scroll to position [35, 0]
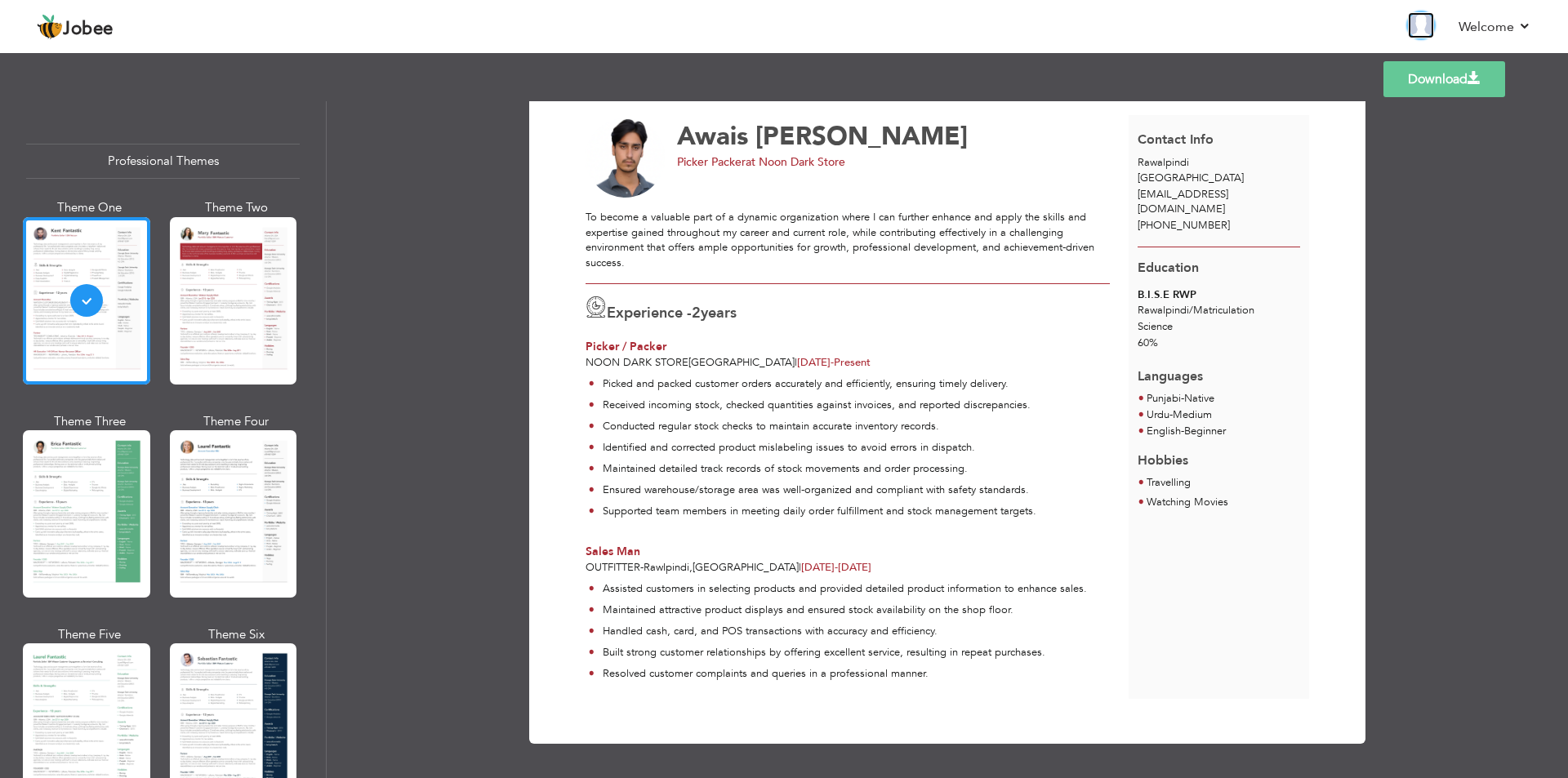
click at [1431, 31] on img at bounding box center [1420, 25] width 26 height 26
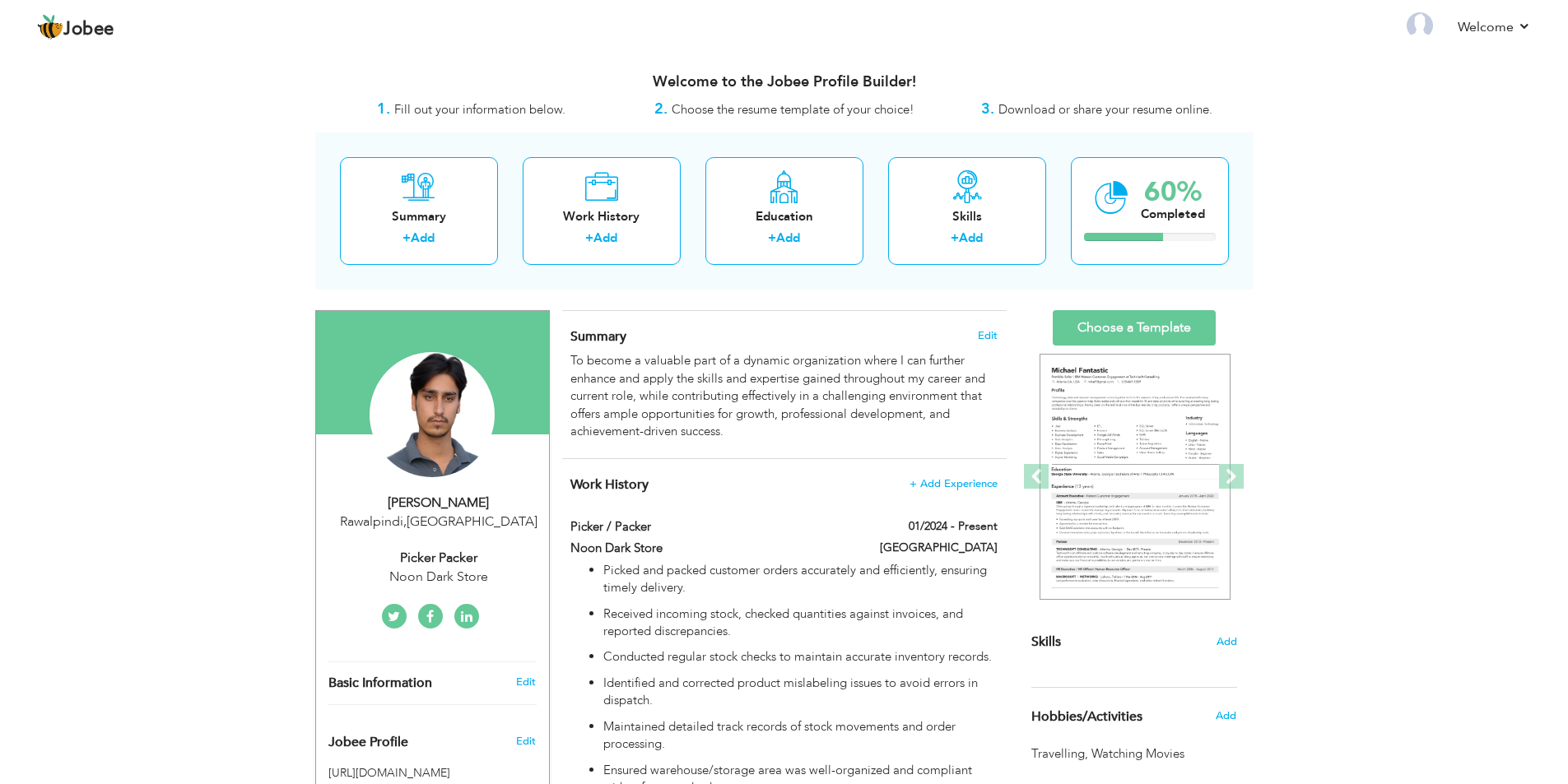
click at [447, 569] on div "Noon Dark Store" at bounding box center [438, 576] width 220 height 18
type input "Awais"
type input "[PERSON_NAME]"
type input "[PHONE_NUMBER]"
select select "number:228"
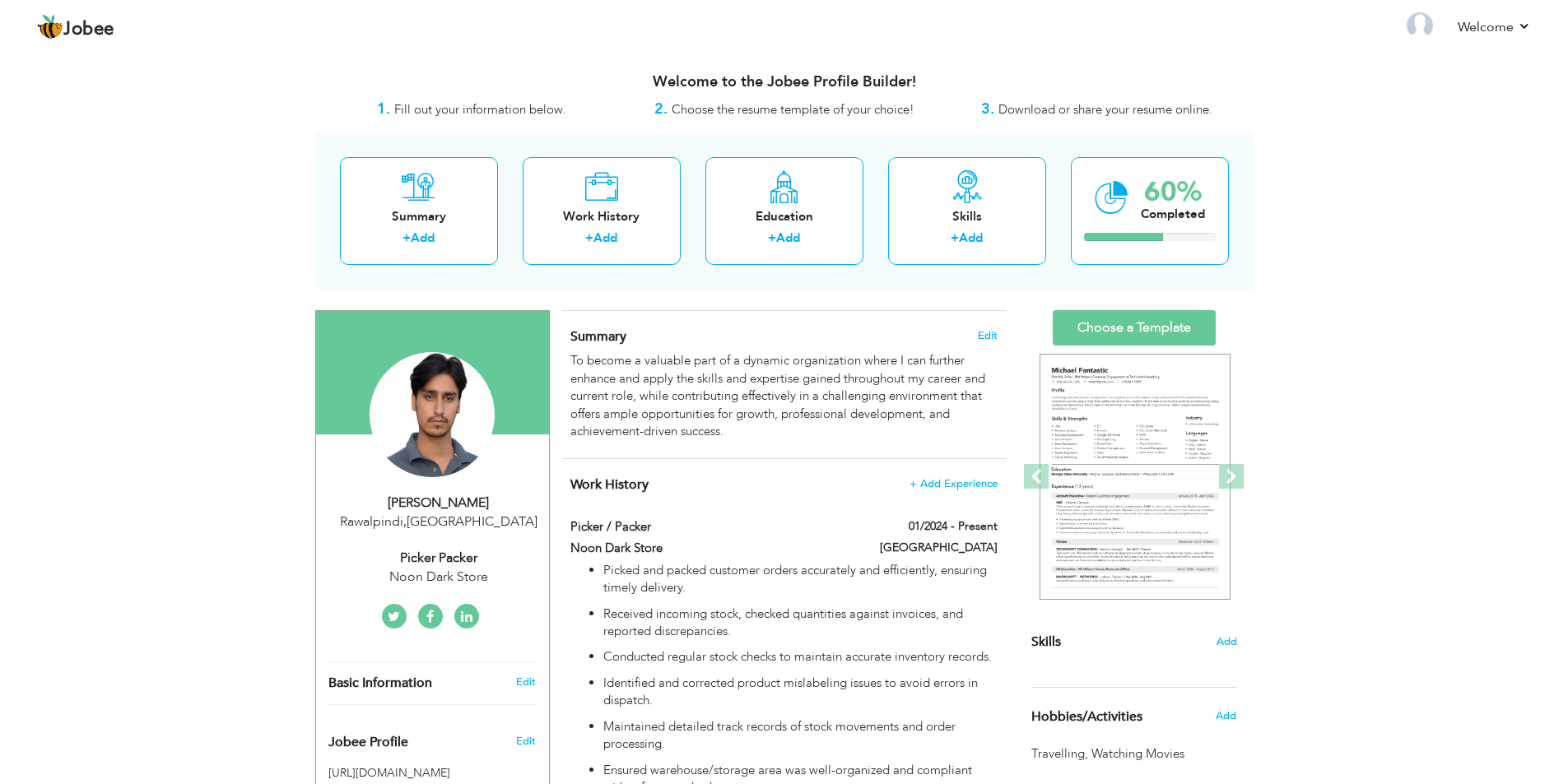
type input "Rawalpindi"
select select "number:4"
type input "Noon Dark Store"
type input "Picker Packer"
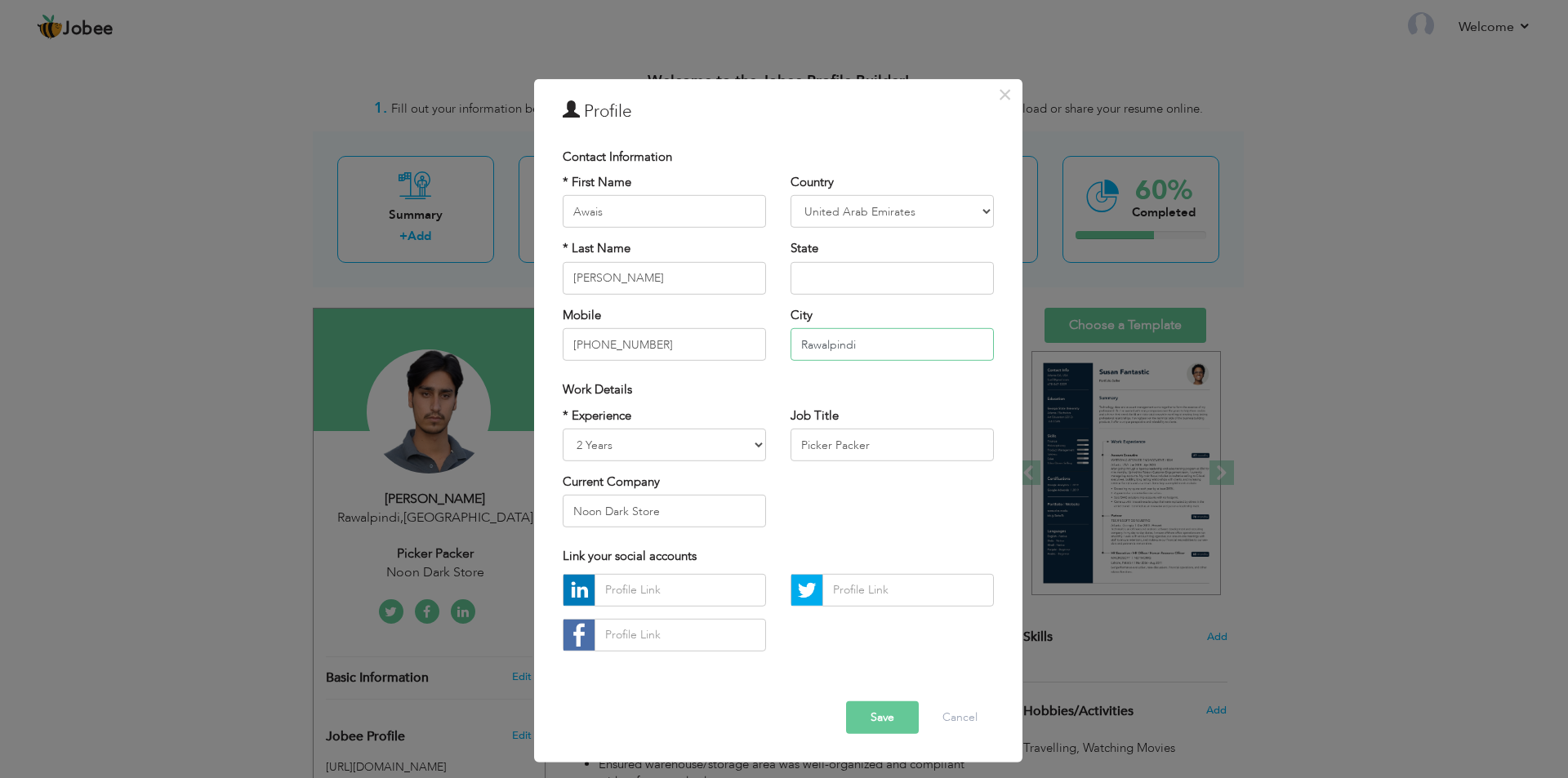
click at [843, 343] on input "Rawalpindi" at bounding box center [892, 344] width 204 height 32
click at [860, 343] on input "Rawalpindi" at bounding box center [892, 344] width 204 height 32
drag, startPoint x: 884, startPoint y: 347, endPoint x: 755, endPoint y: 339, distance: 129.2
click at [755, 339] on div "* First Name Awais * Last Name Ahmed Mobile +971545916036 Country Afghanistan A…" at bounding box center [778, 273] width 456 height 199
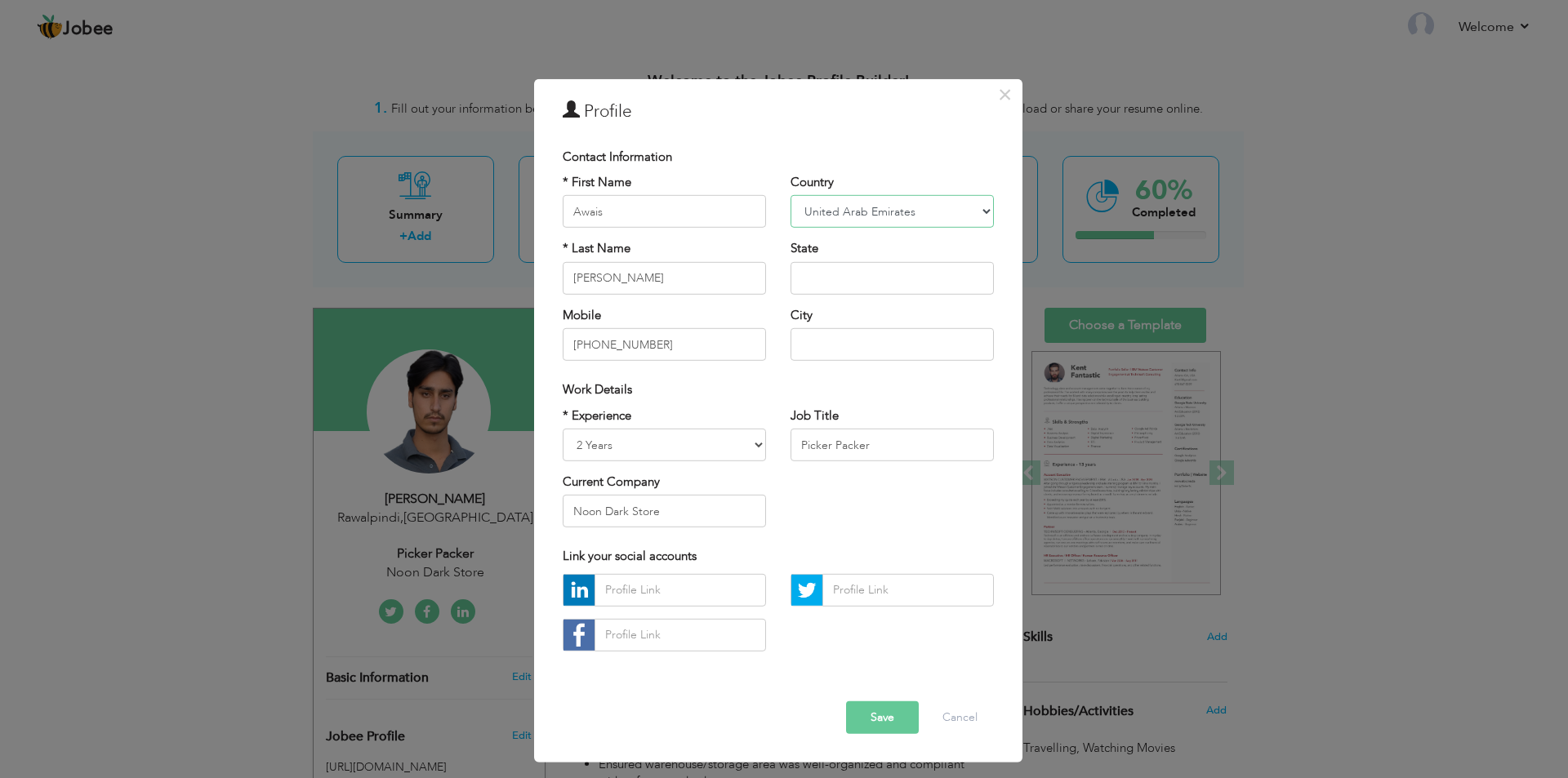
click at [896, 206] on select "Afghanistan Albania Algeria American Samoa Andorra Angola Anguilla Antarctica A…" at bounding box center [892, 210] width 204 height 32
click at [895, 206] on select "Afghanistan Albania Algeria American Samoa Andorra Angola Anguilla Antarctica A…" at bounding box center [892, 210] width 204 height 32
click at [816, 278] on input "text" at bounding box center [892, 278] width 204 height 32
type input "[GEOGRAPHIC_DATA]"
click at [938, 319] on div "City Are you sure?" at bounding box center [892, 334] width 204 height 54
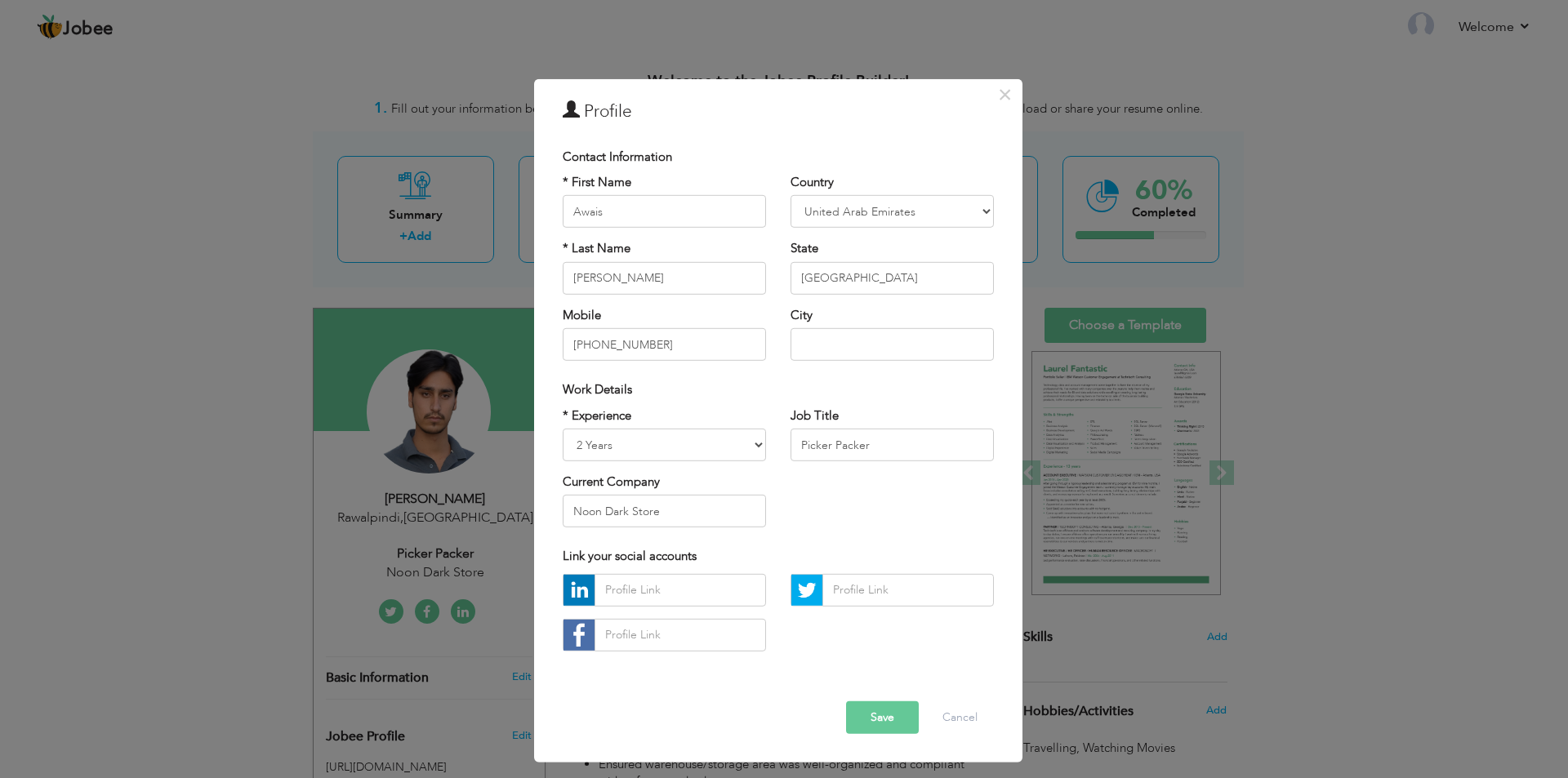
click at [884, 717] on button "Save" at bounding box center [881, 717] width 73 height 32
click at [1268, 330] on div "× Profile Contact Information * First Name Awais * Last Name Ahmed" at bounding box center [784, 389] width 1568 height 778
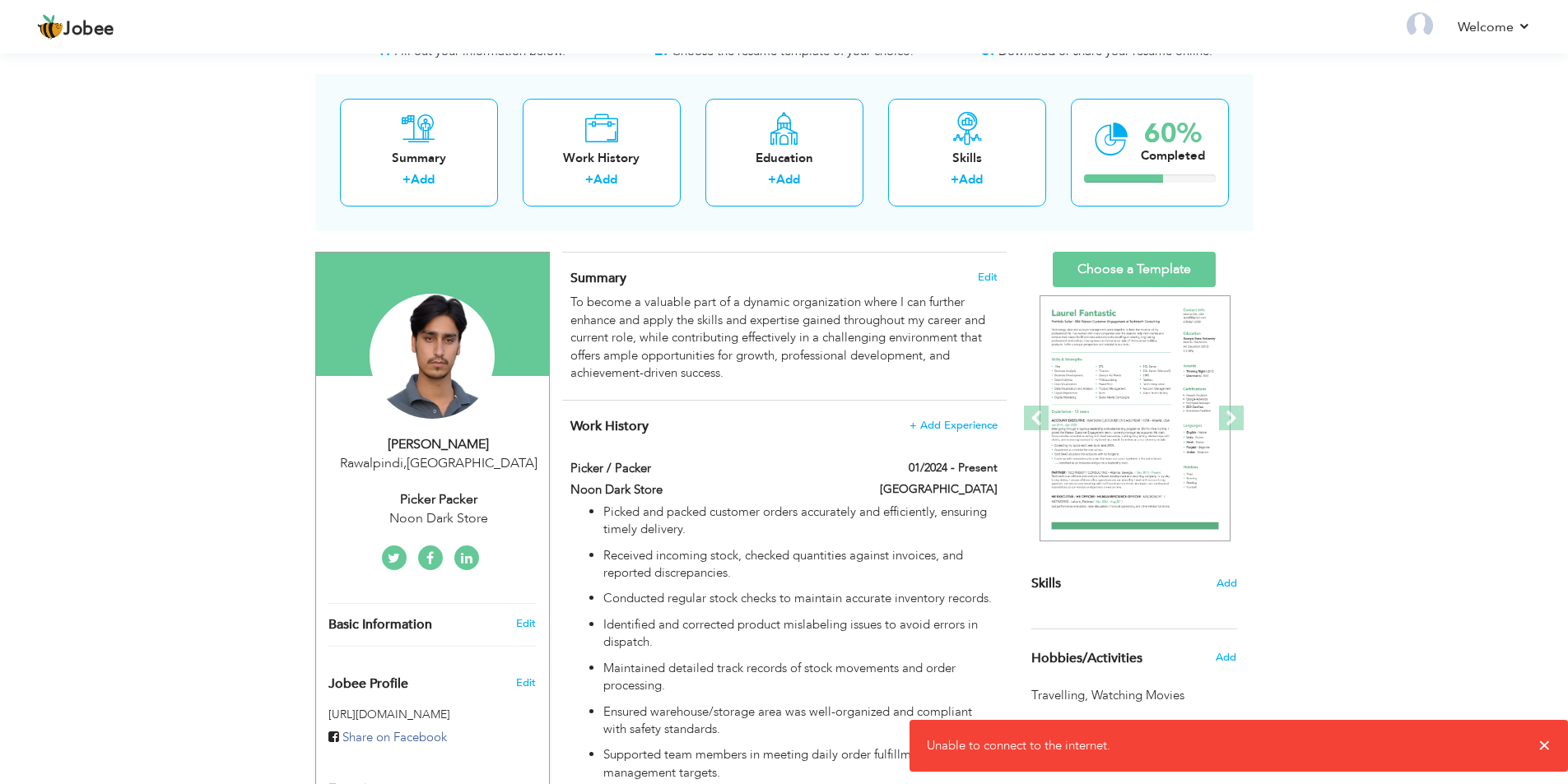
scroll to position [165, 0]
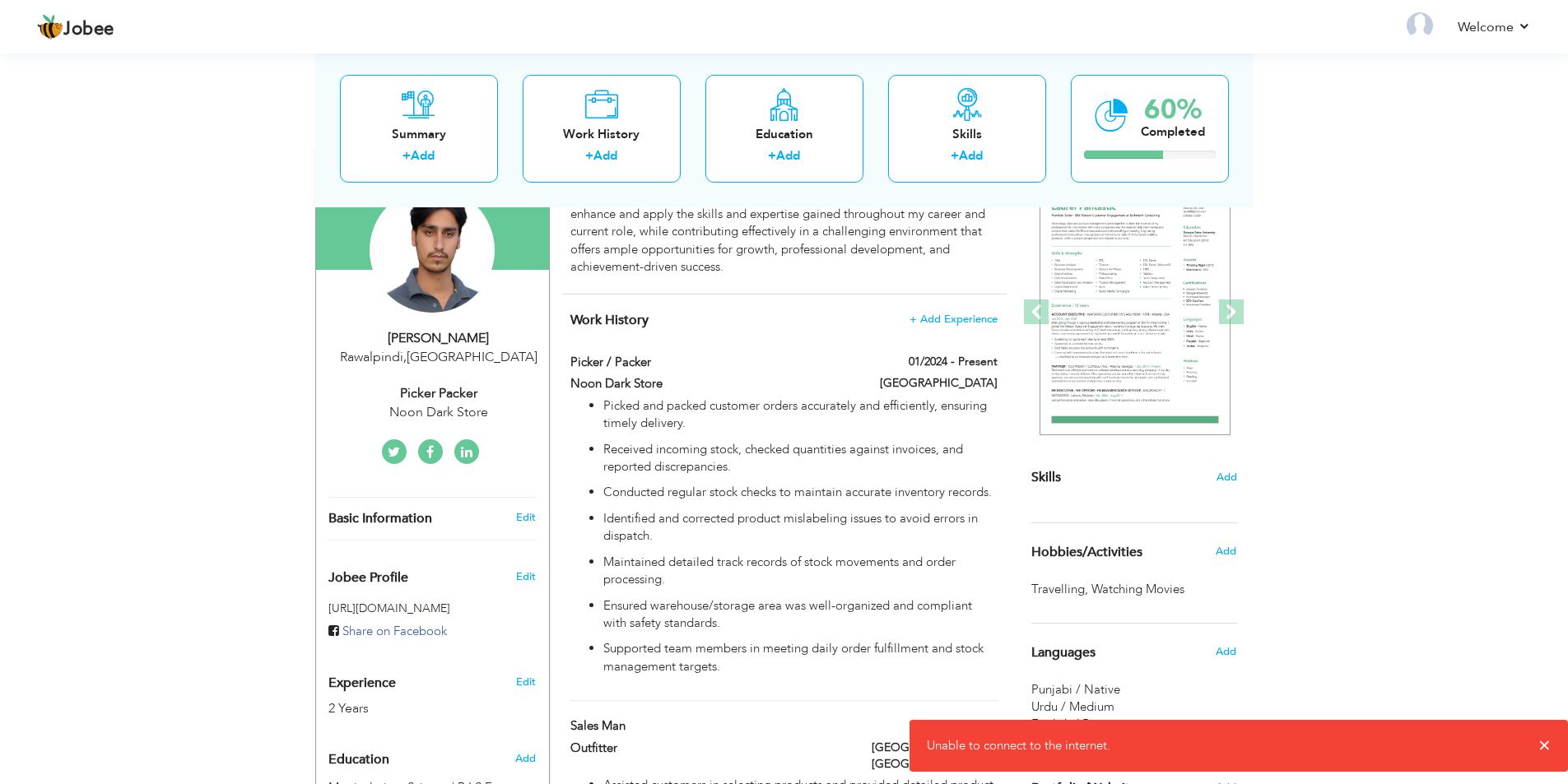
click at [442, 387] on div "Picker Packer" at bounding box center [438, 393] width 220 height 18
type input "Rawalpindi"
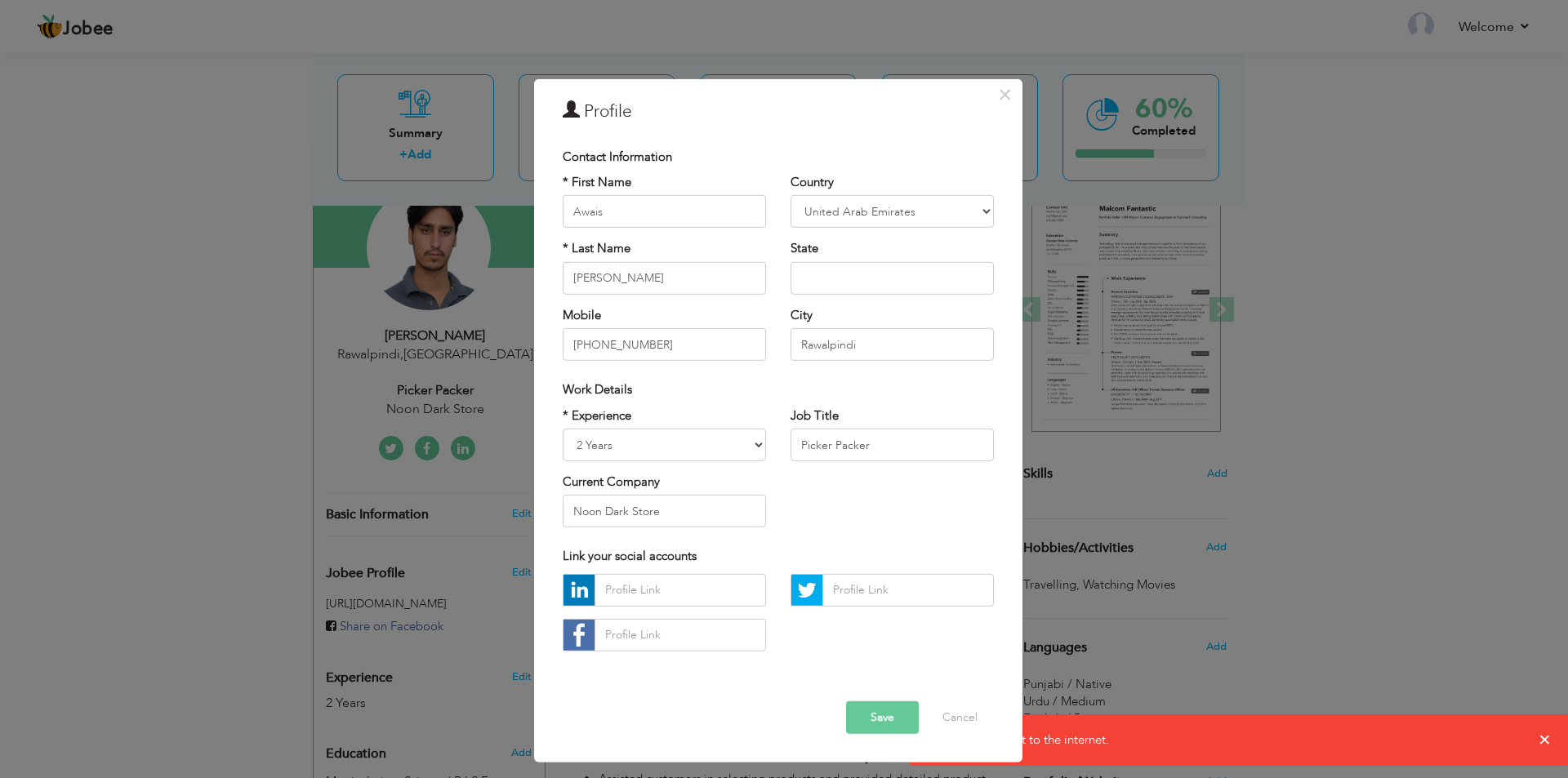
click at [1545, 736] on div "× Profile Contact Information * First Name Awais * Last Name Ahmed" at bounding box center [784, 389] width 1568 height 778
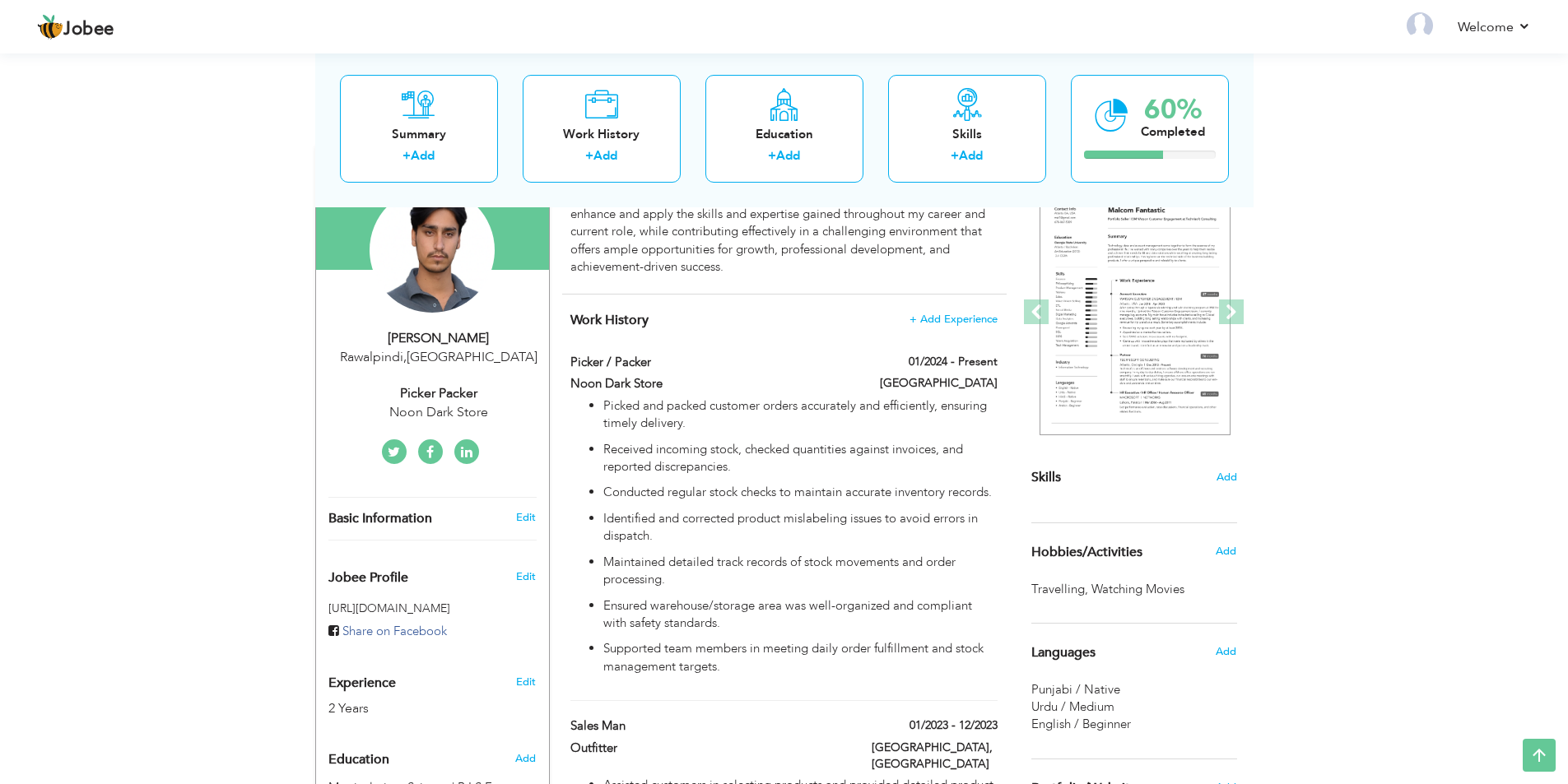
click at [439, 341] on div "Awais Ahmed" at bounding box center [438, 338] width 220 height 18
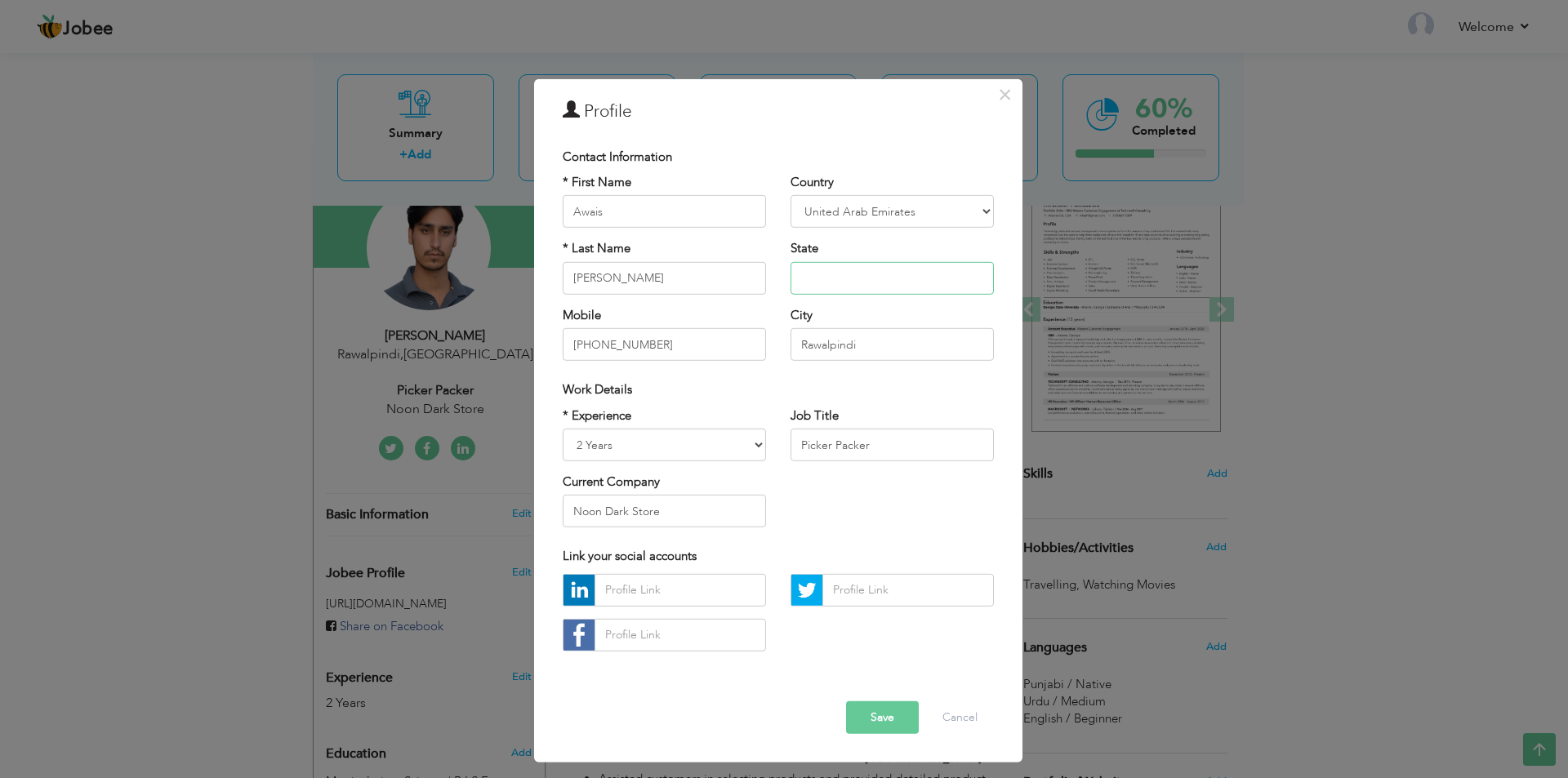
click at [825, 276] on input "text" at bounding box center [892, 278] width 204 height 32
type input "[GEOGRAPHIC_DATA]"
click at [881, 733] on div "Error Save Cancel" at bounding box center [778, 705] width 456 height 82
click at [895, 721] on button "Save" at bounding box center [881, 717] width 73 height 32
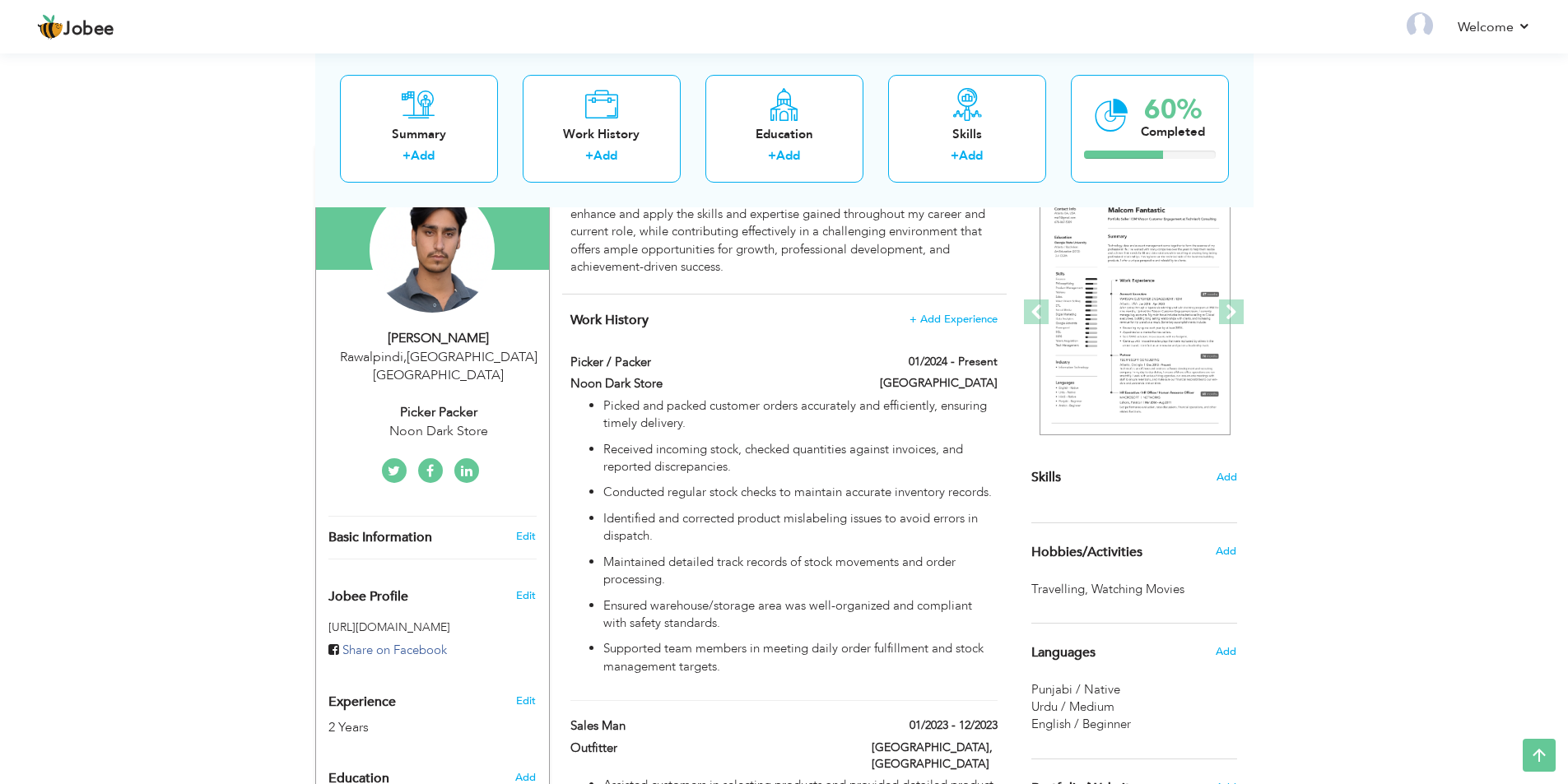
click at [427, 348] on div "Rawalpindi , Dubai United Arab Emirates" at bounding box center [438, 366] width 220 height 38
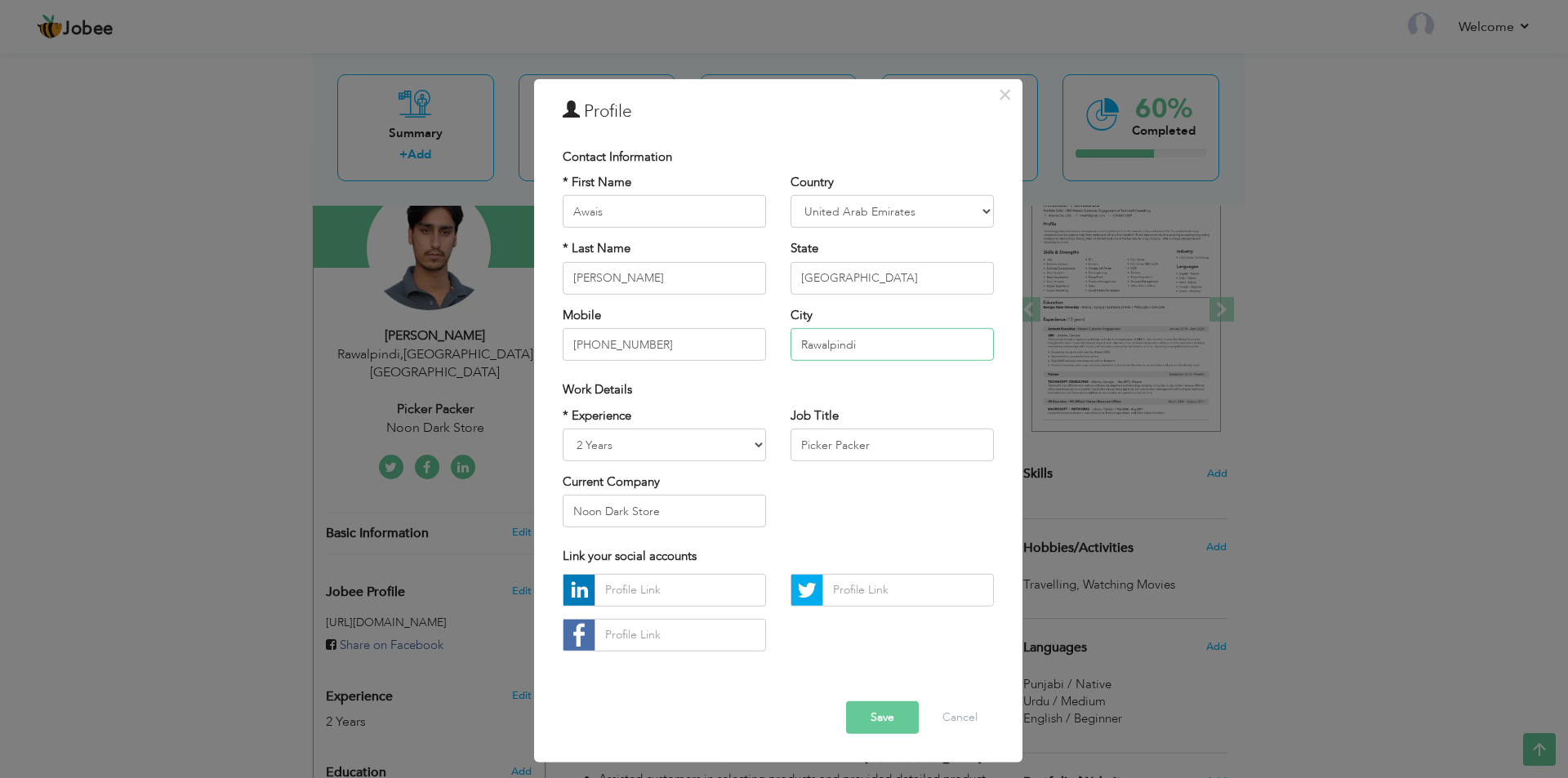
click at [857, 341] on input "Rawalpindi" at bounding box center [892, 344] width 204 height 32
drag, startPoint x: 857, startPoint y: 341, endPoint x: 706, endPoint y: 360, distance: 152.2
click at [706, 360] on div "* First Name Awais * Last Name Ahmed Mobile +971545916036 Country Afghanistan A…" at bounding box center [778, 273] width 456 height 199
click at [855, 720] on button "Save" at bounding box center [881, 717] width 73 height 32
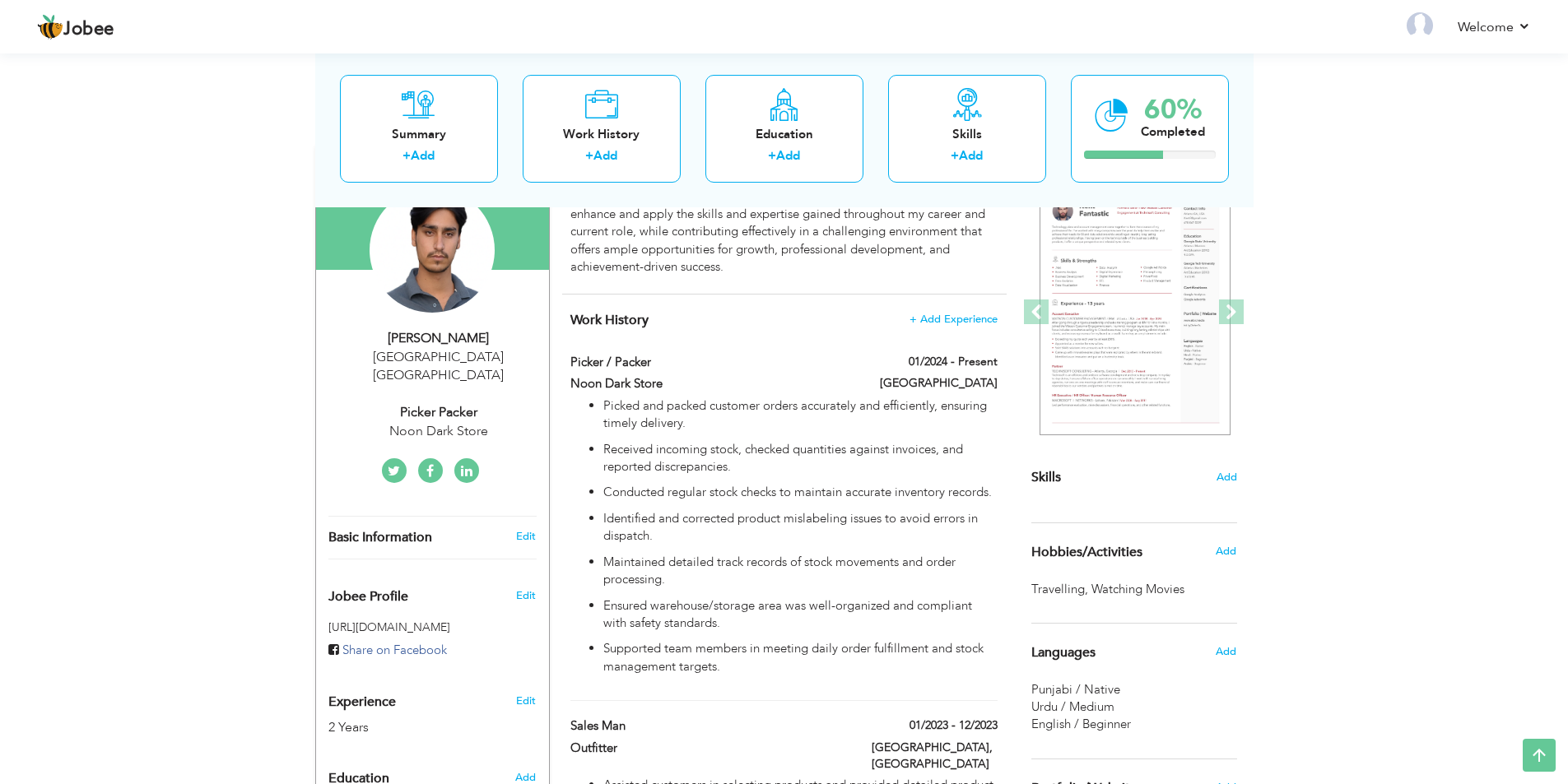
scroll to position [0, 0]
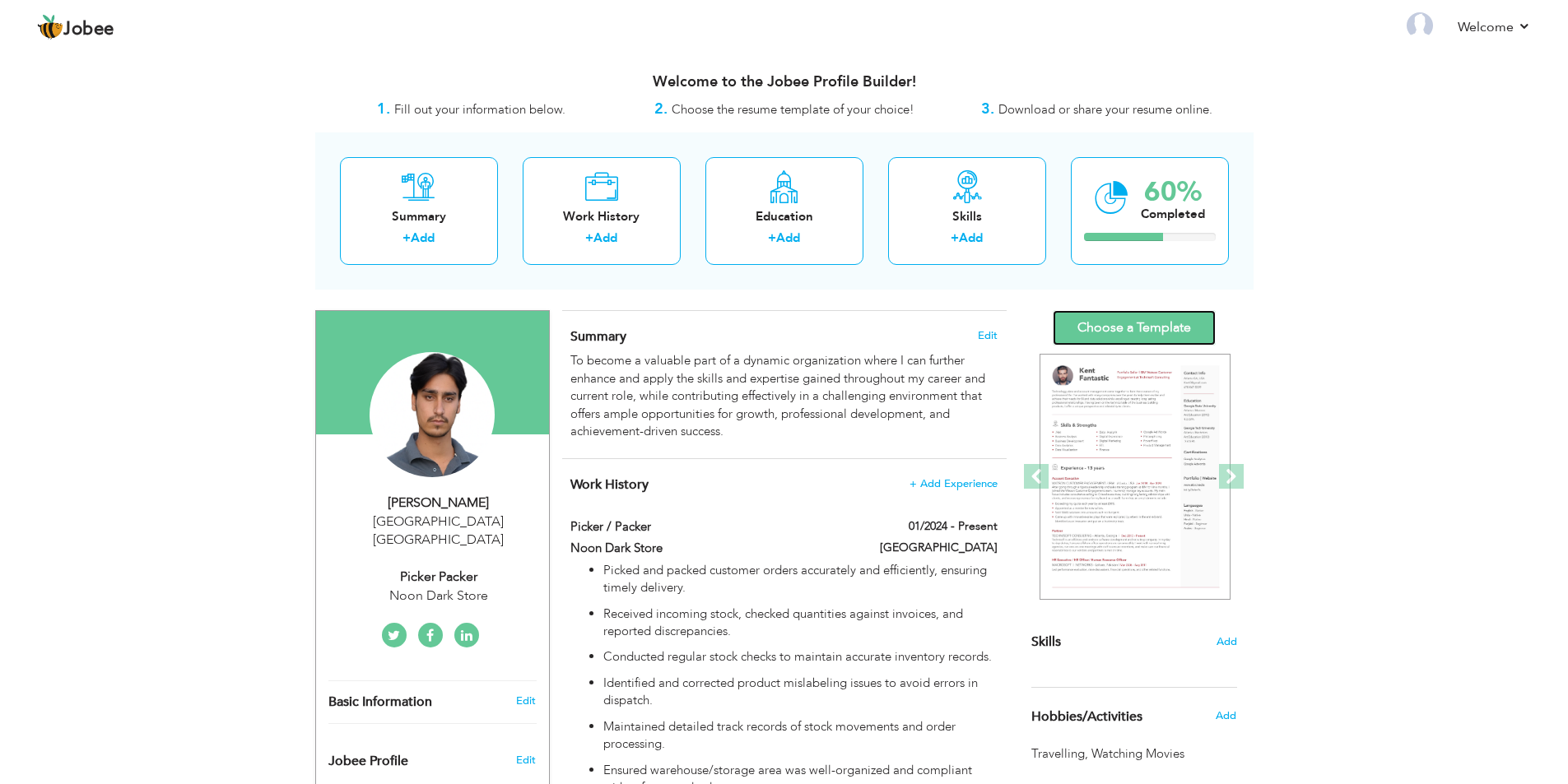
click at [1147, 324] on link "Choose a Template" at bounding box center [1133, 327] width 163 height 35
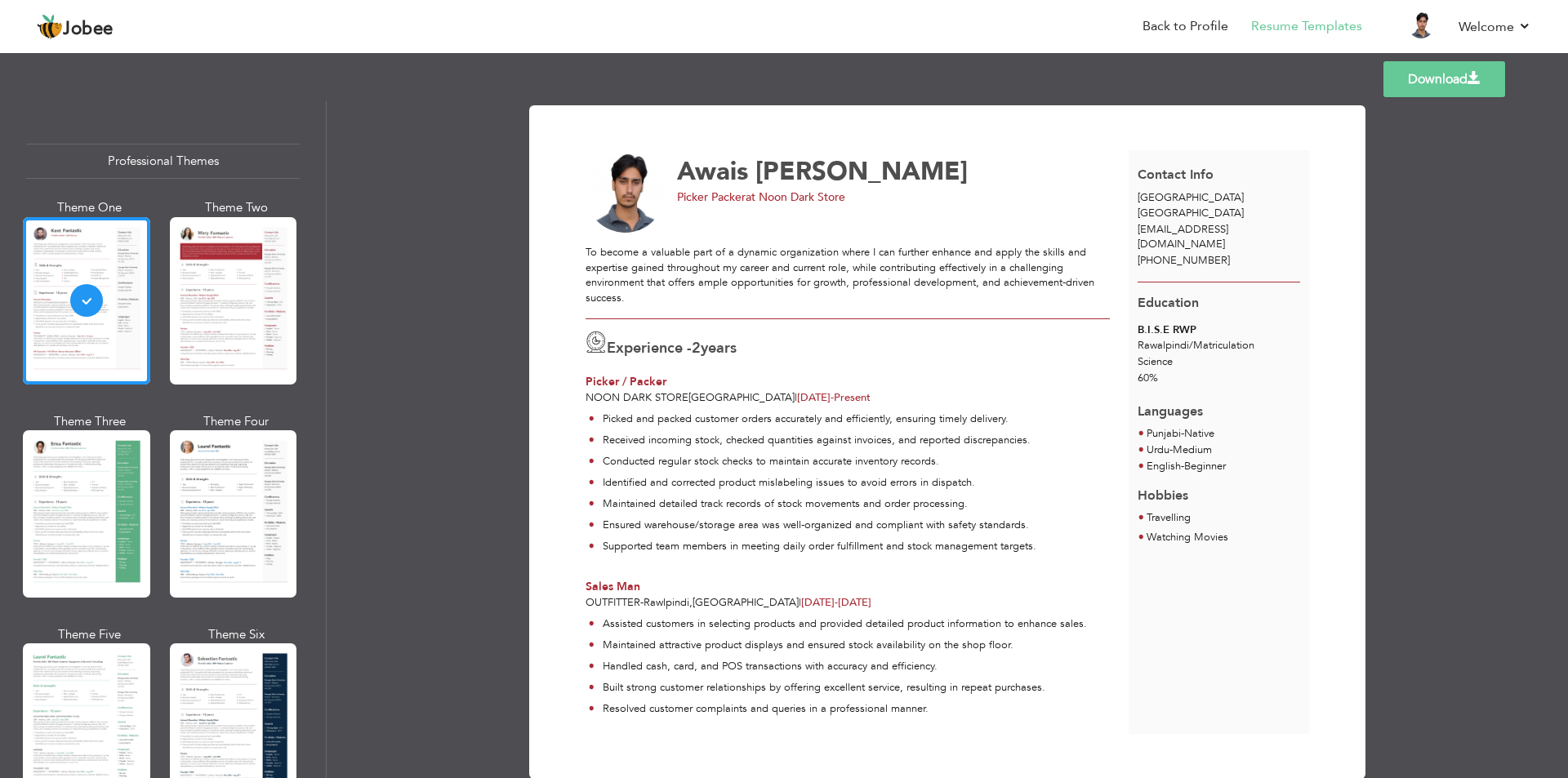
click at [1465, 87] on link "Download" at bounding box center [1443, 79] width 121 height 36
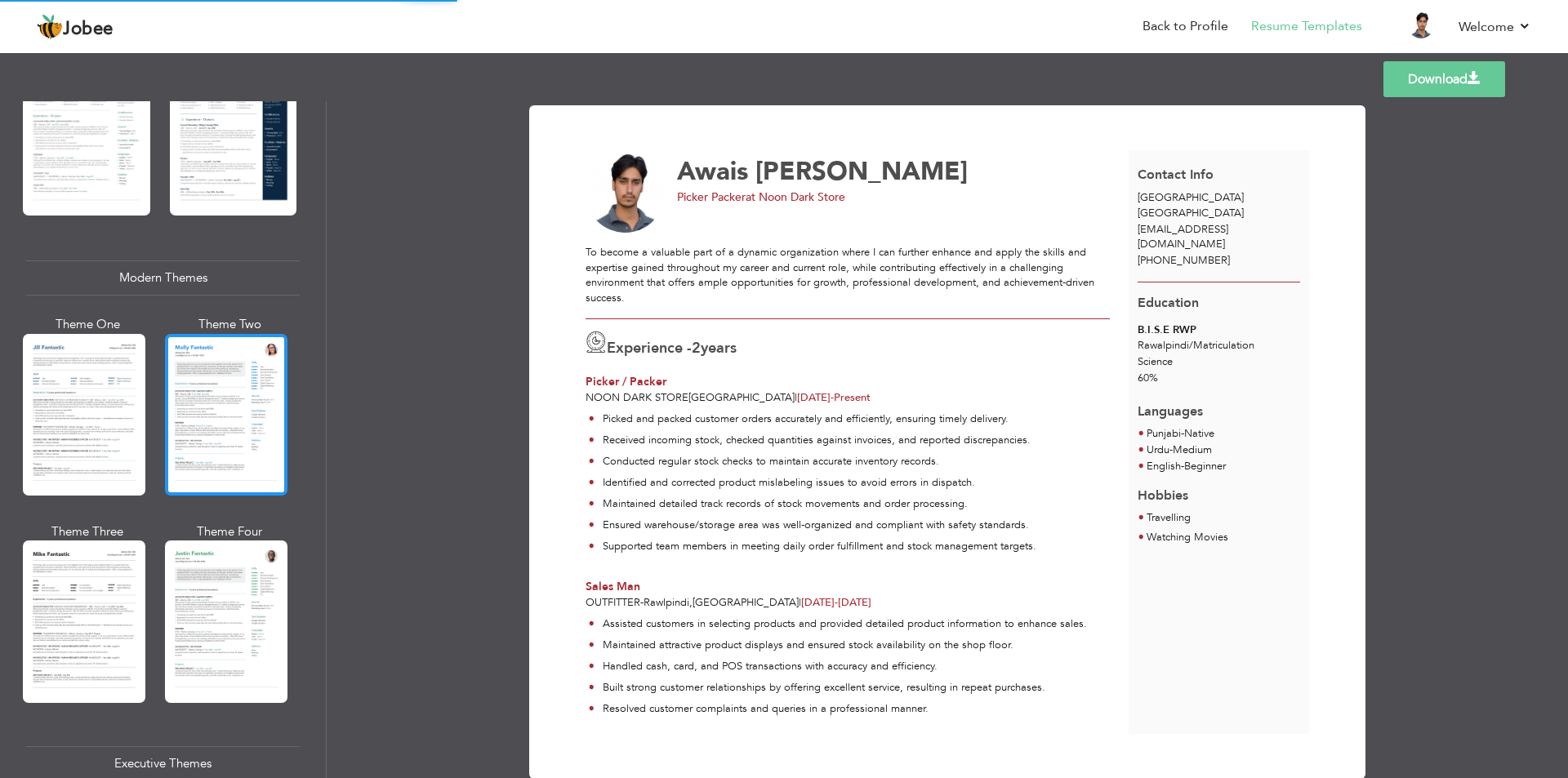
scroll to position [816, 0]
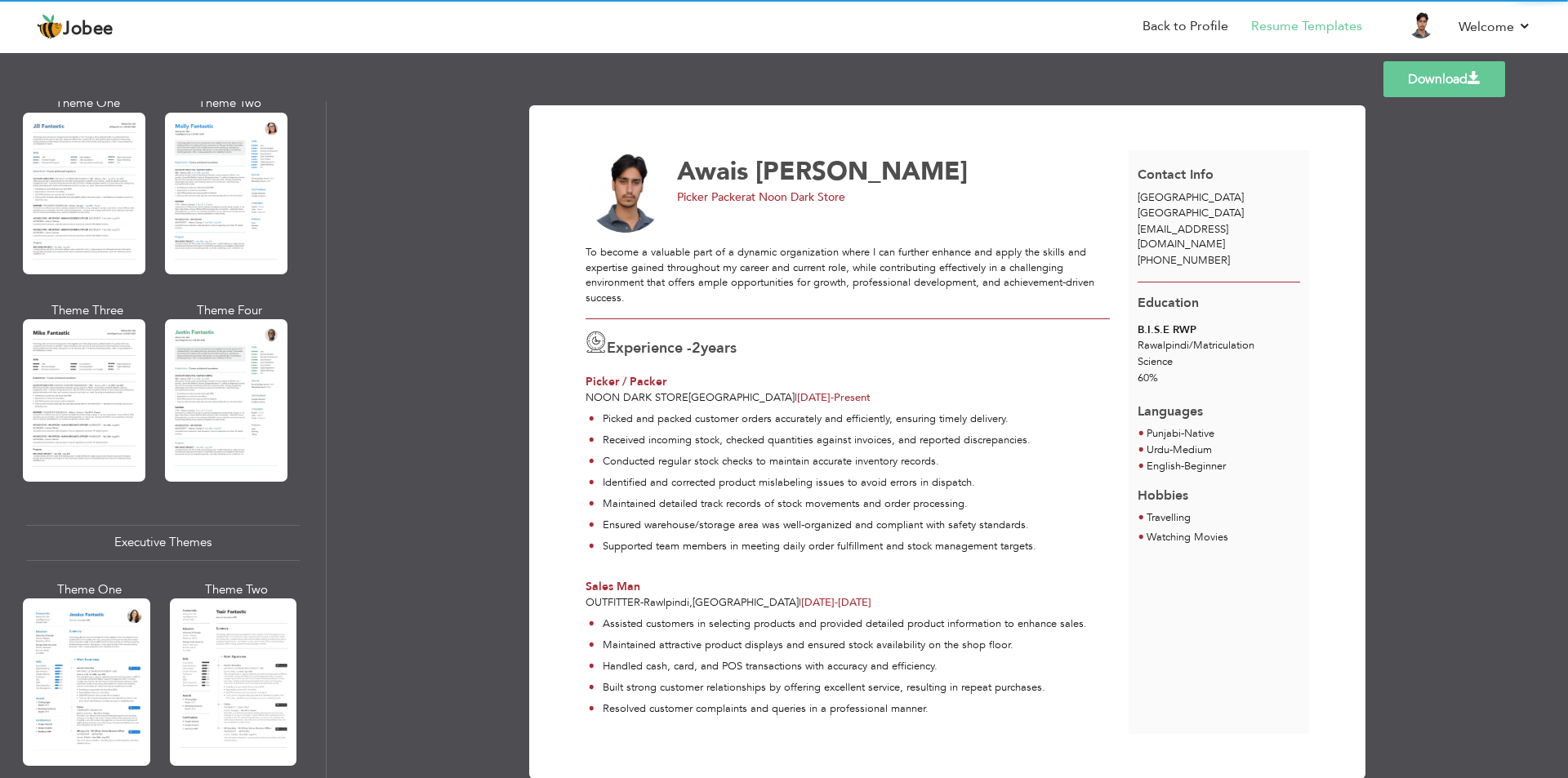
click at [249, 438] on div at bounding box center [226, 399] width 122 height 162
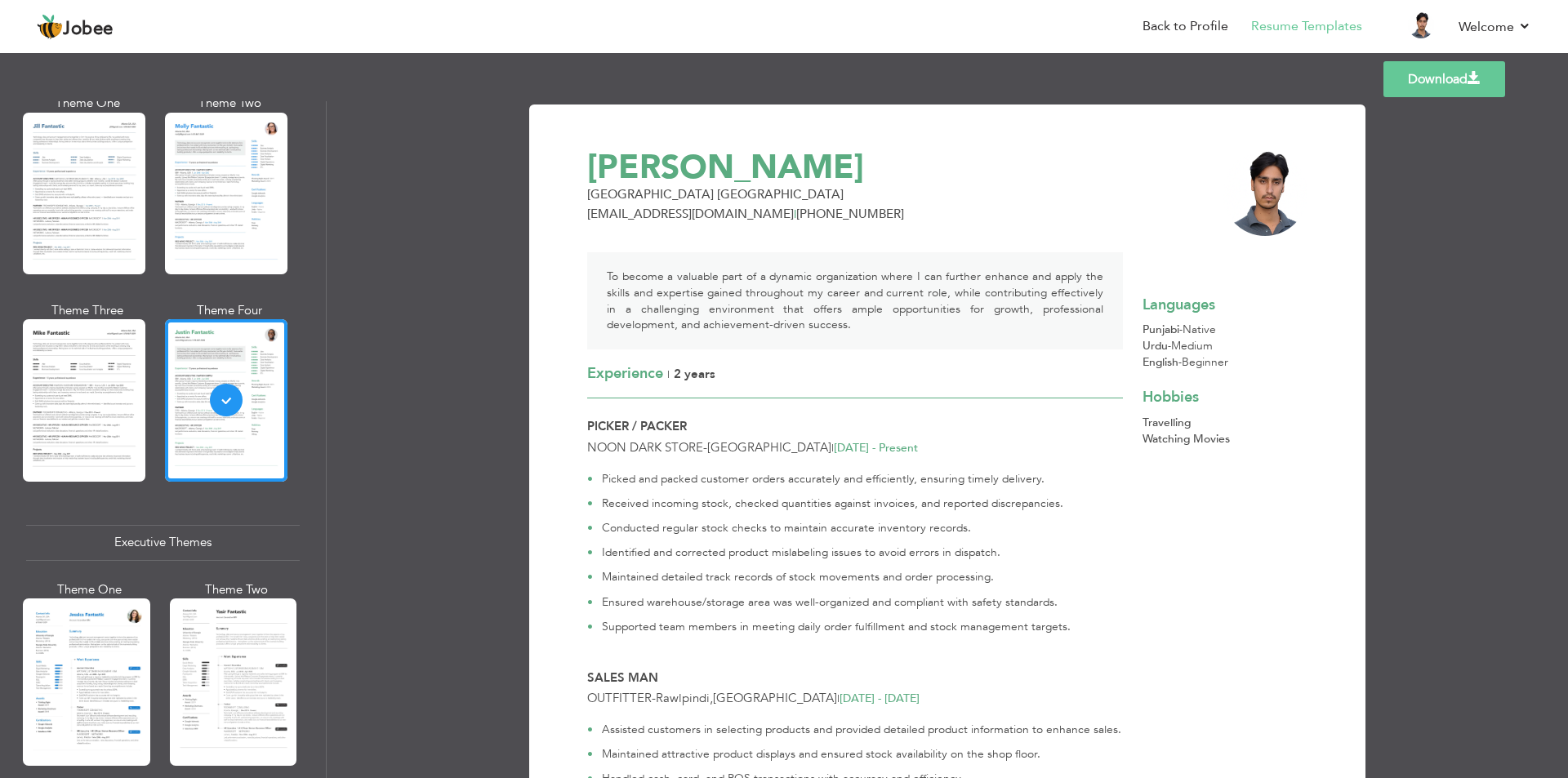
scroll to position [0, 0]
click at [1506, 115] on div "Download [PERSON_NAME] [GEOGRAPHIC_DATA] [EMAIL_ADDRESS][DOMAIN_NAME] | [PHONE_…" at bounding box center [947, 439] width 1241 height 677
click at [1442, 86] on link "Download" at bounding box center [1443, 79] width 121 height 36
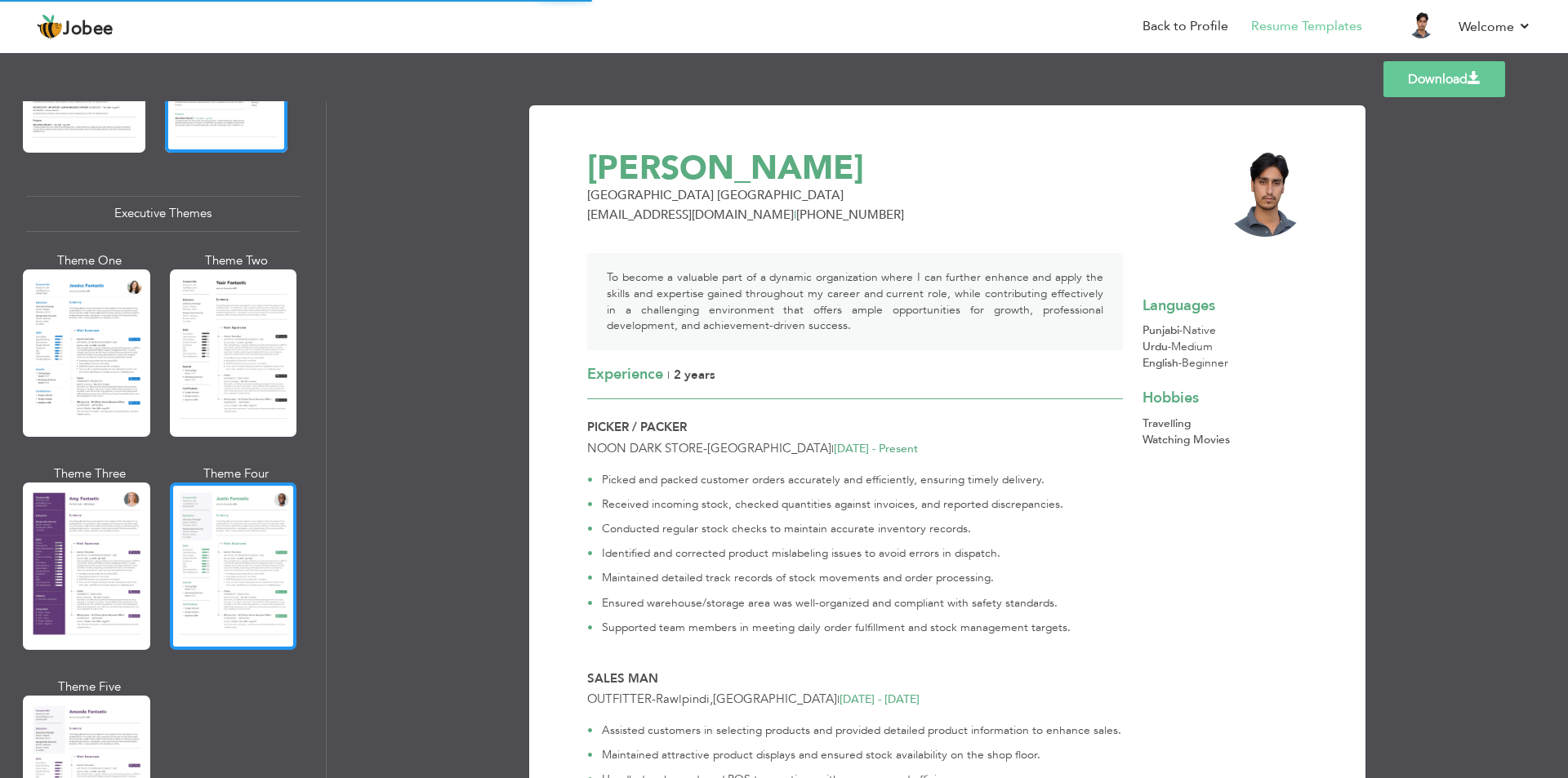
scroll to position [1143, 0]
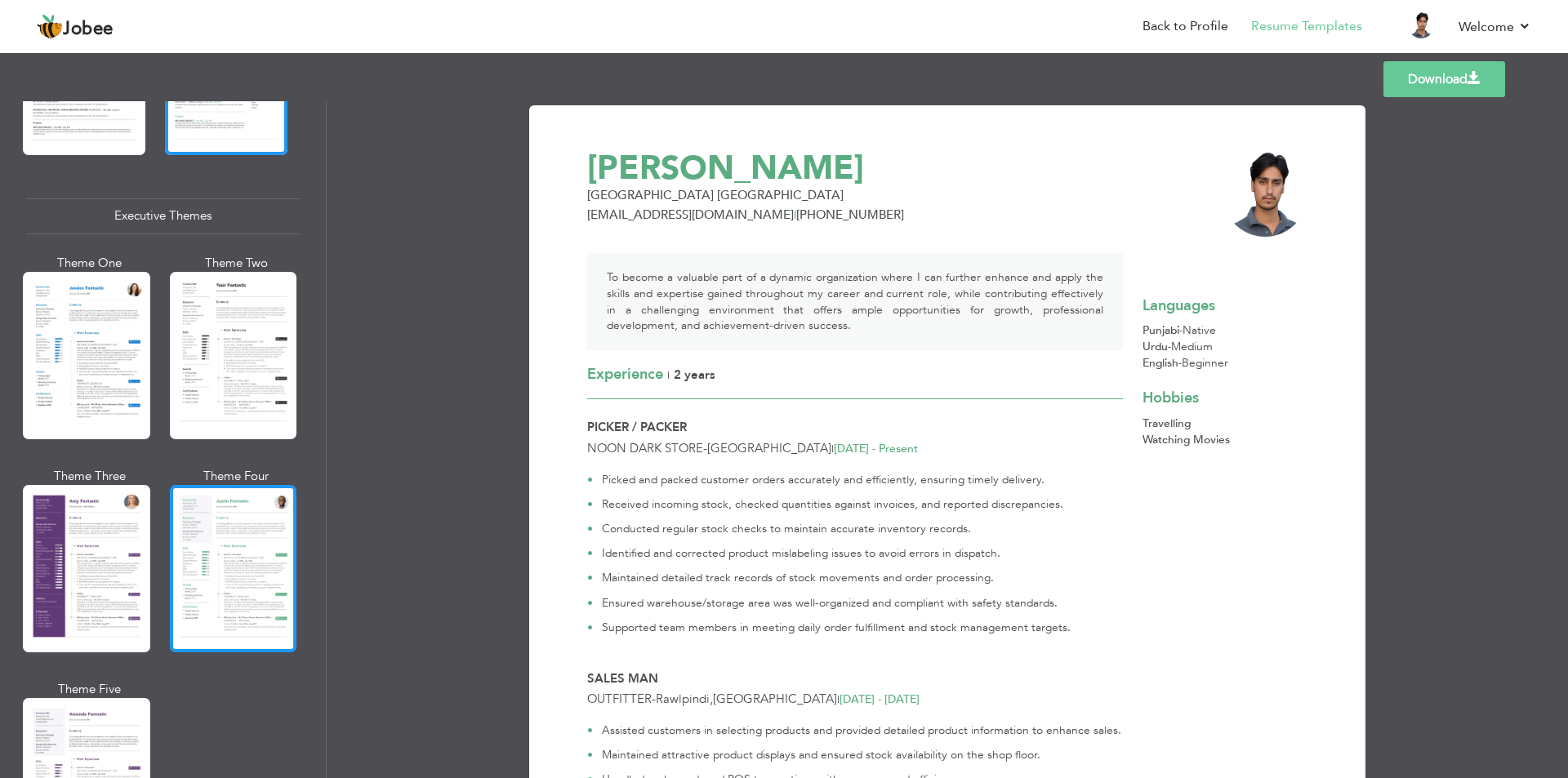
click at [230, 547] on div at bounding box center [233, 568] width 128 height 168
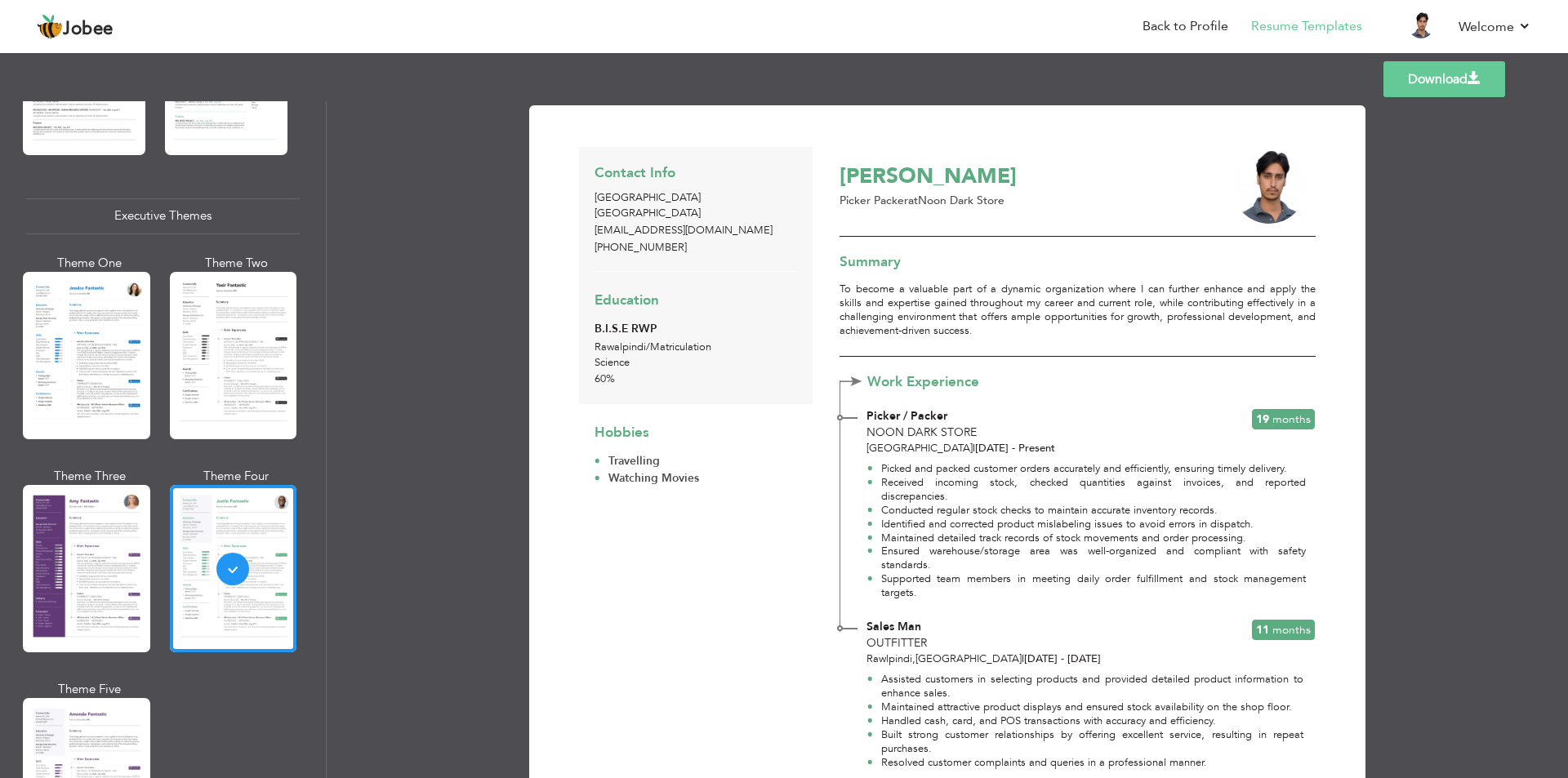
click at [1431, 72] on link "Download" at bounding box center [1443, 79] width 121 height 36
